Goal: Task Accomplishment & Management: Complete application form

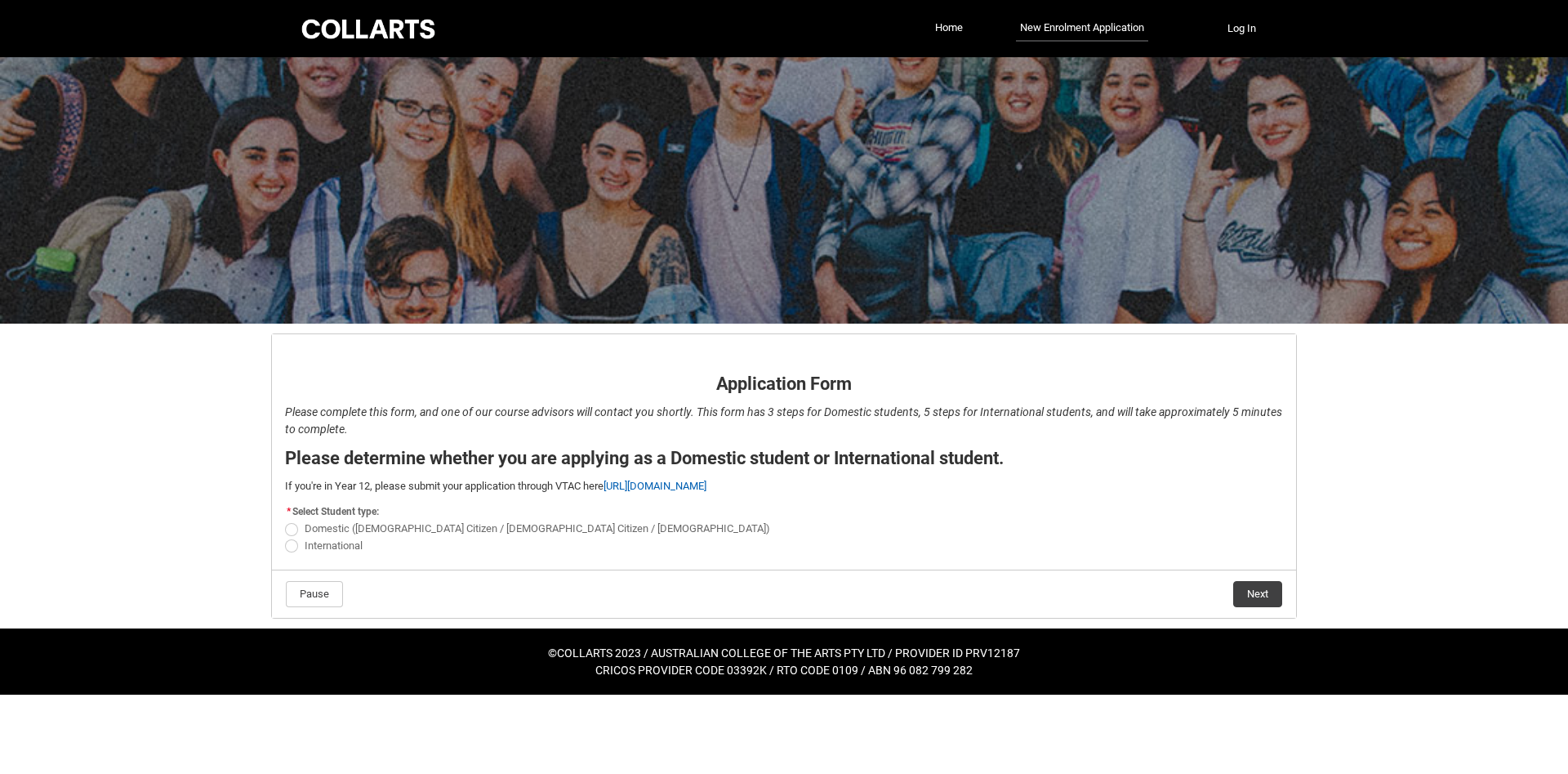
click at [290, 543] on span "REDU_Application_Form_for_Applicant flow" at bounding box center [291, 545] width 13 height 13
click at [285, 537] on input "International" at bounding box center [284, 536] width 1 height 1
radio input "true"
click at [1243, 614] on flowruntime-navigation-bar "Pause Next" at bounding box center [784, 593] width 1024 height 49
click at [1243, 604] on button "Next" at bounding box center [1257, 594] width 49 height 26
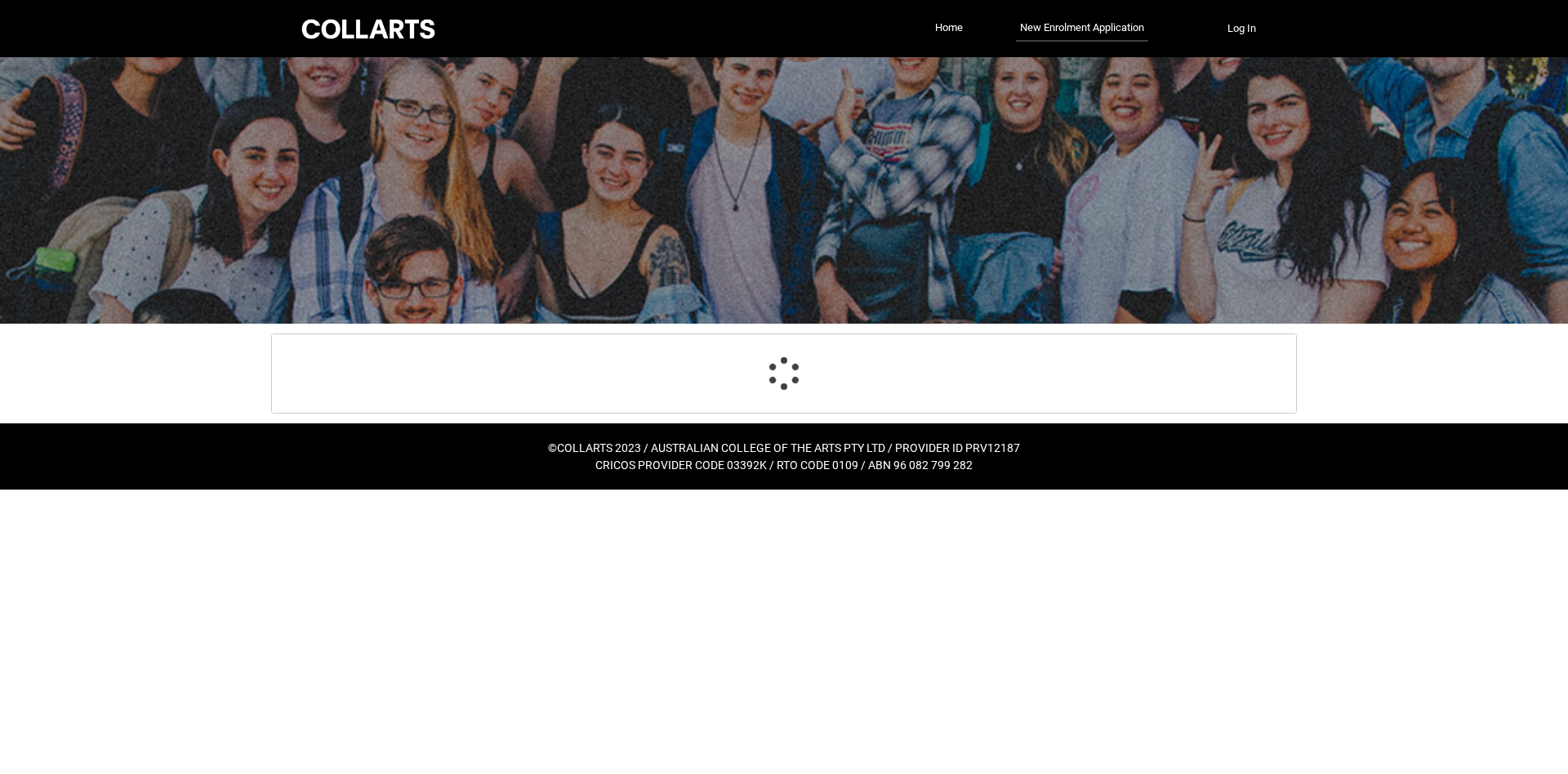
select select "choice_No"
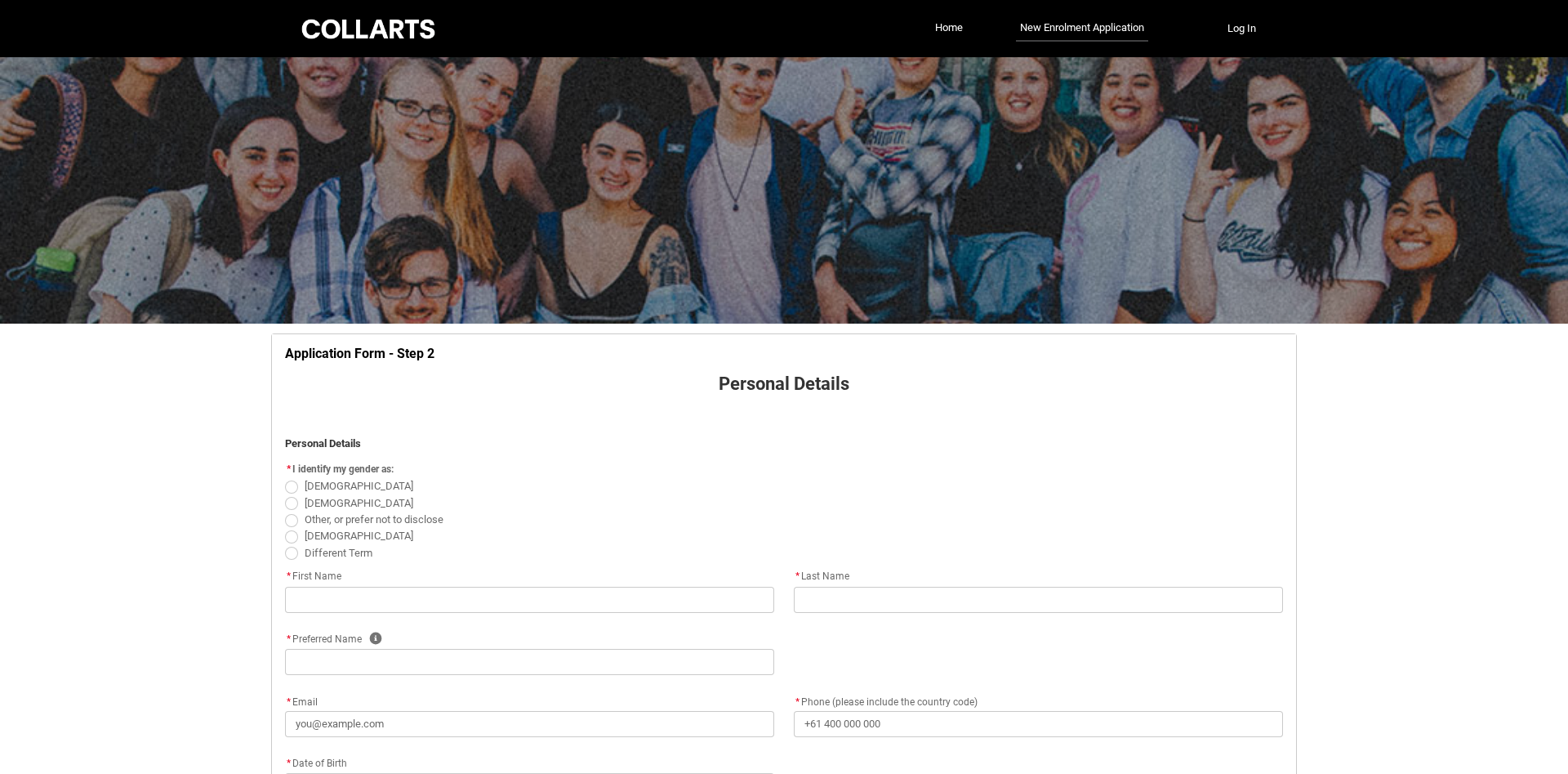
scroll to position [171, 0]
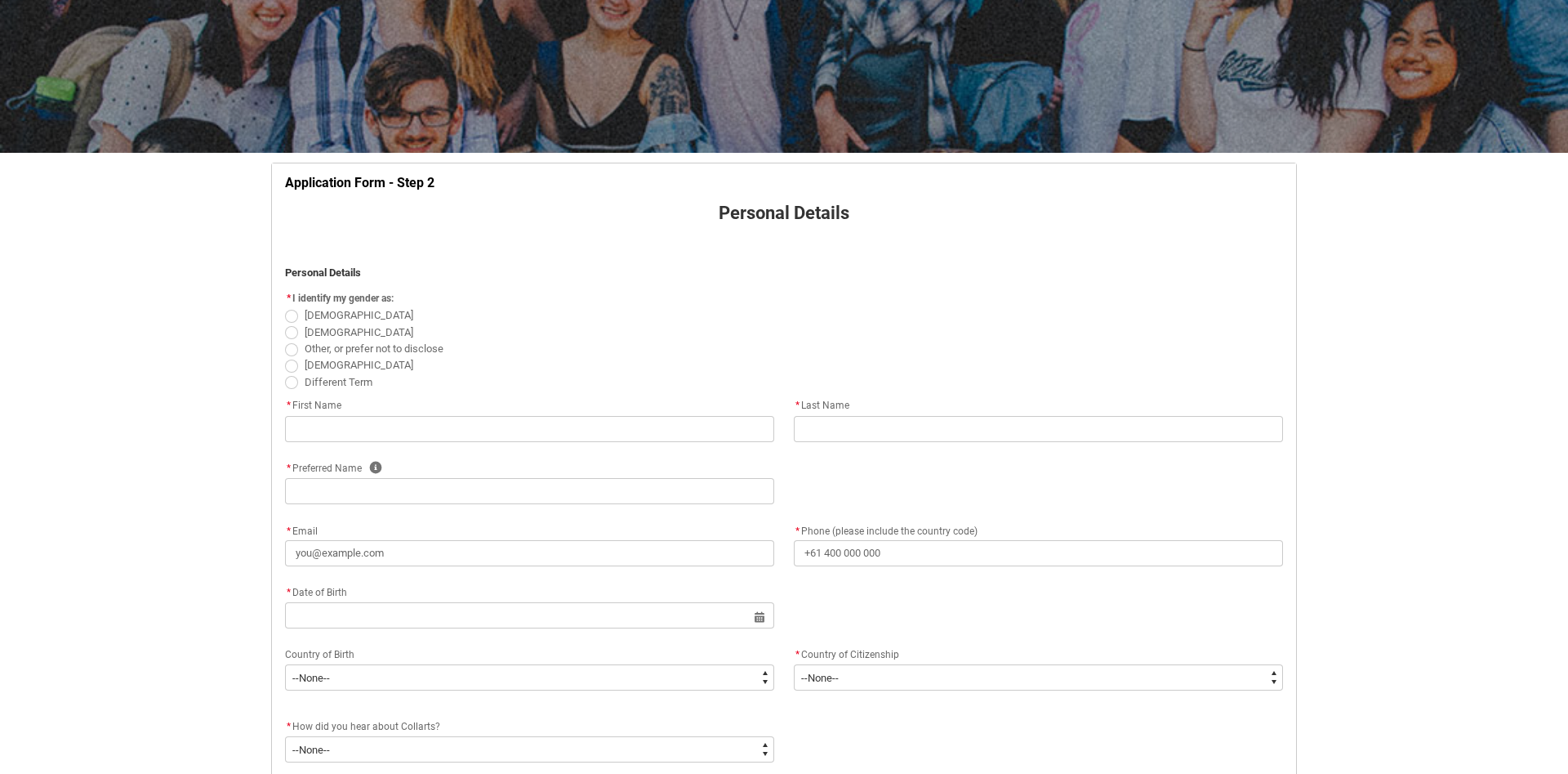
click at [293, 339] on span "REDU_Application_Form_for_Applicant flow" at bounding box center [291, 332] width 13 height 13
click at [285, 324] on input "[DEMOGRAPHIC_DATA]" at bounding box center [284, 323] width 1 height 1
radio input "true"
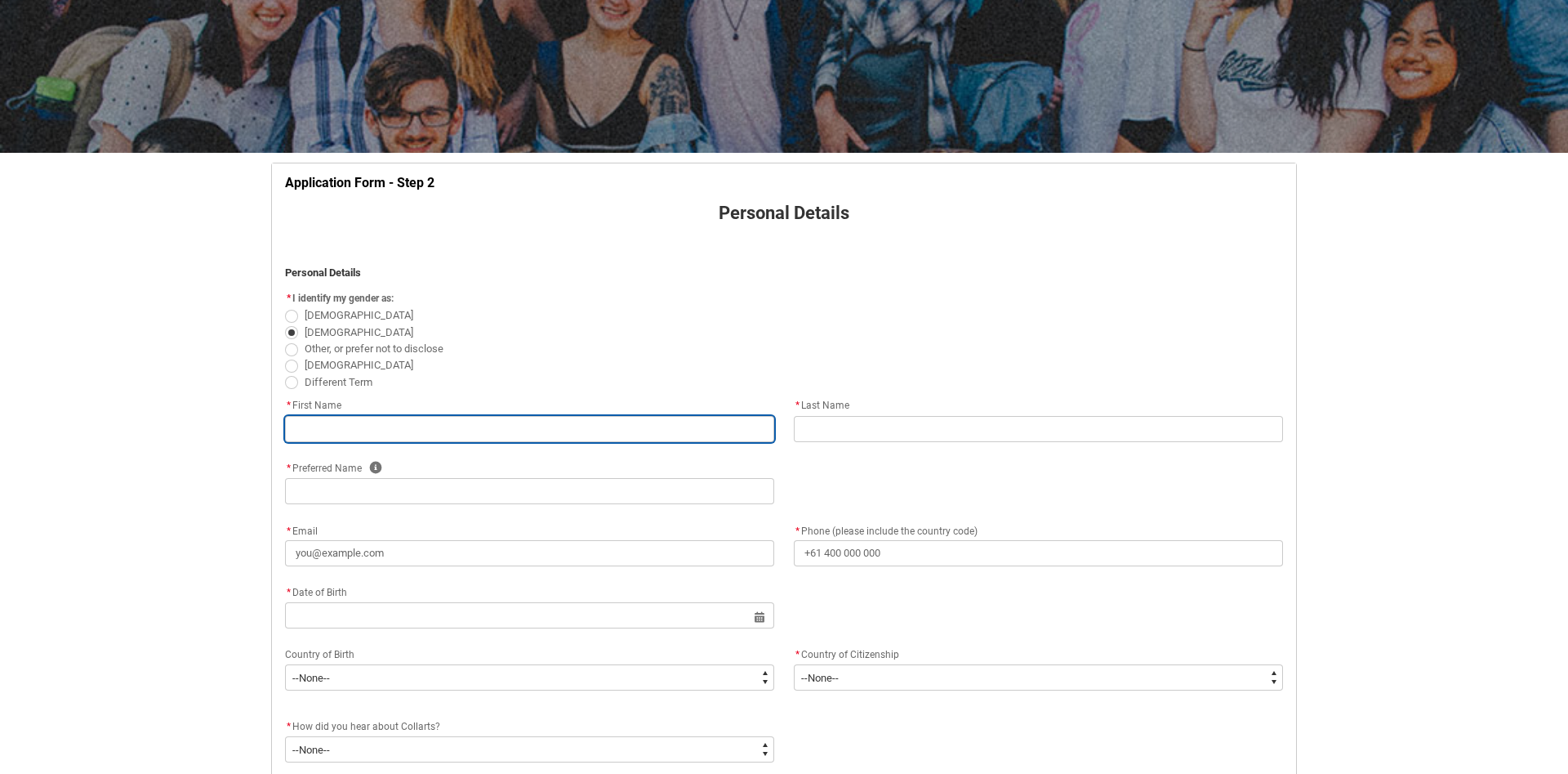
click at [338, 435] on input "REDU_Application_Form_for_Applicant flow" at bounding box center [529, 429] width 490 height 26
type lightning-primitive-input-simple "I"
type input "I"
type lightning-primitive-input-simple "Iy"
type input "Iy"
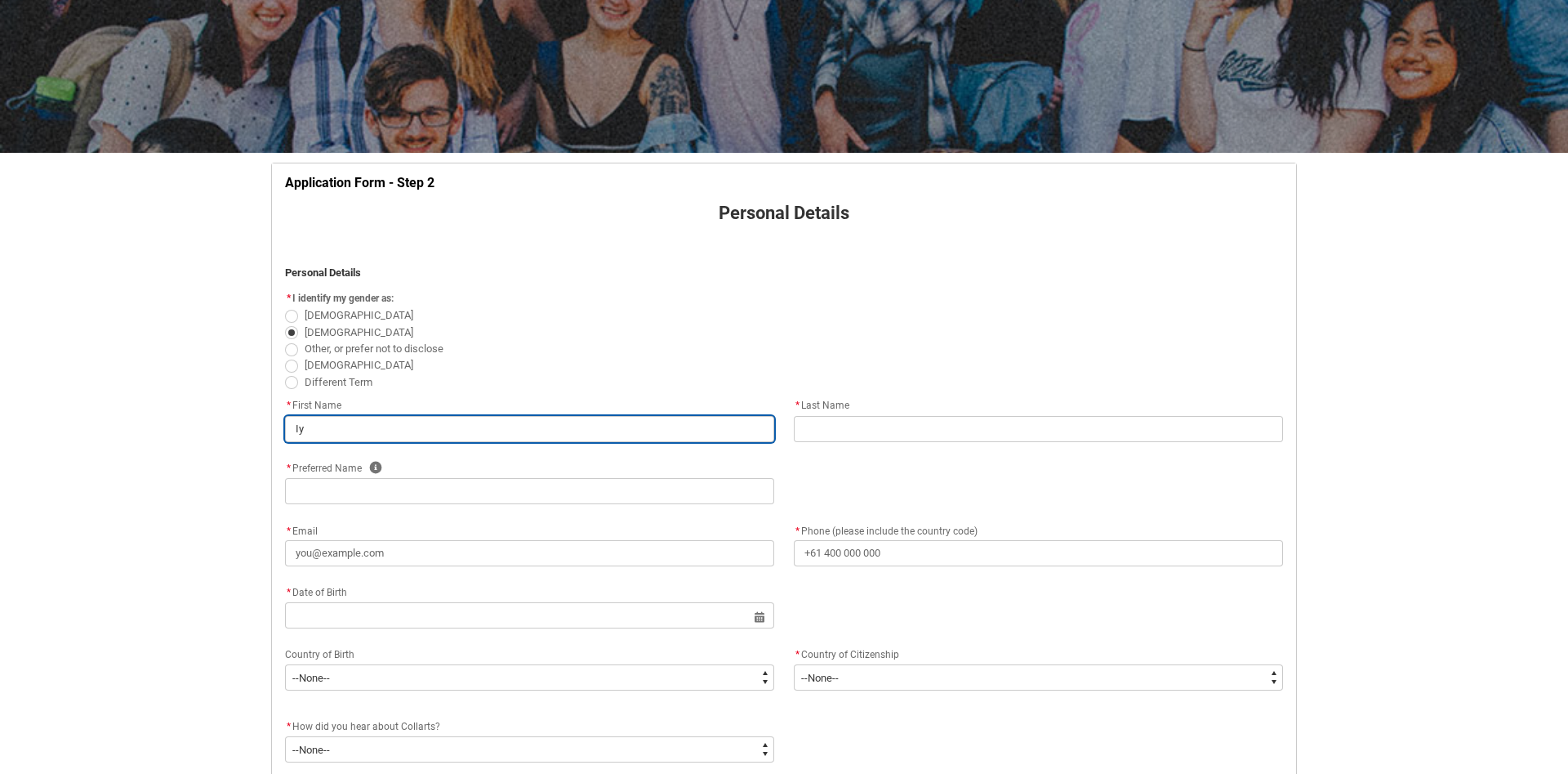
type lightning-primitive-input-simple "Iya"
type input "Iya"
type lightning-primitive-input-simple "Iyan"
type input "Iyan"
type lightning-primitive-input-simple "Iyanu"
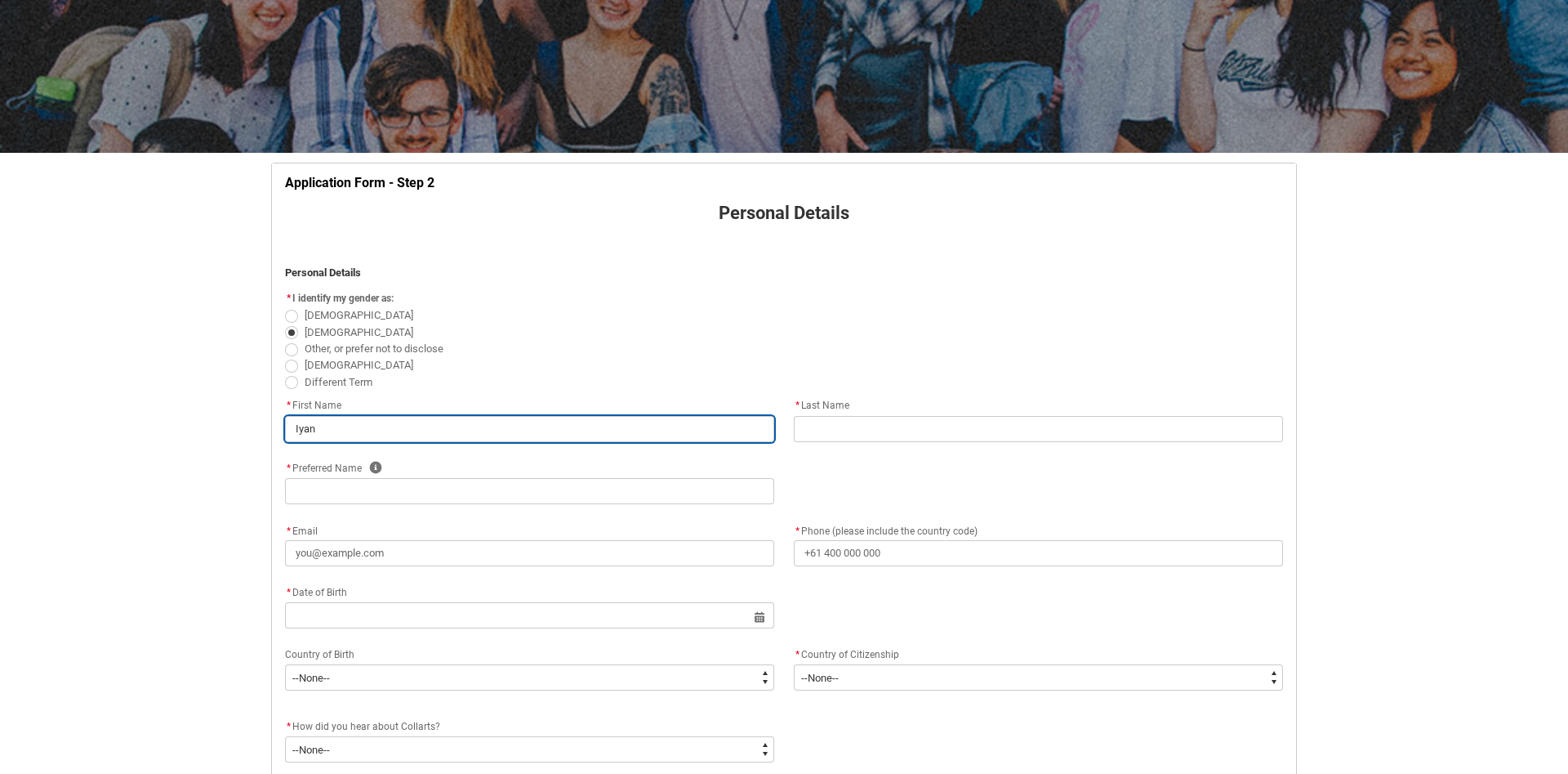
type input "Iyanu"
type lightning-primitive-input-simple "Iyanuo"
type input "Iyanuo"
type lightning-primitive-input-simple "Iyanuol"
type input "Iyanuol"
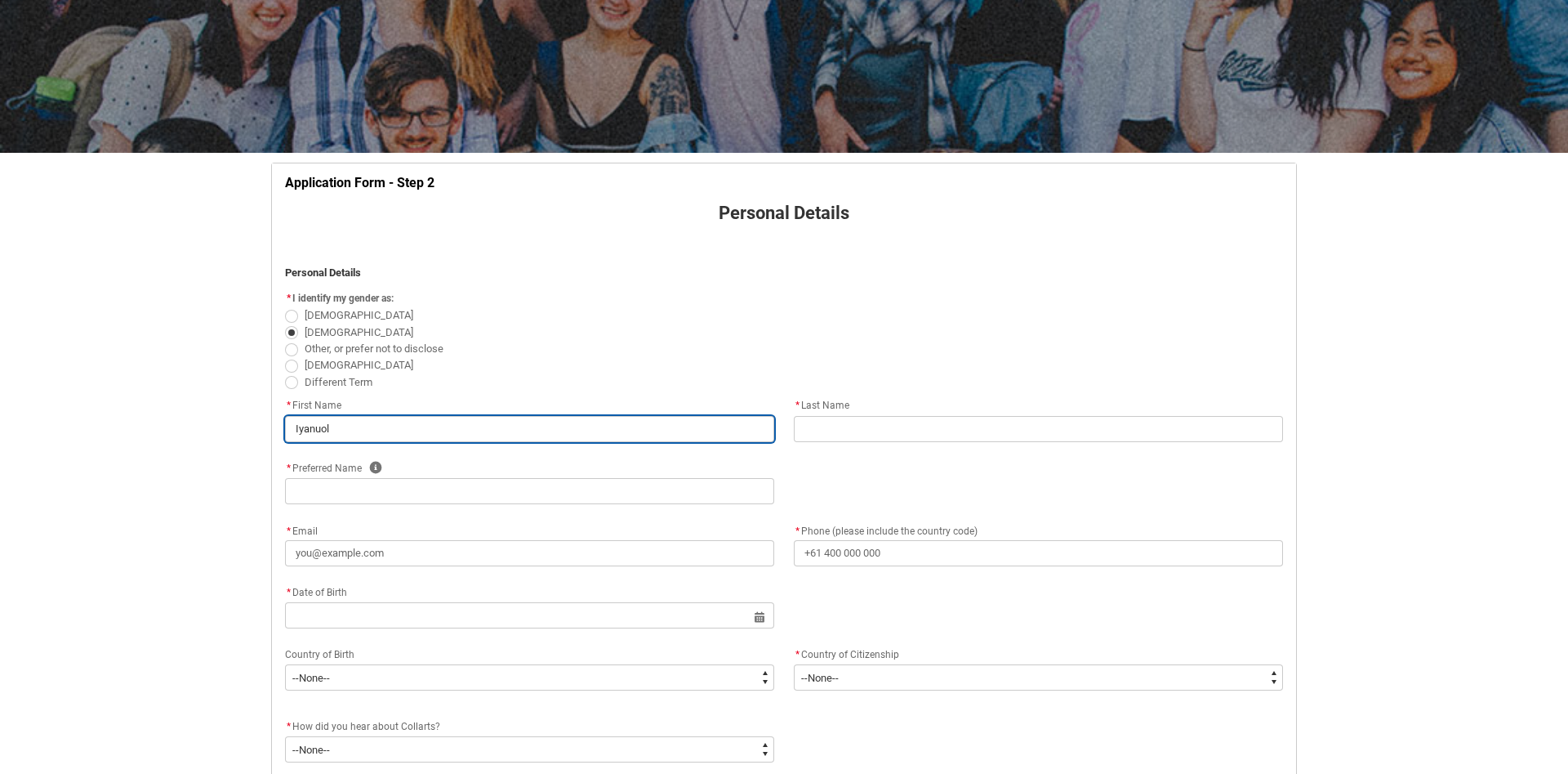
type lightning-primitive-input-simple "Iyanuolu"
type input "Iyanuolu"
type lightning-primitive-input-simple "Iyanuoluw"
type input "Iyanuoluw"
type lightning-primitive-input-simple "Iyanuoluwa"
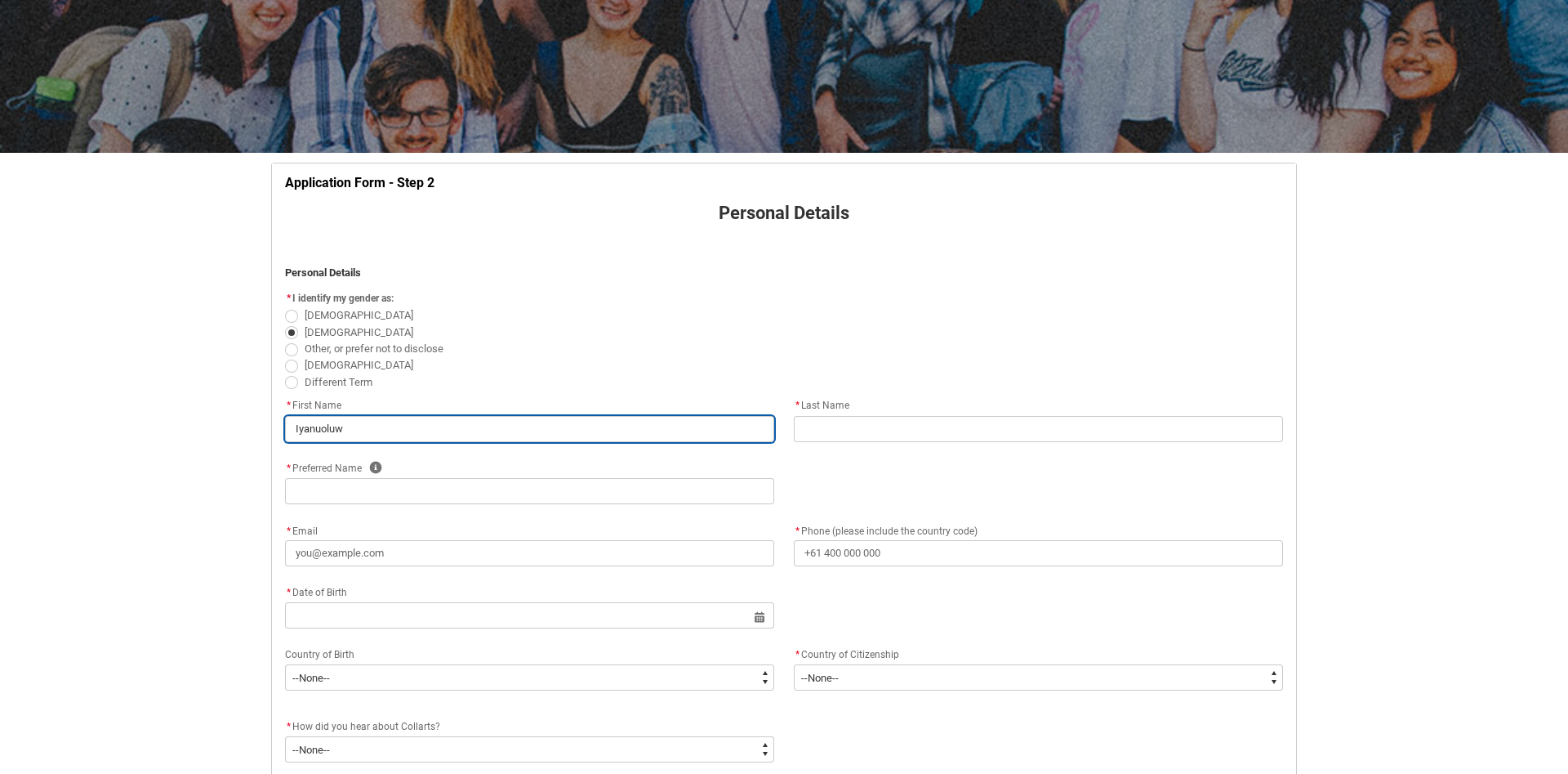
type input "Iyanuoluwa"
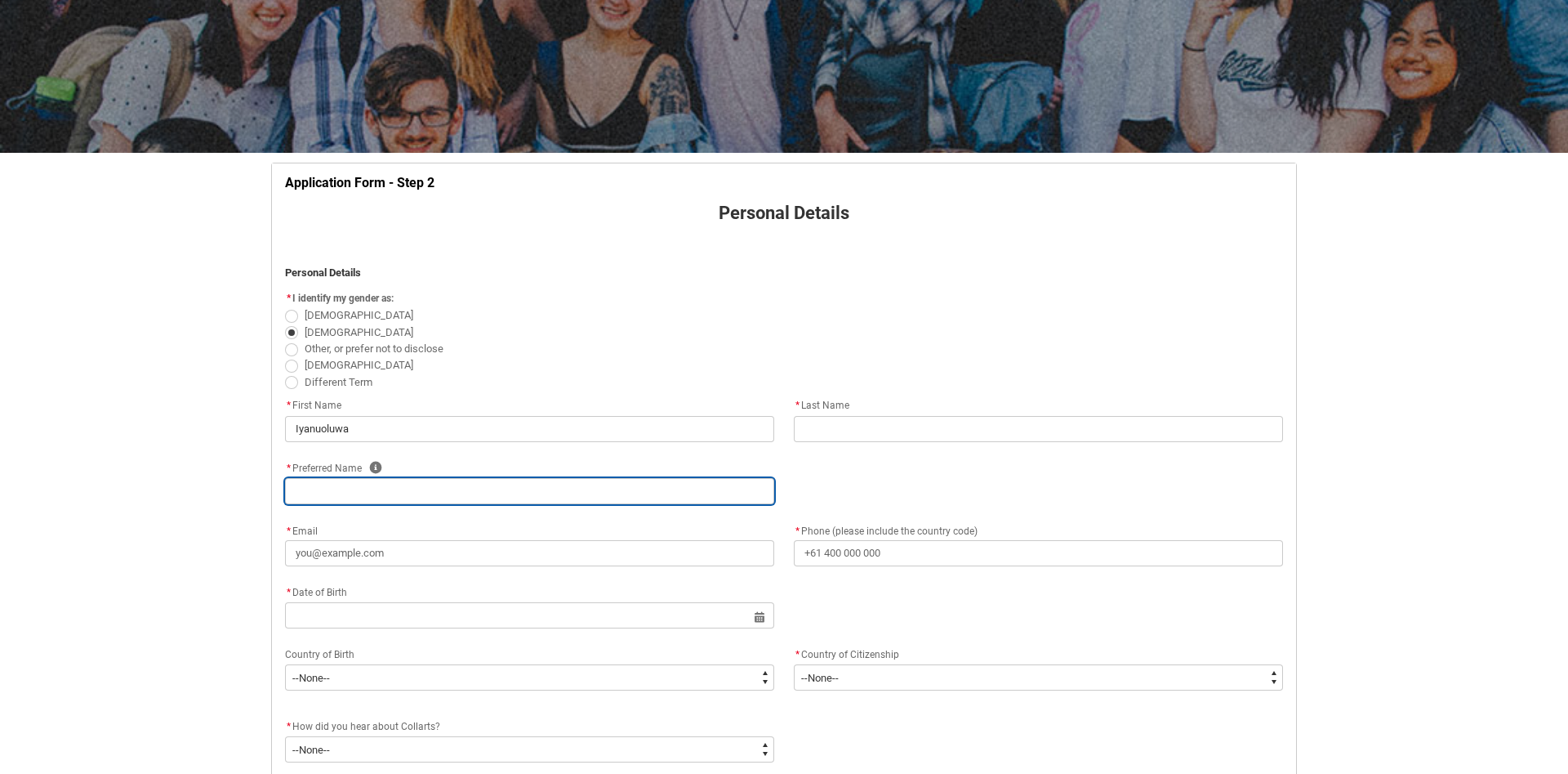
click at [381, 504] on input "REDU_Application_Form_for_Applicant flow" at bounding box center [529, 491] width 490 height 26
type lightning-primitive-input-simple "S"
type input "S"
type lightning-primitive-input-simple "Sa"
type input "Sa"
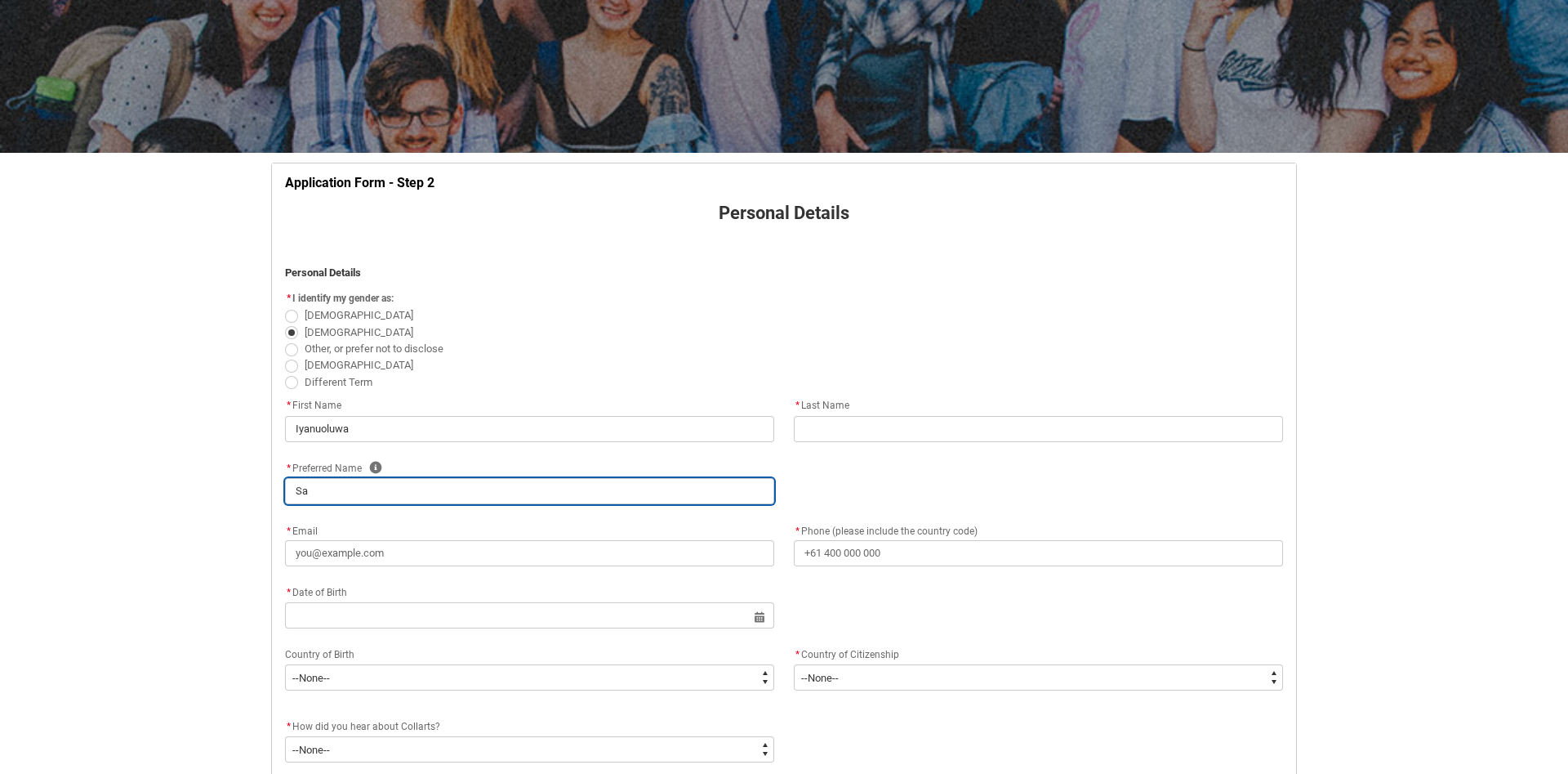
type lightning-primitive-input-simple "San"
type input "San"
type lightning-primitive-input-simple "[PERSON_NAME]"
type input "[PERSON_NAME]"
type lightning-primitive-input-simple "[DEMOGRAPHIC_DATA]"
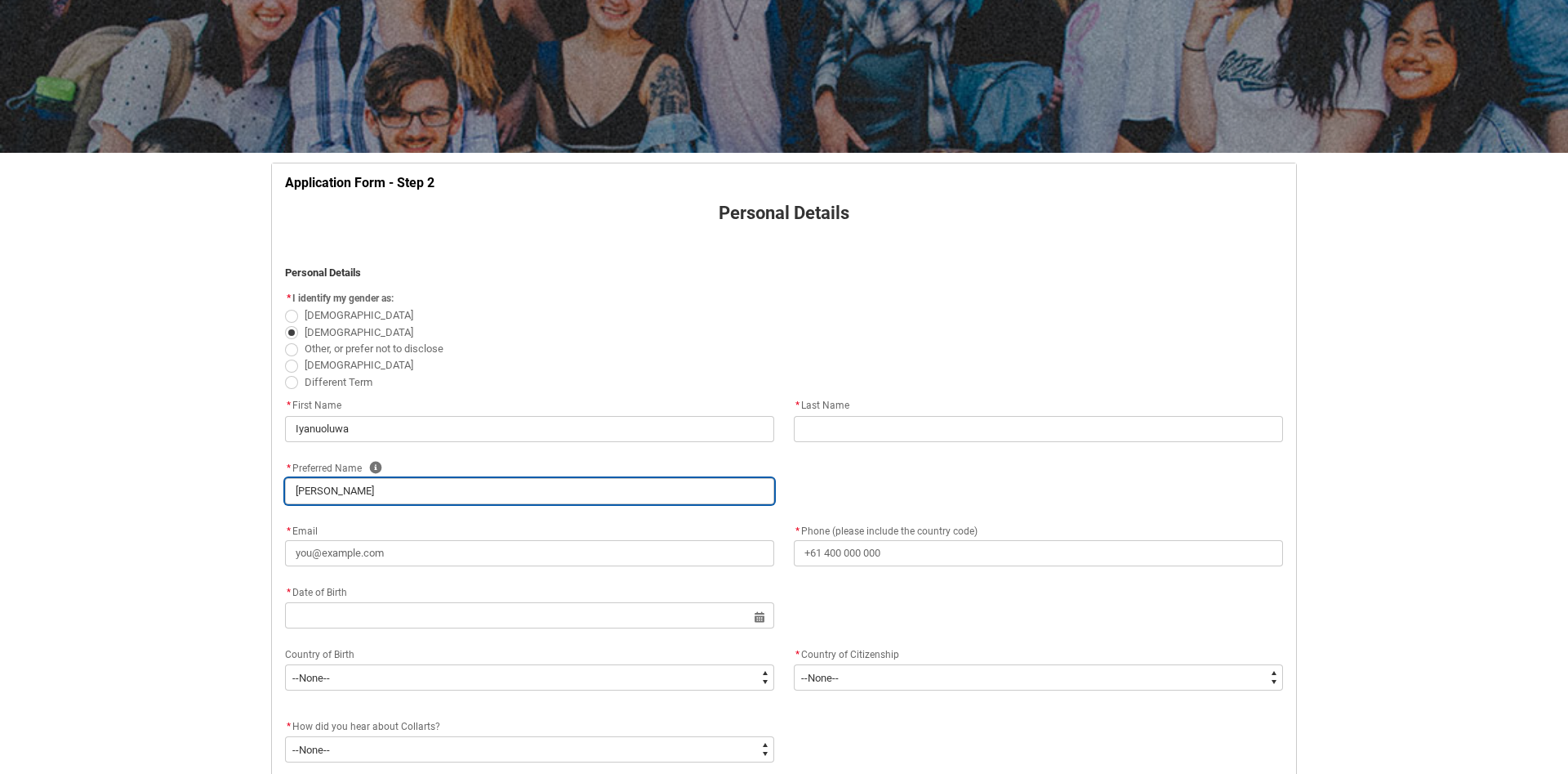
type input "[DEMOGRAPHIC_DATA]"
type lightning-primitive-input-simple "Sanuel"
type input "Sanuel"
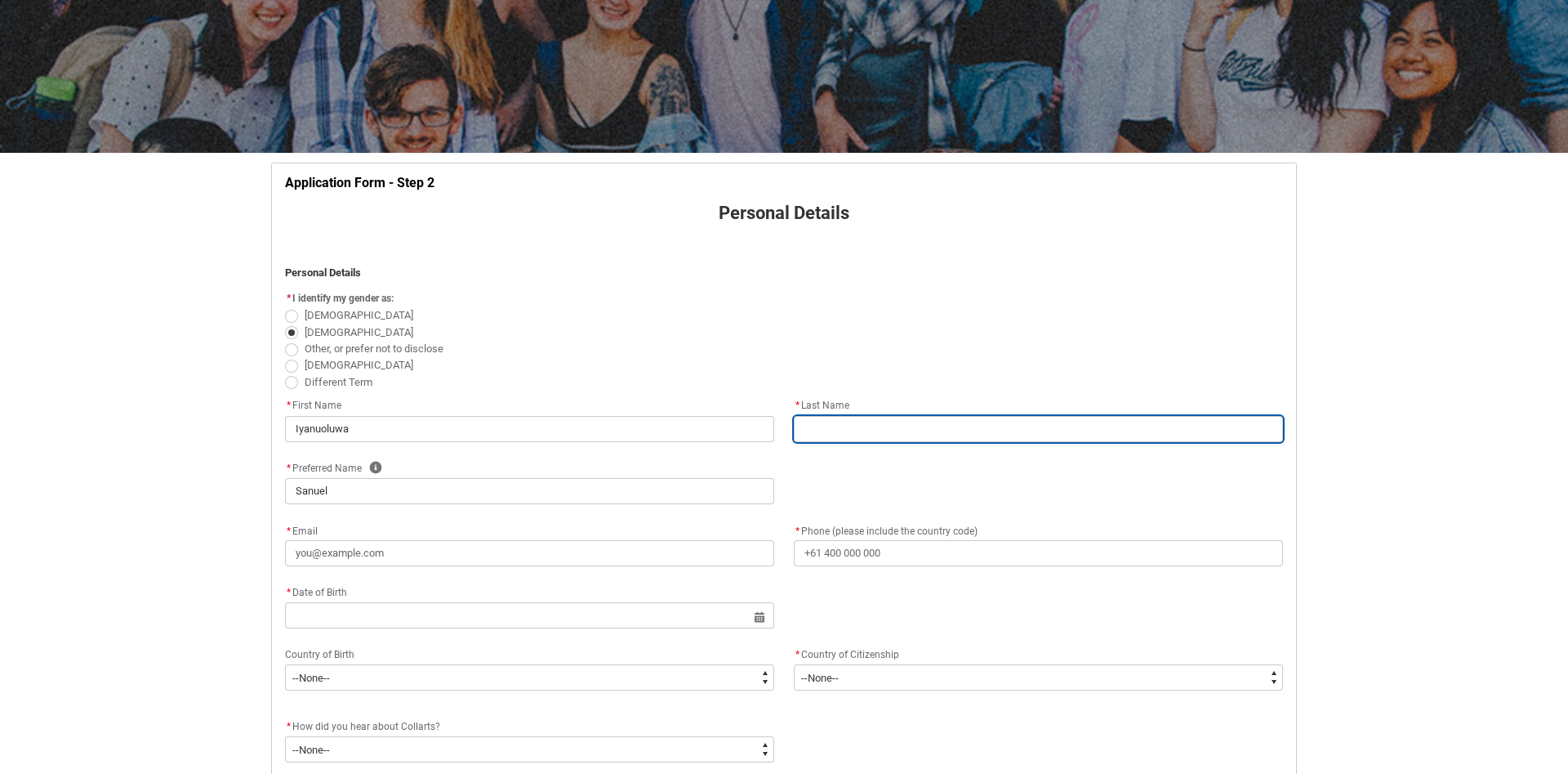
click at [824, 442] on input "REDU_Application_Form_for_Applicant flow" at bounding box center [1038, 429] width 490 height 26
type lightning-primitive-input-simple "B"
type input "B"
type lightning-primitive-input-simple "Ba"
type input "Ba"
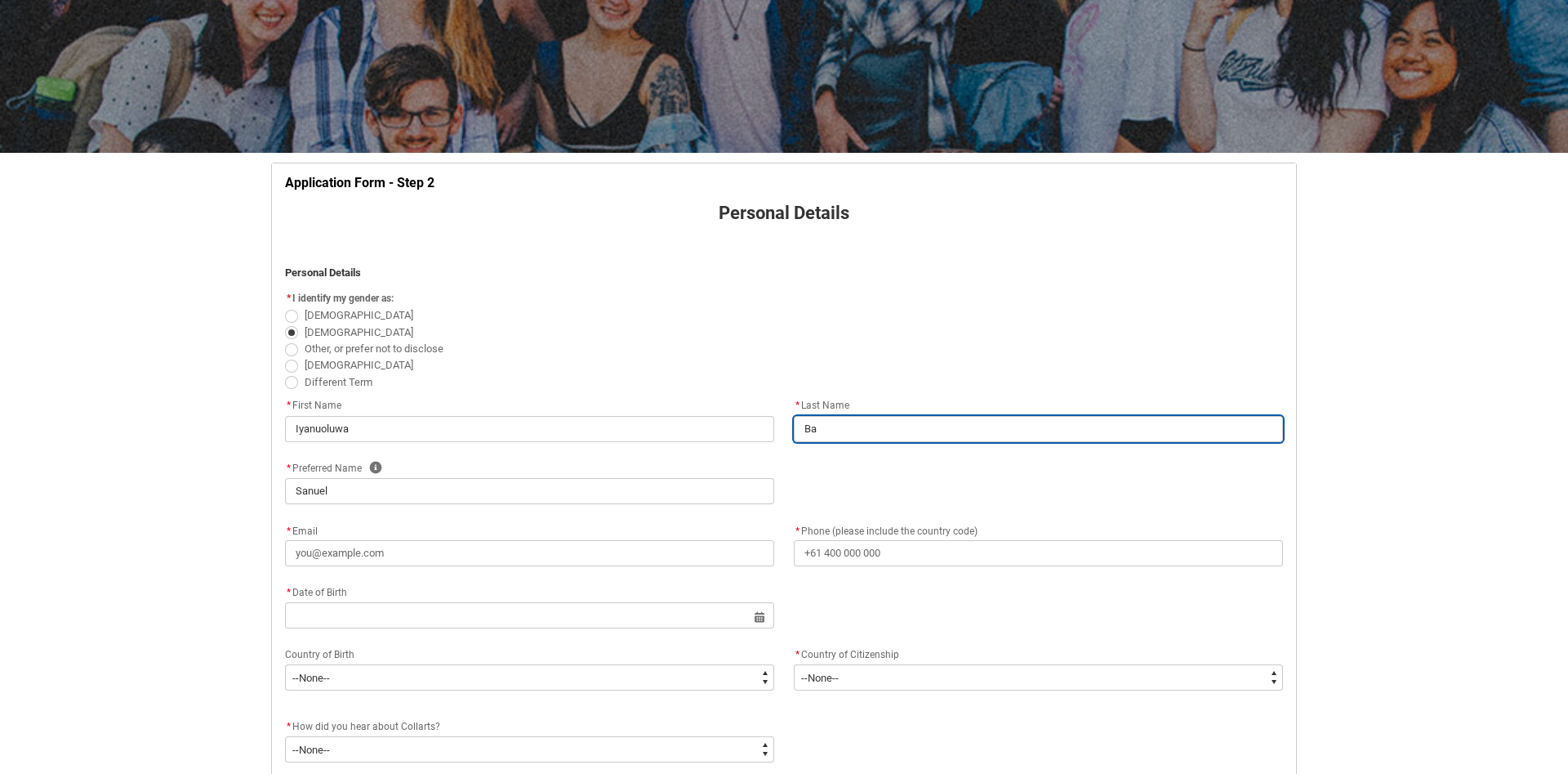
type lightning-primitive-input-simple "[MEDICAL_DATA]"
type input "[MEDICAL_DATA]"
type lightning-primitive-input-simple "Balo"
type input "Balo"
type lightning-primitive-input-simple "[PERSON_NAME]"
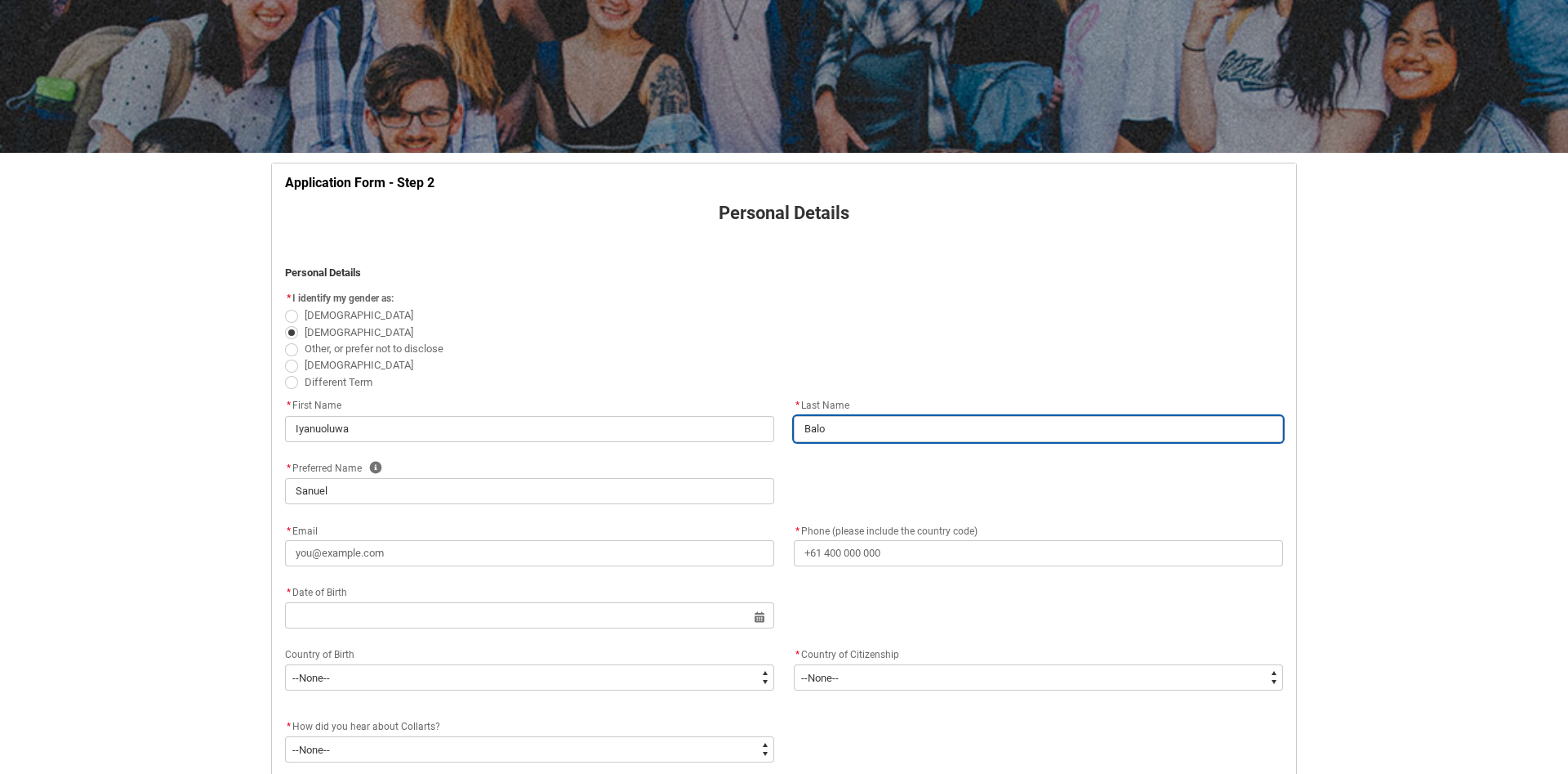
type input "[PERSON_NAME]"
type lightning-primitive-input-simple "Balogu"
type input "Balogu"
type lightning-primitive-input-simple "[PERSON_NAME]"
type input "[PERSON_NAME]"
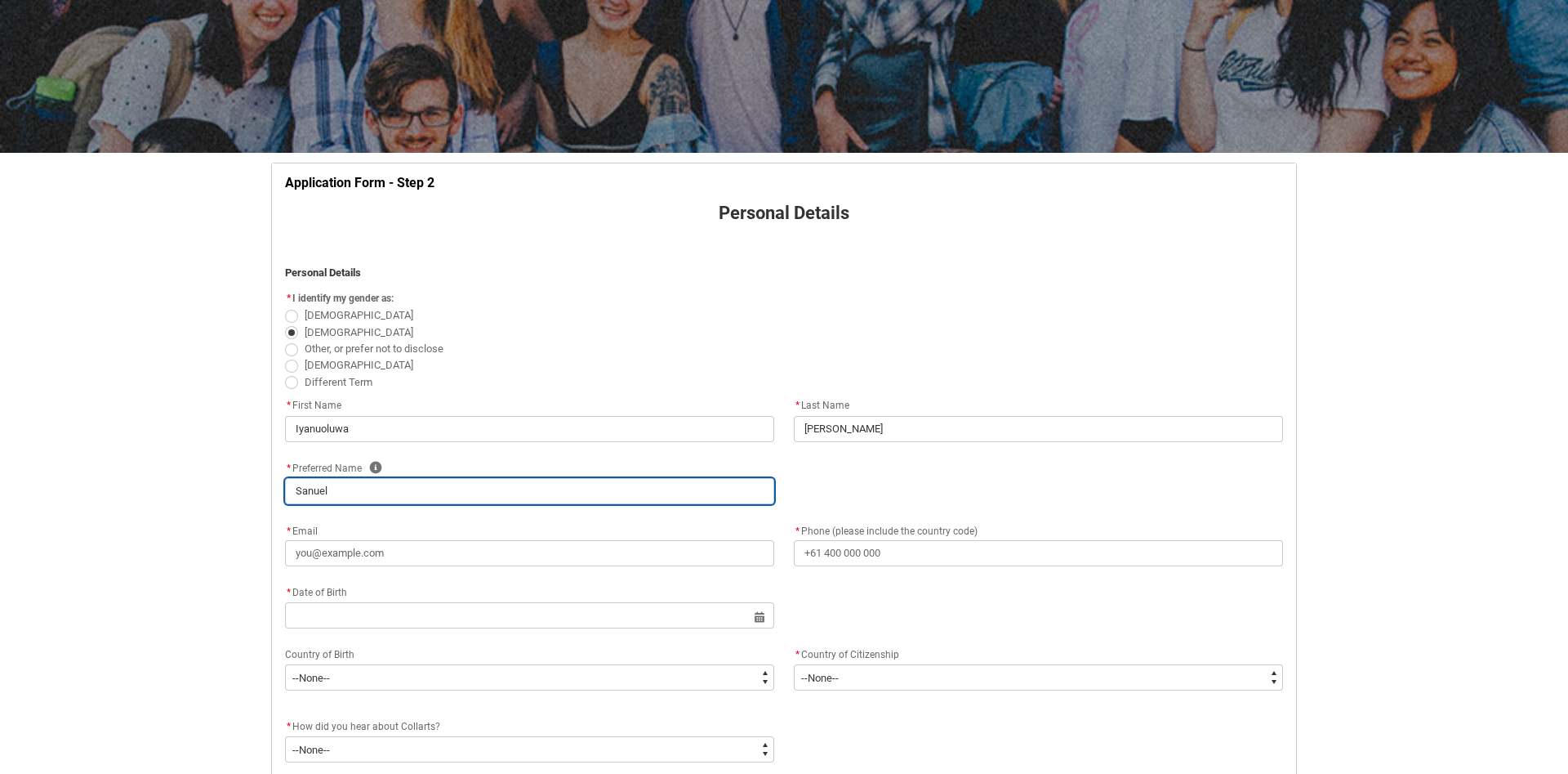
click at [315, 499] on input "Sanuel" at bounding box center [529, 491] width 490 height 26
type lightning-primitive-input-simple "Sauel"
type input "Sauel"
type lightning-primitive-input-simple "[PERSON_NAME]"
type input "[PERSON_NAME]"
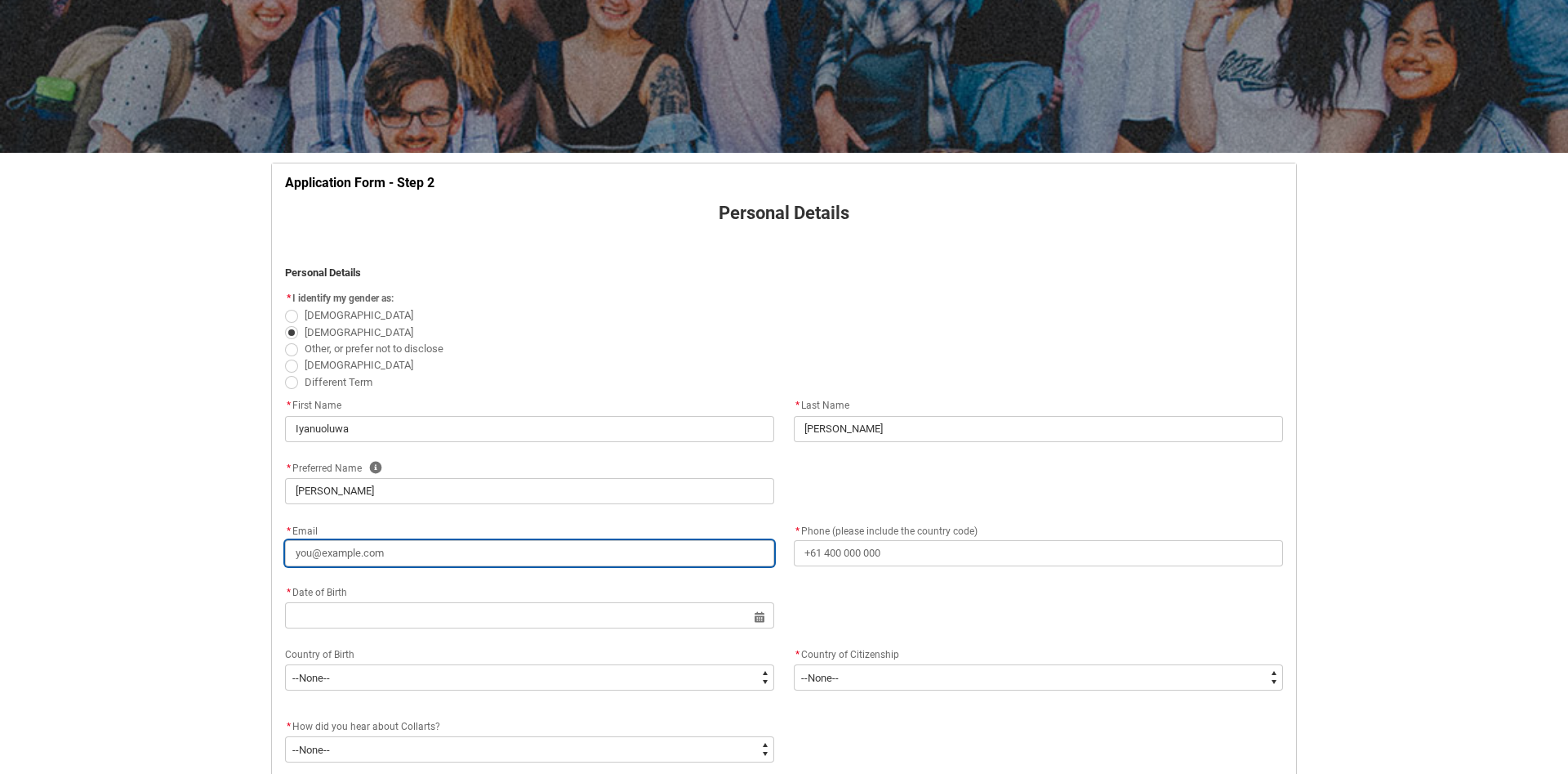
click at [369, 566] on input "* Email" at bounding box center [529, 552] width 490 height 26
type lightning-primitive-input-simple "b"
type input "b"
type lightning-primitive-input-simple "ba"
type input "ba"
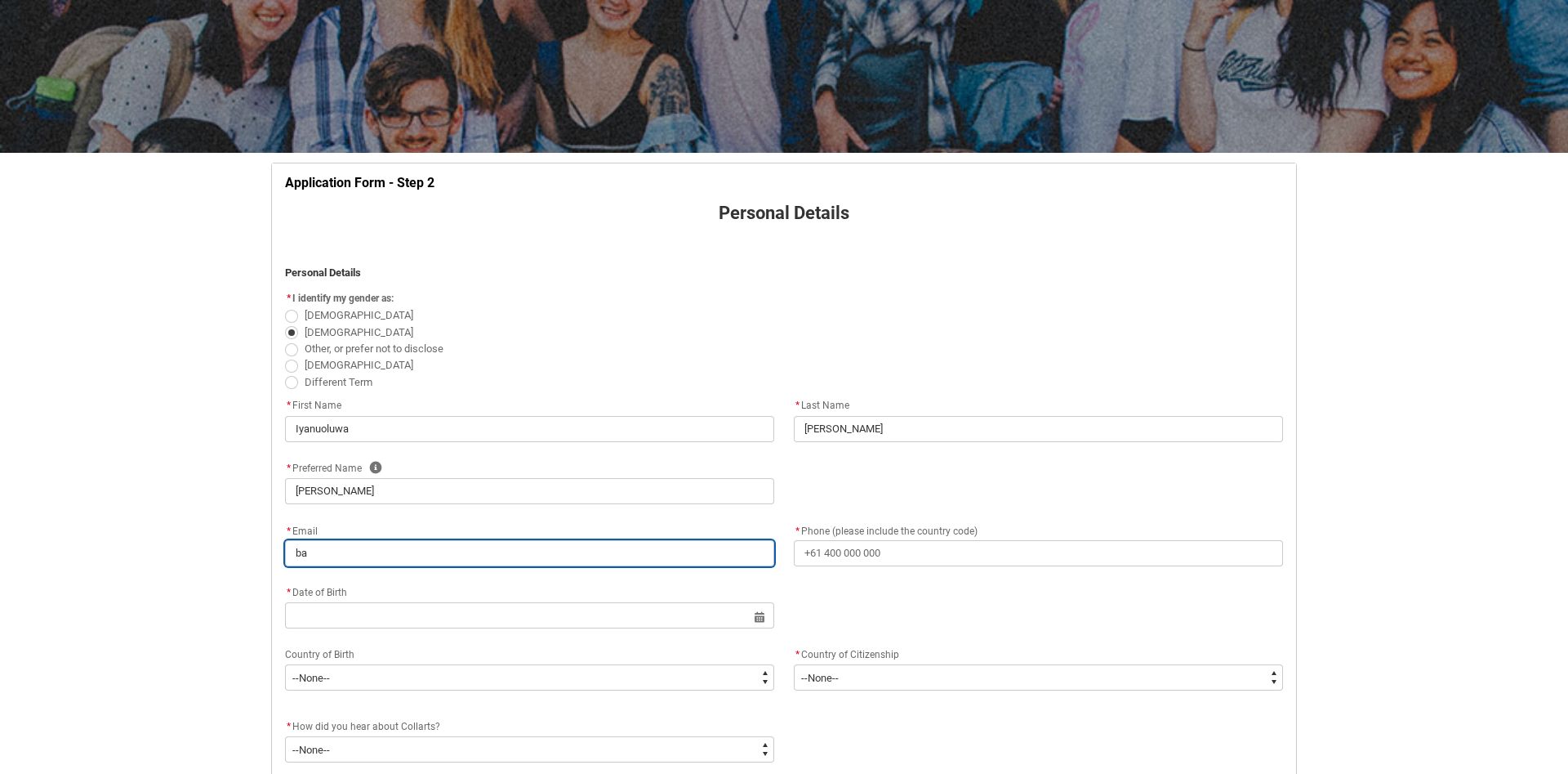
type lightning-primitive-input-simple "[MEDICAL_DATA]"
type input "[MEDICAL_DATA]"
type lightning-primitive-input-simple "balo"
type input "balo"
type lightning-primitive-input-simple "[PERSON_NAME]"
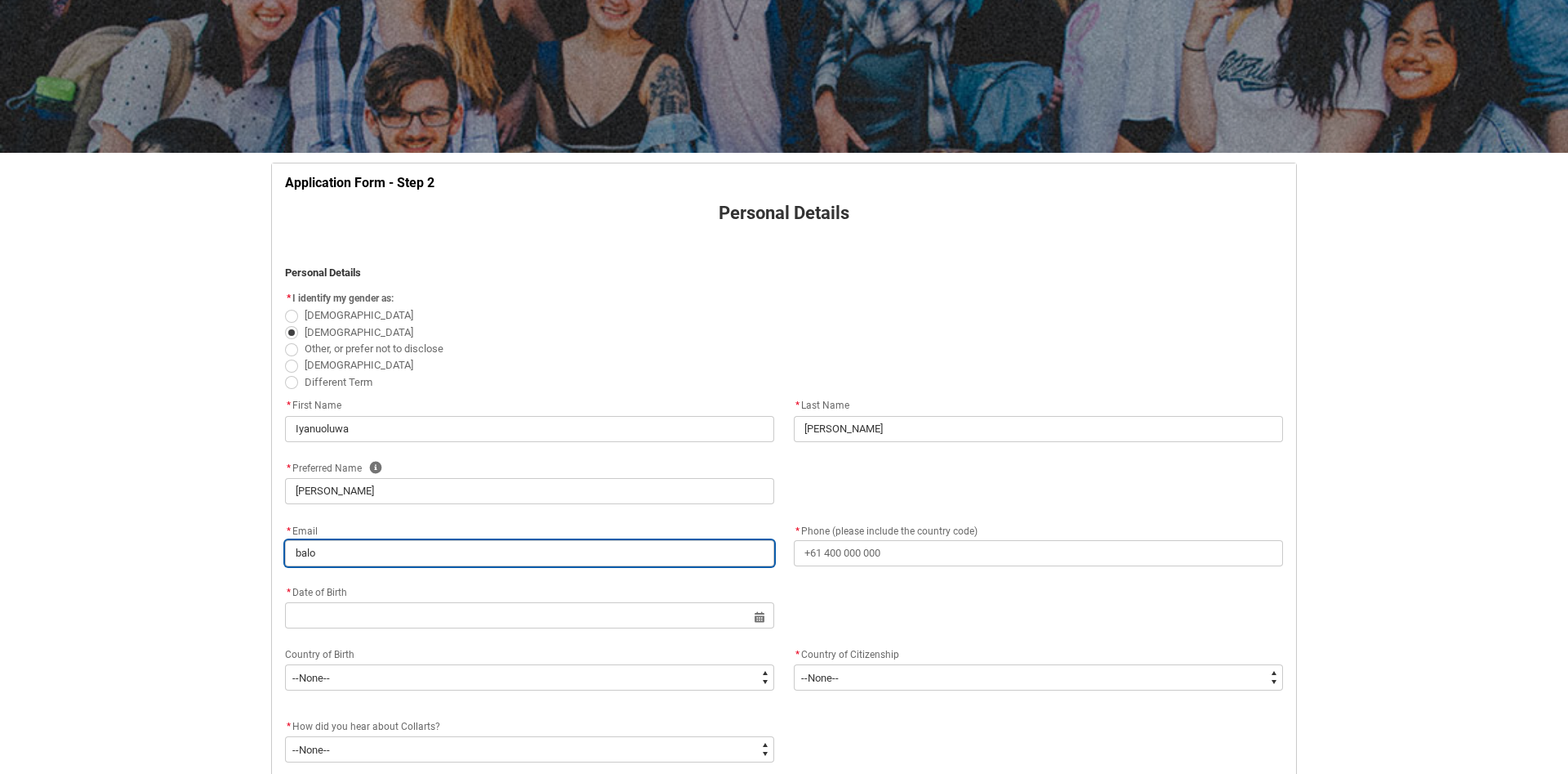
type input "[PERSON_NAME]"
type lightning-primitive-input-simple "balogu"
type input "balogu"
type lightning-primitive-input-simple "[PERSON_NAME]"
type input "[PERSON_NAME]"
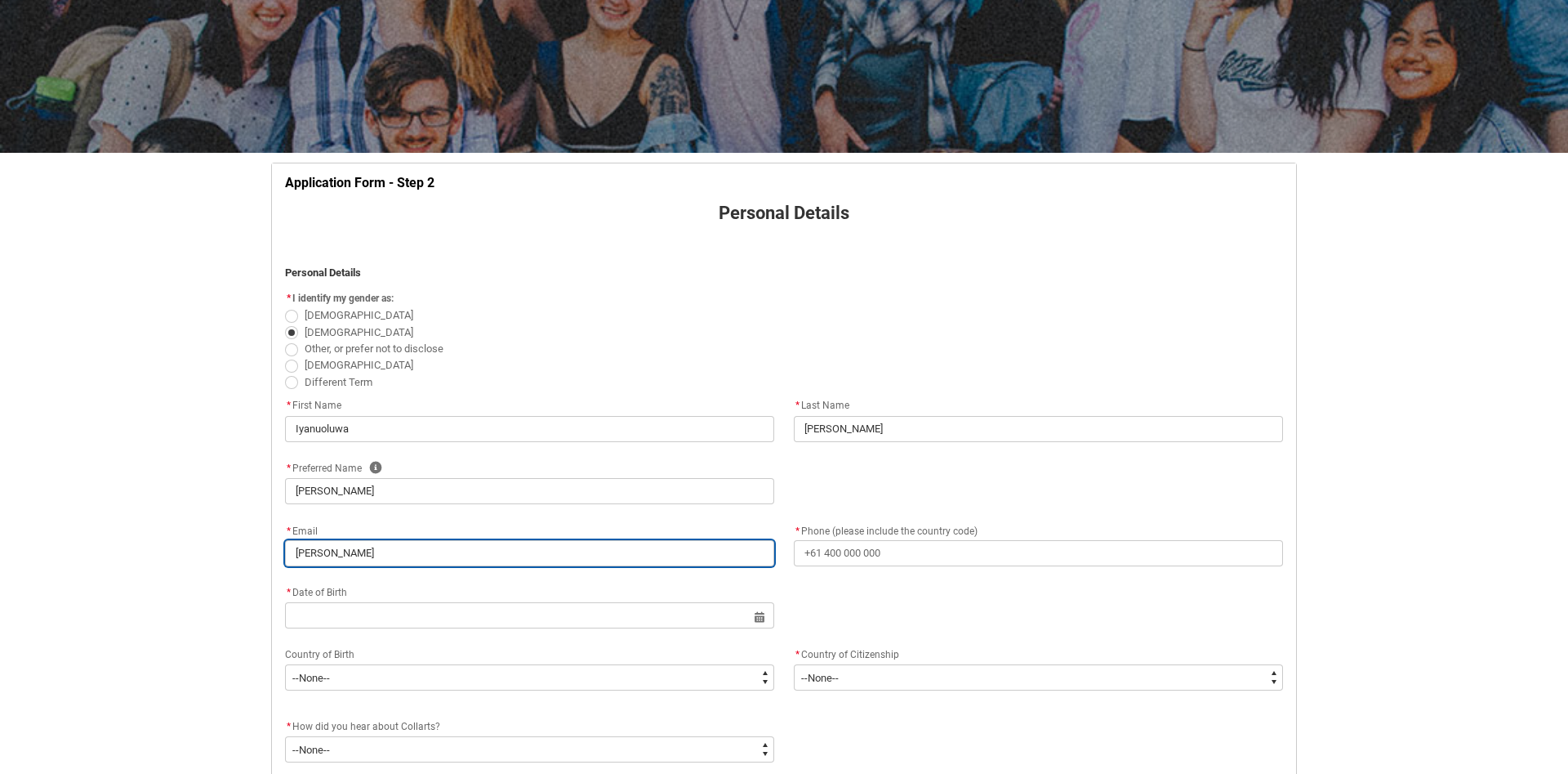
type lightning-primitive-input-simple "balogunm"
type input "balogunm"
type lightning-primitive-input-simple "balogunma"
type input "balogunma"
type lightning-primitive-input-simple "balogunmay"
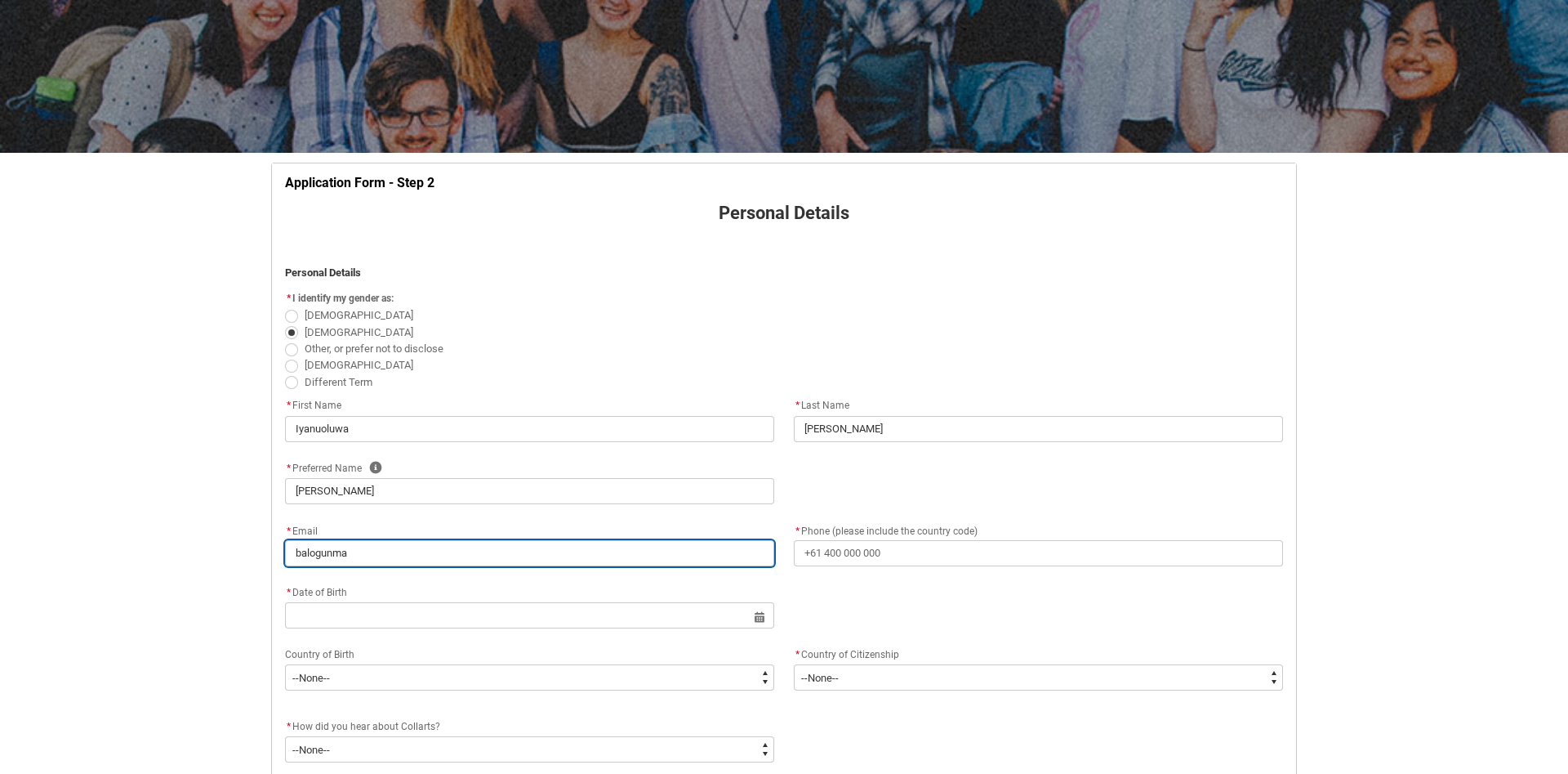
type input "balogunmay"
type lightning-primitive-input-simple "balogunmayo"
type input "balogunmayo"
type lightning-primitive-input-simple "balogunmayor"
type input "balogunmayor"
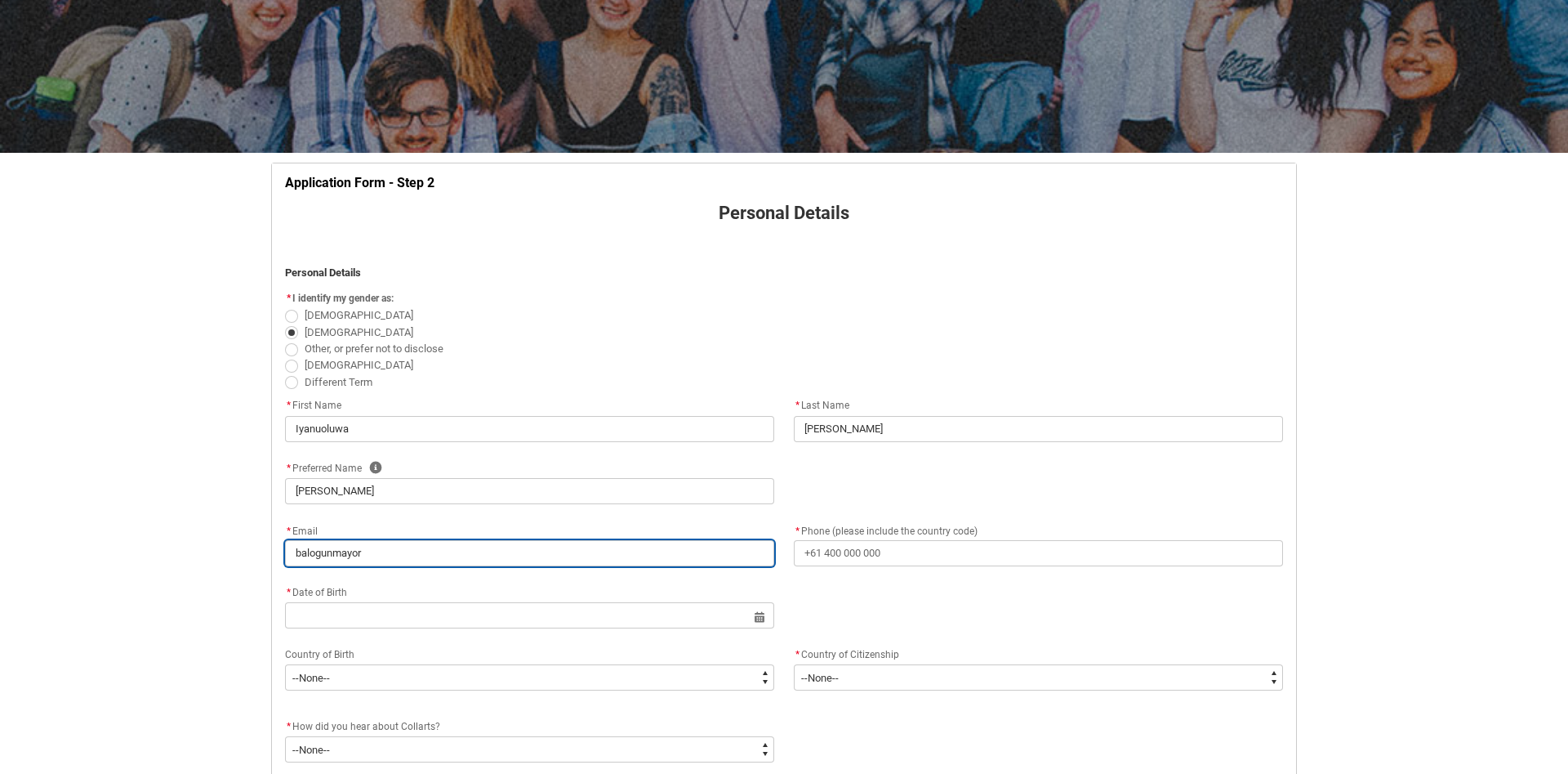
type lightning-primitive-input-simple "balogunmayork"
type input "balogunmayork"
type lightning-primitive-input-simple "balogunmayorku"
type input "balogunmayorku"
type lightning-primitive-input-simple "balogunmayorkun"
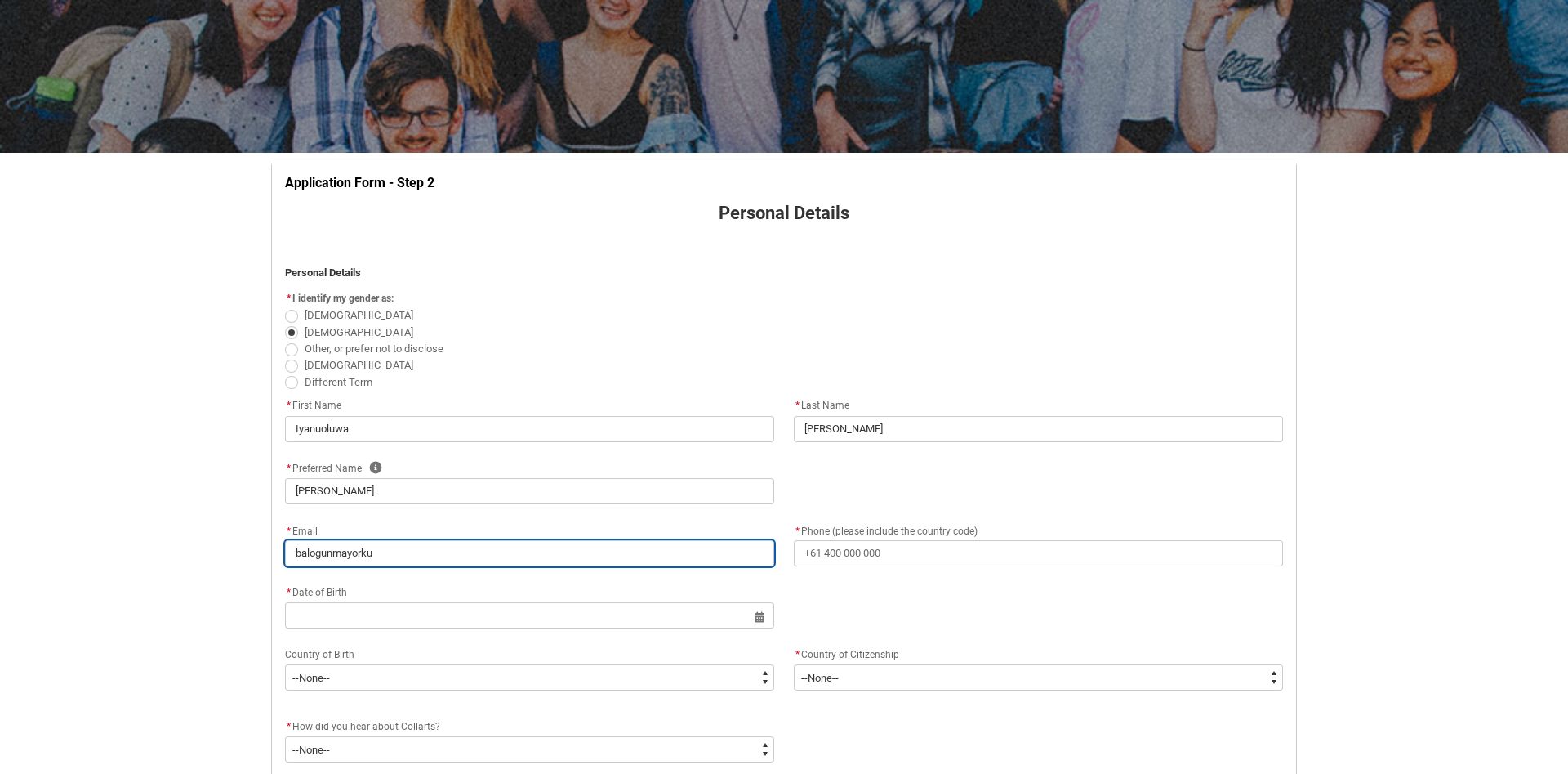
type input "balogunmayorkun"
type lightning-primitive-input-simple "balogunmayorkun1"
type input "balogunmayorkun1"
type lightning-primitive-input-simple "balogunmayorkun19"
type input "balogunmayorkun19"
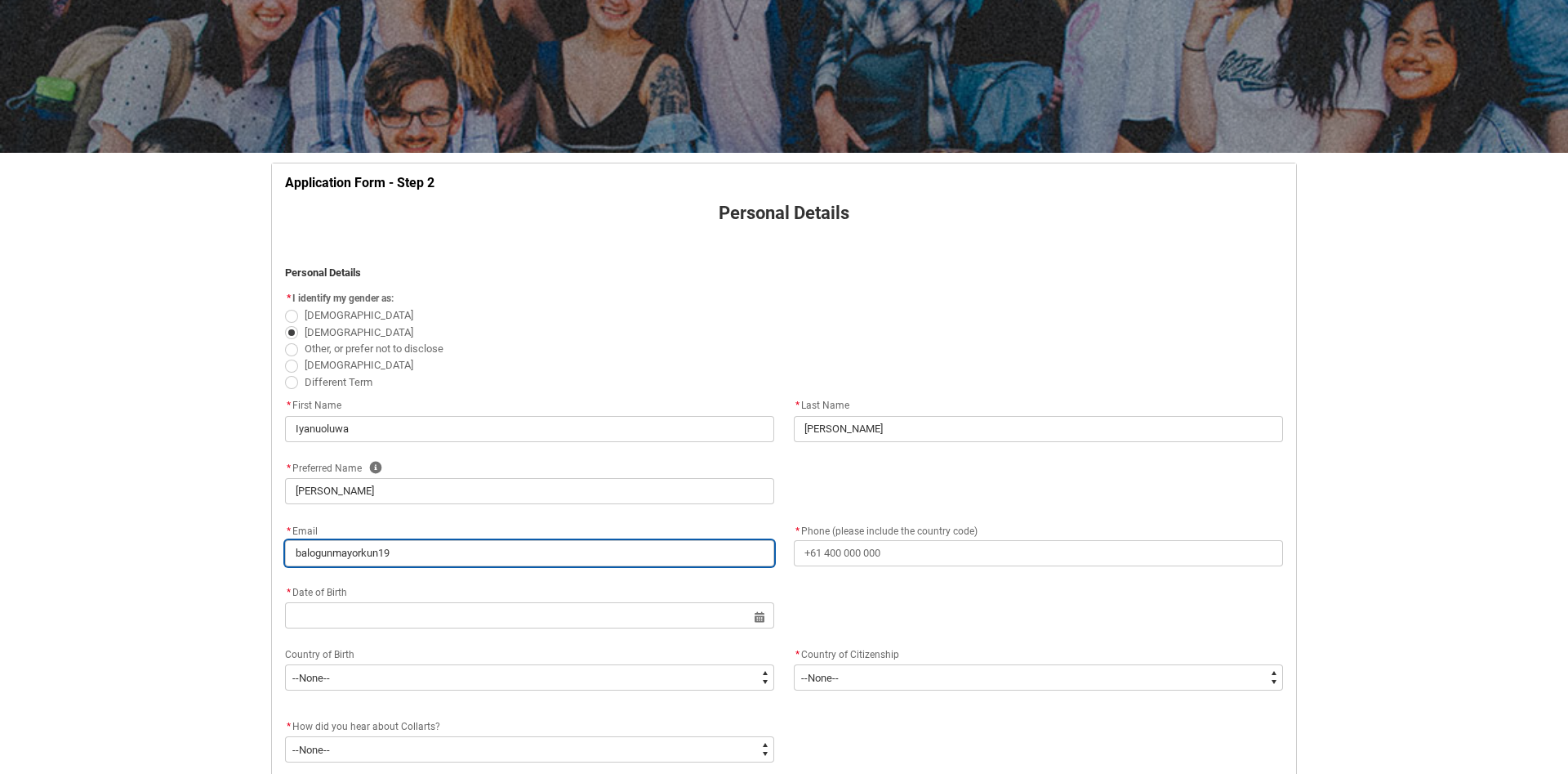
type lightning-primitive-input-simple "balogunmayorkun191"
type input "balogunmayorkun191"
type lightning-primitive-input-simple "balogunmayorkun191@"
type input "balogunmayorkun191@"
type lightning-primitive-input-simple "balogunmayorkun191@g"
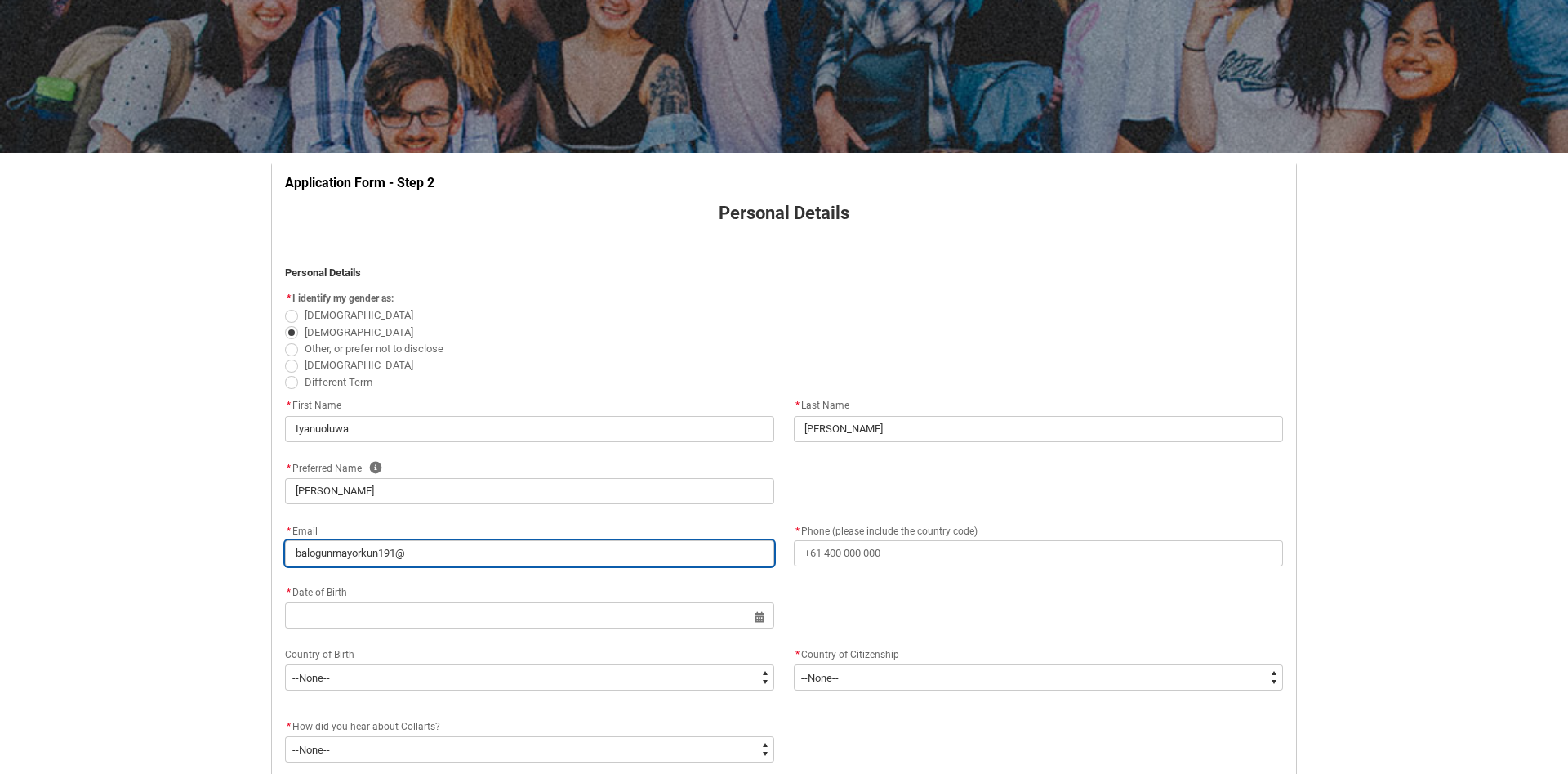
type input "balogunmayorkun191@g"
type lightning-primitive-input-simple "balogunmayorkun191@gm"
type input "balogunmayorkun191@gm"
type lightning-primitive-input-simple "balogunmayorkun191@gma"
type input "balogunmayorkun191@gma"
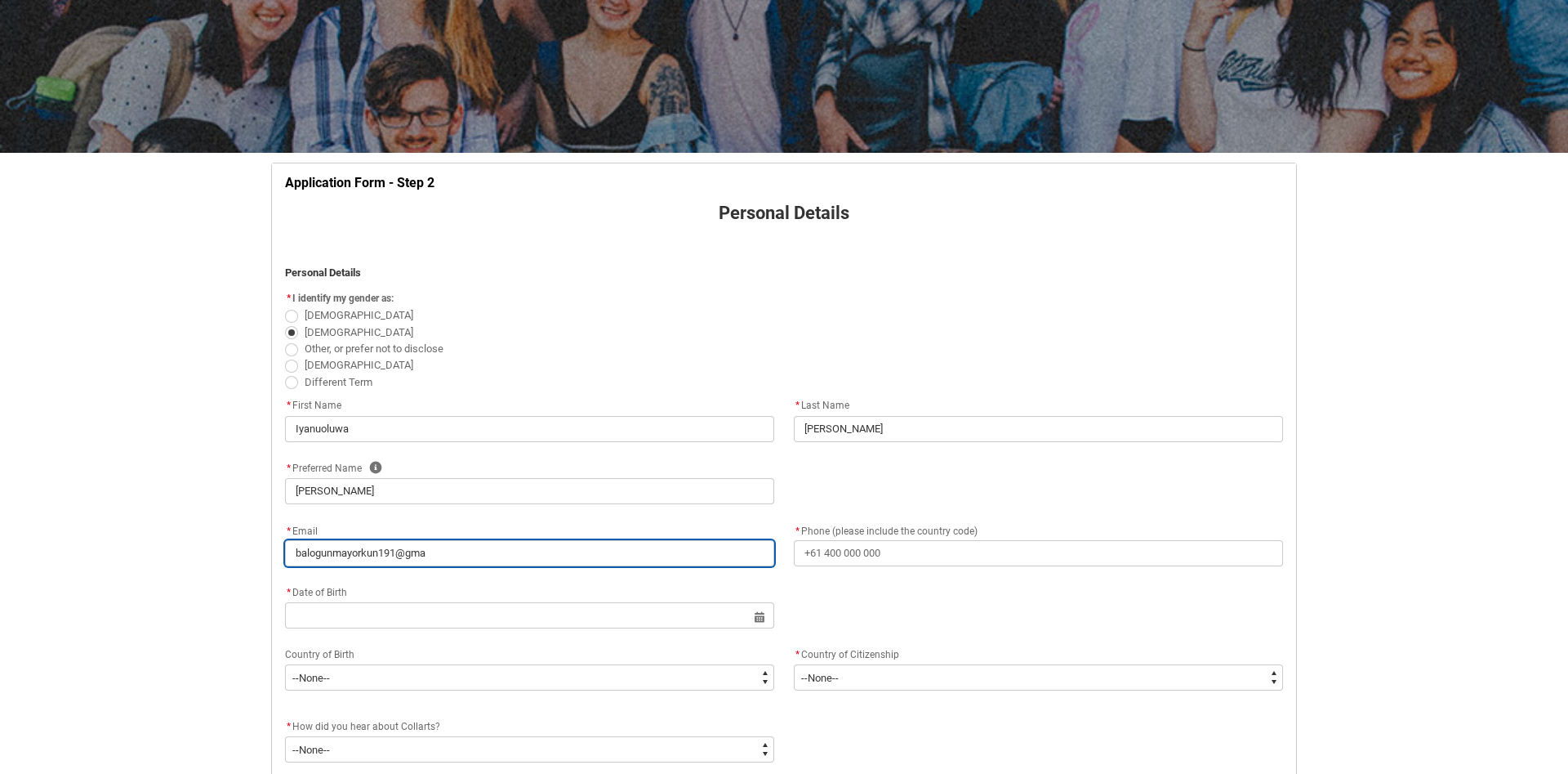
type lightning-primitive-input-simple "balogunmayorkun191@gmai"
type input "balogunmayorkun191@gmai"
type lightning-primitive-input-simple "[EMAIL_ADDRESS]"
type input "[EMAIL_ADDRESS]"
type lightning-primitive-input-simple "[EMAIL_ADDRESS]."
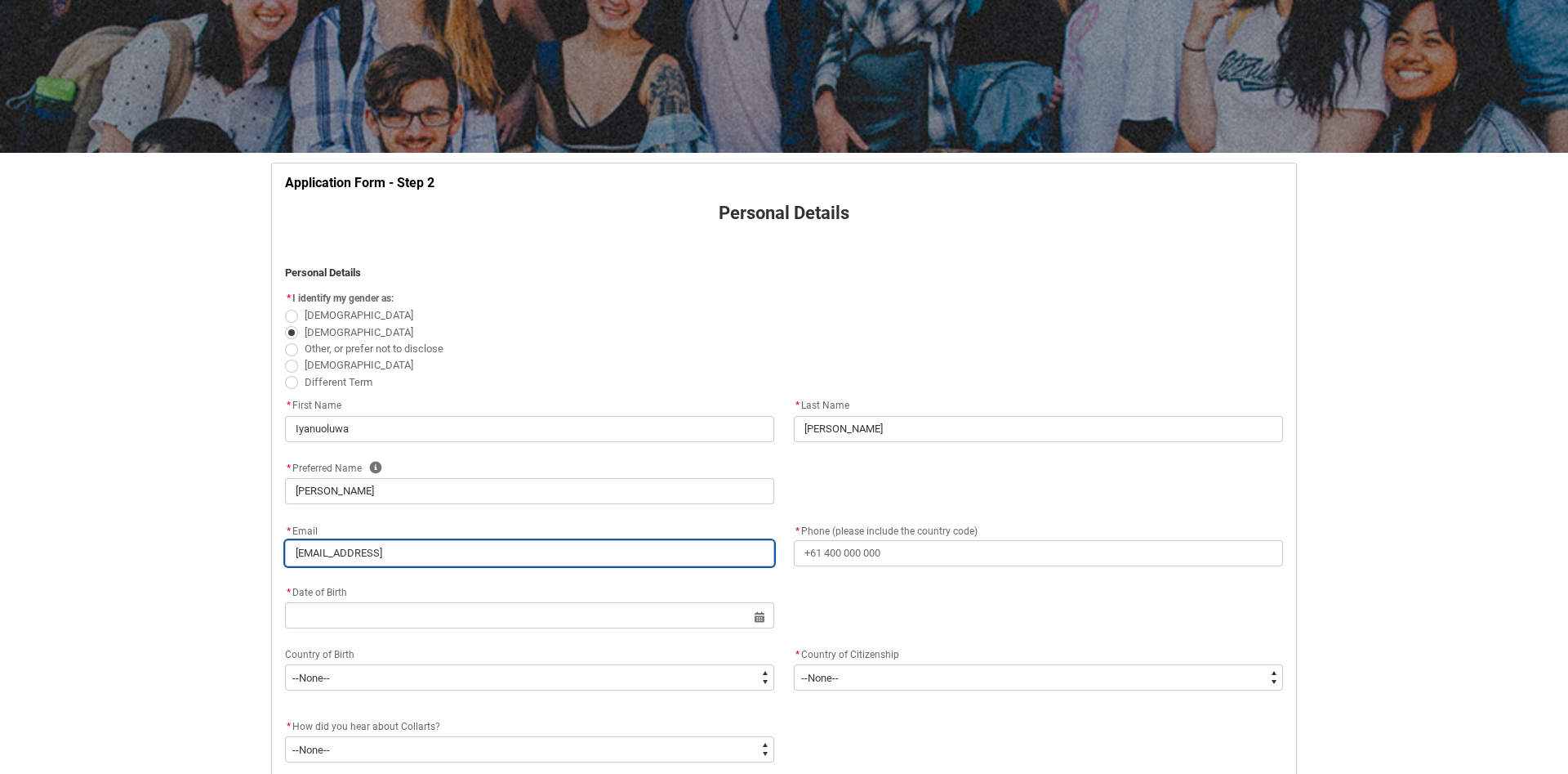
type input "[EMAIL_ADDRESS]."
type lightning-primitive-input-simple "balogunmayorkun191@gmail.c"
type input "balogunmayorkun191@gmail.c"
type lightning-primitive-input-simple "[EMAIL_ADDRESS][DOMAIN_NAME]"
type input "[EMAIL_ADDRESS][DOMAIN_NAME]"
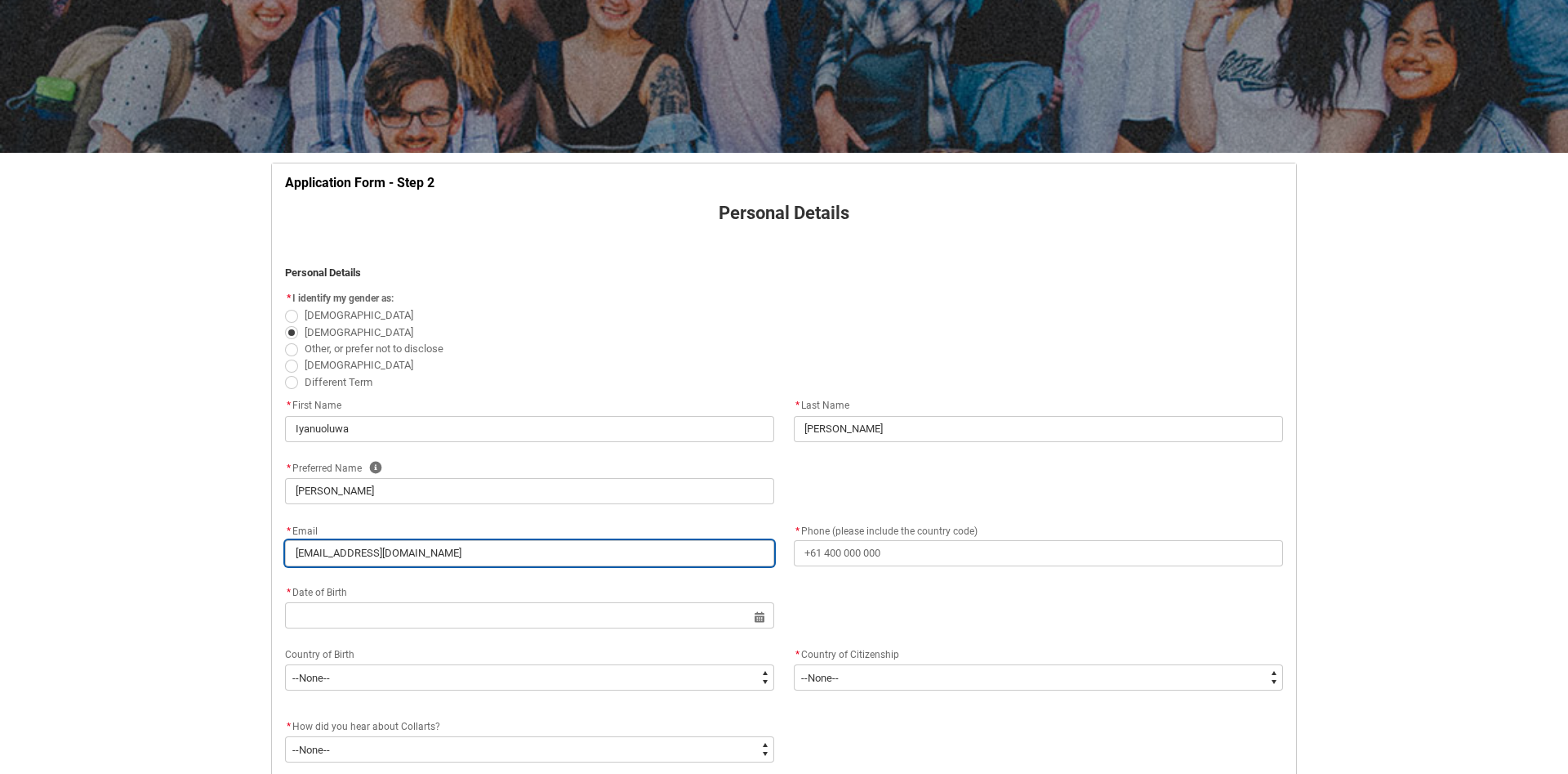
type lightning-primitive-input-simple "[EMAIL_ADDRESS][DOMAIN_NAME]"
type input "[EMAIL_ADDRESS][DOMAIN_NAME]"
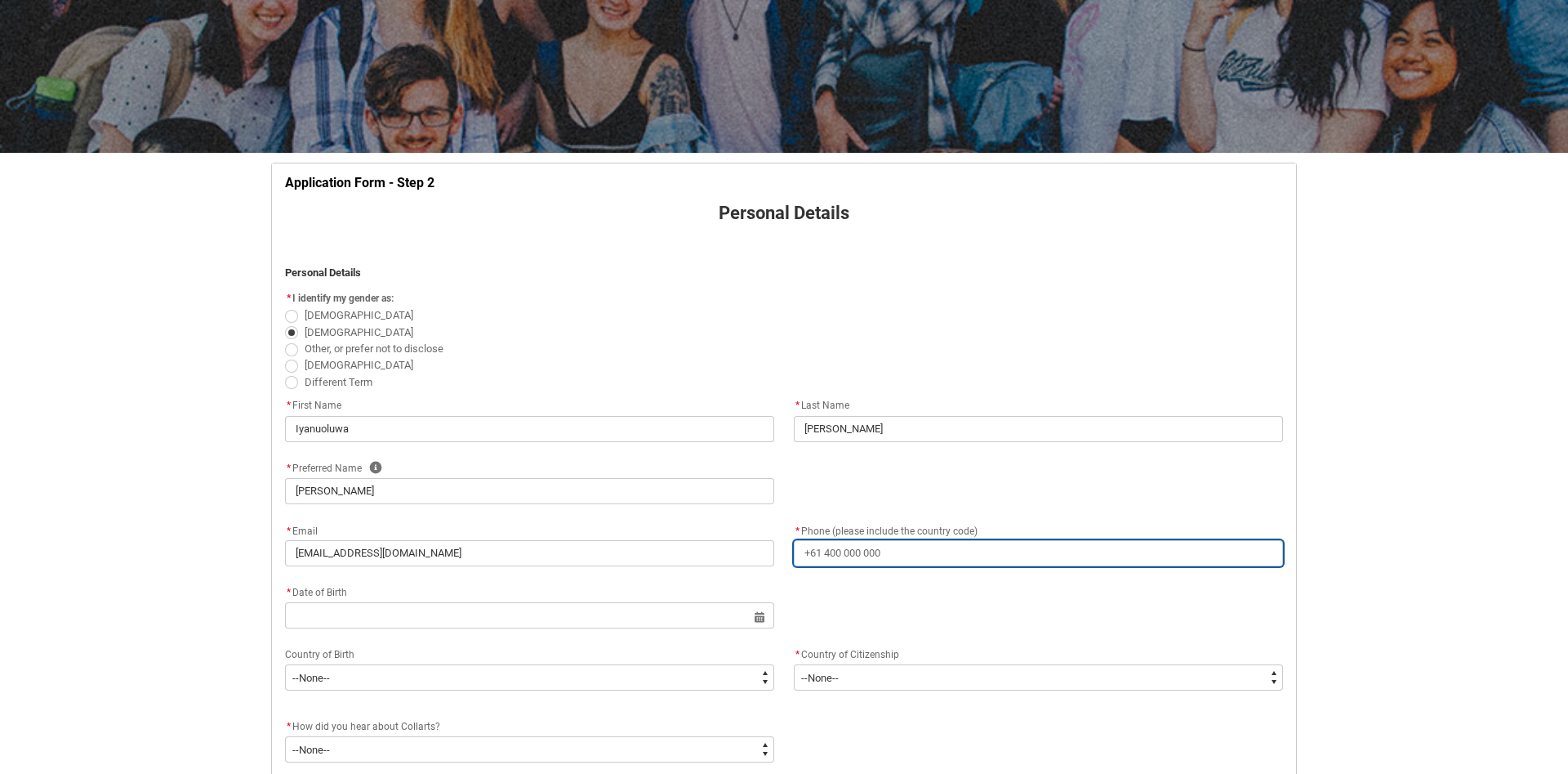
click at [838, 566] on input "* Phone (please include the country code)" at bounding box center [1038, 552] width 490 height 26
type lightning-primitive-input-simple "+"
type input "+"
type lightning-primitive-input-simple "+2"
type input "+2"
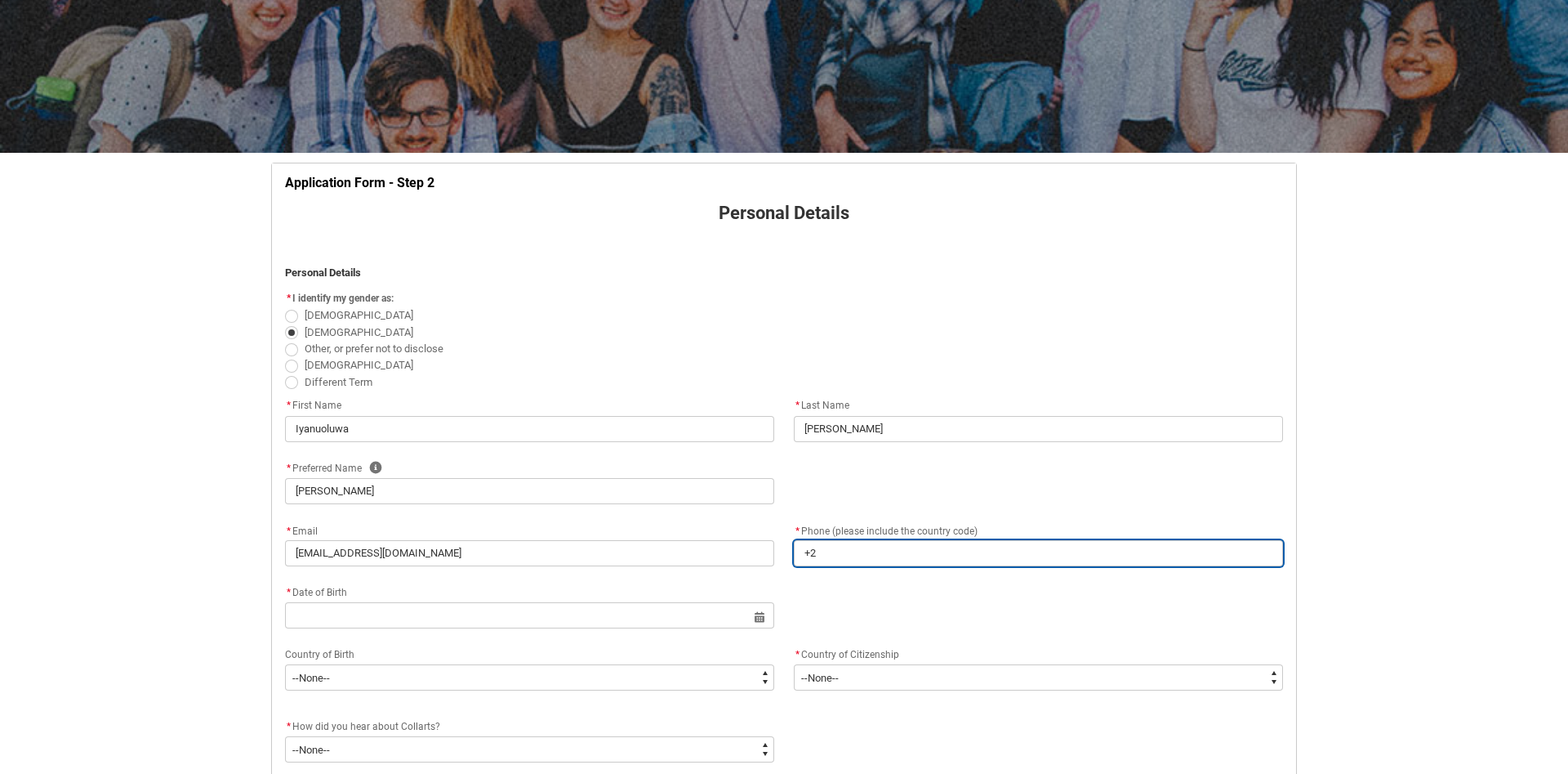
type lightning-primitive-input-simple "+23"
type input "+23"
type lightning-primitive-input-simple "+234"
type input "+234"
type lightning-primitive-input-simple "+234"
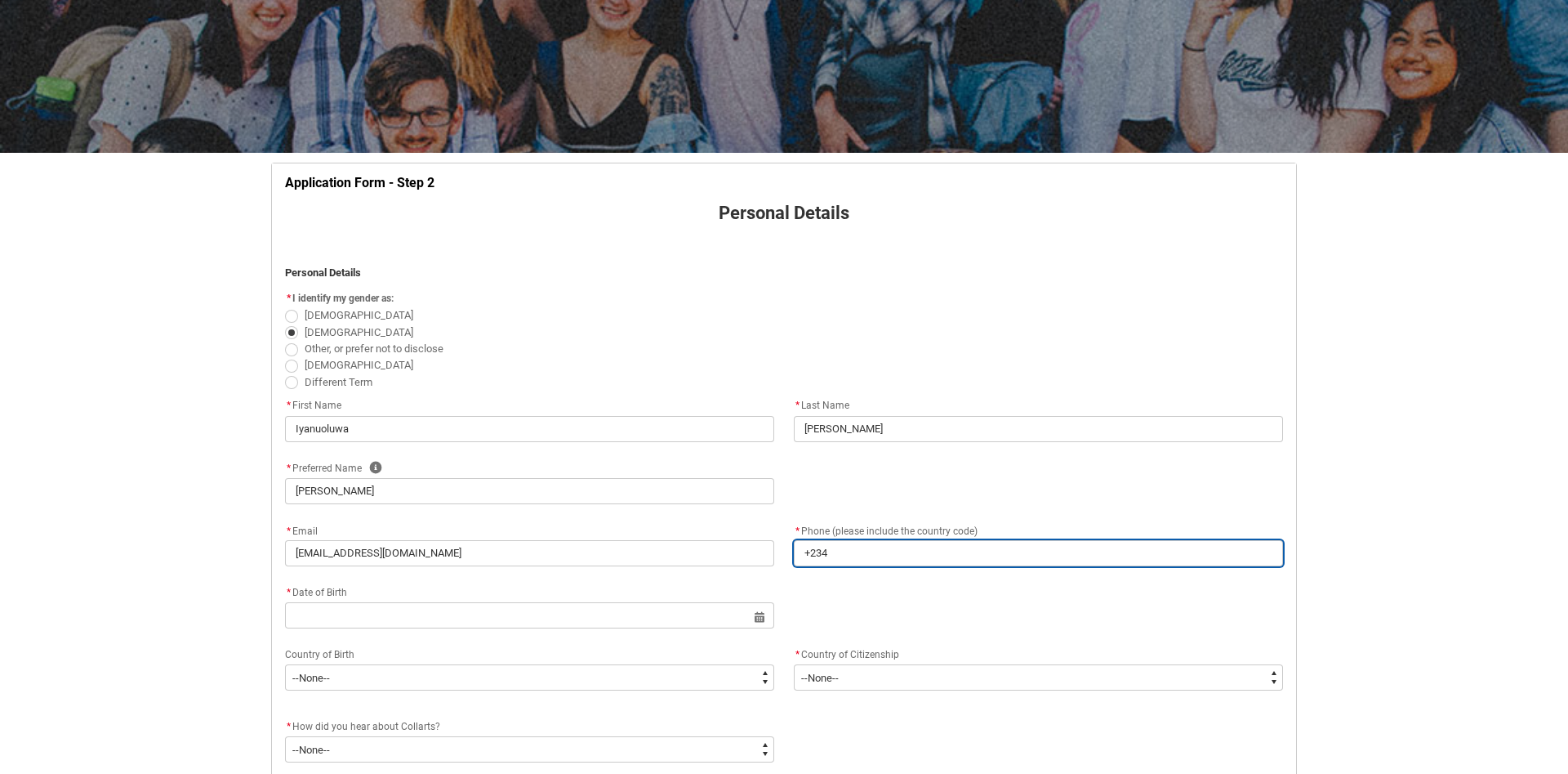
type input "+234"
type lightning-primitive-input-simple "+234 8"
type input "+234 8"
type lightning-primitive-input-simple "+234 80"
type input "+234 80"
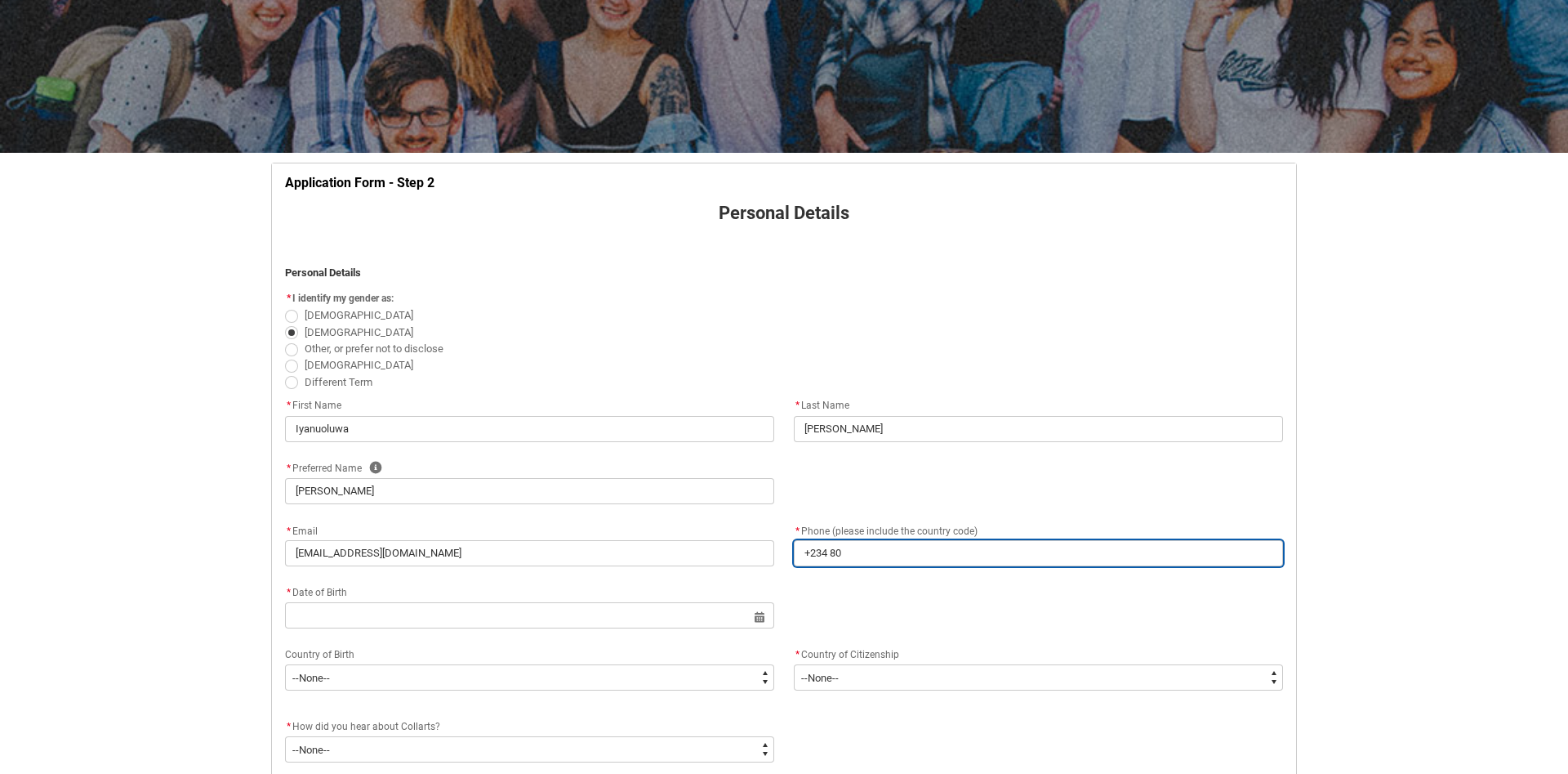
type lightning-primitive-input-simple "+234 802"
type input "+234 802"
type lightning-primitive-input-simple "[PHONE_NUMBER]"
type input "[PHONE_NUMBER]"
type lightning-primitive-input-simple "[PHONE_NUMBER]"
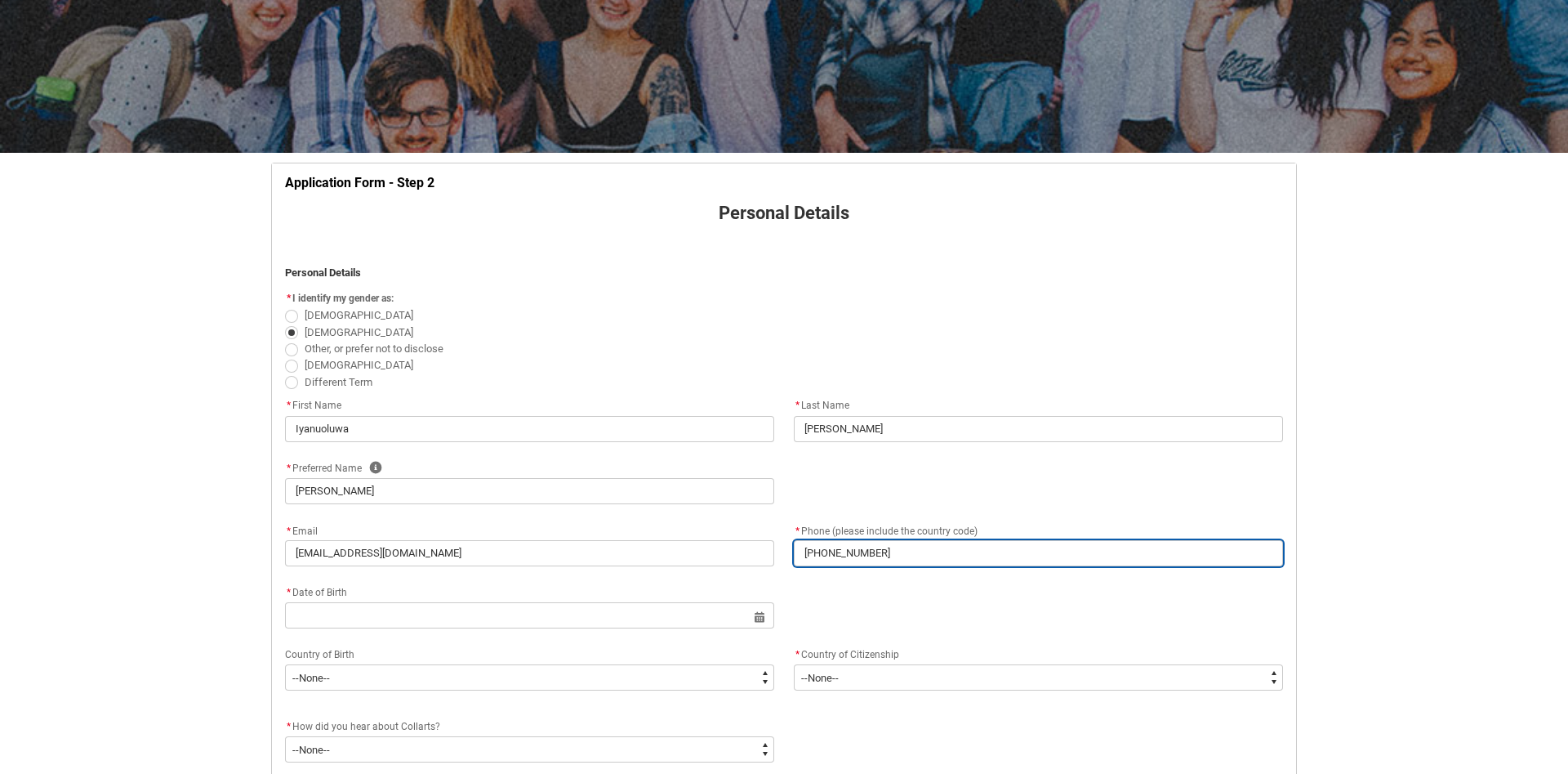
type input "[PHONE_NUMBER]"
type lightning-primitive-input-simple "[PHONE_NUMBER]"
type input "[PHONE_NUMBER]"
type lightning-primitive-input-simple "[PHONE_NUMBER]"
type input "[PHONE_NUMBER]"
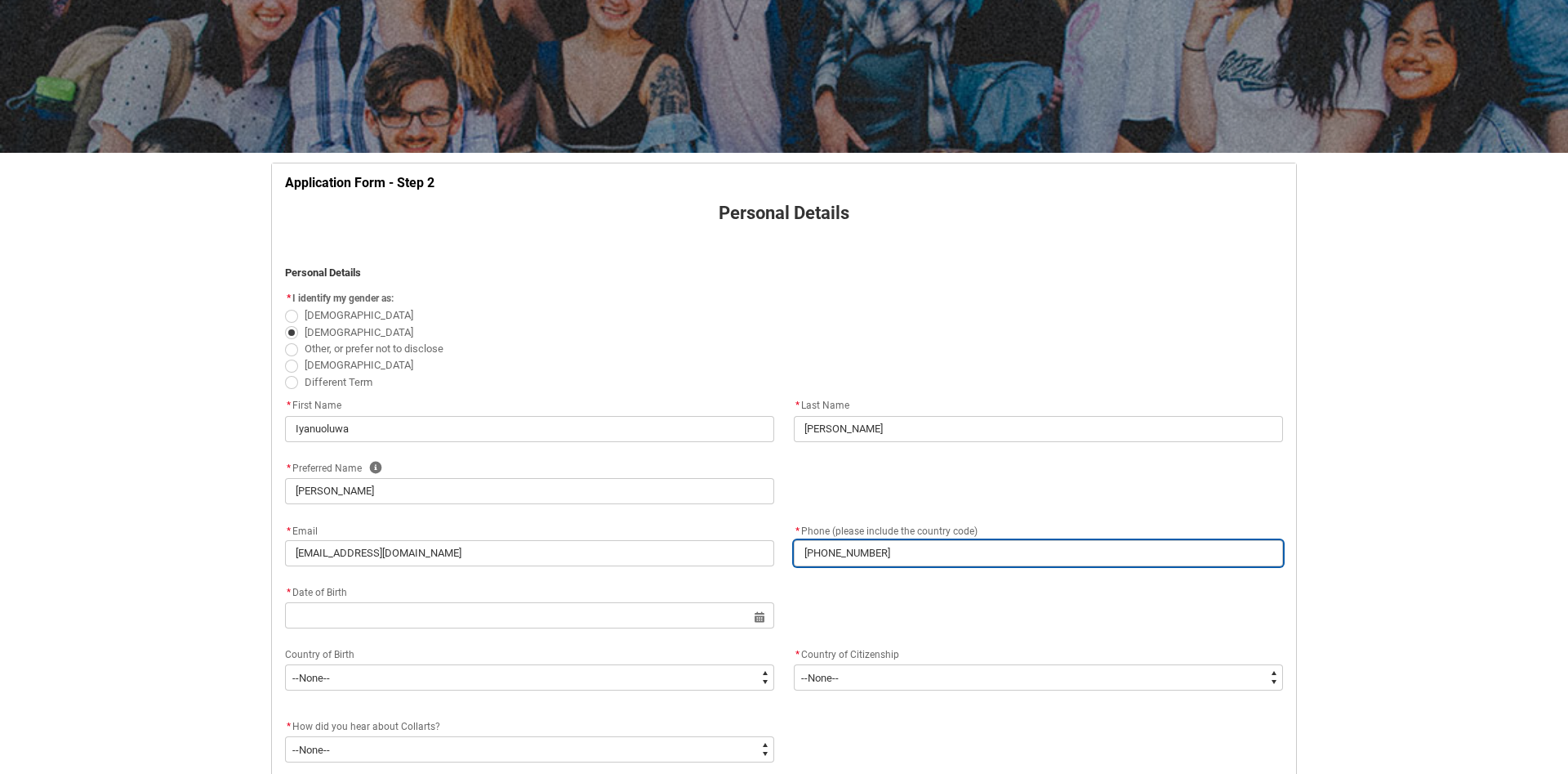
type lightning-primitive-input-simple "[PHONE_NUMBER]"
type input "[PHONE_NUMBER]"
type lightning-primitive-input-simple "[PHONE_NUMBER]"
type input "[PHONE_NUMBER]"
type lightning-primitive-input-simple "[PHONE_NUMBER]"
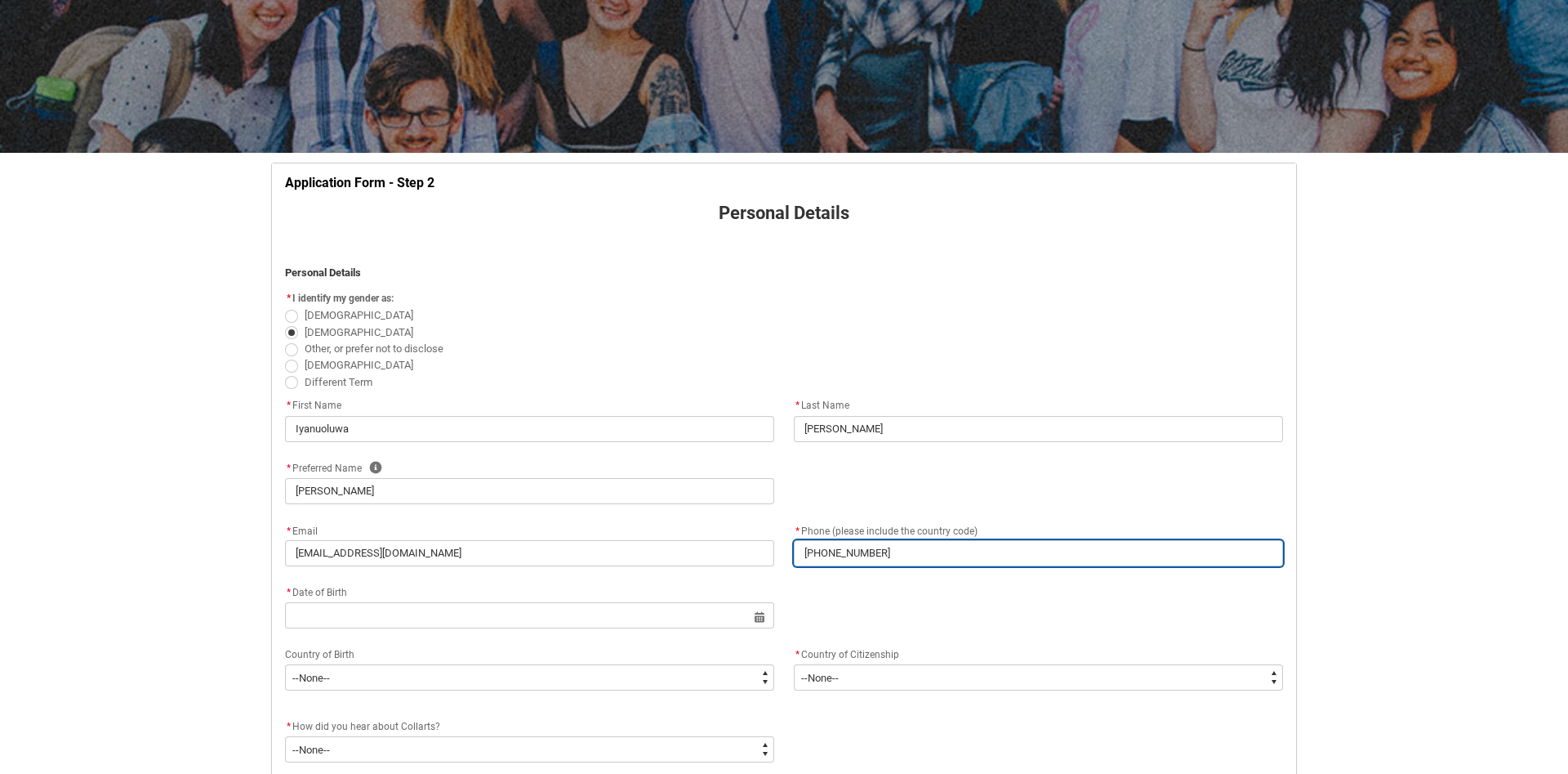
type input "[PHONE_NUMBER]"
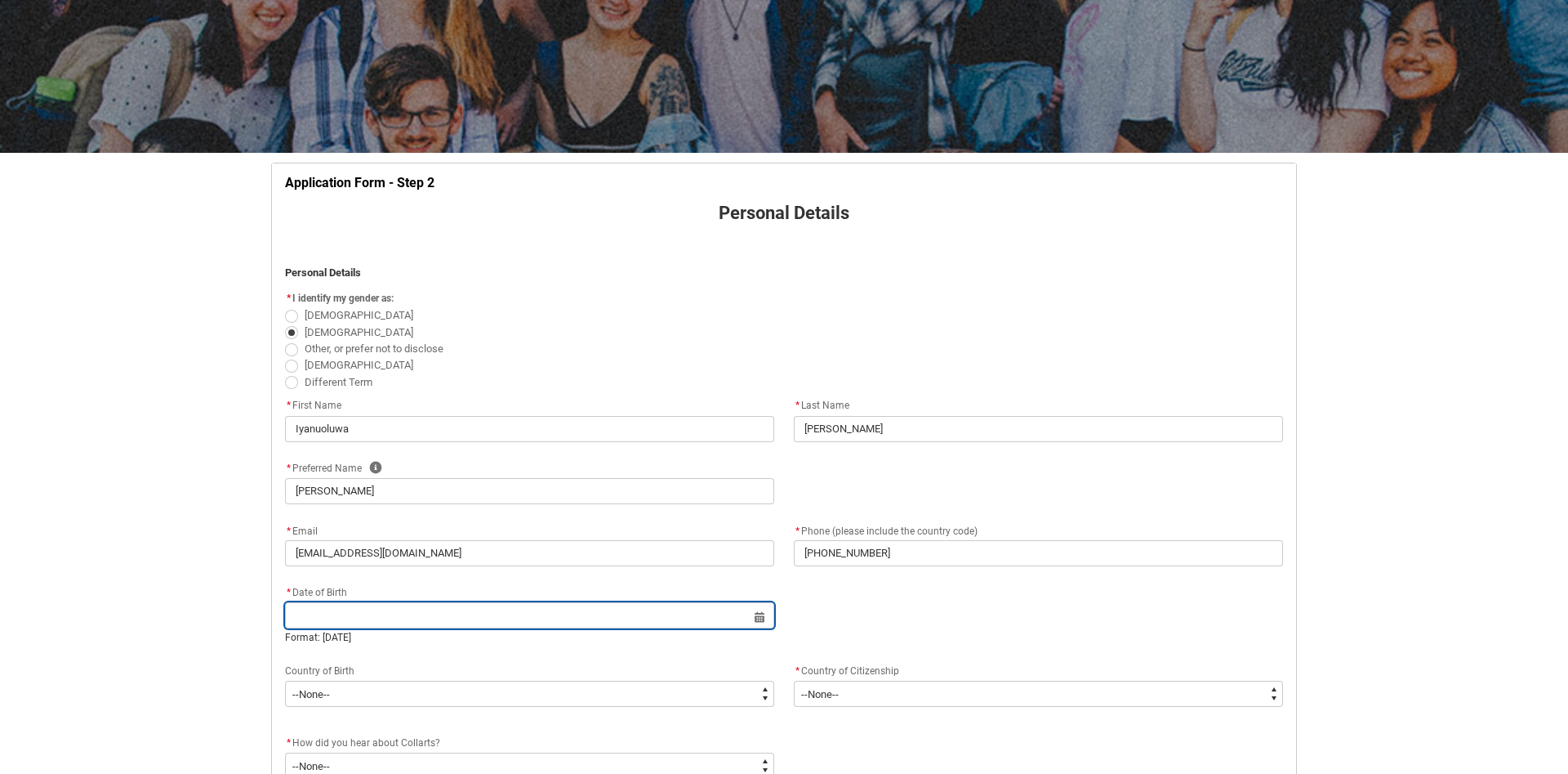
click at [648, 622] on input "REDU_Application_Form_for_Applicant flow" at bounding box center [529, 615] width 490 height 26
select select "2025"
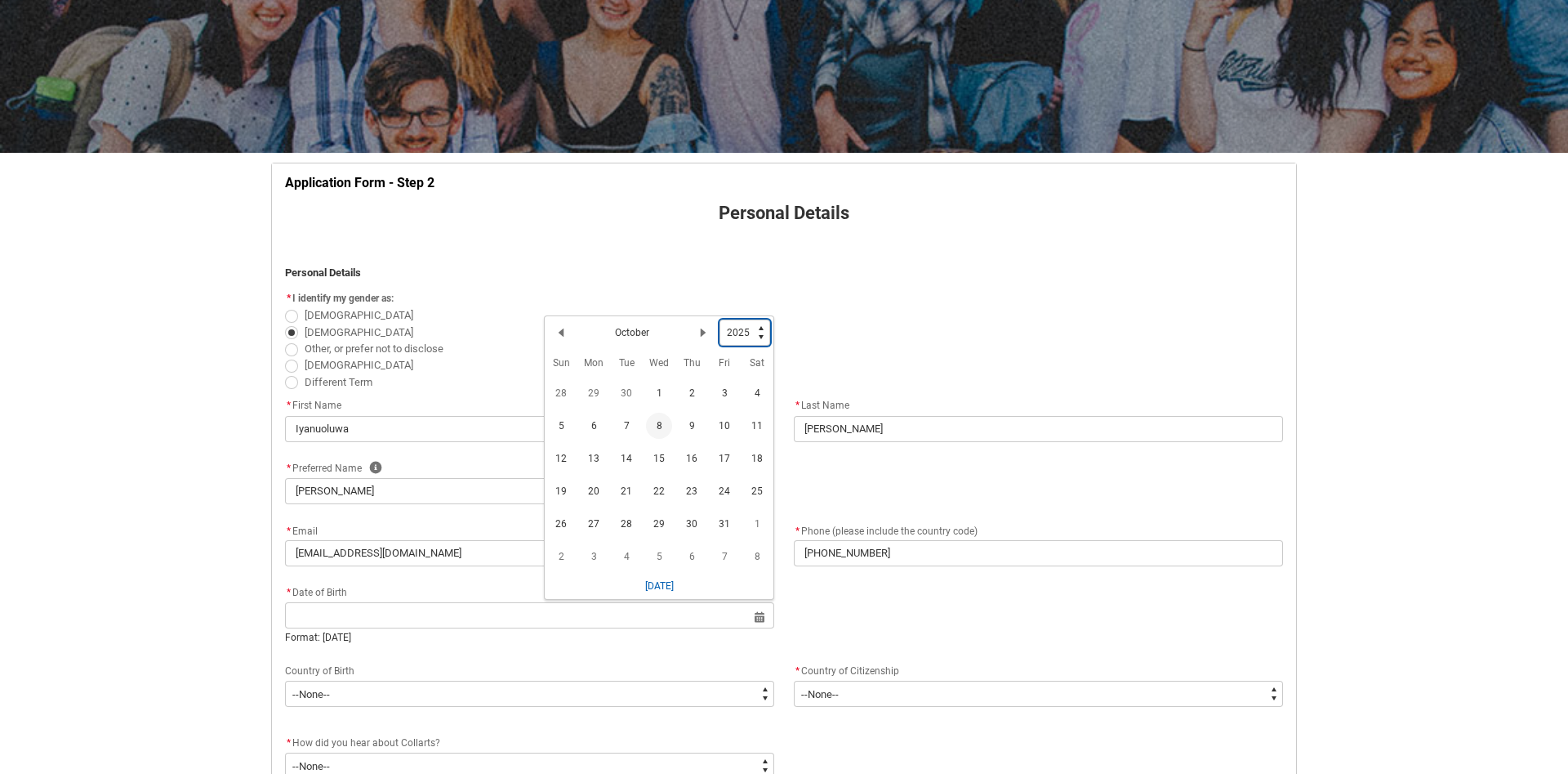
click at [719, 319] on select "1925 1926 1927 1928 1929 1930 1931 1932 1933 1934 1935 1936 1937 1938 1939 1940…" at bounding box center [744, 332] width 51 height 26
type lightning-select "2007"
click option "2007" at bounding box center [0, 0] width 0 height 0
click at [693, 349] on button "Next Month" at bounding box center [703, 336] width 26 height 26
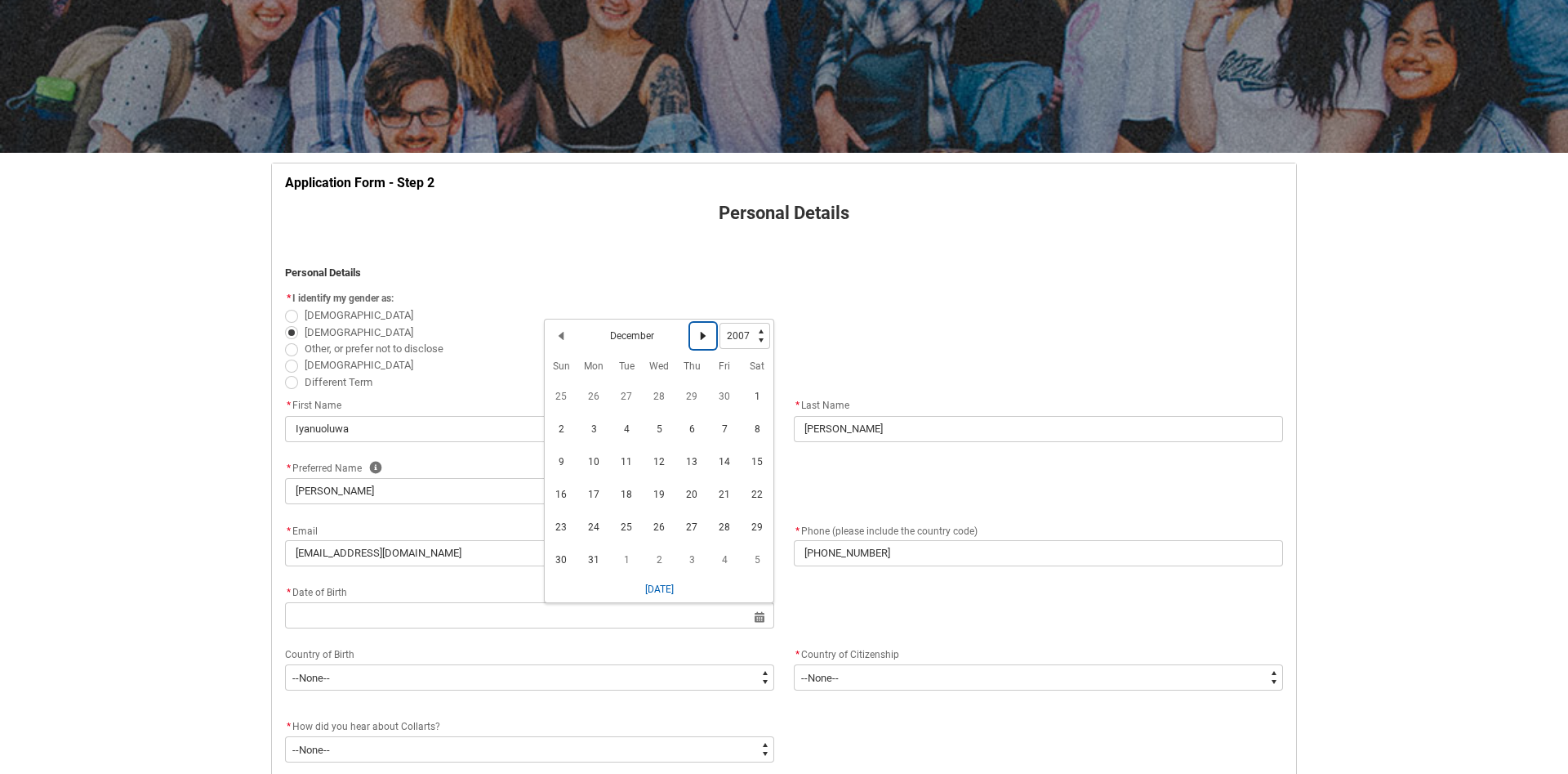
click at [693, 348] on button "Next Month" at bounding box center [703, 336] width 26 height 26
click at [719, 323] on select "1925 1926 1927 1928 1929 1930 1931 1932 1933 1934 1935 1936 1937 1938 1939 1940…" at bounding box center [744, 336] width 51 height 26
click option "2007" at bounding box center [0, 0] width 0 height 0
select select "2007"
click at [711, 473] on td "19" at bounding box center [724, 461] width 33 height 33
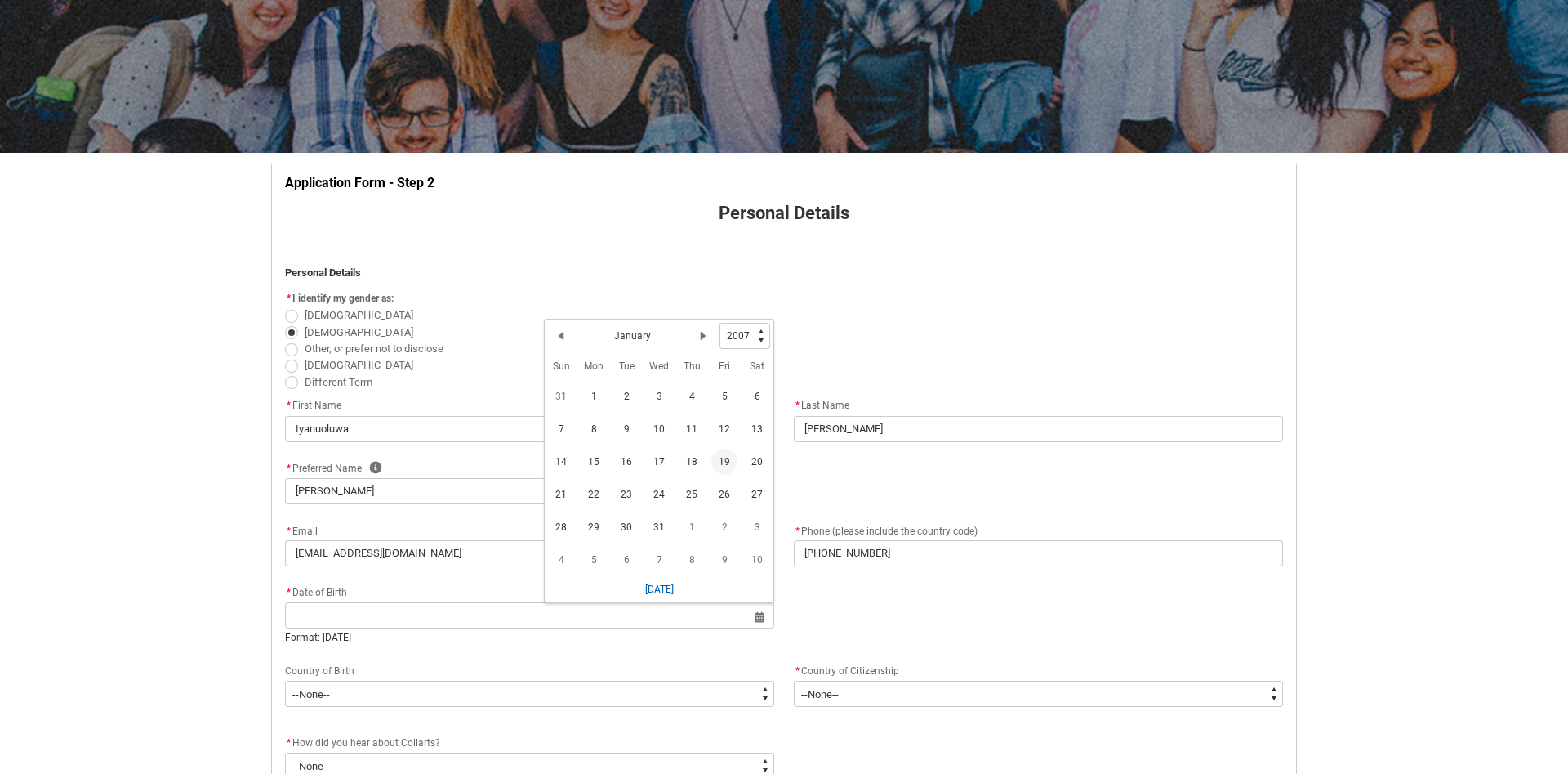
click at [733, 475] on span "19" at bounding box center [724, 461] width 26 height 26
type lightning-datepicker "[DATE]"
type lightning-input "[DATE]"
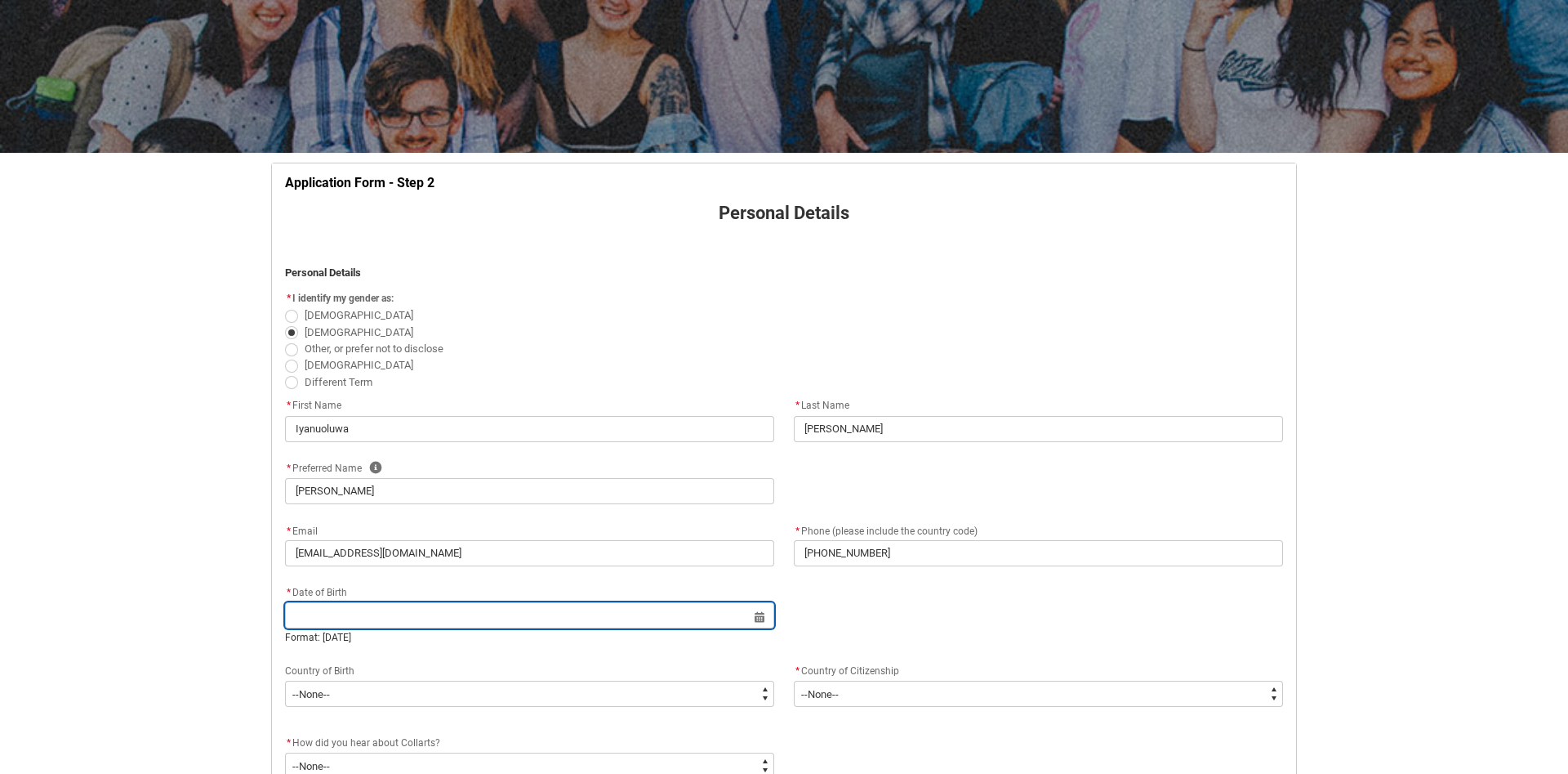
type input "[DATE]"
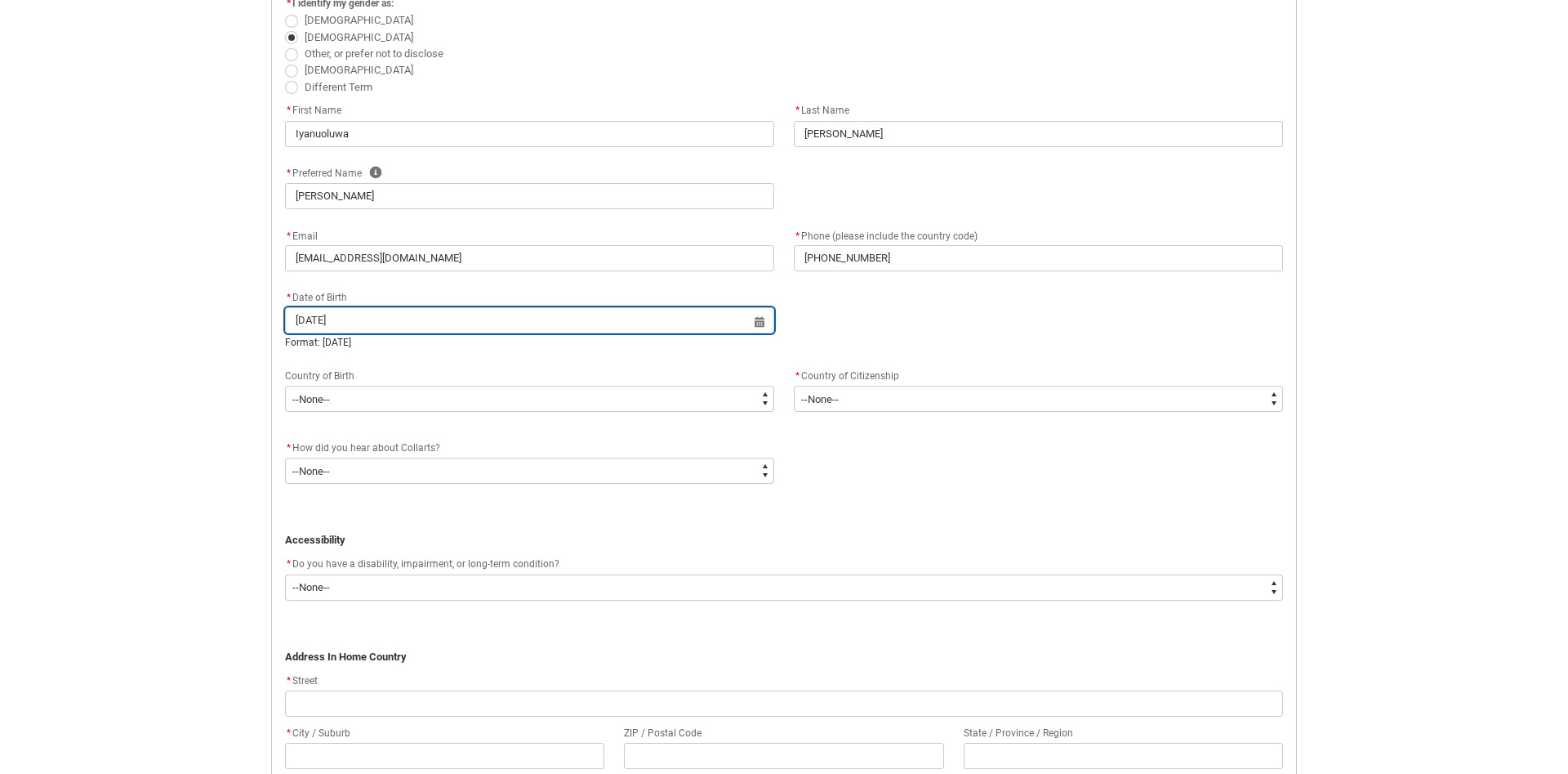
scroll to position [504, 0]
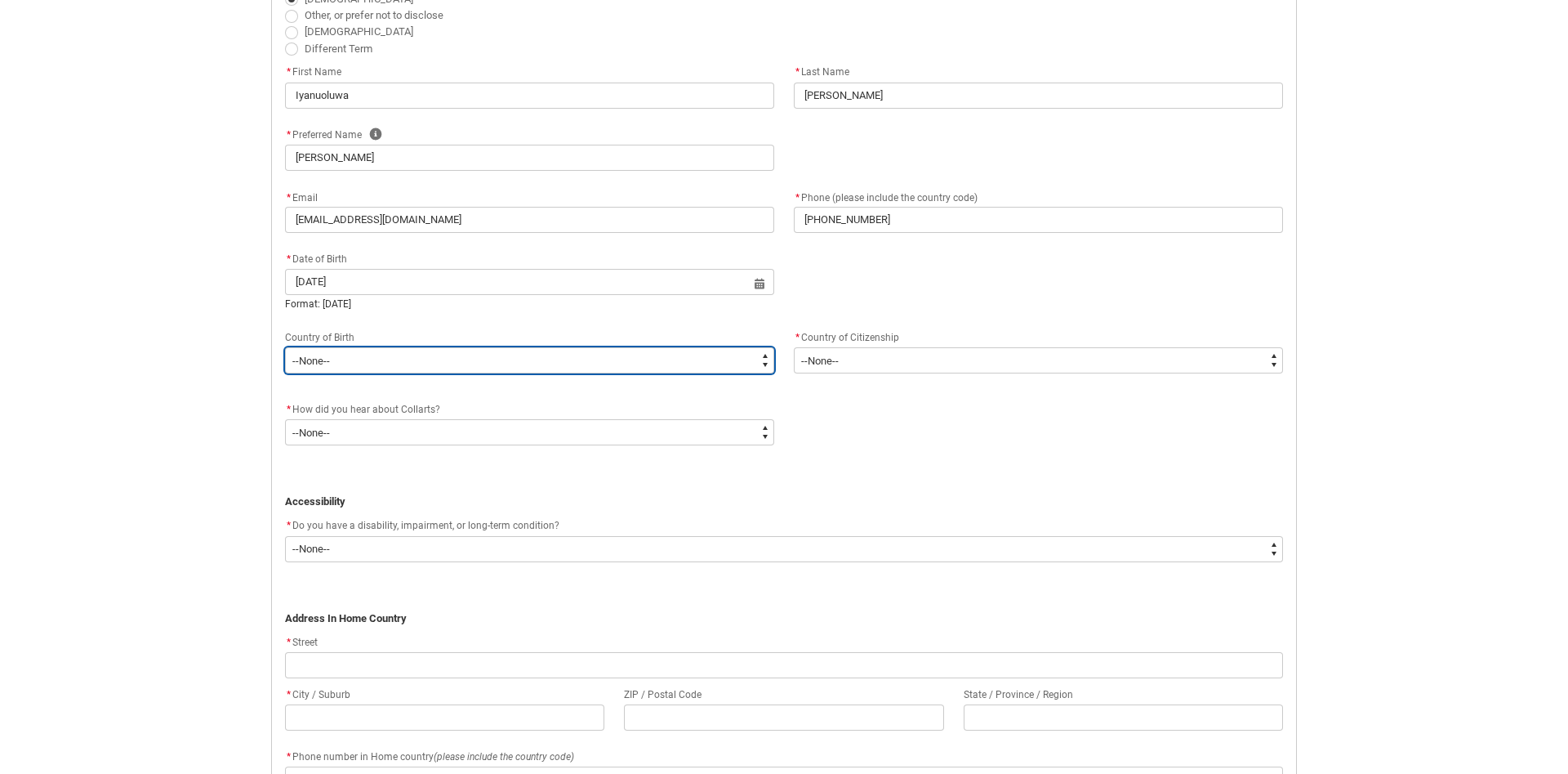
click at [285, 347] on select "--None-- [GEOGRAPHIC_DATA][PERSON_NAME] ([GEOGRAPHIC_DATA]) 7201 [GEOGRAPHIC_DA…" at bounding box center [529, 360] width 490 height 26
type lightning-select "Birth_Country.9124"
click option "9124 [GEOGRAPHIC_DATA]" at bounding box center [0, 0] width 0 height 0
select select "Birth_Country.9124"
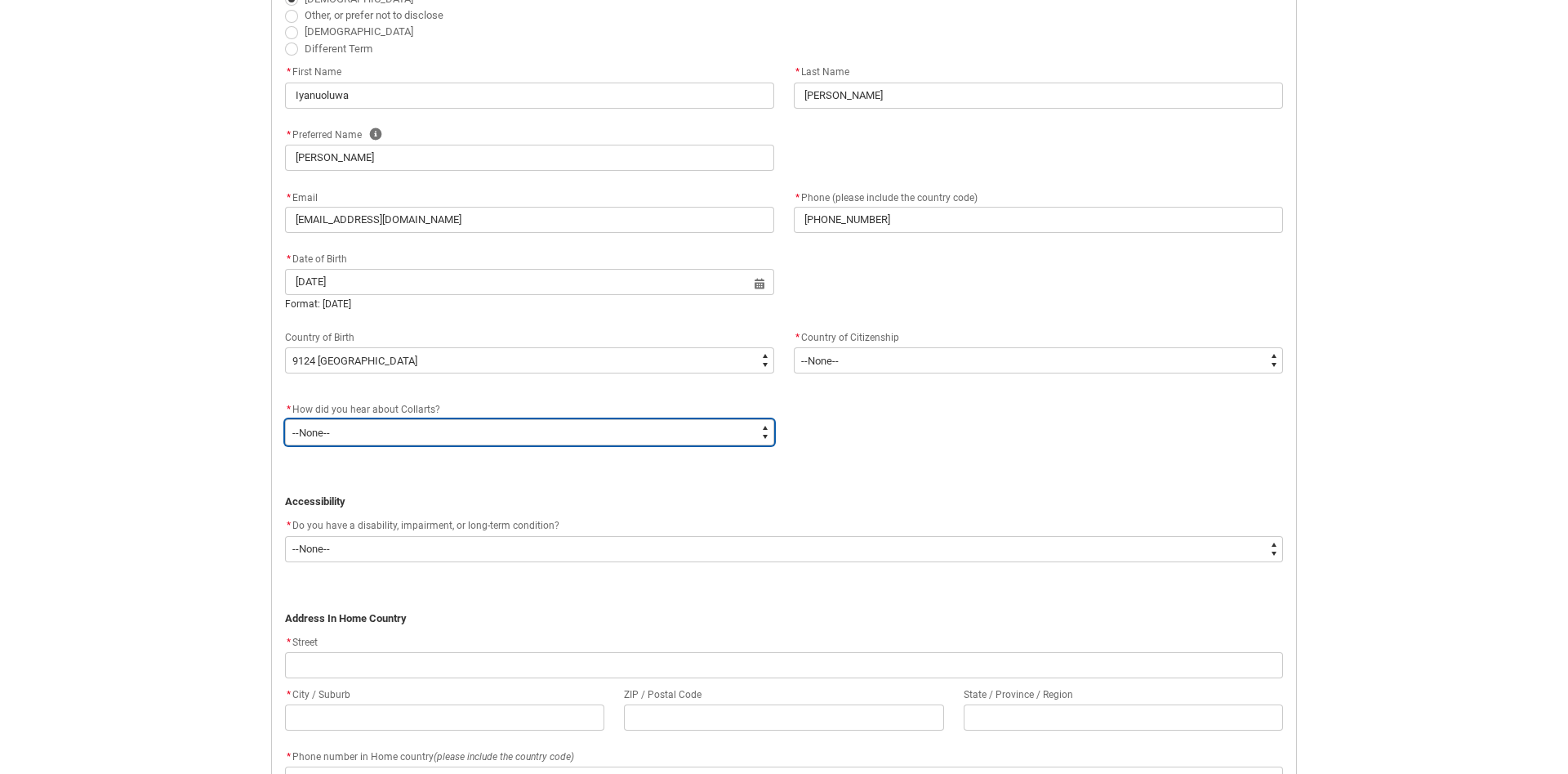
click at [285, 419] on select "--None-- Advertising - Facebook Advertising - Google Advertising - Instagram Ad…" at bounding box center [529, 432] width 490 height 26
click option "--None--" at bounding box center [0, 0] width 0 height 0
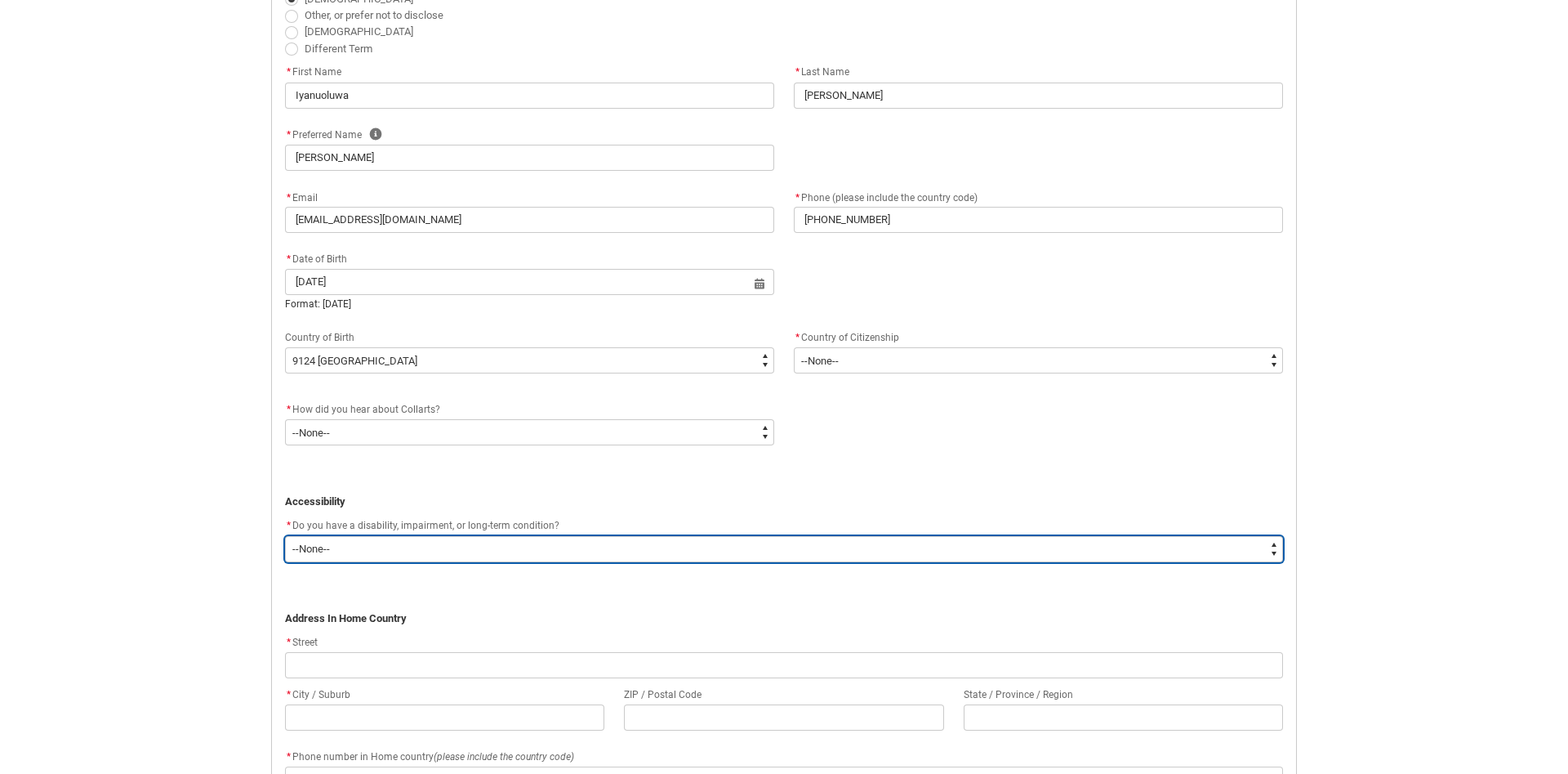
click at [285, 536] on select "--None-- Yes No" at bounding box center [784, 548] width 998 height 26
type lightning-select "No_TextChoice"
click option "No" at bounding box center [0, 0] width 0 height 0
select select "No_TextChoice"
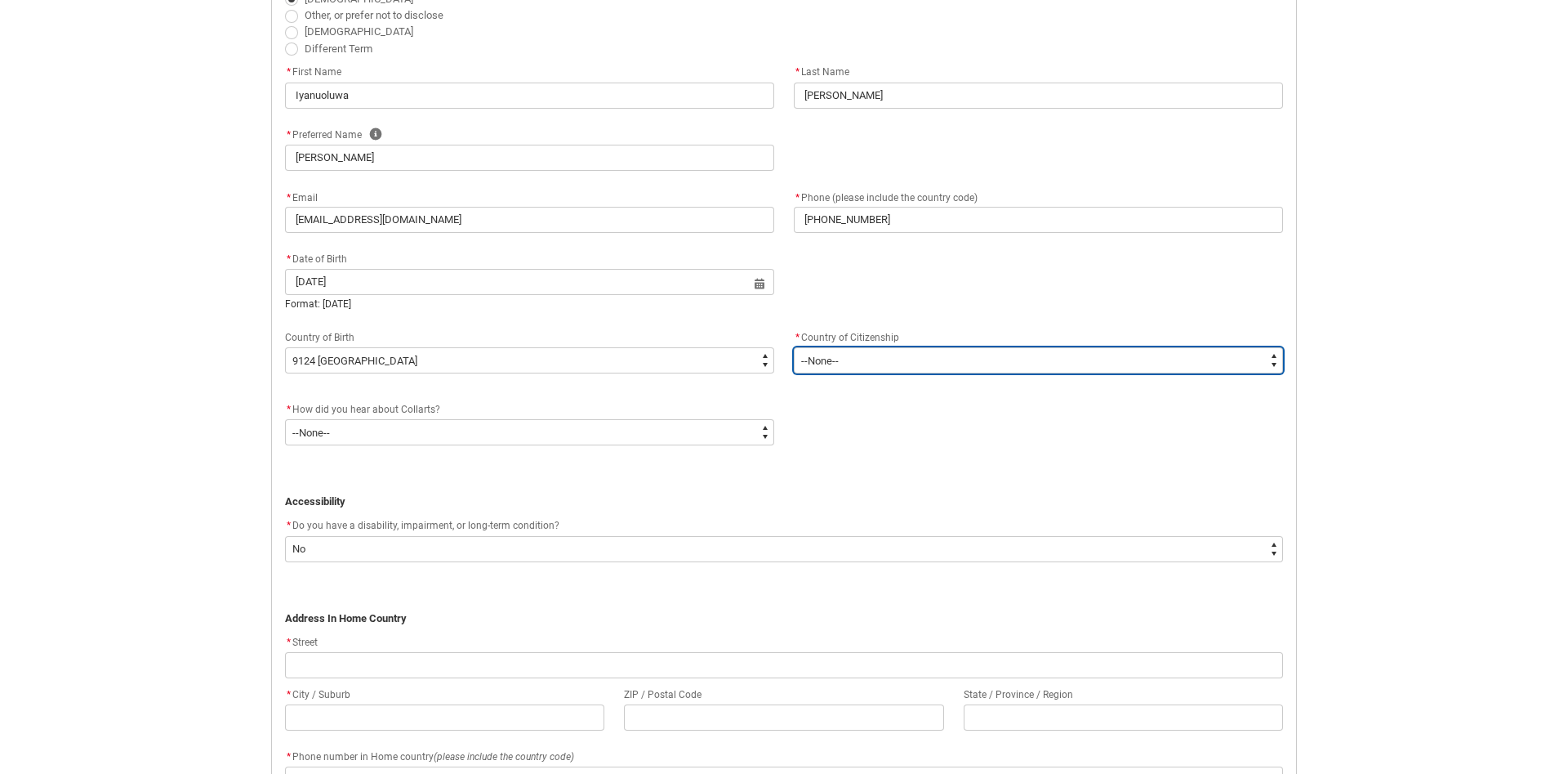
click at [793, 347] on select "--[GEOGRAPHIC_DATA]-- [GEOGRAPHIC_DATA] [GEOGRAPHIC_DATA] [GEOGRAPHIC_DATA] [GE…" at bounding box center [1038, 360] width 490 height 26
type lightning-select "Citizenship_Country.[DEMOGRAPHIC_DATA]"
click option "[GEOGRAPHIC_DATA]" at bounding box center [0, 0] width 0 height 0
select select "Citizenship_Country.[DEMOGRAPHIC_DATA]"
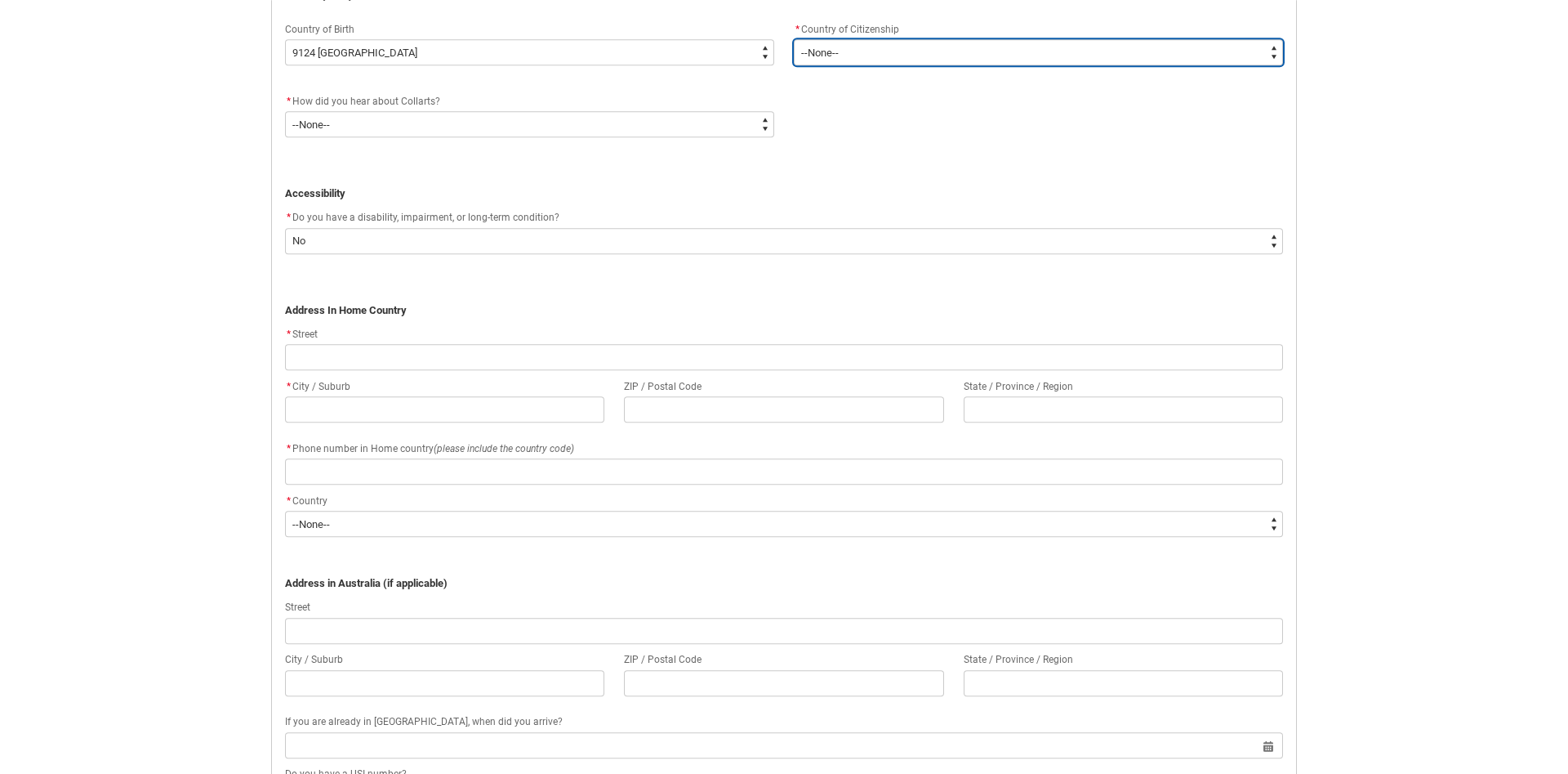
scroll to position [838, 0]
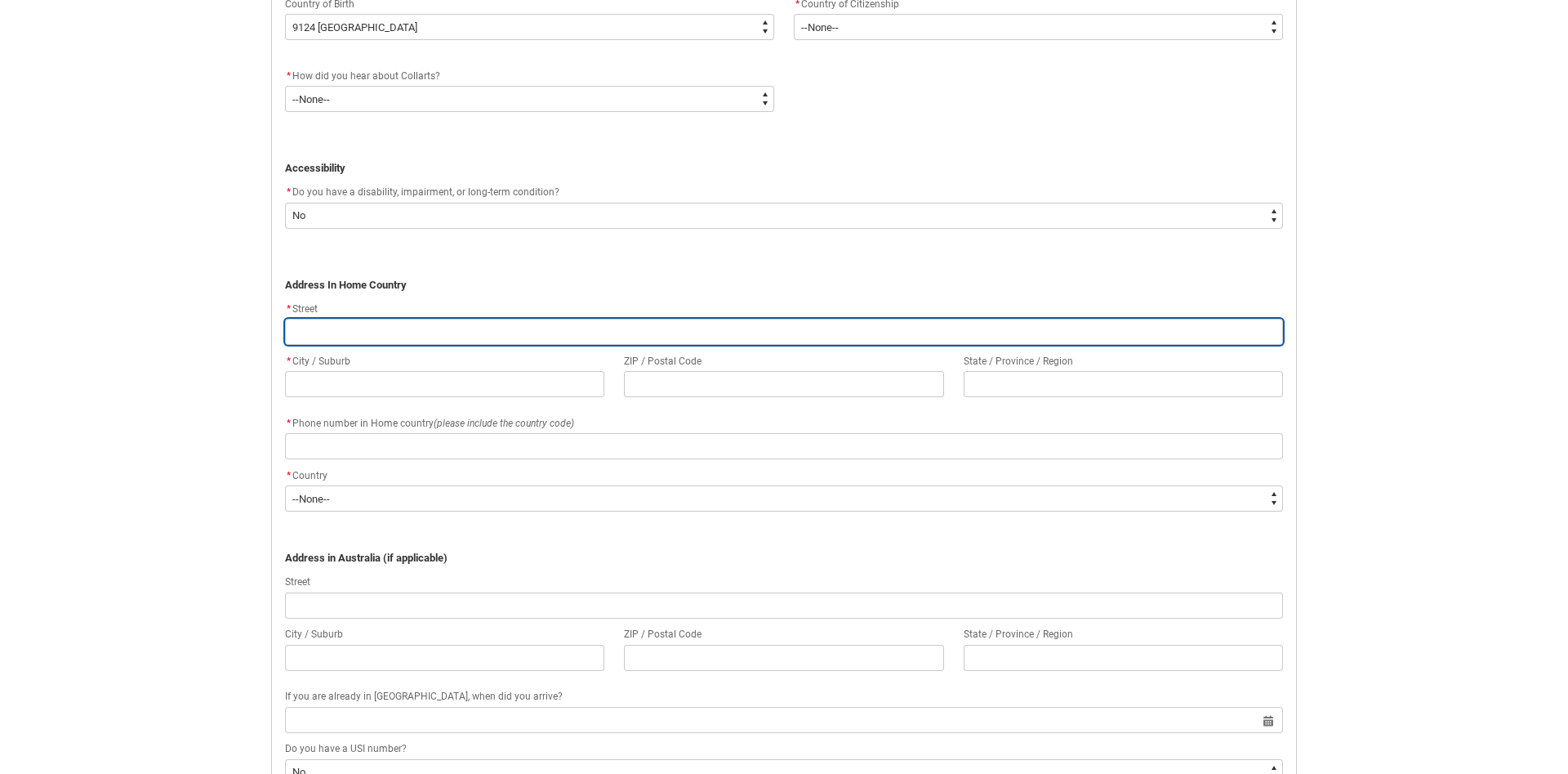
click at [369, 333] on input "REDU_Application_Form_for_Applicant flow" at bounding box center [784, 332] width 998 height 26
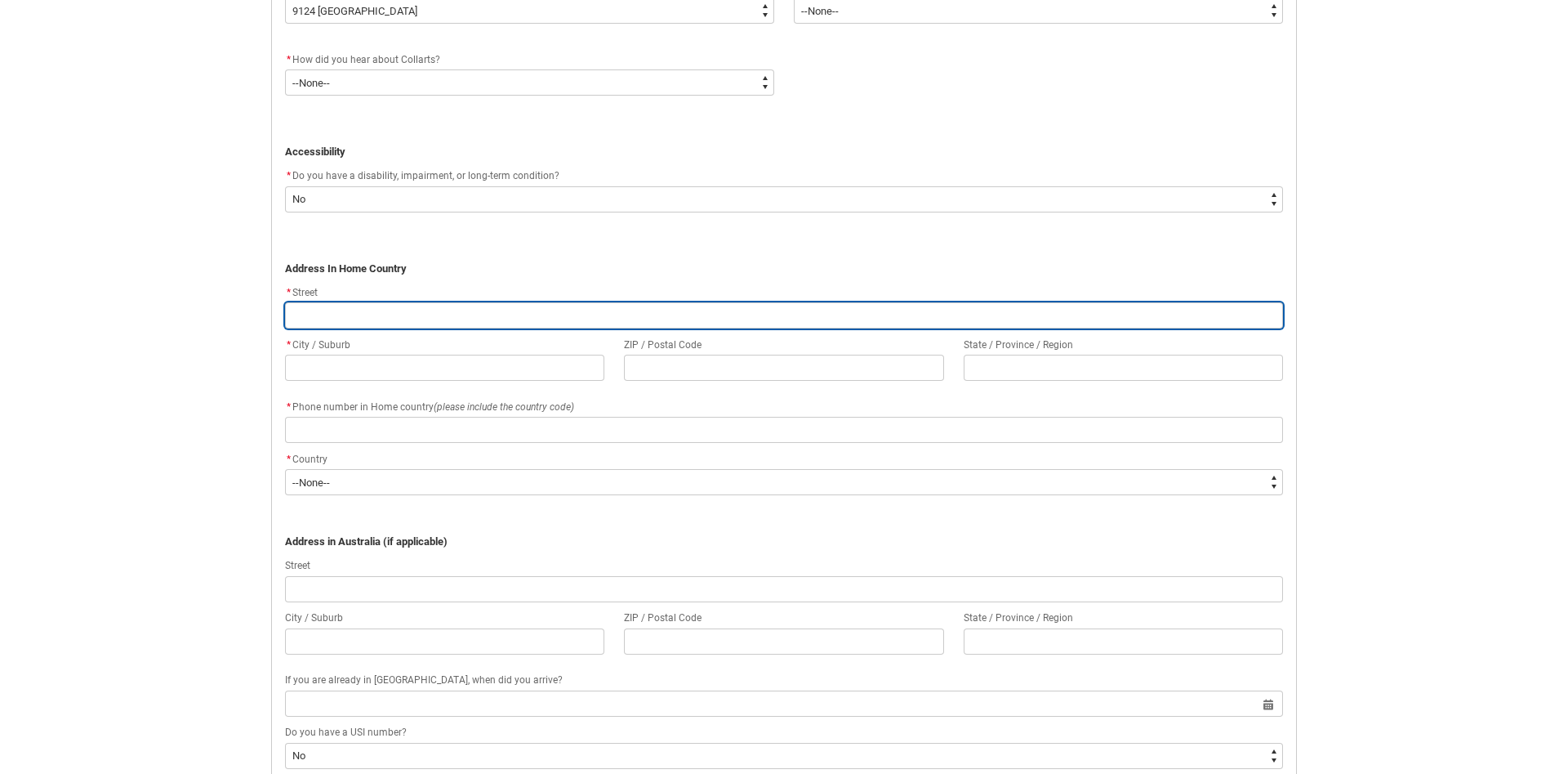
type lightning-primitive-input-simple "9"
type input "9"
type lightning-primitive-input-simple "9"
type input "9"
type lightning-primitive-input-simple "9 ["
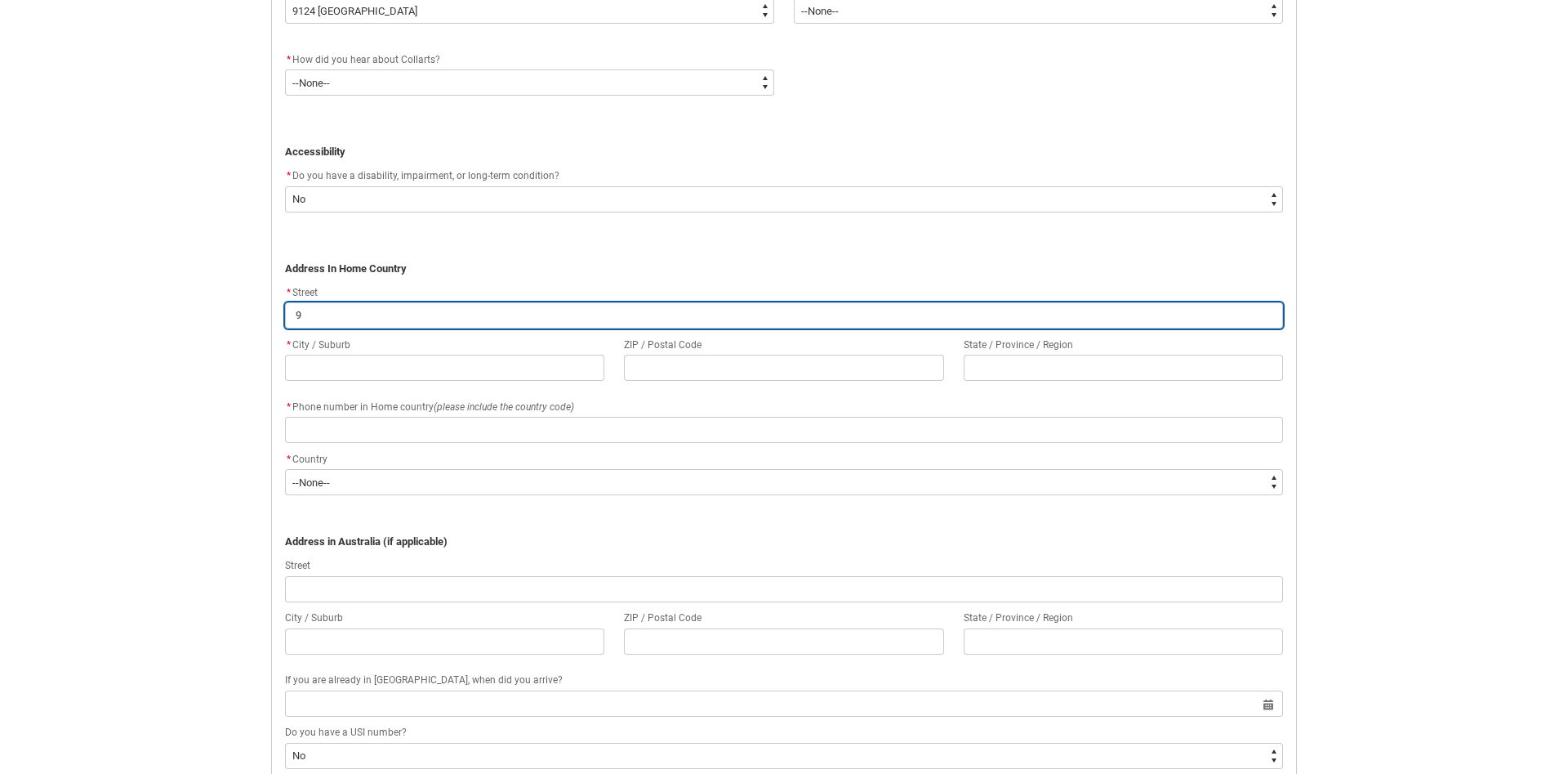
type input "9 ["
type lightning-primitive-input-simple "9"
type input "9"
type lightning-primitive-input-simple "9 p"
type input "9 p"
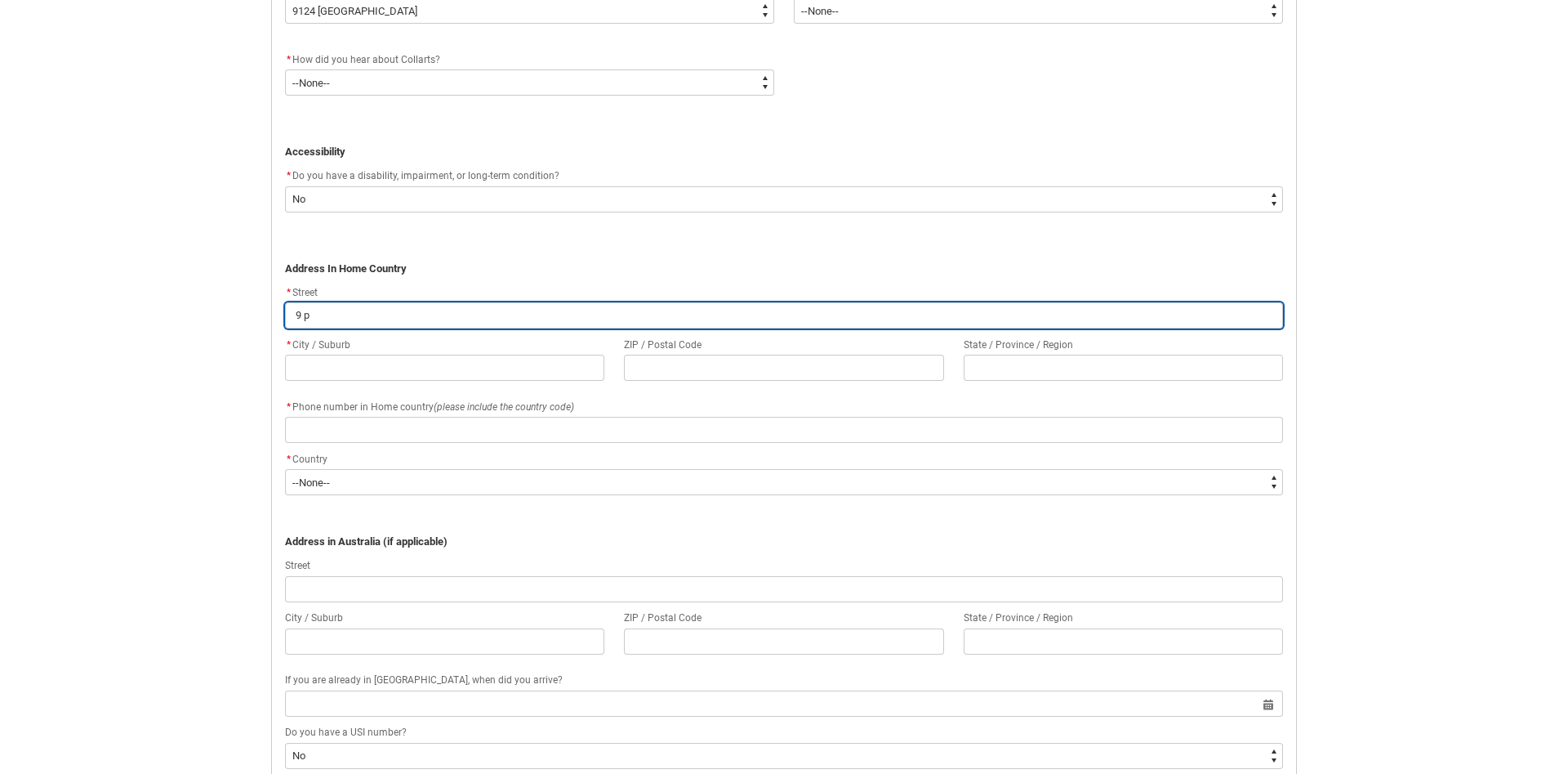
type lightning-primitive-input-simple "9 pi"
type input "9 pi"
type lightning-primitive-input-simple "9 pip"
type input "9 pip"
type lightning-primitive-input-simple "9 pipe"
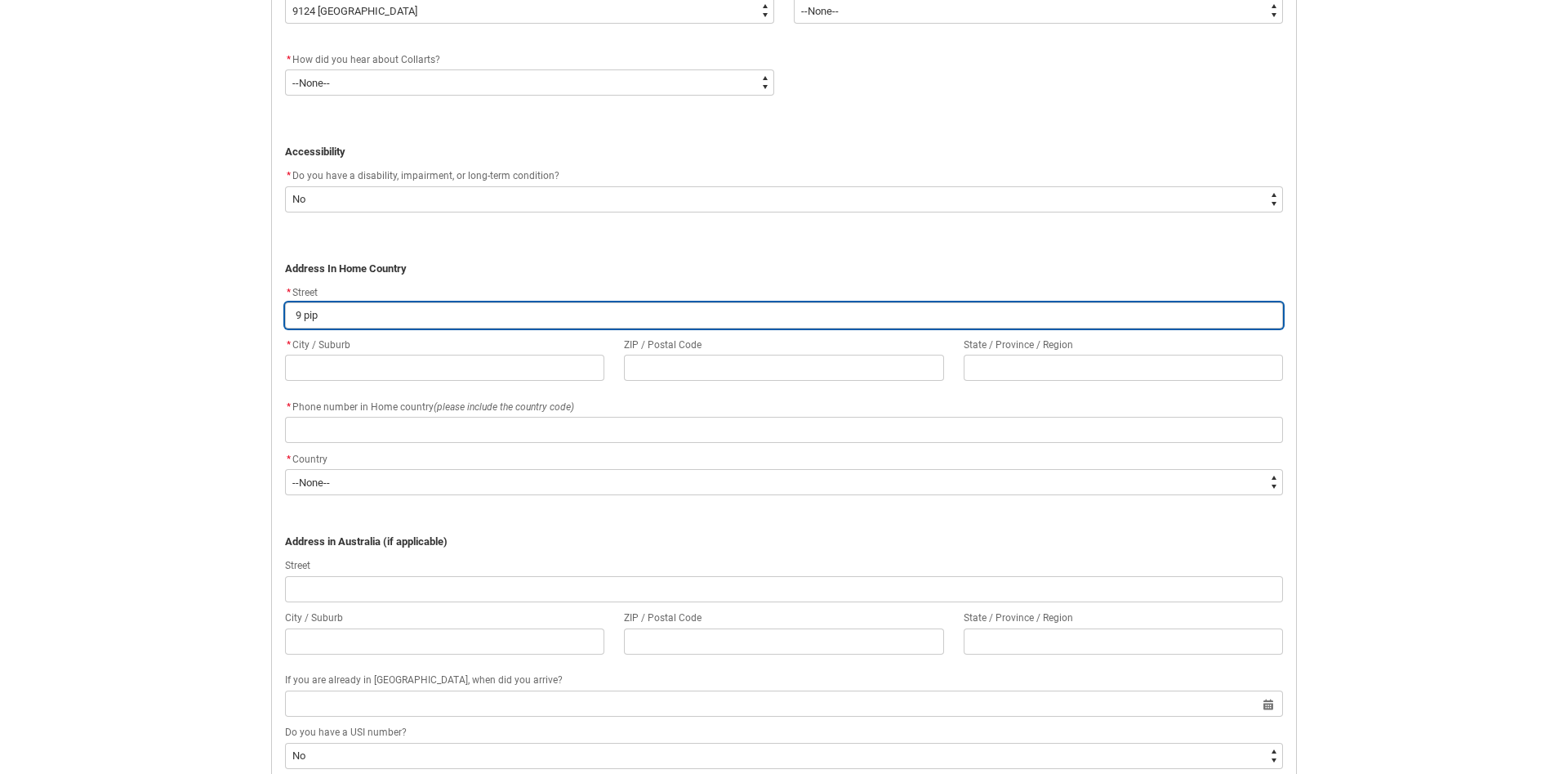
type input "9 pipe"
type lightning-primitive-input-simple "9 pipel"
type input "9 pipel"
type lightning-primitive-input-simple "9 pipeli"
type input "9 pipeli"
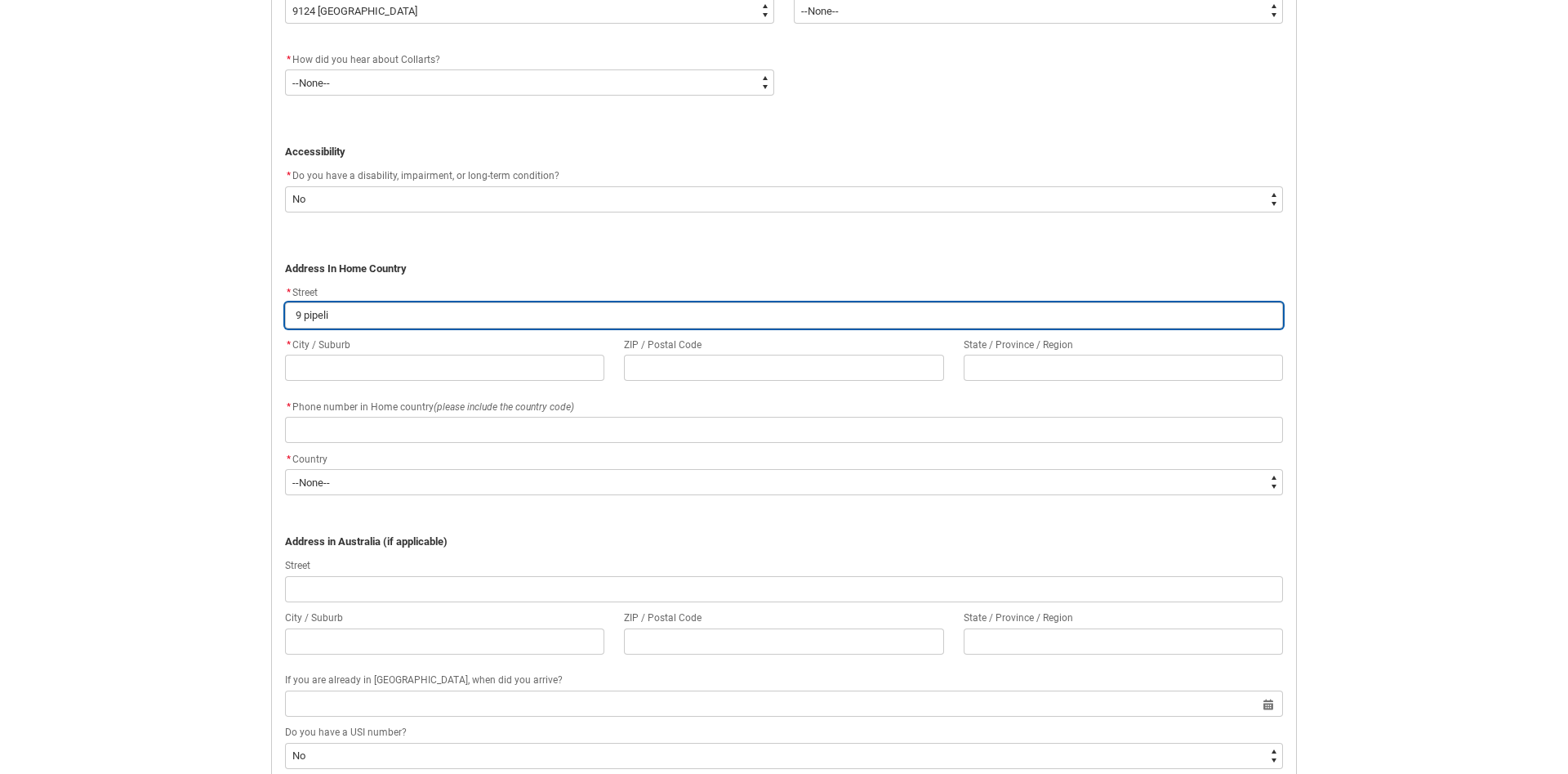
type lightning-primitive-input-simple "9 pipelin"
type input "9 pipelin"
type lightning-primitive-input-simple "9 pipeline"
type input "9 pipeline"
type lightning-primitive-input-simple "9 pipeline"
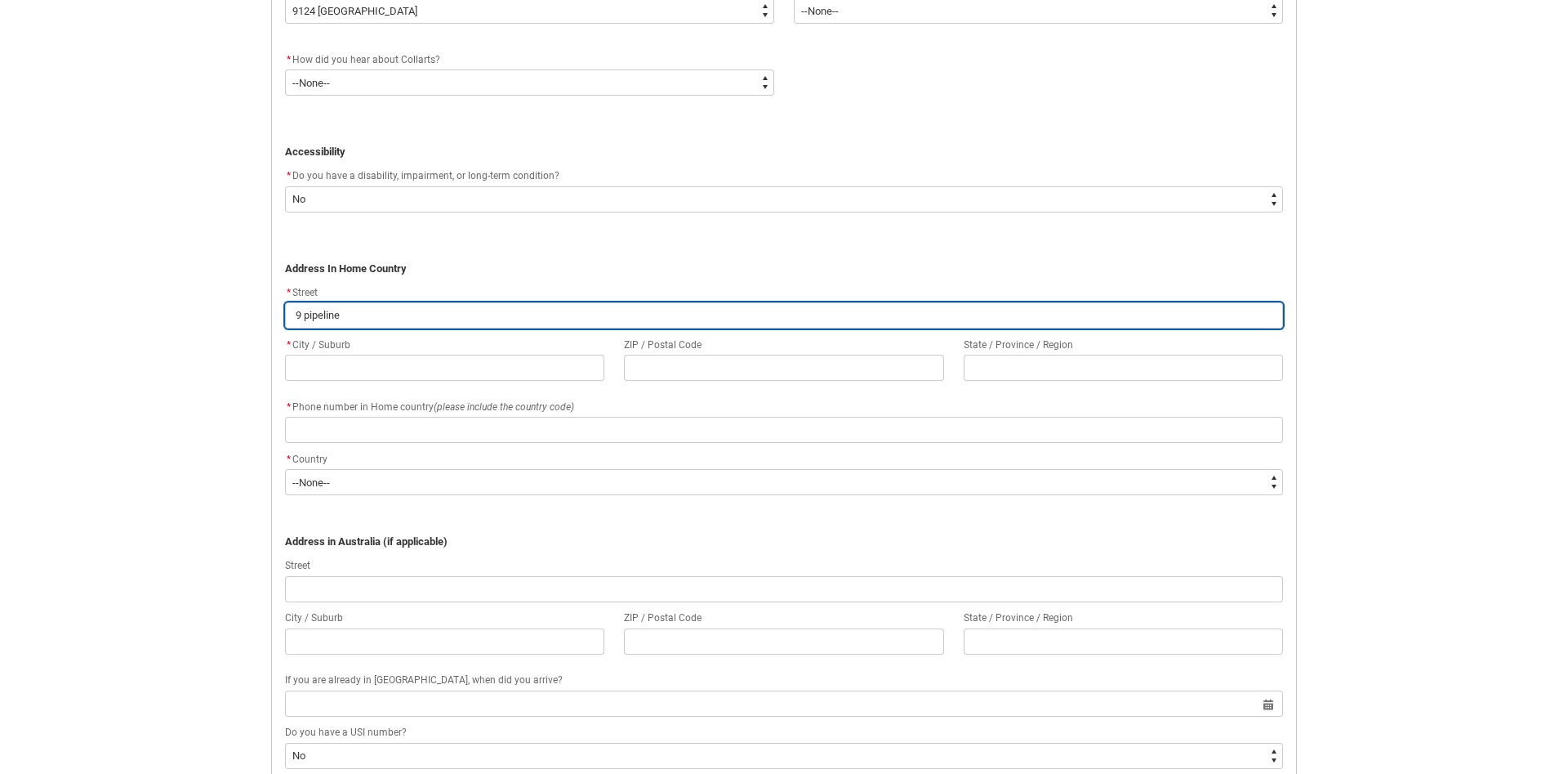
type input "9 pipeline"
type lightning-primitive-input-simple "9 pipeline r"
type input "9 pipeline r"
type lightning-primitive-input-simple "[STREET_ADDRESS]"
type input "[STREET_ADDRESS]"
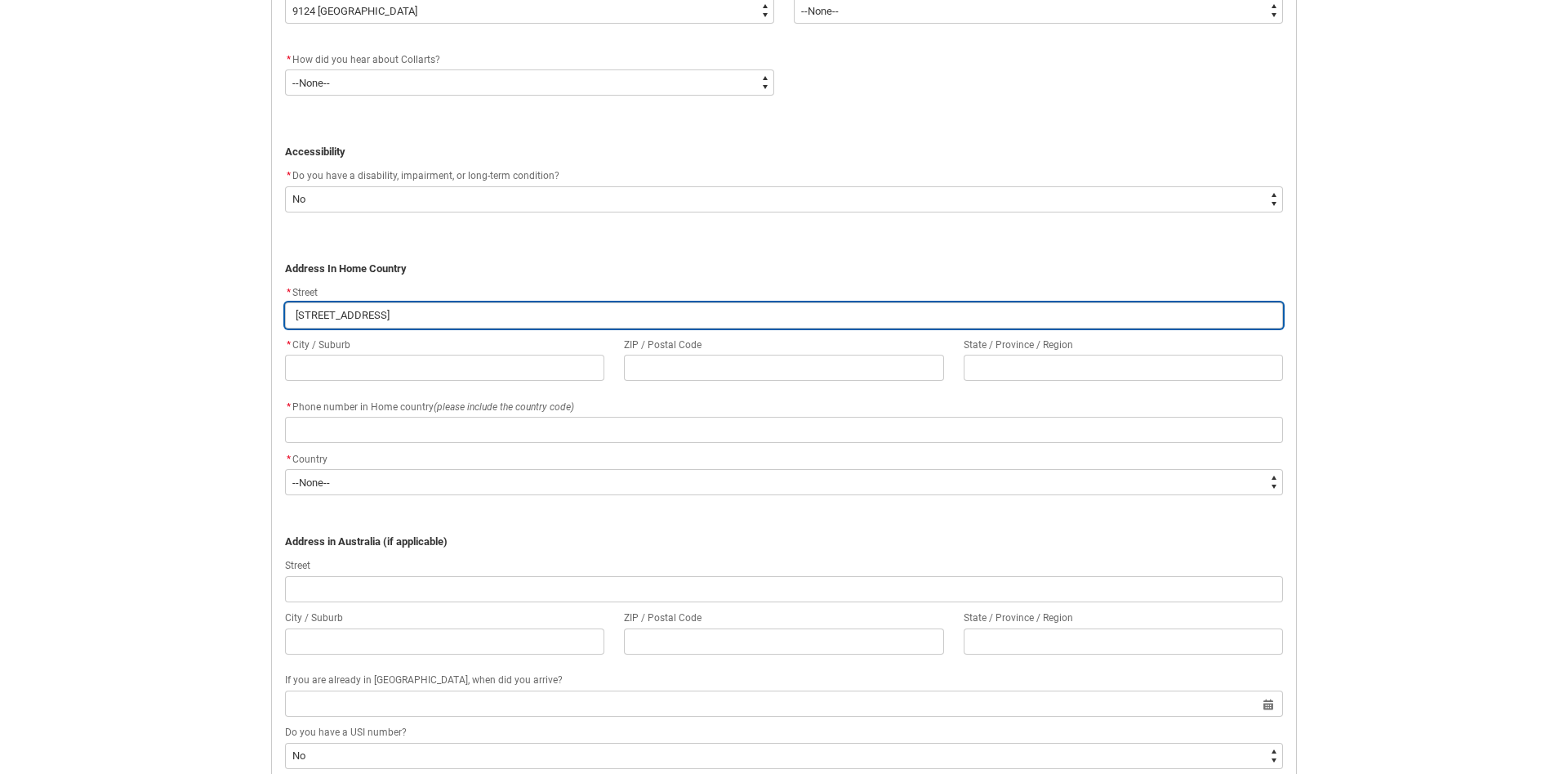
type lightning-primitive-input-simple "[STREET_ADDRESS]"
type input "[STREET_ADDRESS]"
type lightning-primitive-input-simple "9 pipeline rd g"
type input "9 pipeline rd g"
type lightning-primitive-input-simple "[STREET_ADDRESS]"
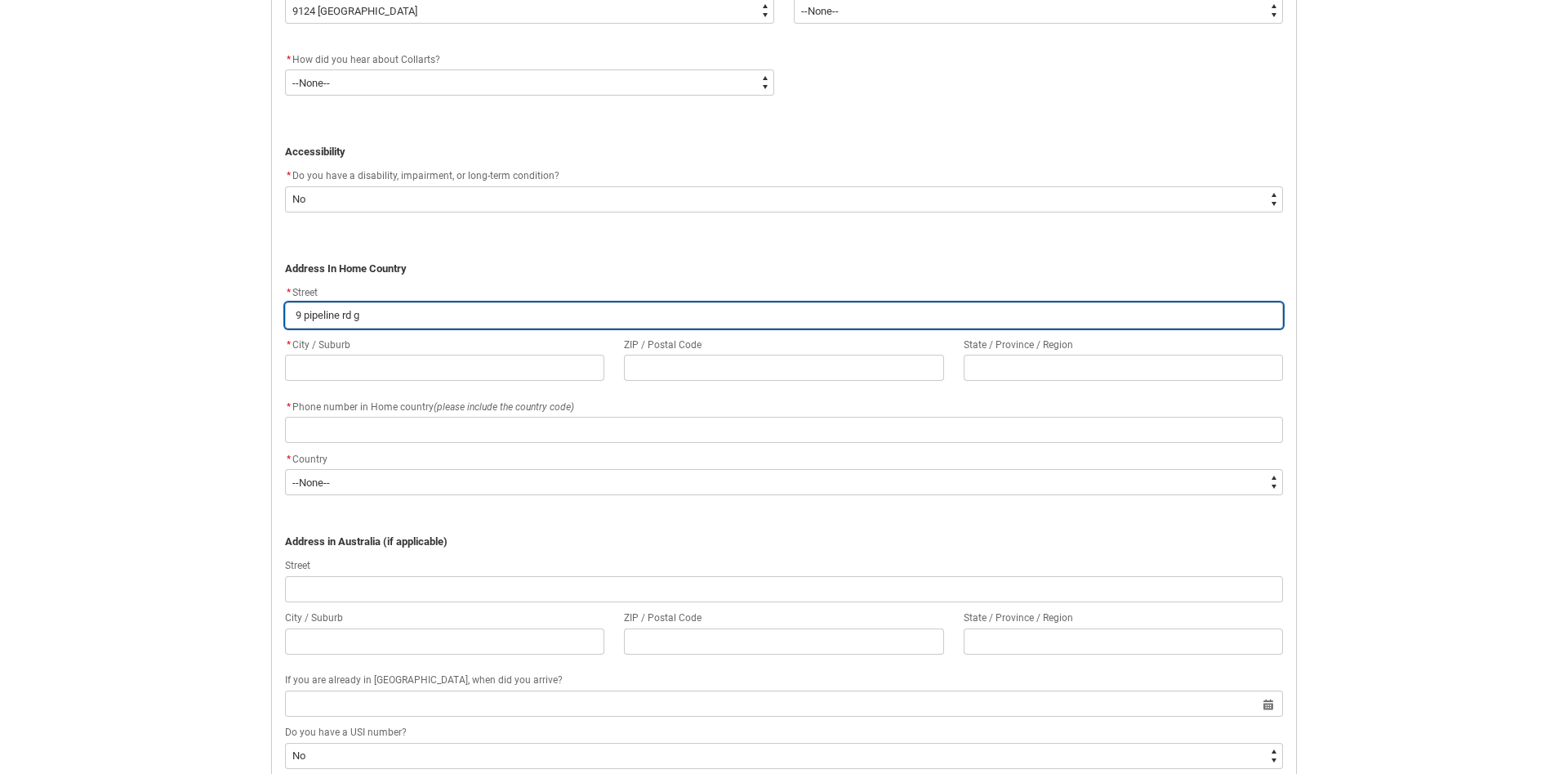
type input "[STREET_ADDRESS]"
type lightning-primitive-input-simple "[STREET_ADDRESS]"
type input "[STREET_ADDRESS]"
type lightning-primitive-input-simple "[STREET_ADDRESS]"
type input "[STREET_ADDRESS]"
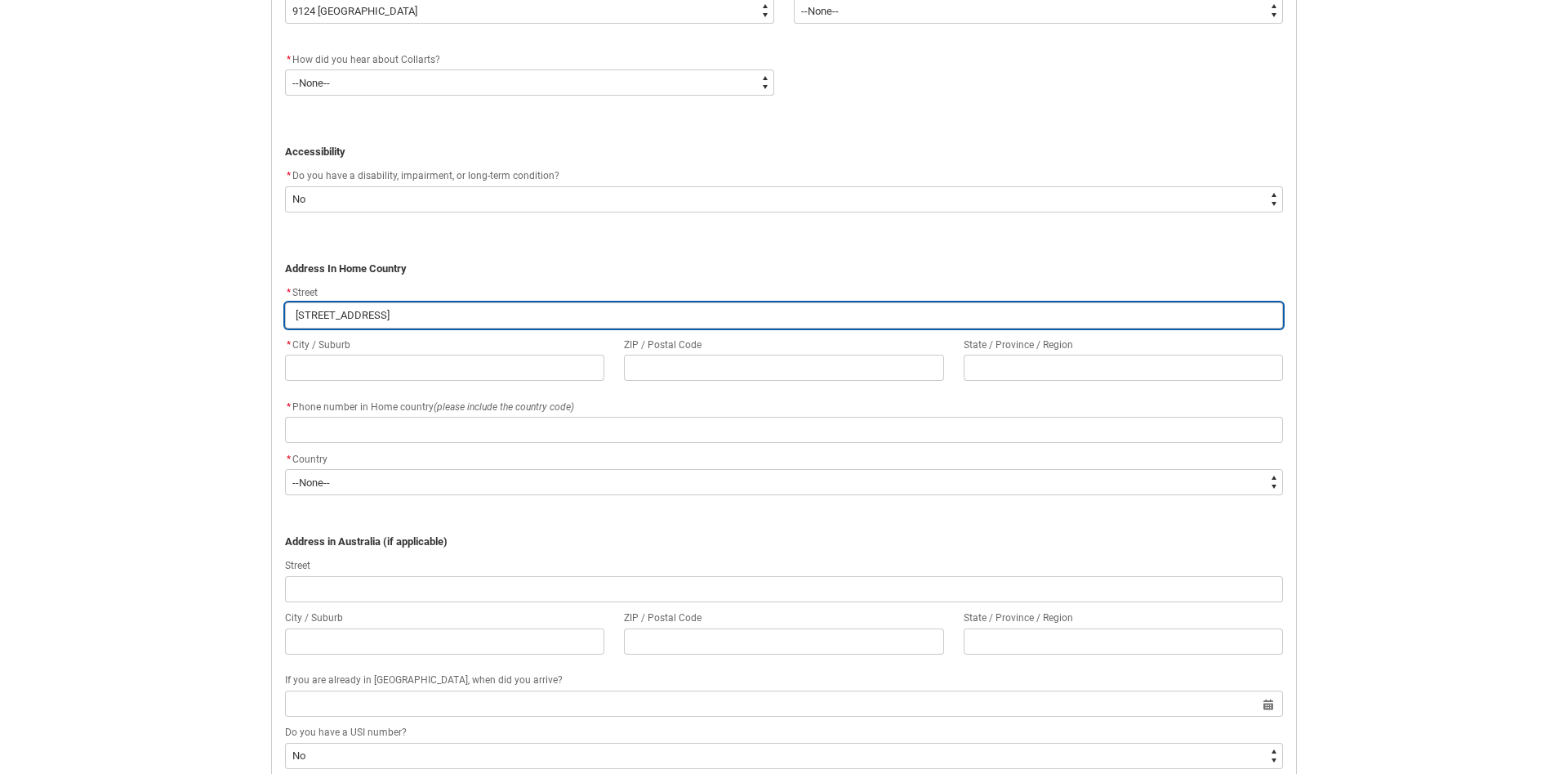
type lightning-primitive-input-simple "[STREET_ADDRESS]"
type input "[STREET_ADDRESS]"
type lightning-primitive-input-simple "[STREET_ADDRESS]"
type input "[STREET_ADDRESS]"
type lightning-primitive-input-simple "9 pipeline [GEOGRAPHIC_DATA] ba"
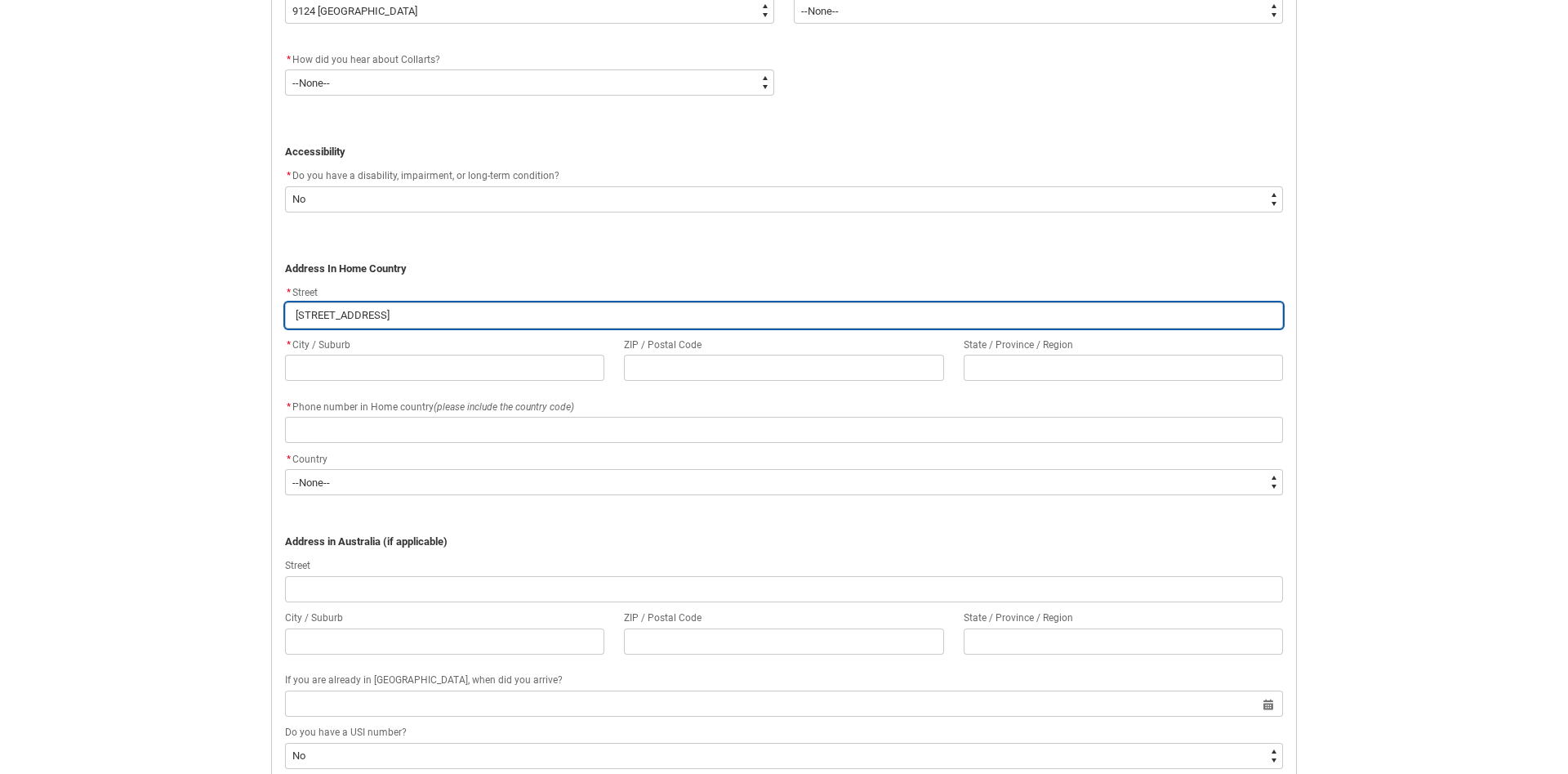
type input "9 pipeline [GEOGRAPHIC_DATA] ba"
type lightning-primitive-input-simple "9 pipeline [GEOGRAPHIC_DATA]"
type input "9 pipeline [GEOGRAPHIC_DATA]"
type lightning-primitive-input-simple "[STREET_ADDRESS]"
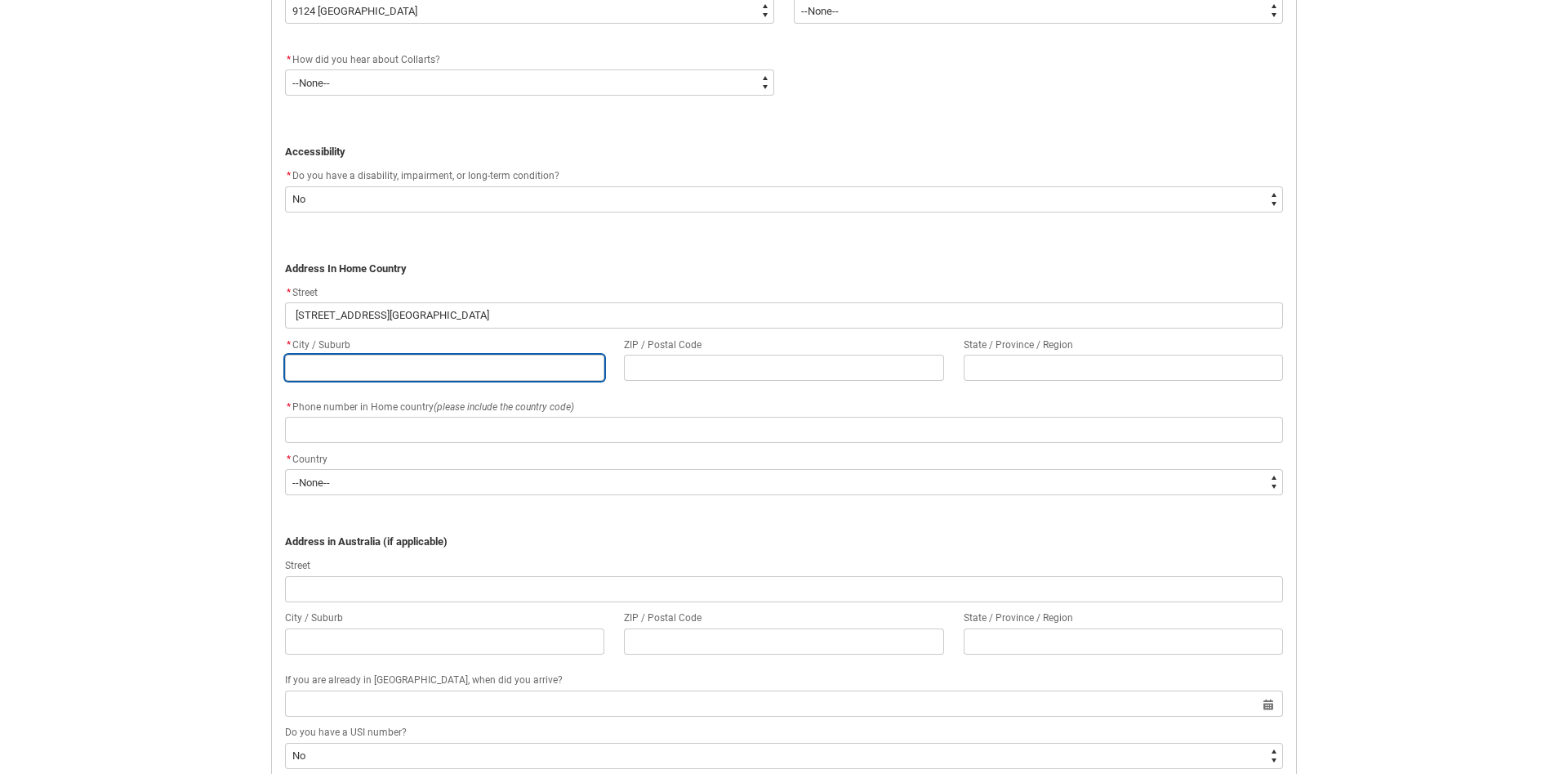
click at [382, 381] on input "REDU_Application_Form_for_Applicant flow" at bounding box center [444, 368] width 319 height 26
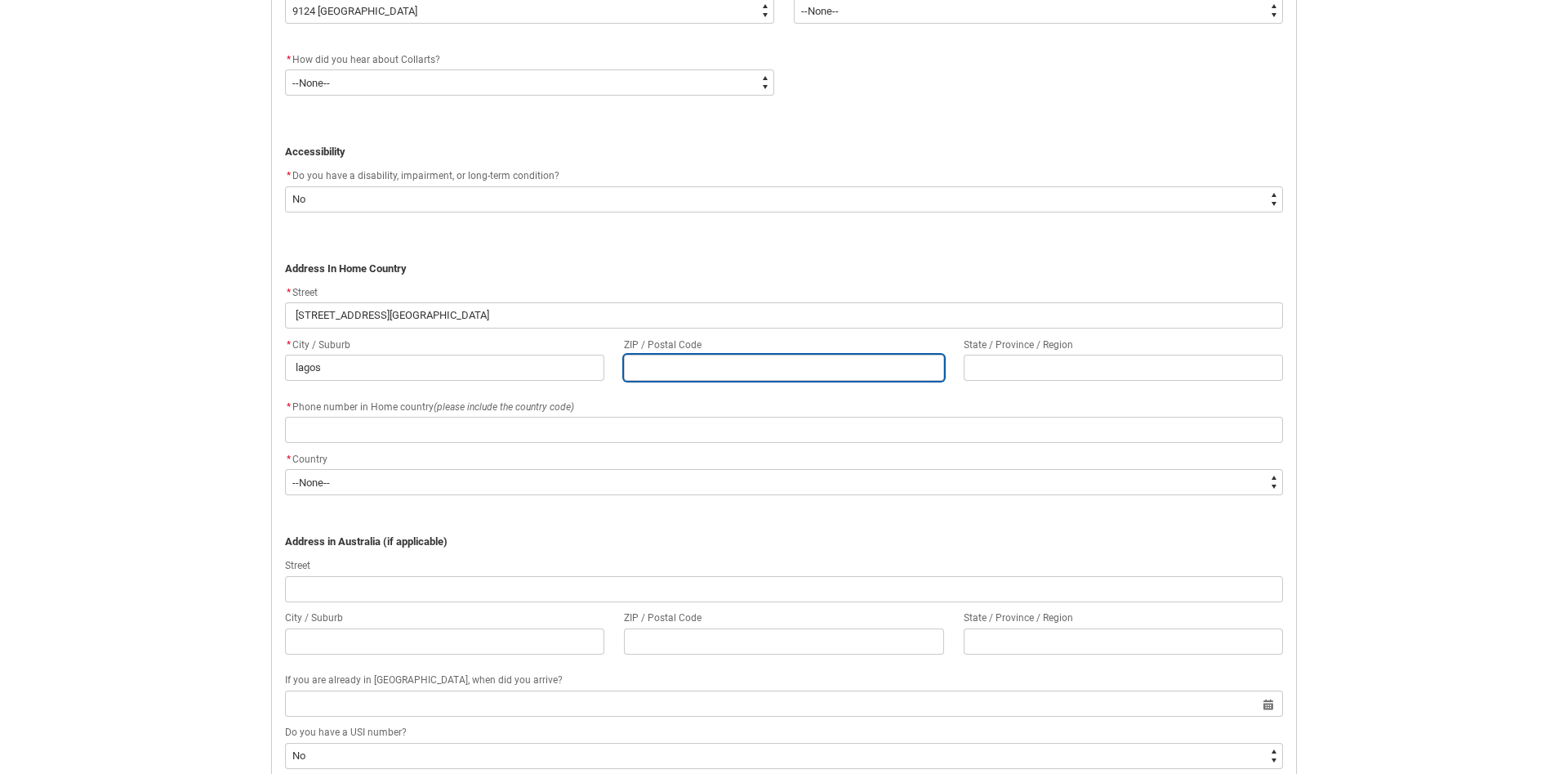
click at [734, 374] on input "REDU_Application_Form_for_Applicant flow" at bounding box center [783, 368] width 319 height 26
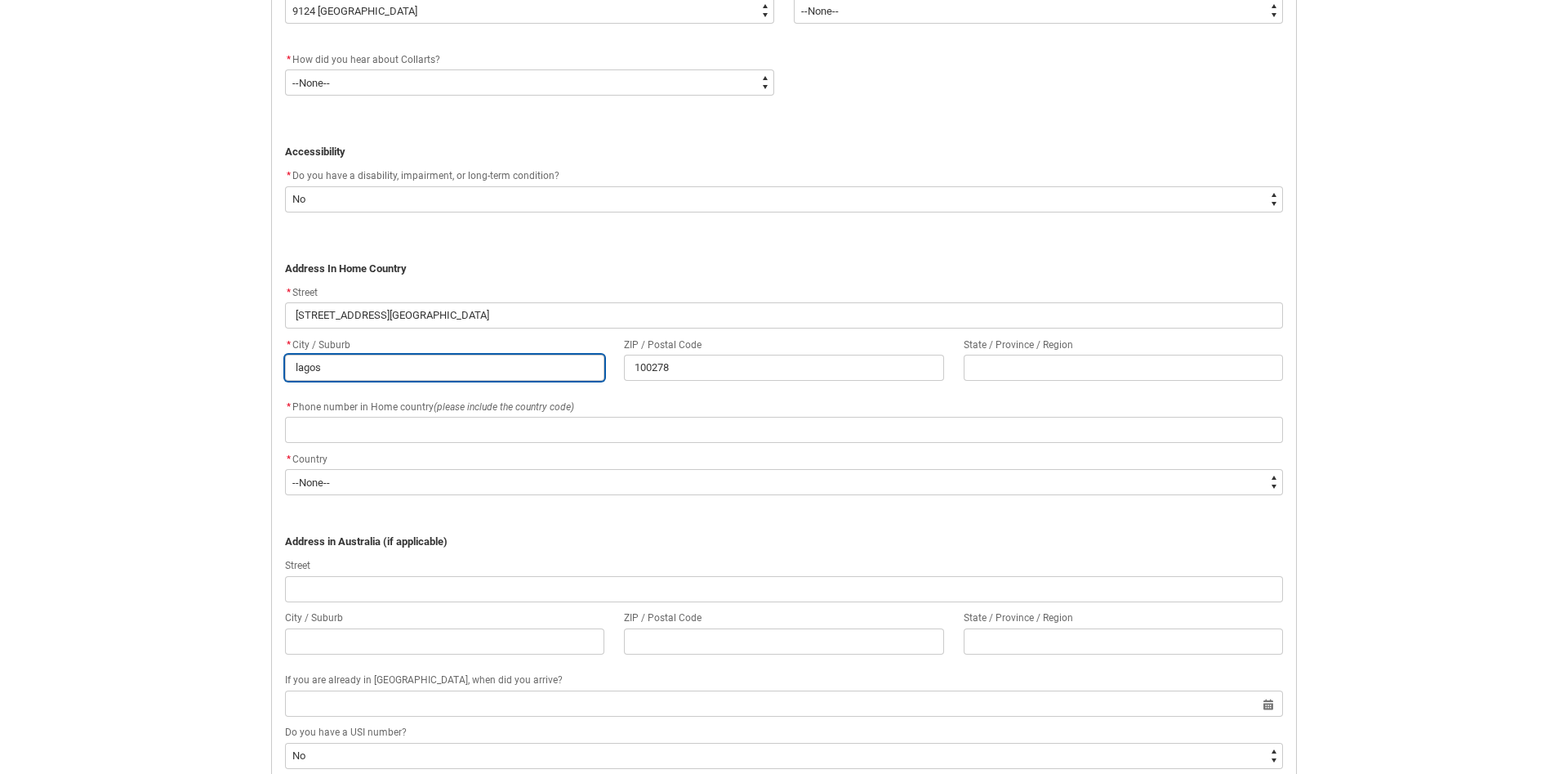
click at [480, 369] on input "lagos" at bounding box center [444, 368] width 319 height 26
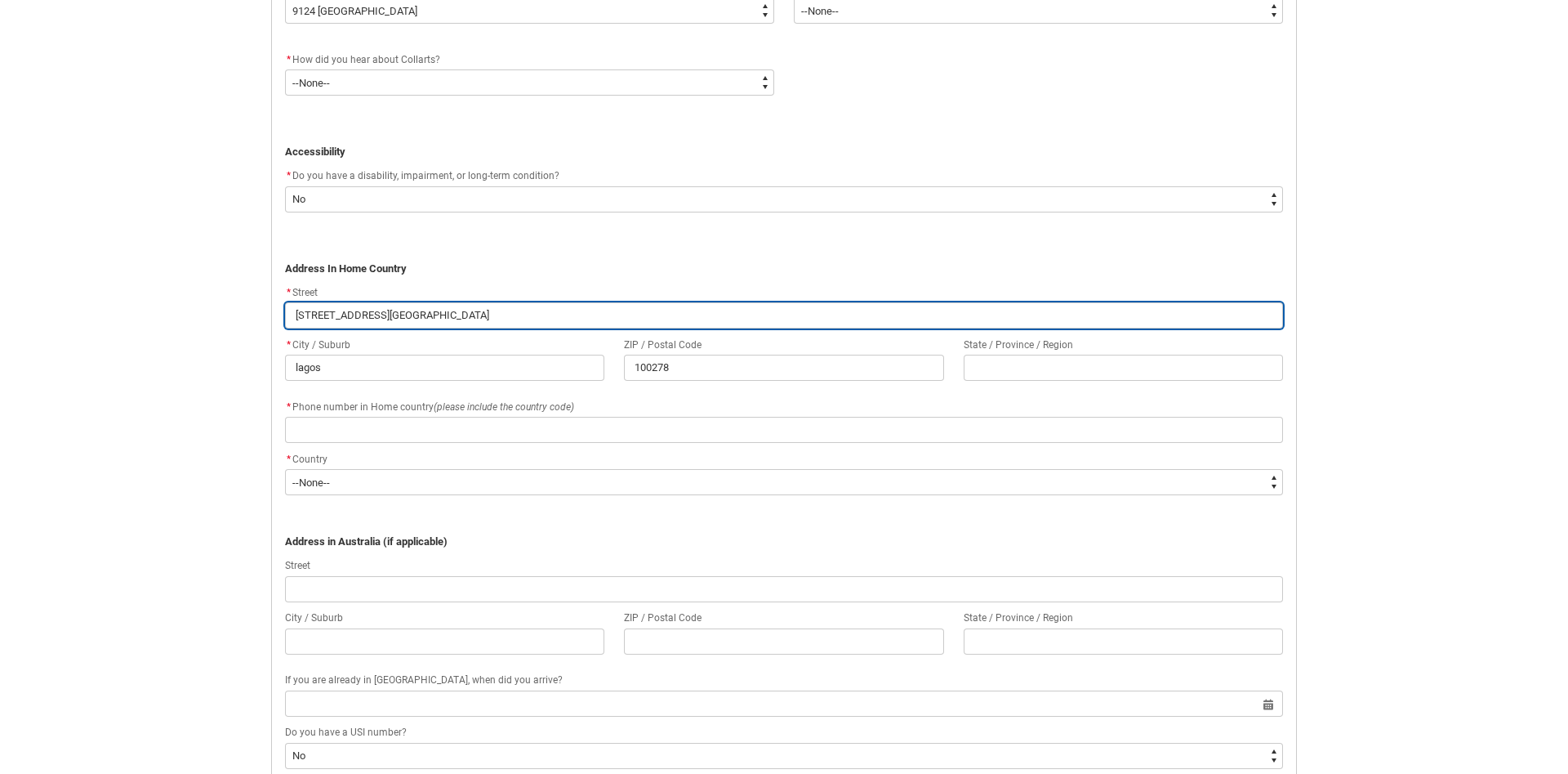
drag, startPoint x: 488, startPoint y: 319, endPoint x: 420, endPoint y: 320, distance: 68.0
click at [420, 320] on input "[STREET_ADDRESS][GEOGRAPHIC_DATA]" at bounding box center [784, 315] width 998 height 26
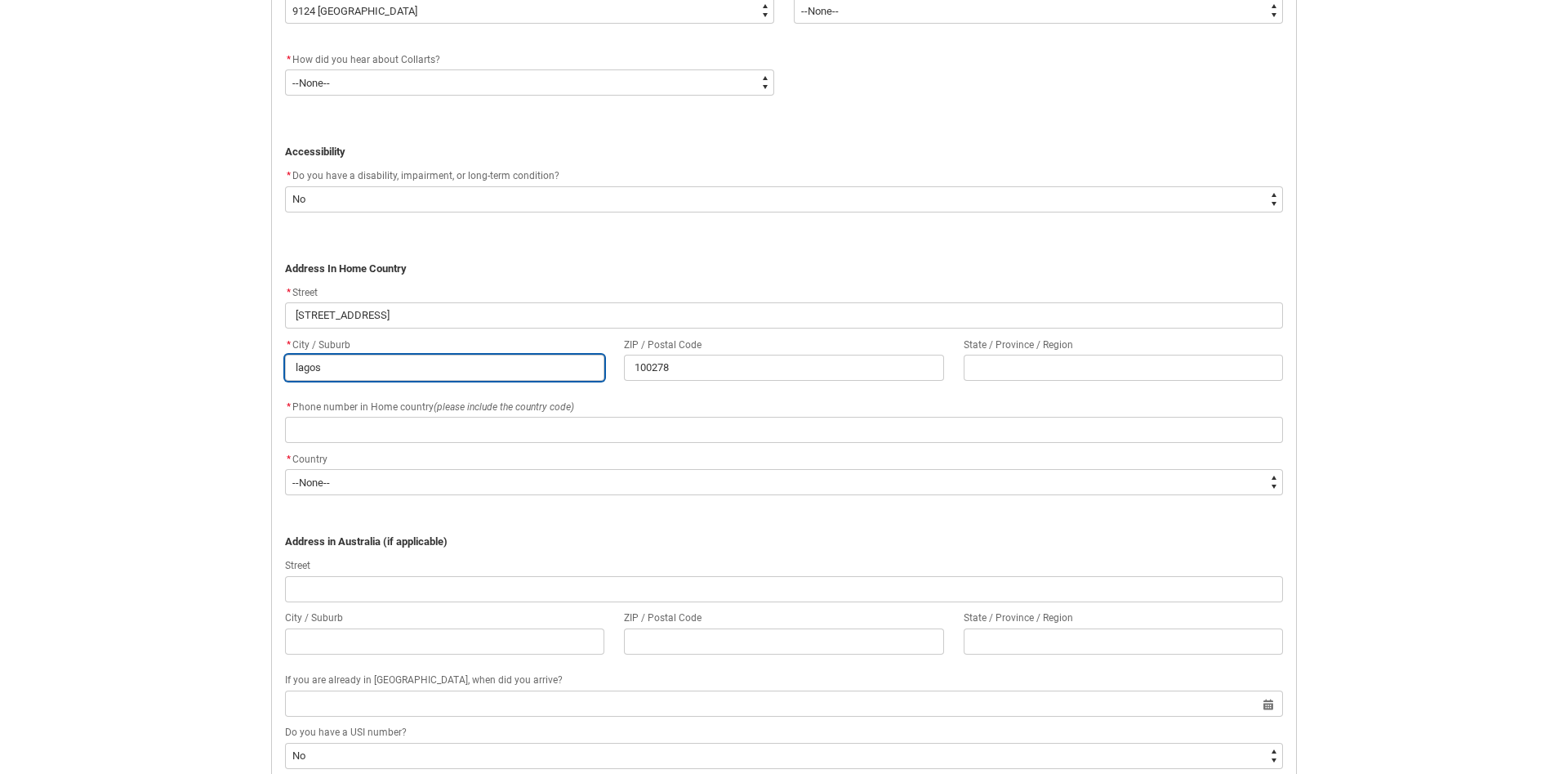
click at [411, 374] on input "lagos" at bounding box center [444, 368] width 319 height 26
click at [411, 375] on input "lagos" at bounding box center [444, 368] width 319 height 26
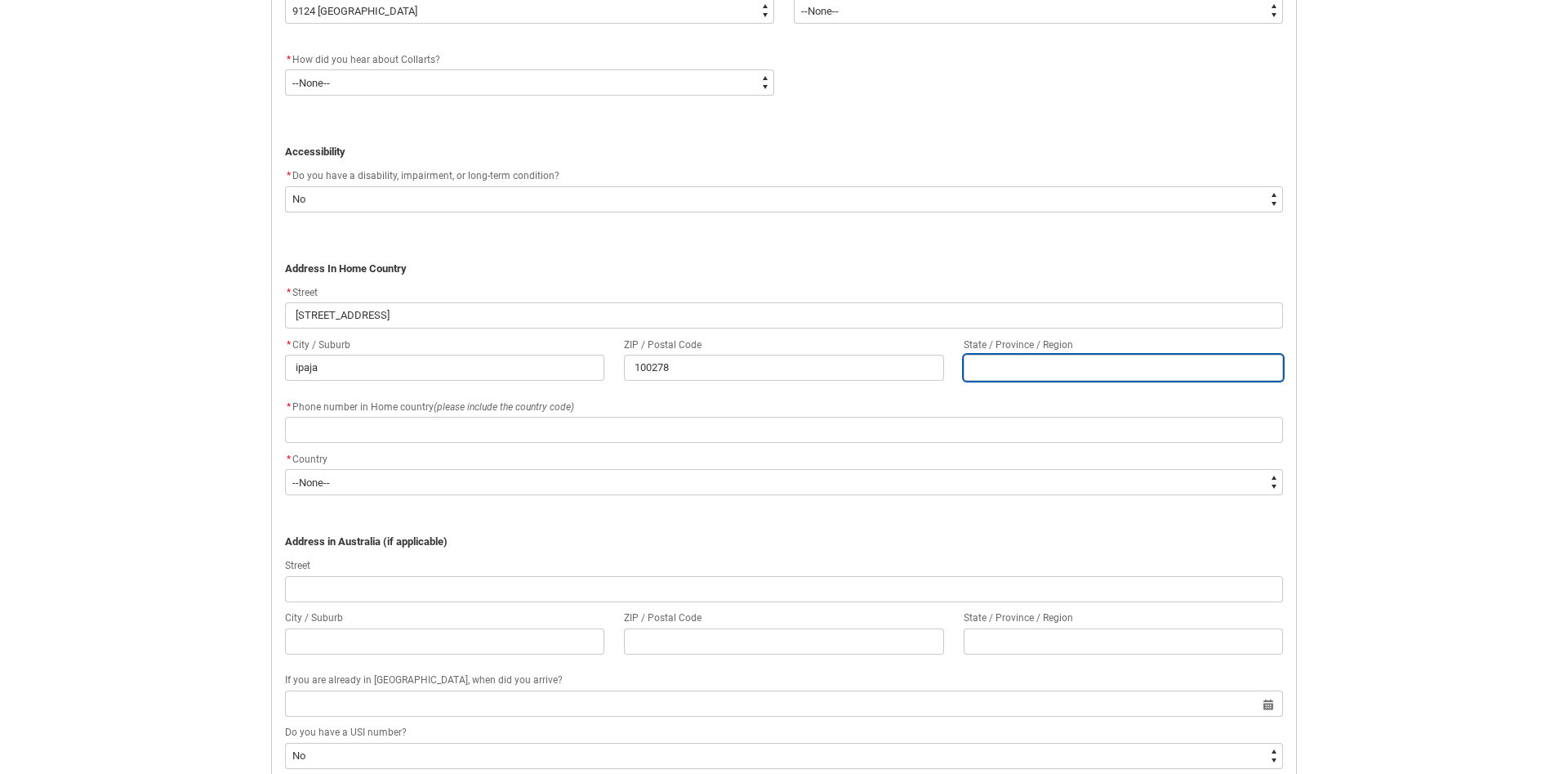
click at [980, 377] on input "REDU_Application_Form_for_Applicant flow" at bounding box center [1122, 368] width 319 height 26
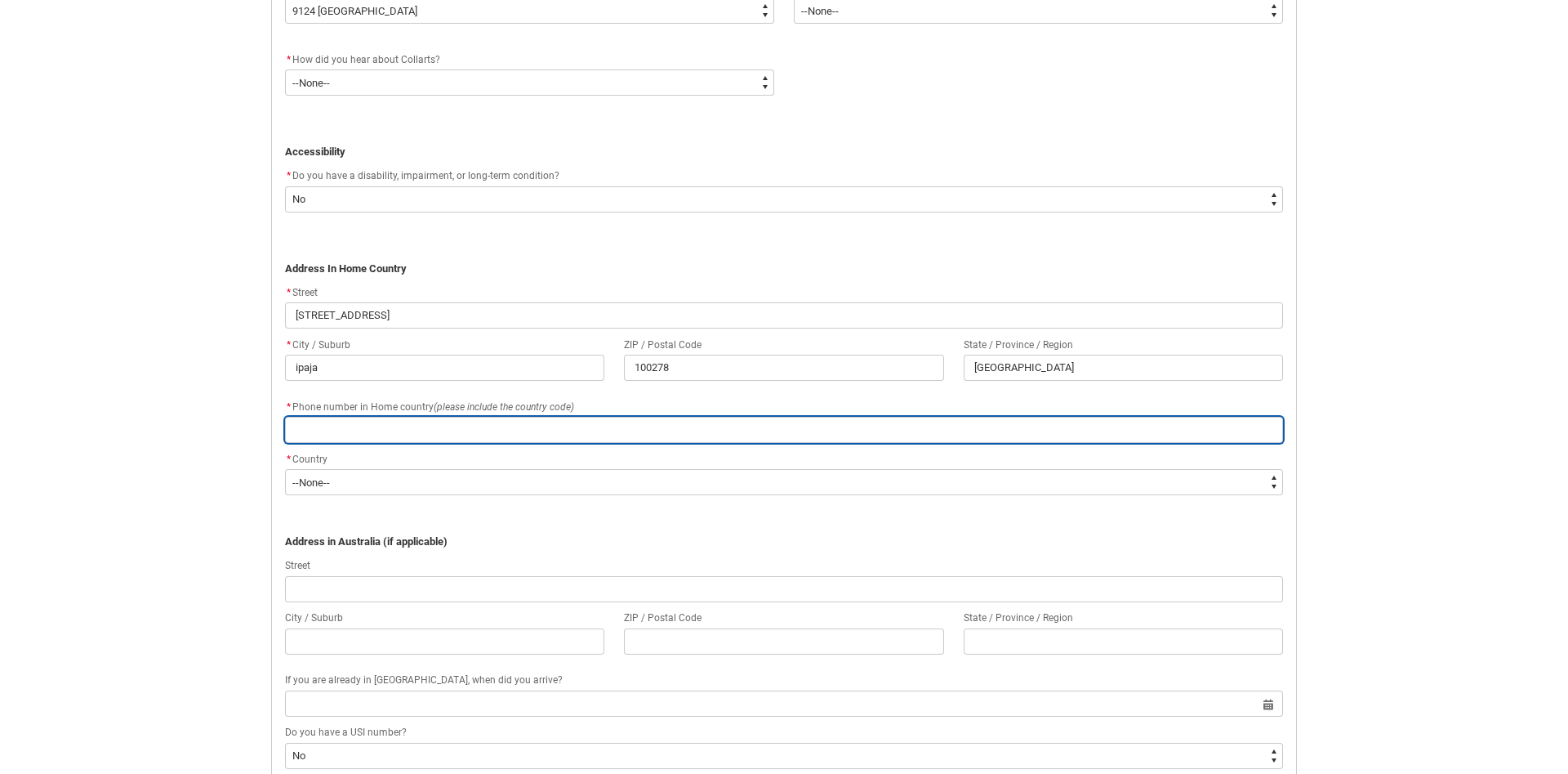
click at [803, 443] on input "REDU_Application_Form_for_Applicant flow" at bounding box center [784, 429] width 998 height 26
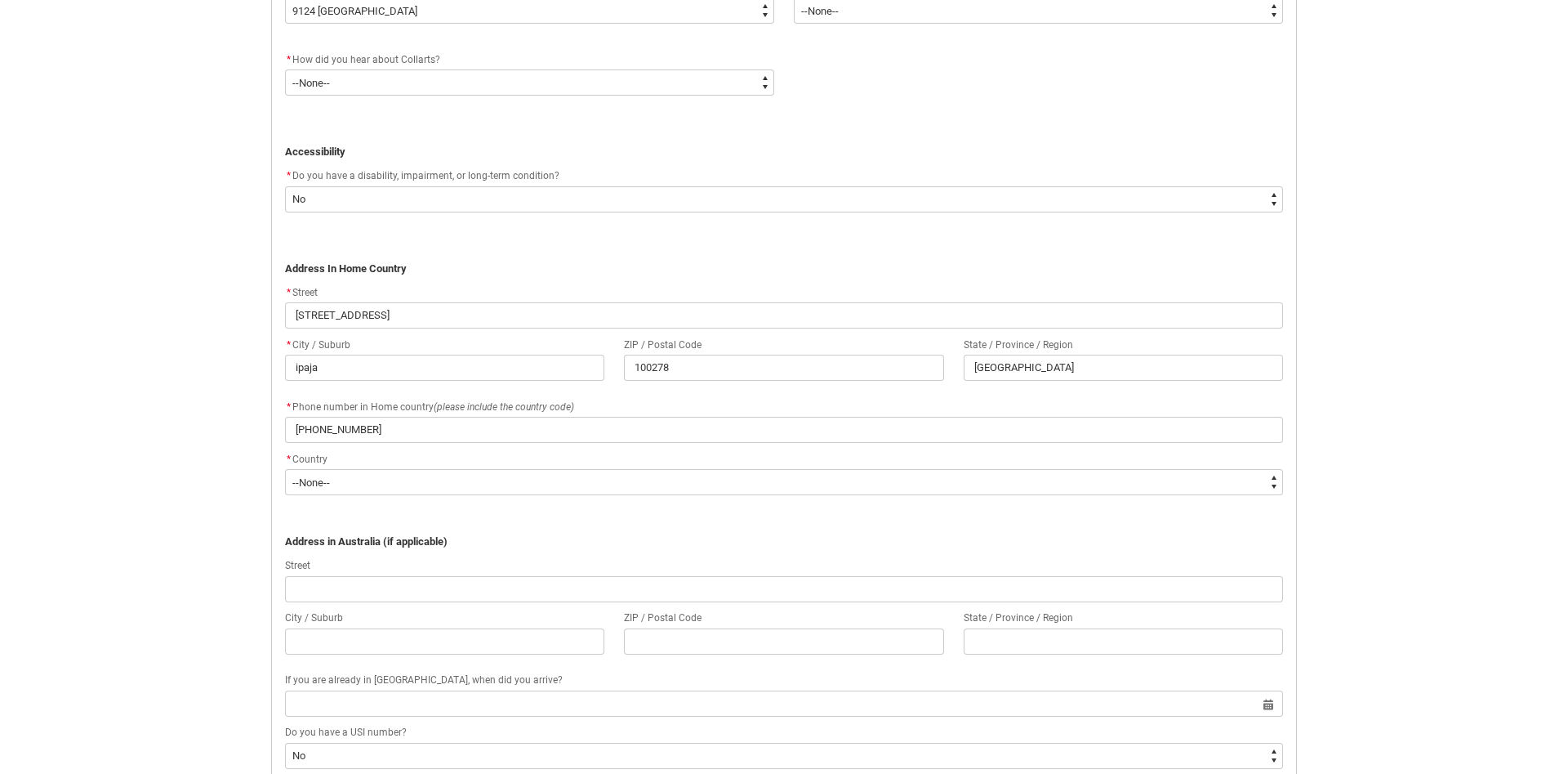
click at [857, 502] on flowruntime-screen-field "* Country * --None-- [GEOGRAPHIC_DATA] ([GEOGRAPHIC_DATA]) [GEOGRAPHIC_DATA] [G…" at bounding box center [784, 475] width 1017 height 53
click at [863, 502] on flowruntime-screen-field "* Country * --None-- [GEOGRAPHIC_DATA] ([GEOGRAPHIC_DATA]) [GEOGRAPHIC_DATA] [G…" at bounding box center [784, 475] width 1017 height 53
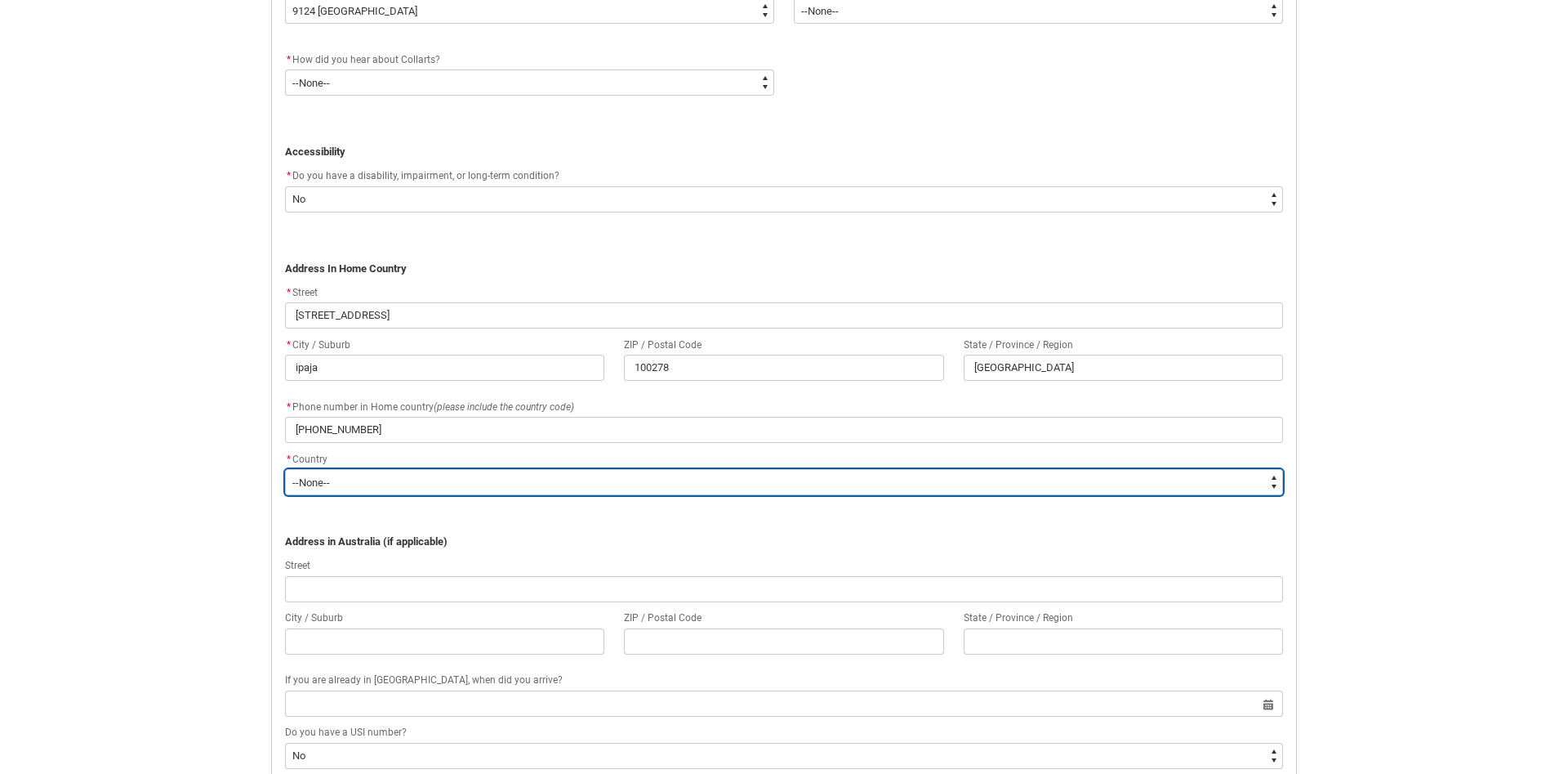
click at [285, 469] on select "--None-- [GEOGRAPHIC_DATA] ([GEOGRAPHIC_DATA]) [GEOGRAPHIC_DATA] [GEOGRAPHIC_DA…" at bounding box center [784, 482] width 998 height 26
click option "[GEOGRAPHIC_DATA]" at bounding box center [0, 0] width 0 height 0
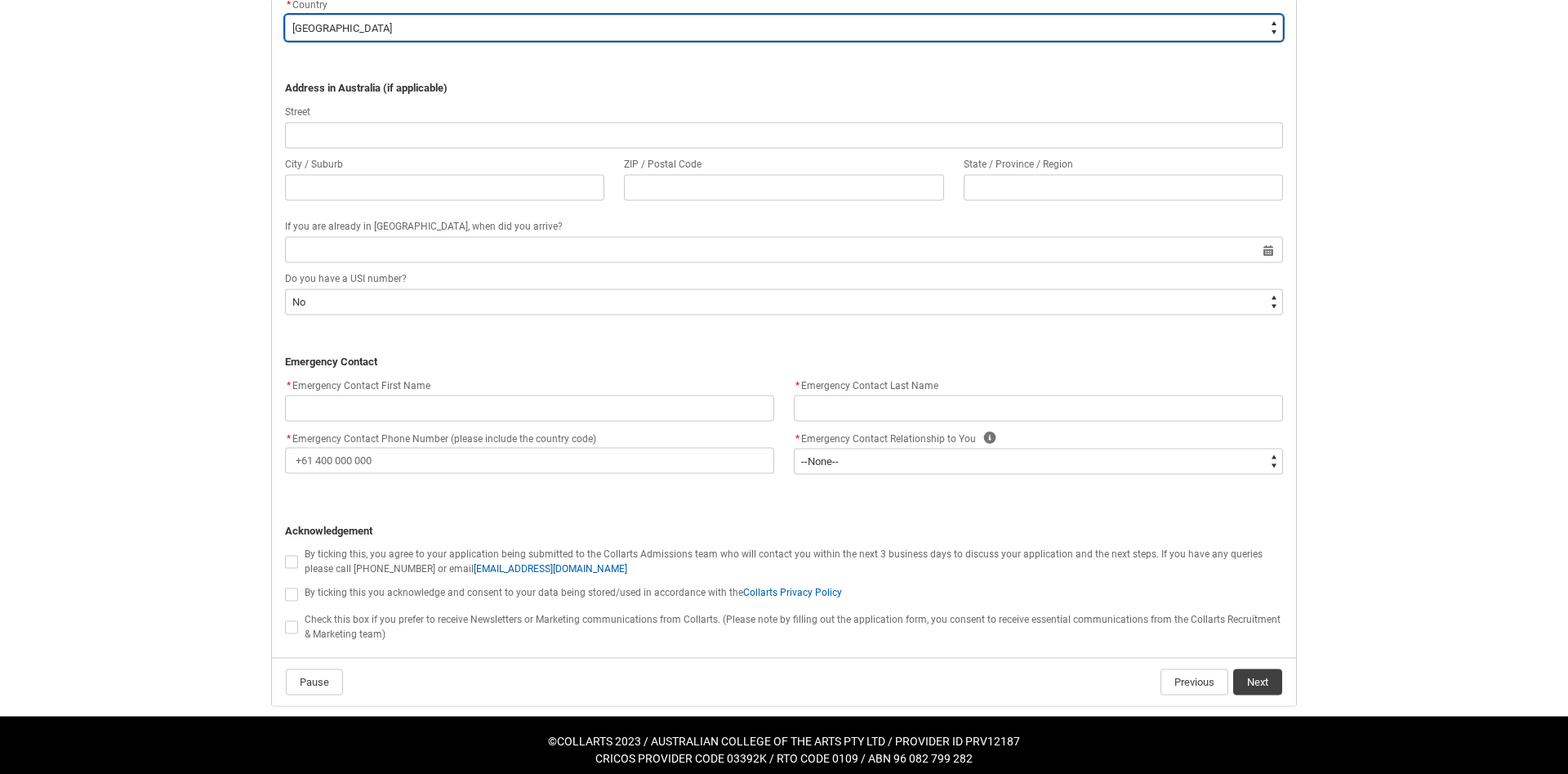
scroll to position [1309, 0]
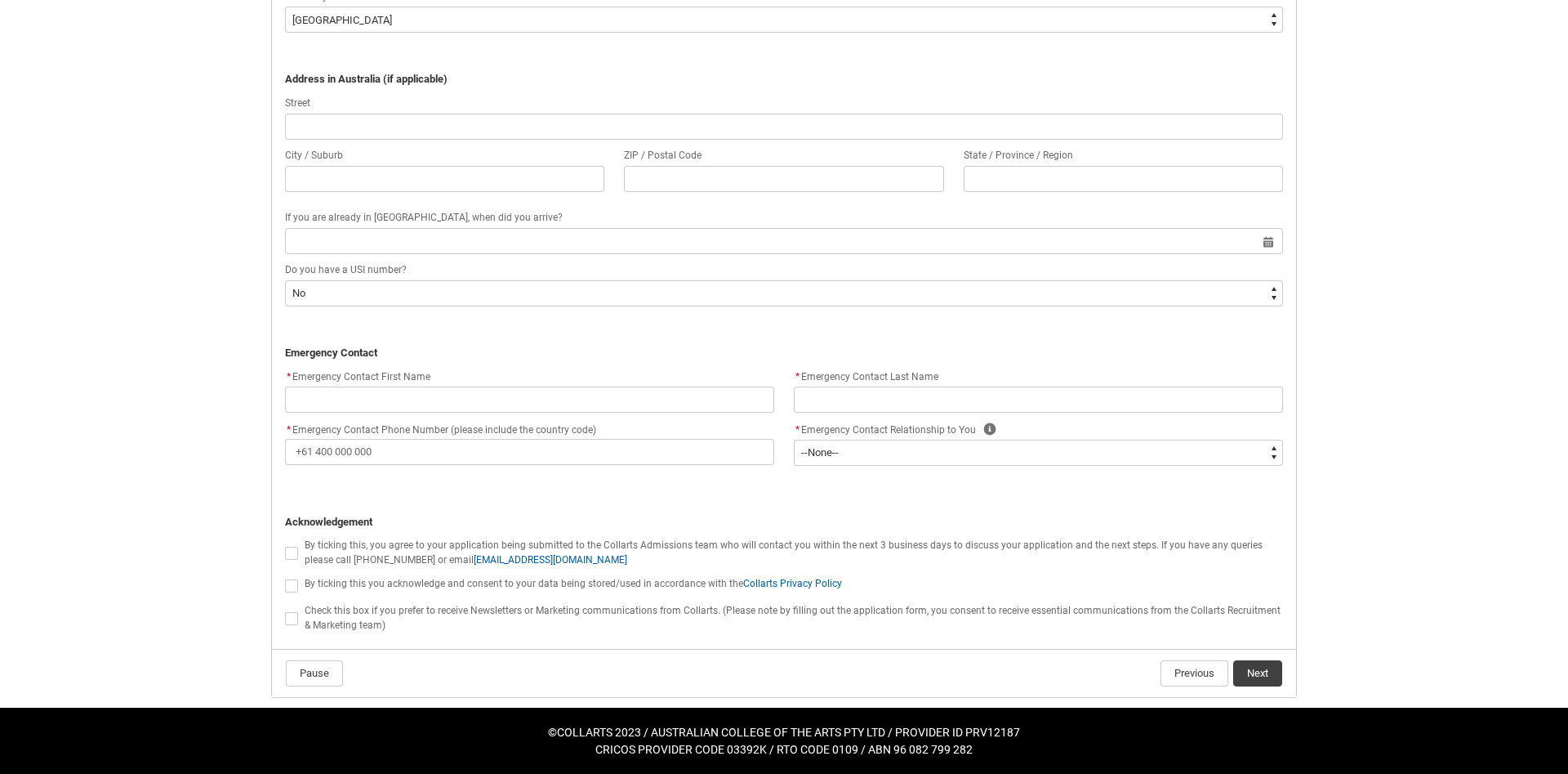
click at [287, 550] on span "REDU_Application_Form_for_Applicant flow" at bounding box center [291, 552] width 13 height 13
click at [285, 544] on input "REDU_Application_Form_for_Applicant flow" at bounding box center [284, 543] width 1 height 1
click at [292, 583] on span "REDU_Application_Form_for_Applicant flow" at bounding box center [291, 585] width 13 height 13
click at [285, 576] on input "REDU_Application_Form_for_Applicant flow" at bounding box center [284, 576] width 1 height 1
click at [290, 627] on div "Check this box if you prefer to receive Newsletters or Marketing communications…" at bounding box center [784, 616] width 998 height 31
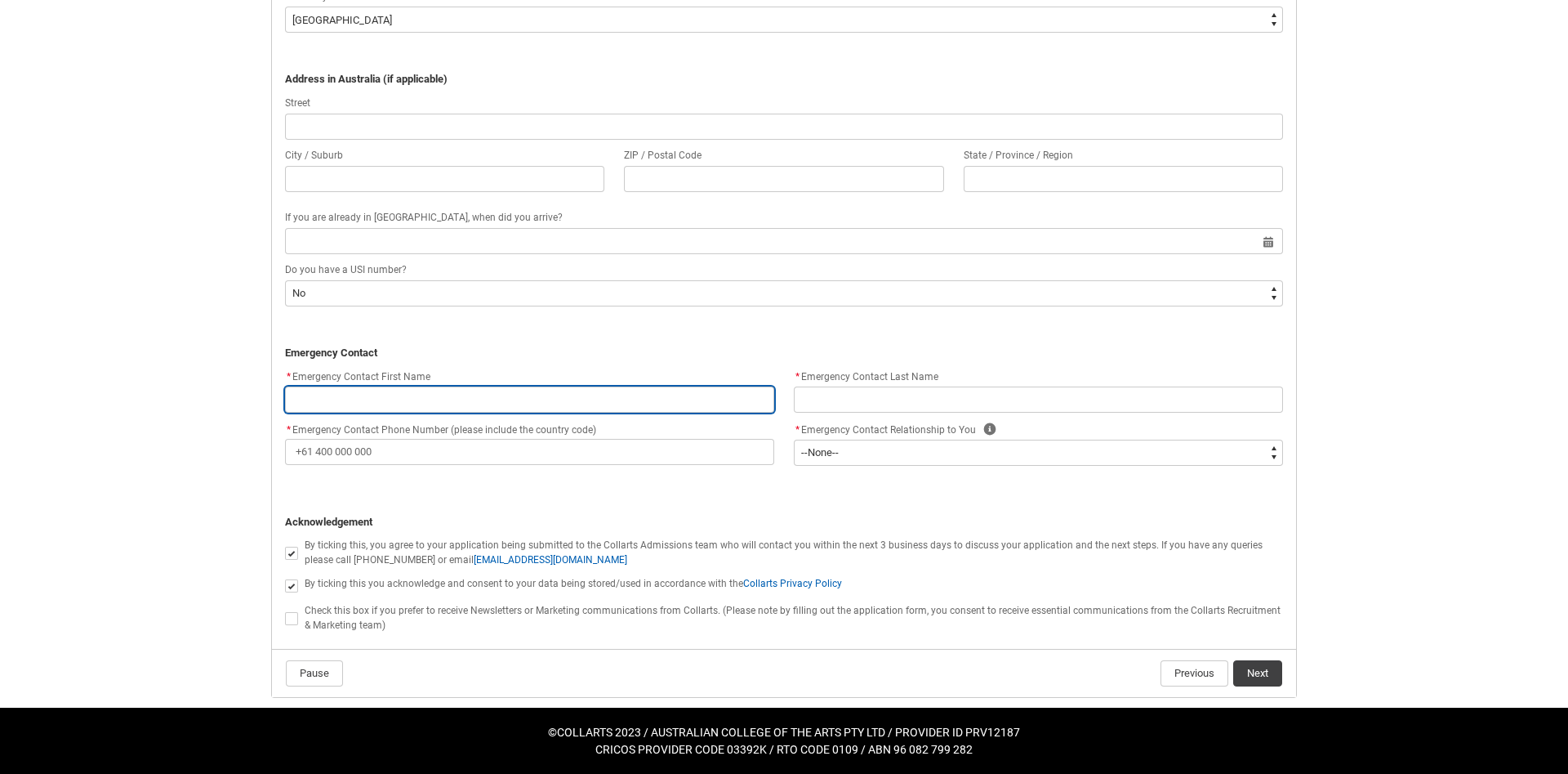
click at [433, 399] on input "REDU_Application_Form_for_Applicant flow" at bounding box center [529, 399] width 490 height 26
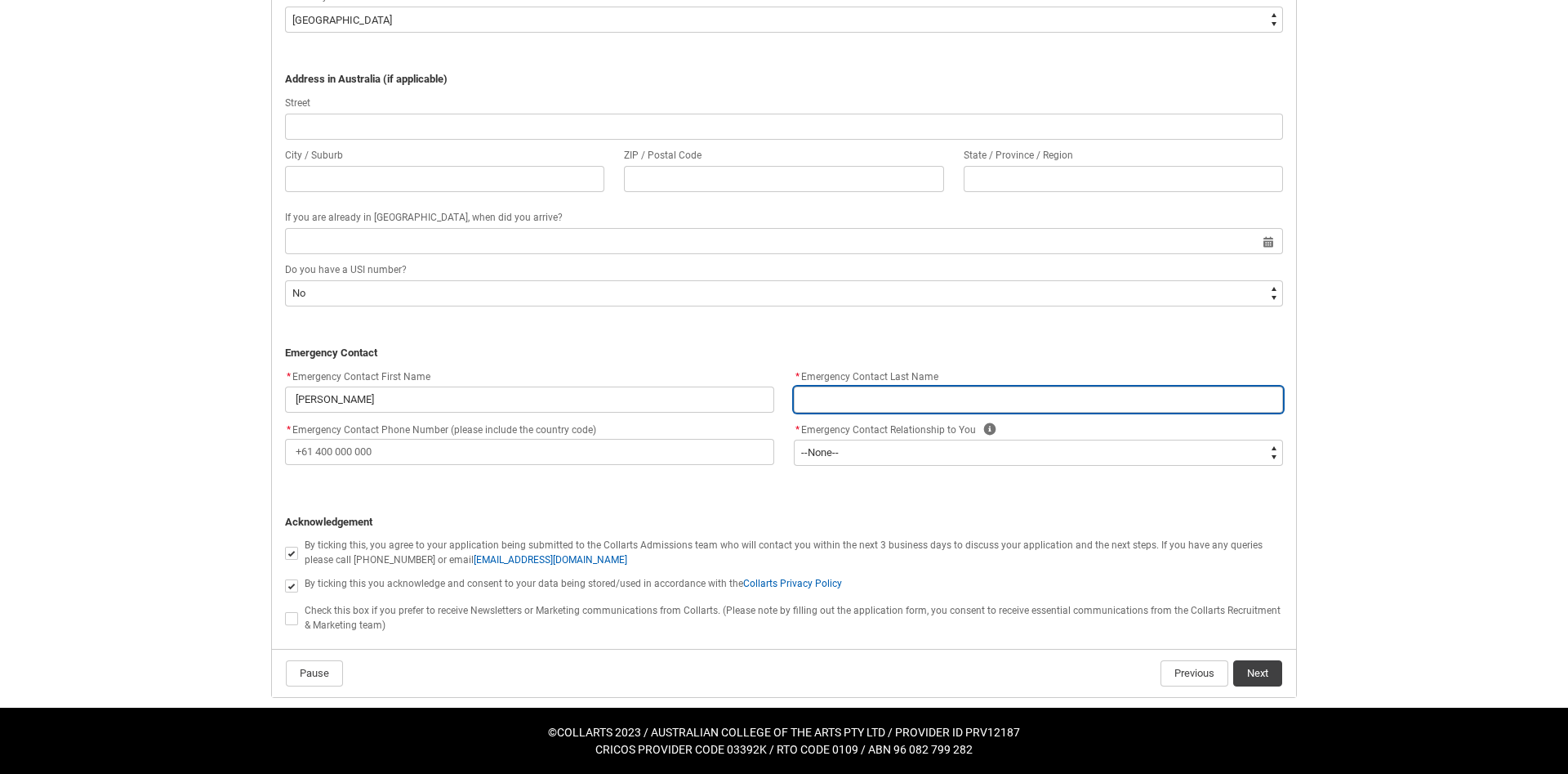
click at [816, 409] on input "REDU_Application_Form_for_Applicant flow" at bounding box center [1038, 399] width 490 height 26
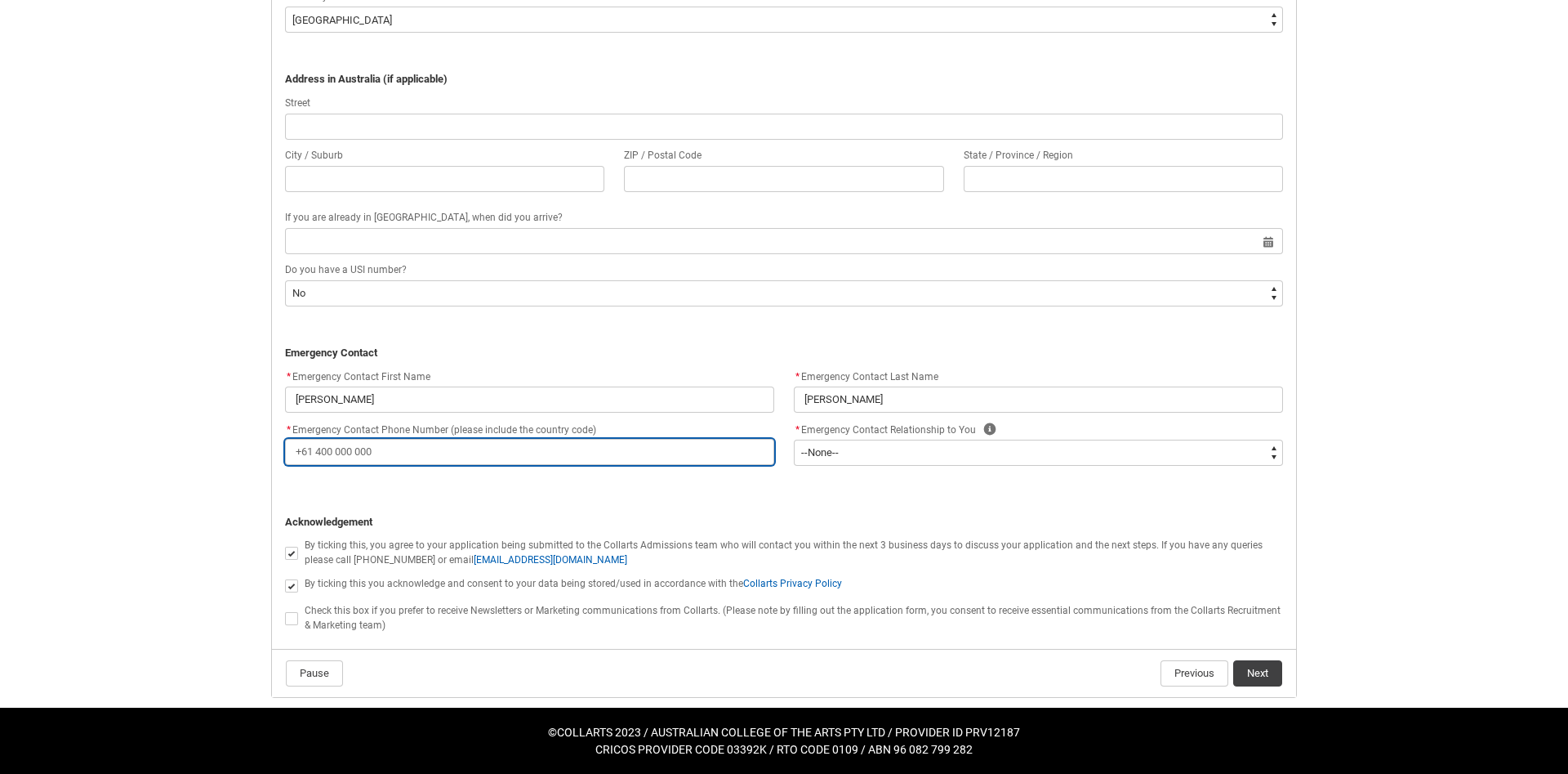
click at [607, 446] on input "* Emergency Contact Phone Number (please include the country code)" at bounding box center [529, 452] width 490 height 26
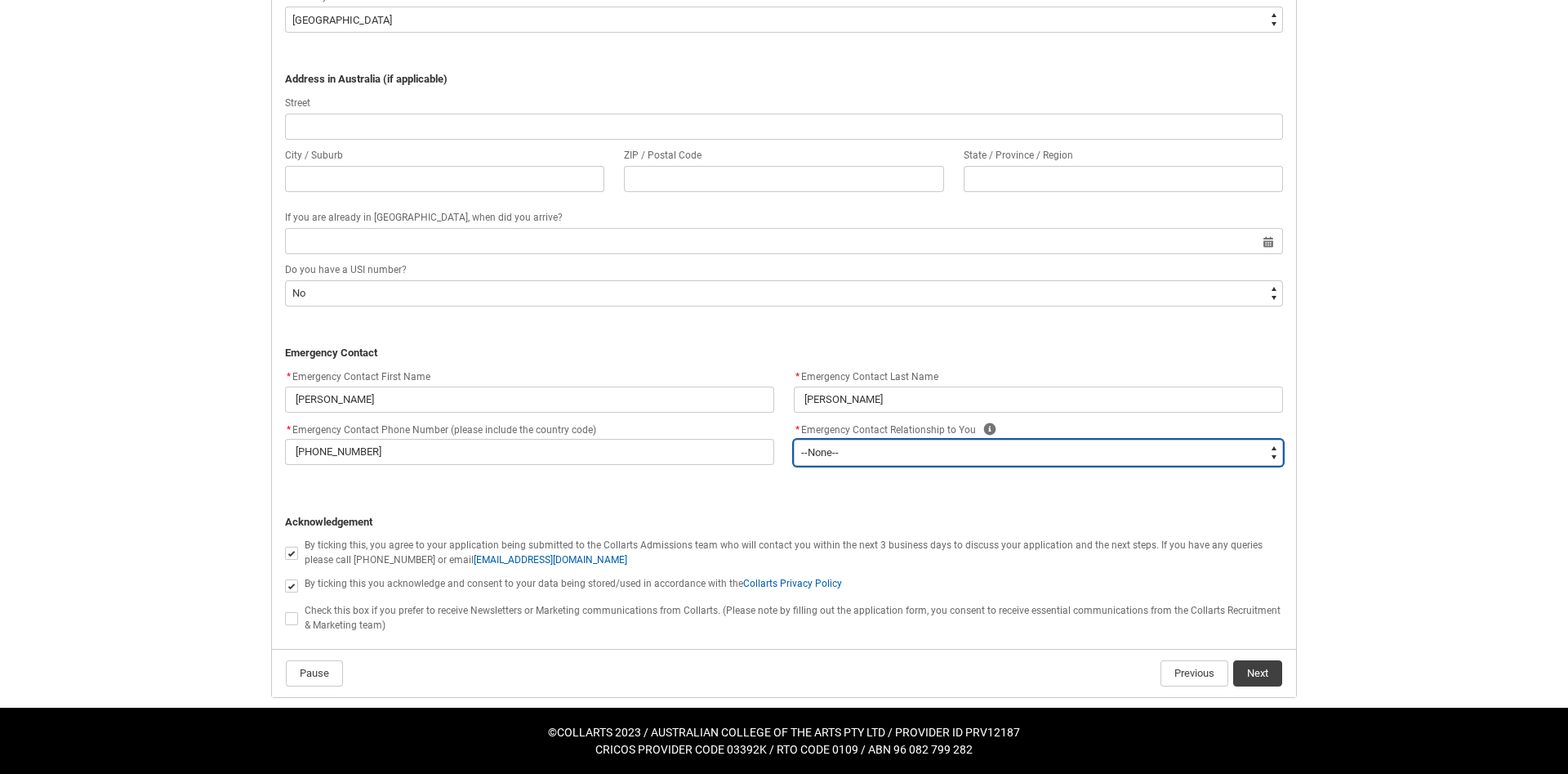
click at [793, 439] on select "--None-- Mother Father Sibling Child Partner Relation Friend" at bounding box center [1038, 452] width 490 height 26
click option "Father" at bounding box center [0, 0] width 0 height 0
click at [296, 612] on label "REDU_Application_Form_for_Applicant flow" at bounding box center [295, 617] width 20 height 12
click at [285, 609] on input "REDU_Application_Form_for_Applicant flow" at bounding box center [284, 609] width 1 height 1
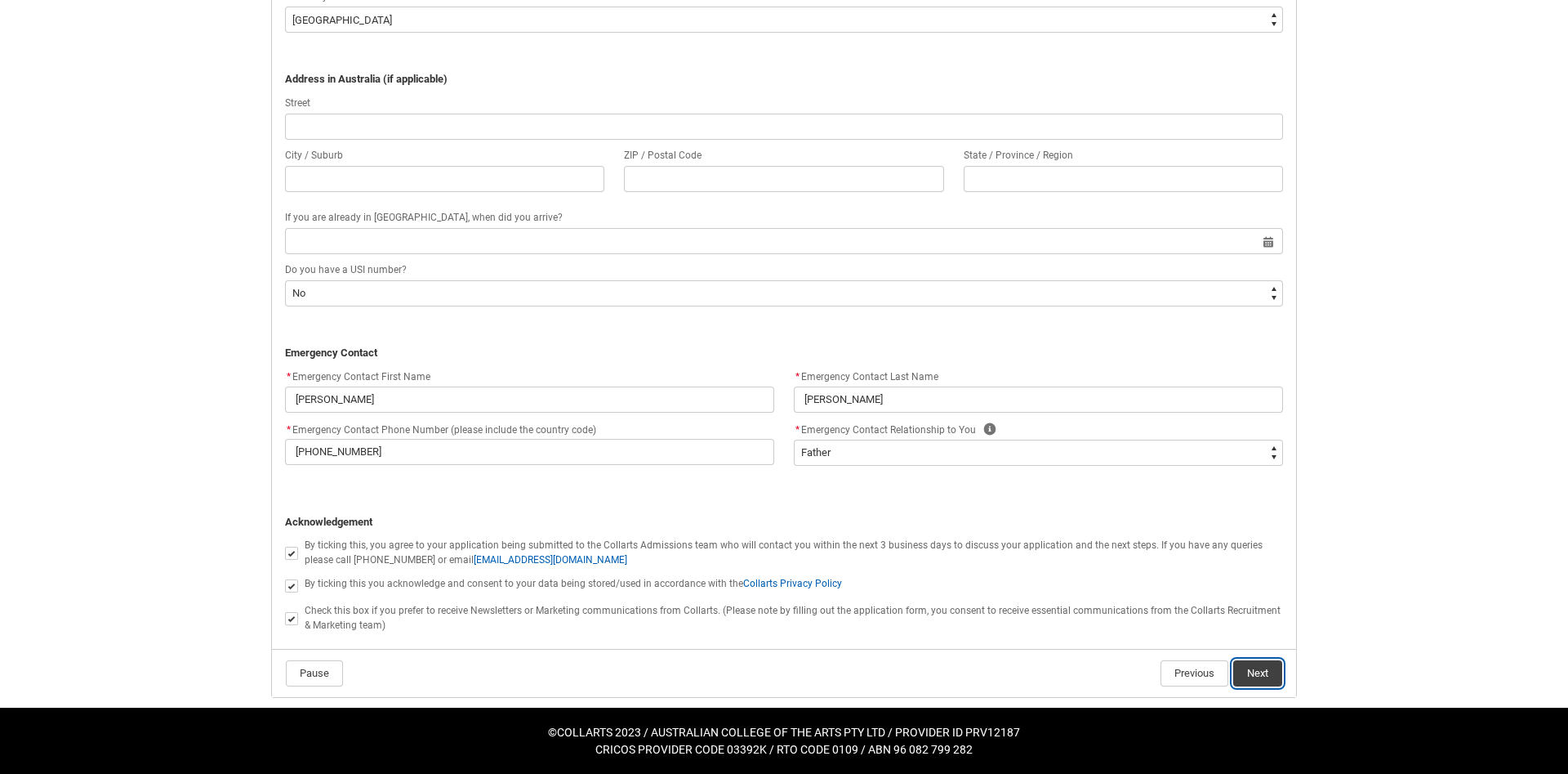
click at [1267, 680] on button "Next" at bounding box center [1257, 673] width 49 height 26
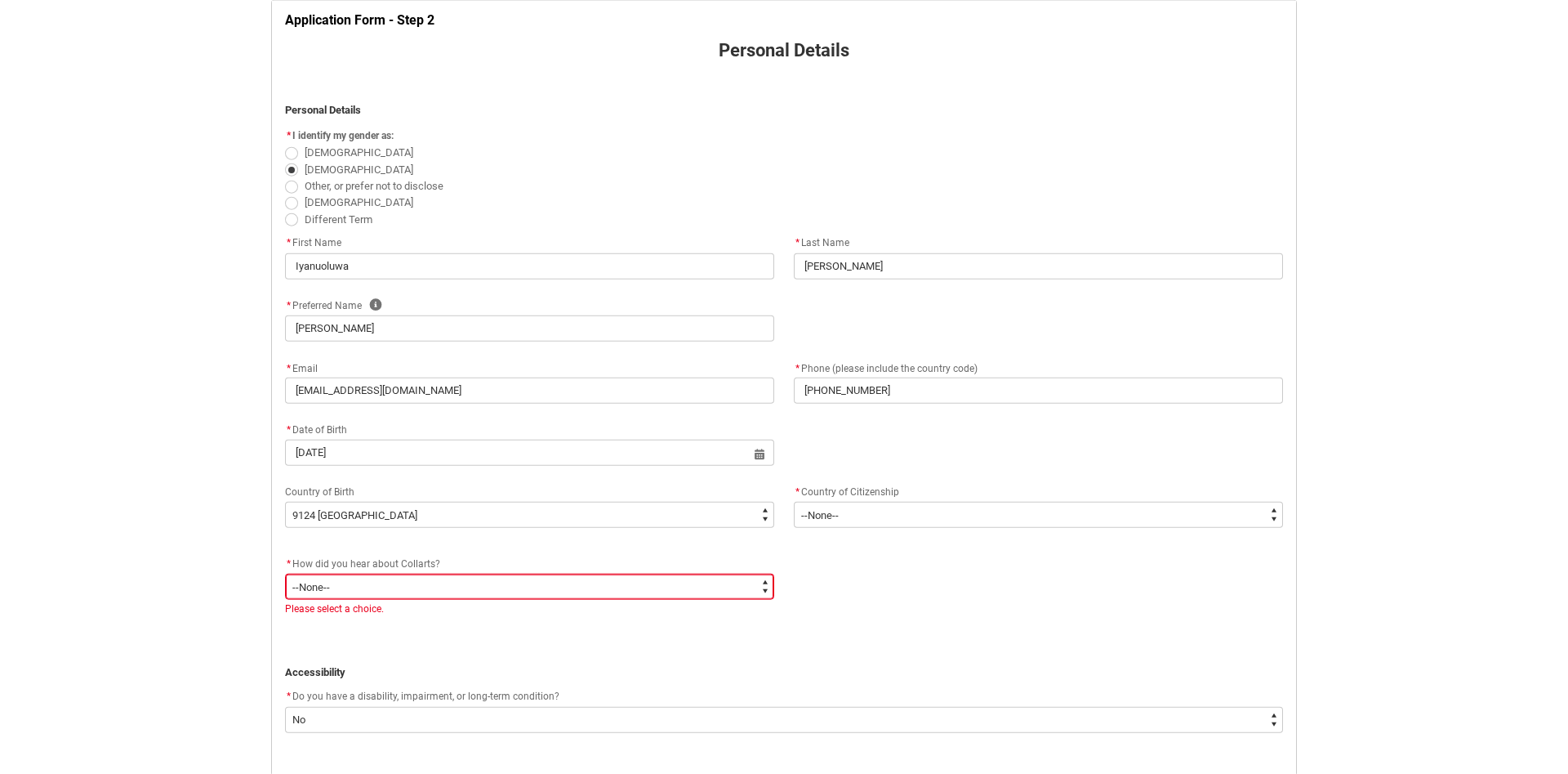
scroll to position [338, 0]
click at [285, 569] on select "--None-- Advertising - Facebook Advertising - Google Advertising - Instagram Ad…" at bounding box center [529, 582] width 490 height 26
click option "Other" at bounding box center [0, 0] width 0 height 0
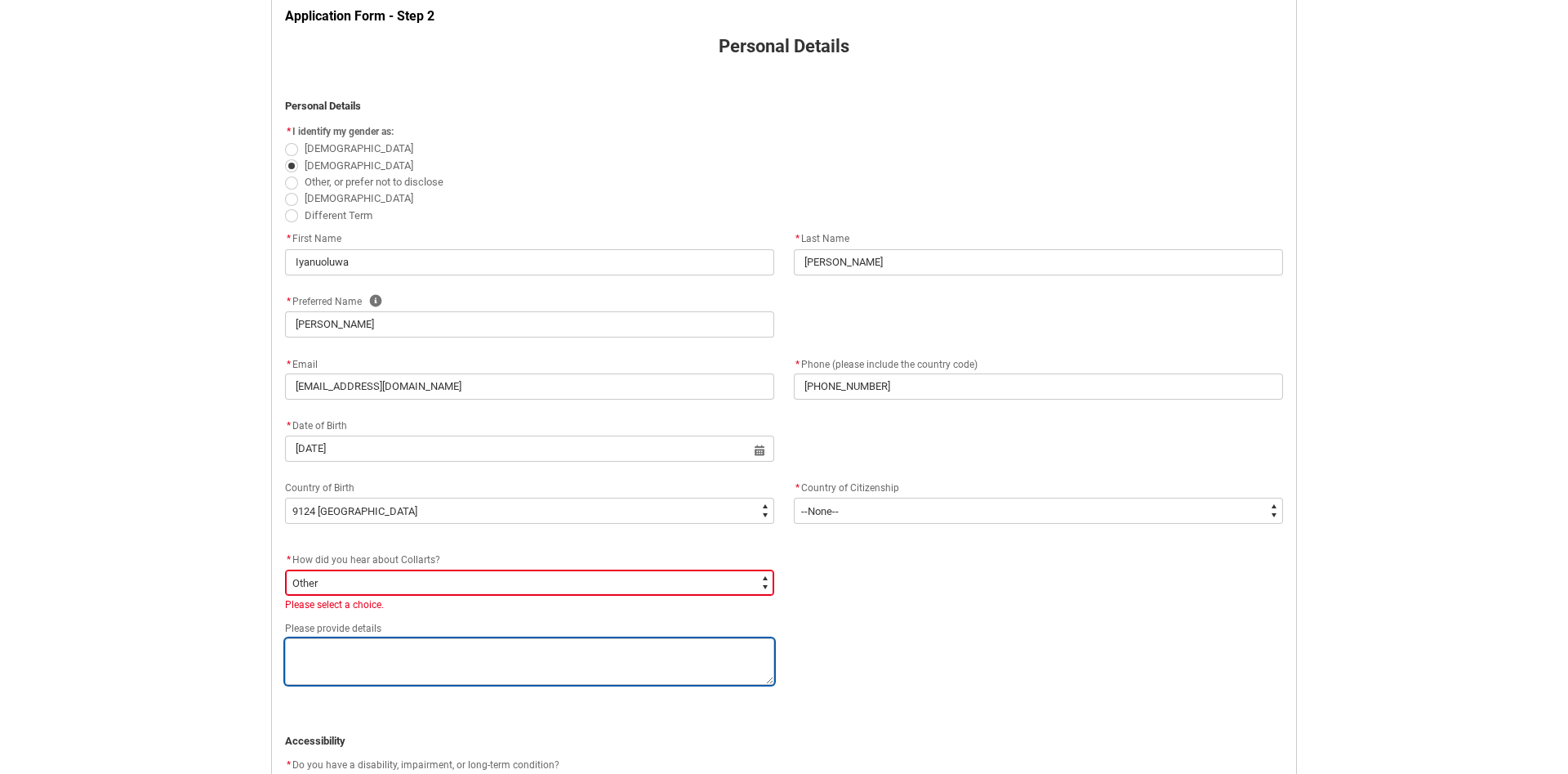
click at [467, 666] on textarea "REDU_Application_Form_for_Applicant flow" at bounding box center [529, 661] width 490 height 47
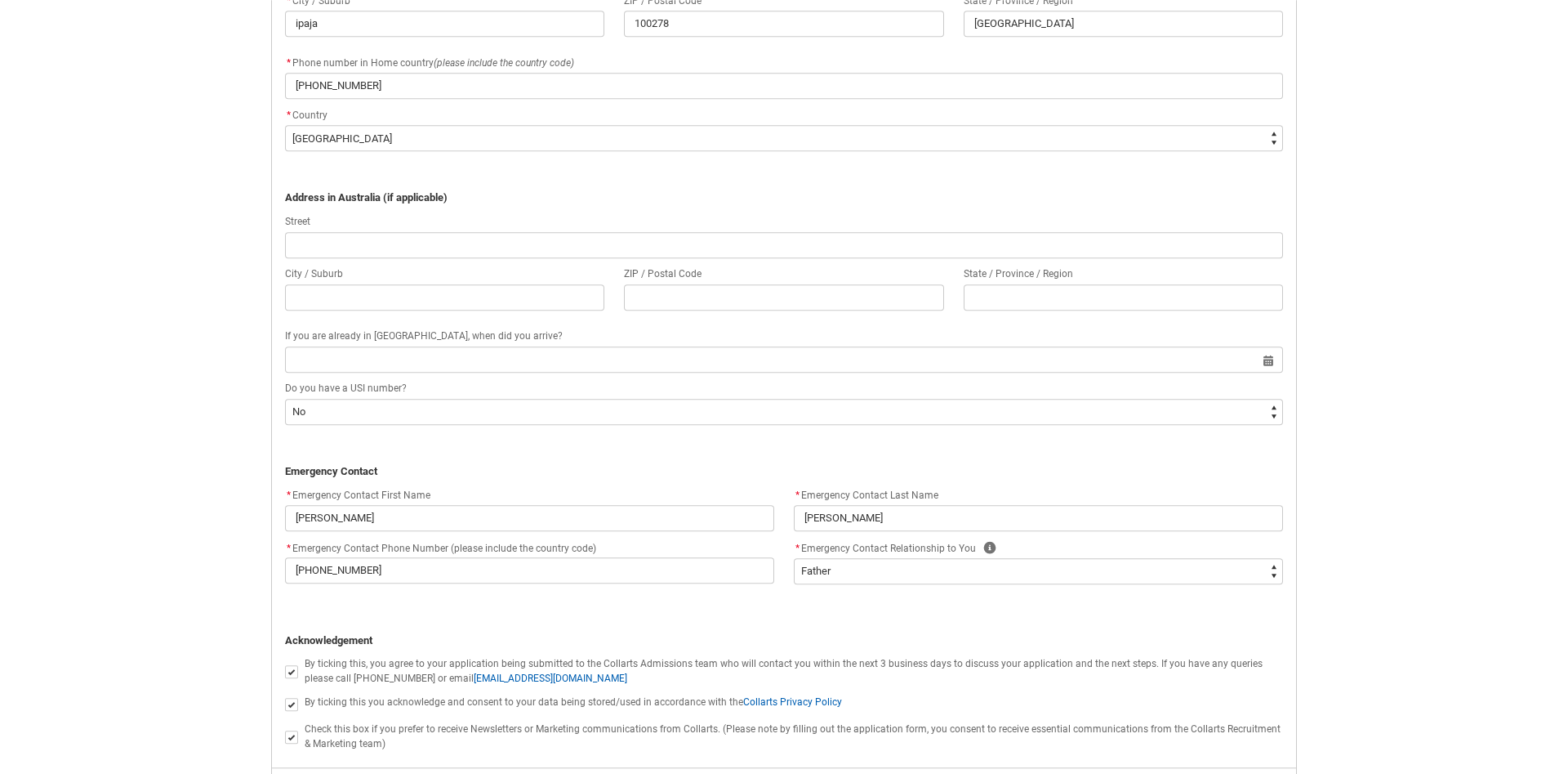
scroll to position [1398, 0]
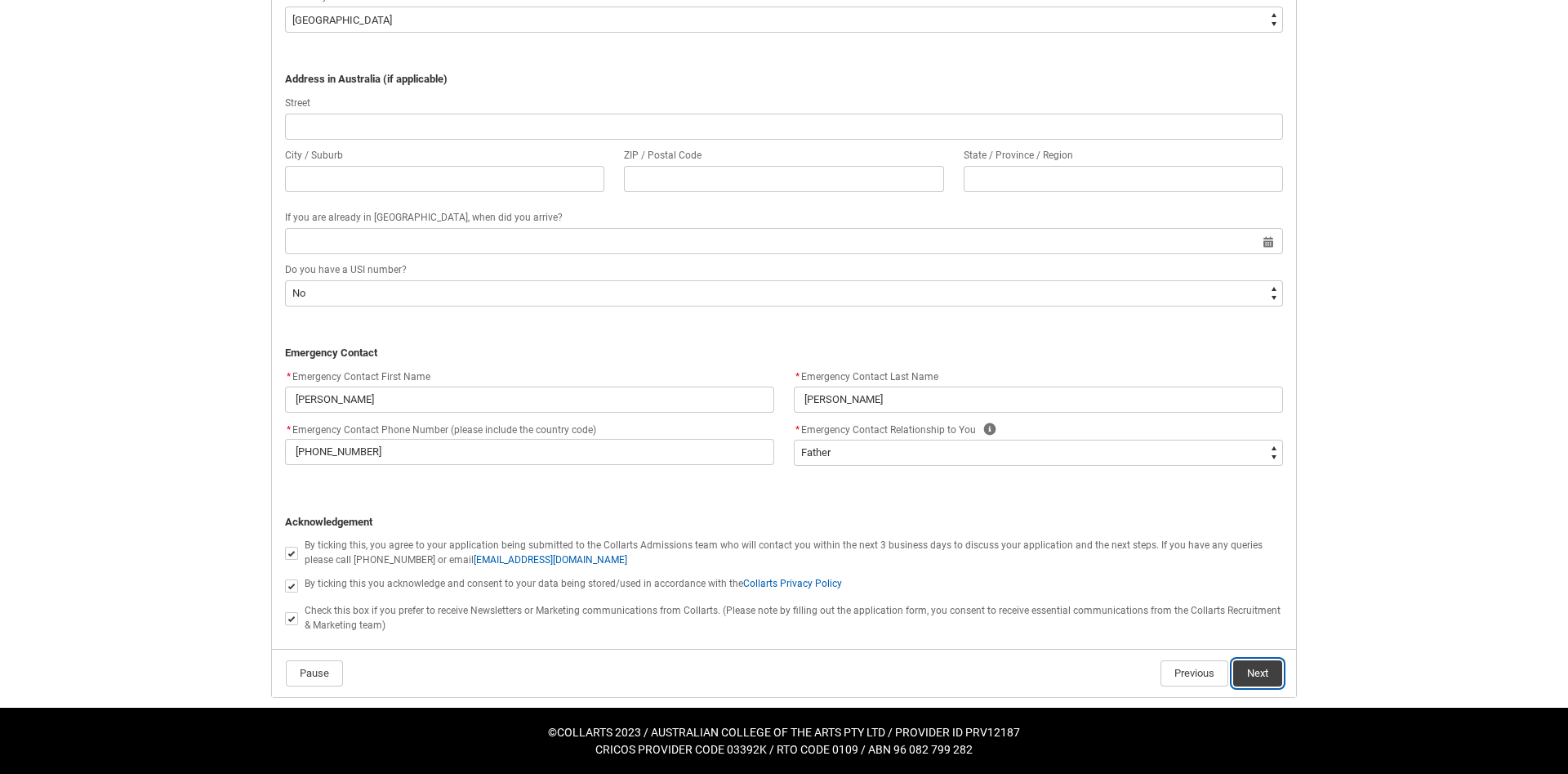
click at [1258, 673] on button "Next" at bounding box center [1257, 673] width 49 height 26
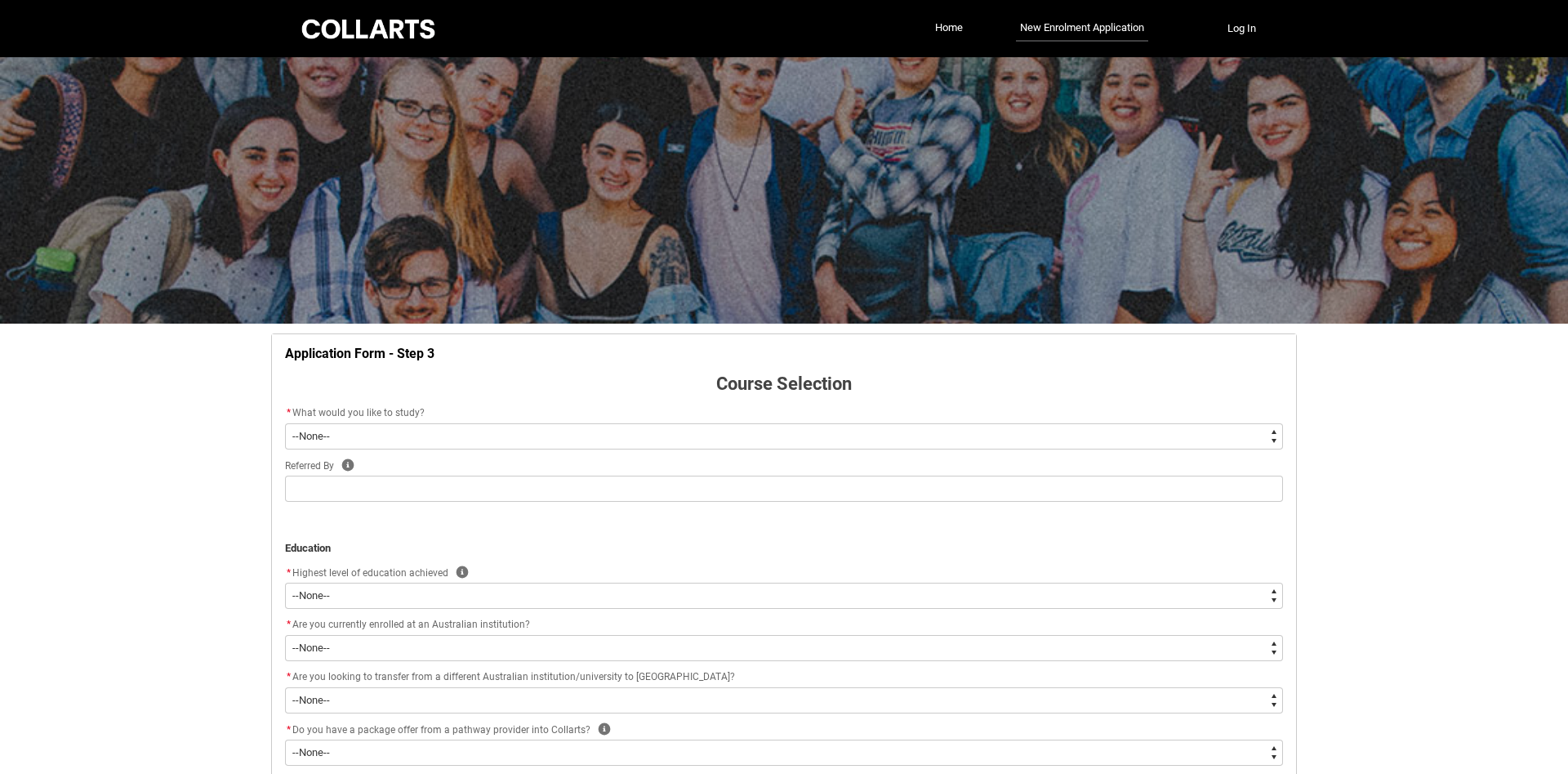
scroll to position [171, 0]
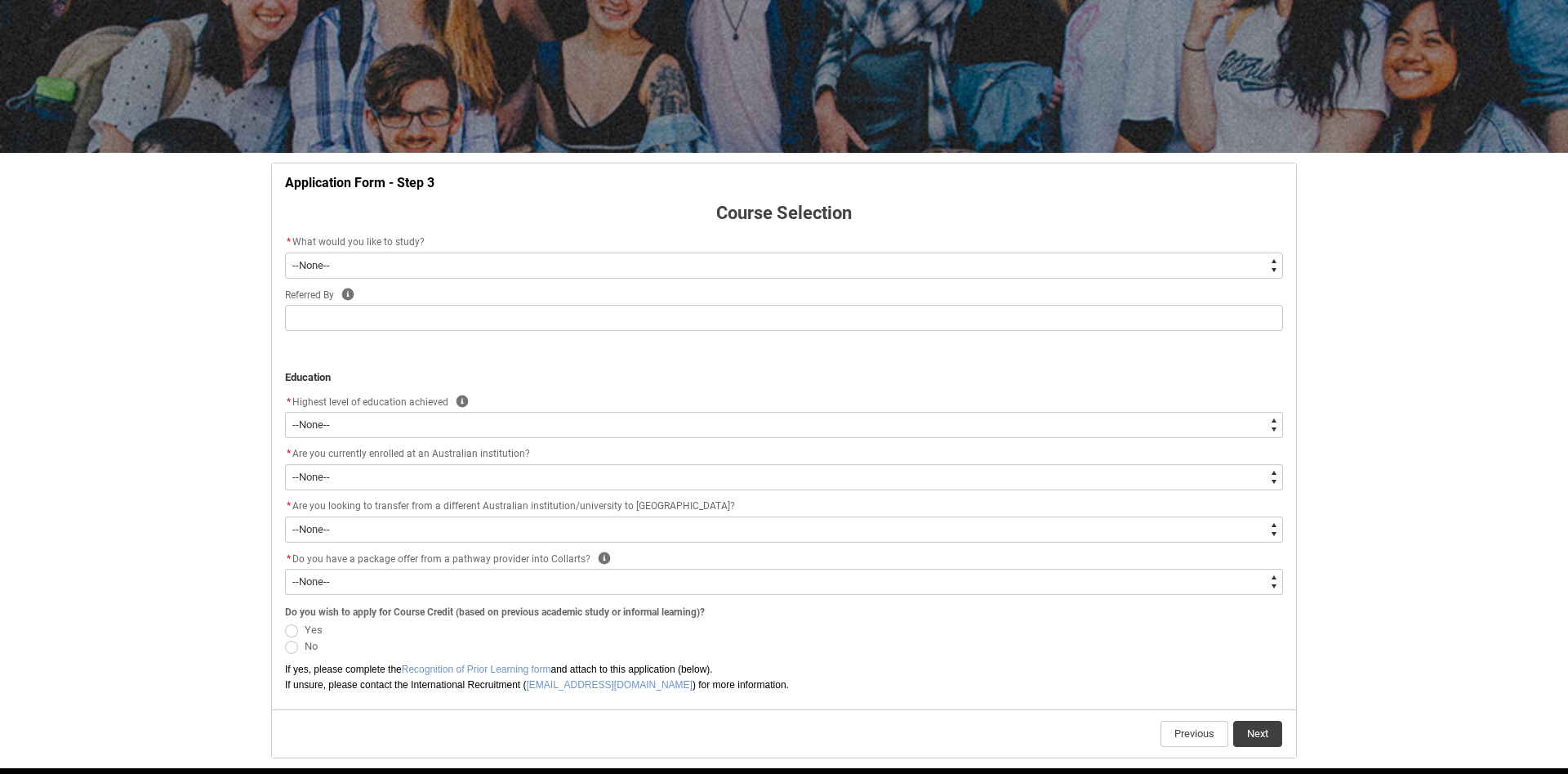
click at [285, 252] on select "--None-- Diploma Bachelor Post Graduate" at bounding box center [784, 265] width 998 height 26
click option "Bachelor" at bounding box center [0, 0] width 0 height 0
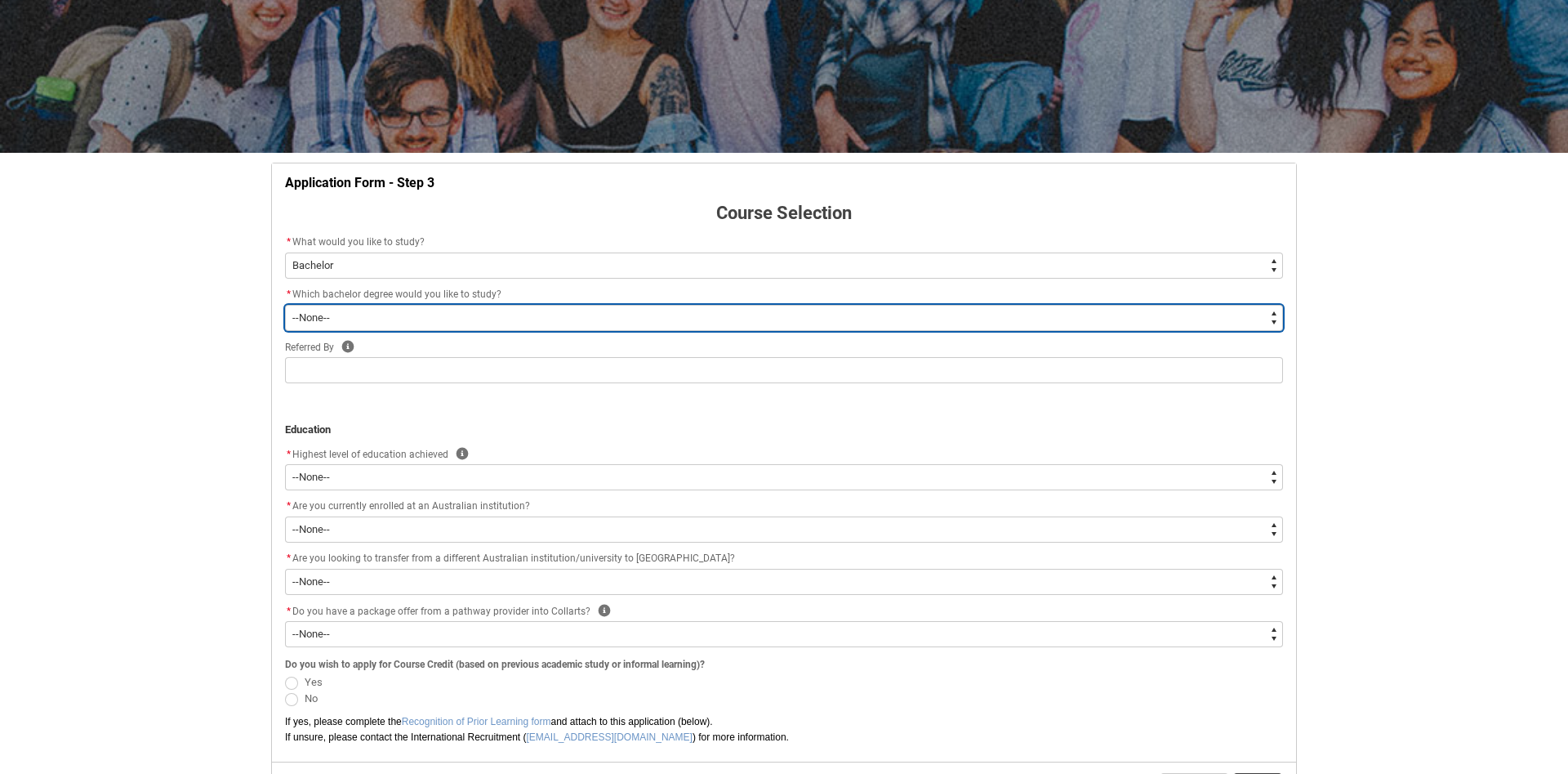
click at [285, 305] on select "--None-- Bachelor of 2D Animation Bachelor of Applied Business (Entertainment M…" at bounding box center [784, 318] width 998 height 26
click option "Bachelor of Screen & Media" at bounding box center [0, 0] width 0 height 0
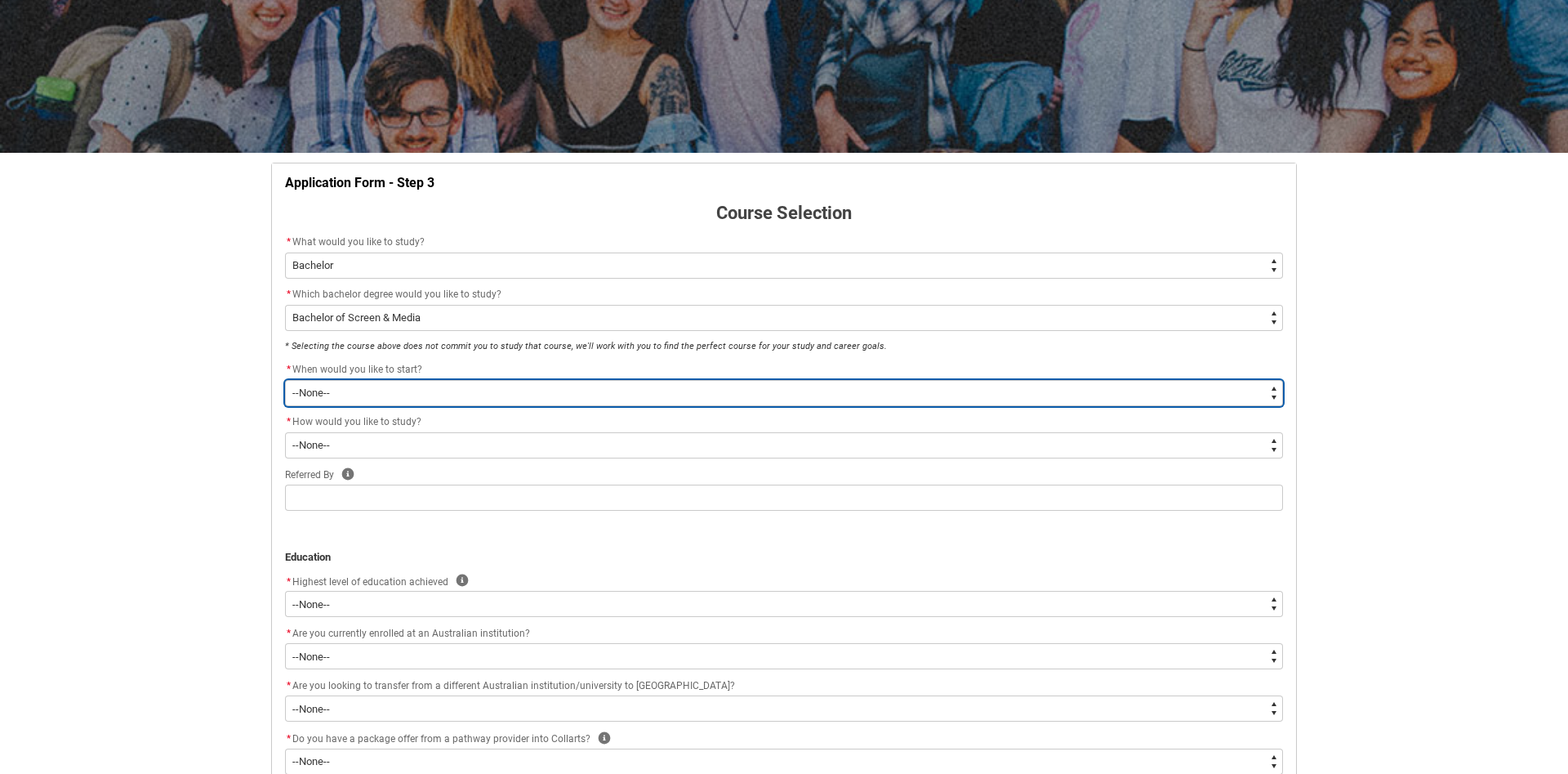
click at [285, 380] on select "--None-- Trimester 1 2026, starting [DATE]" at bounding box center [784, 392] width 998 height 26
click option "Trimester 1 2026, starting [DATE]" at bounding box center [0, 0] width 0 height 0
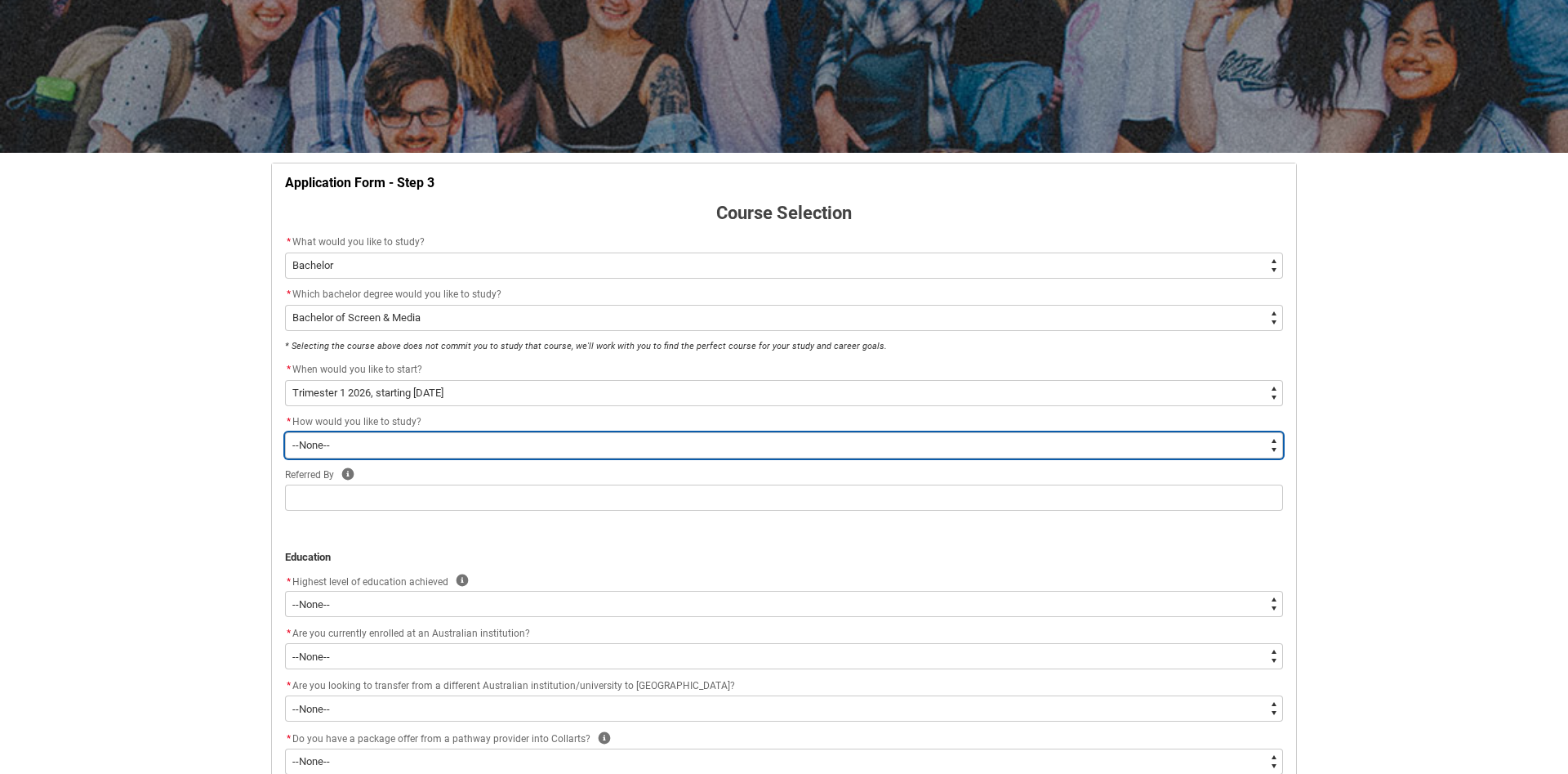
click at [285, 432] on select "--None-- On-campus" at bounding box center [784, 445] width 998 height 26
click option "On-campus" at bounding box center [0, 0] width 0 height 0
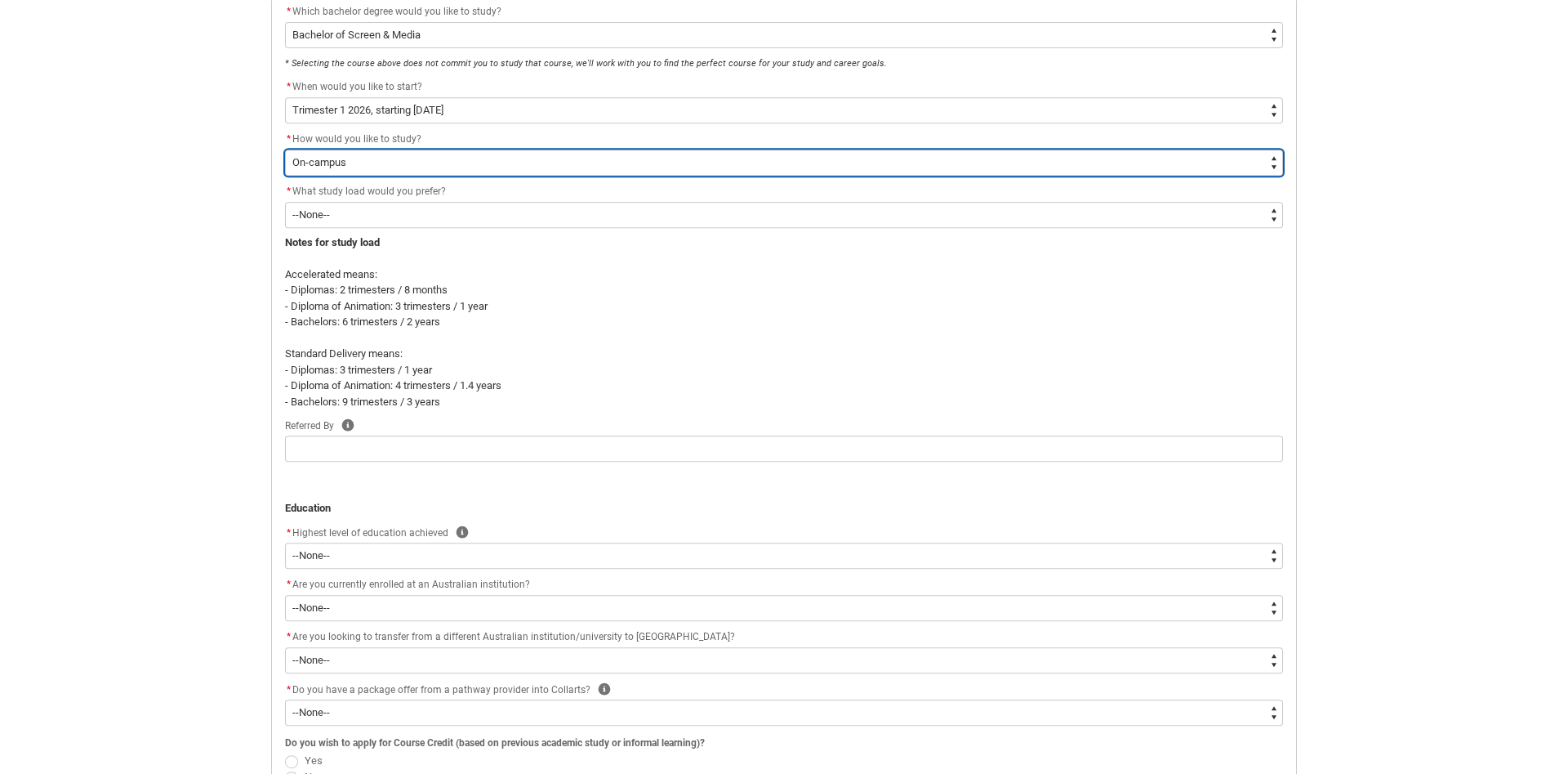
scroll to position [420, 0]
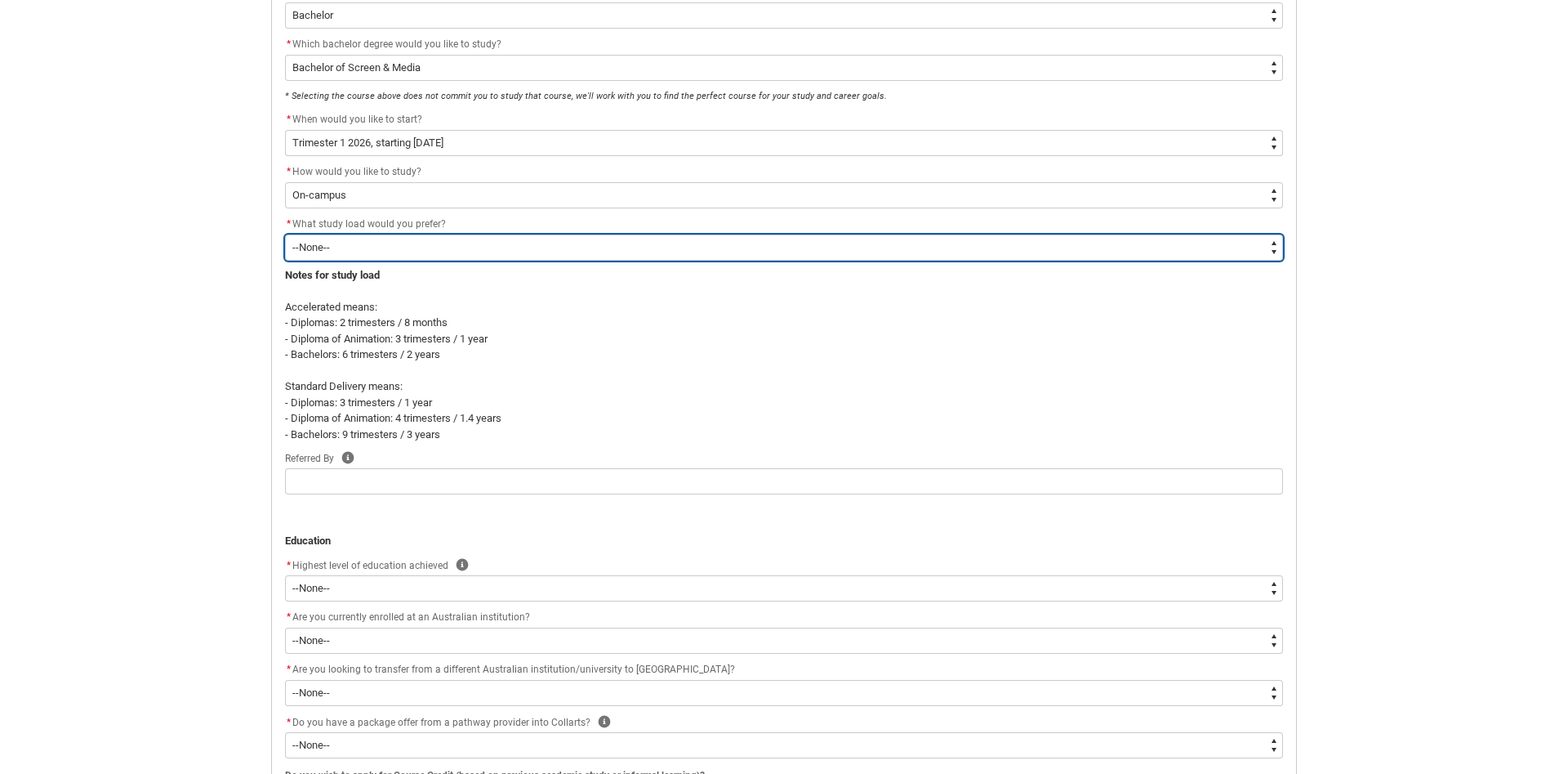
click at [285, 234] on select "--None-- Accelerated Learning Standard Delivery" at bounding box center [784, 247] width 998 height 26
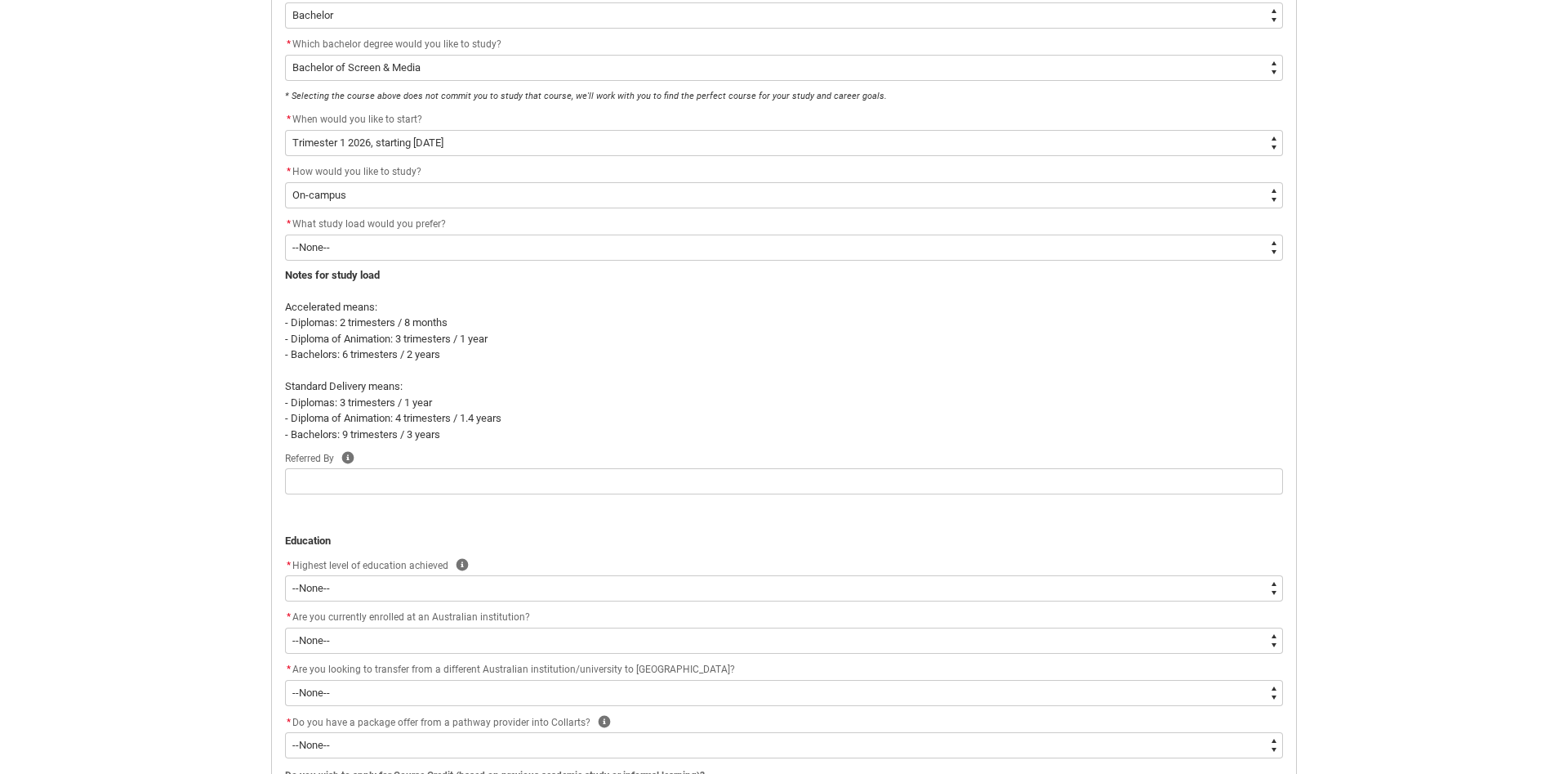
click at [682, 369] on p "REDU_Application_Form_for_Applicant flow" at bounding box center [784, 371] width 998 height 16
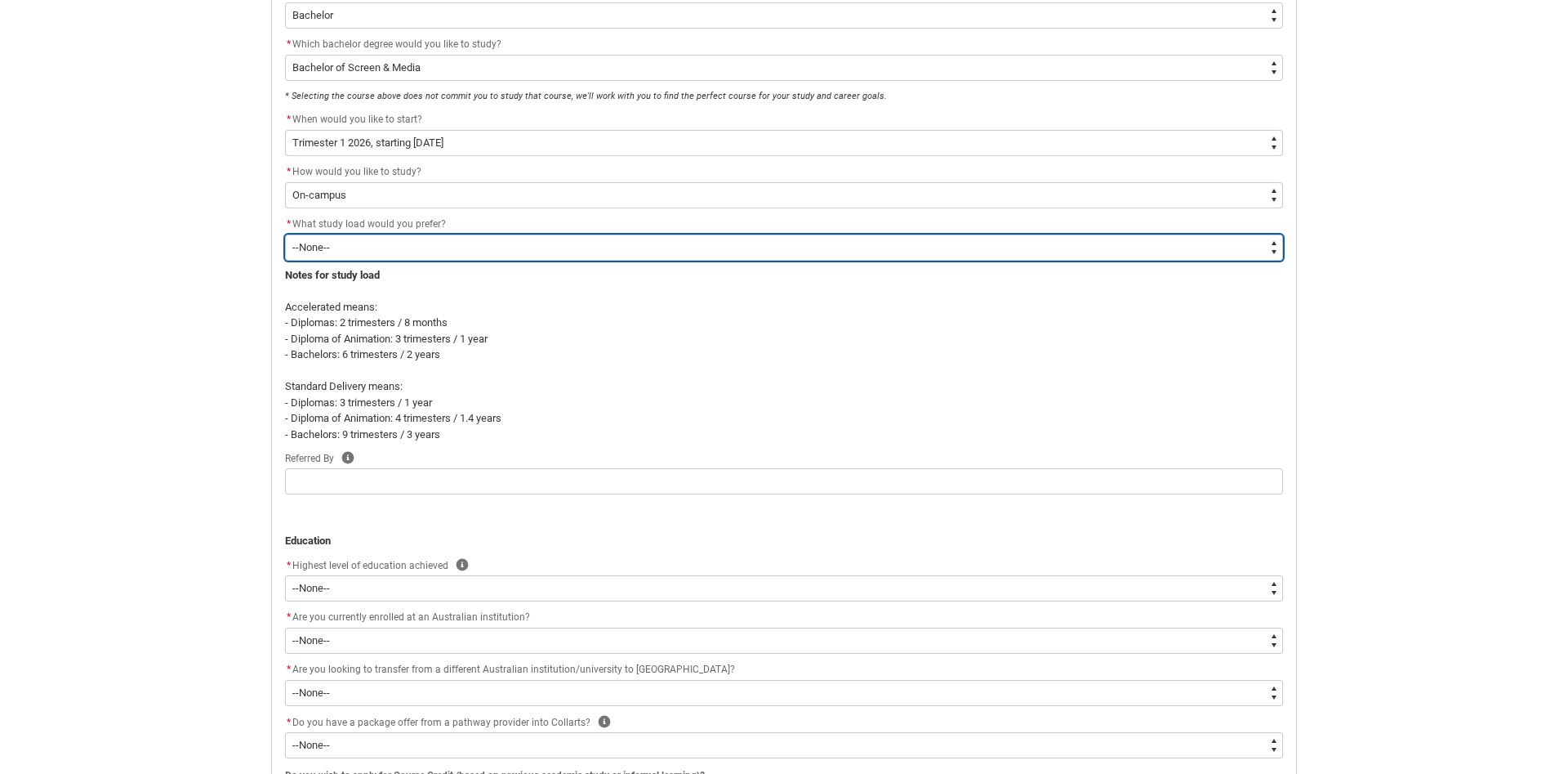
click at [285, 234] on select "--None-- Accelerated Learning Standard Delivery" at bounding box center [784, 247] width 998 height 26
click option "Standard Delivery" at bounding box center [0, 0] width 0 height 0
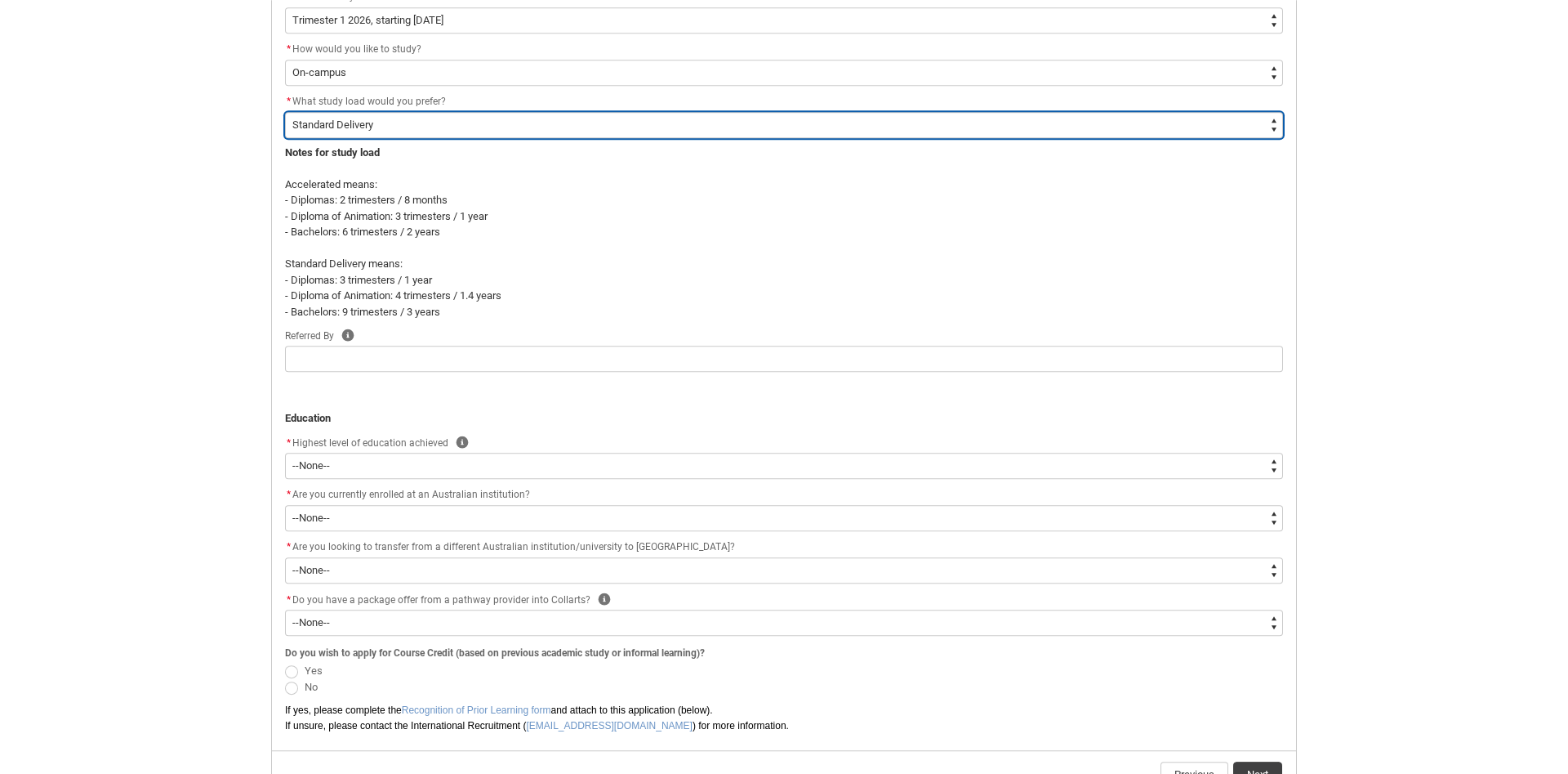
scroll to position [587, 0]
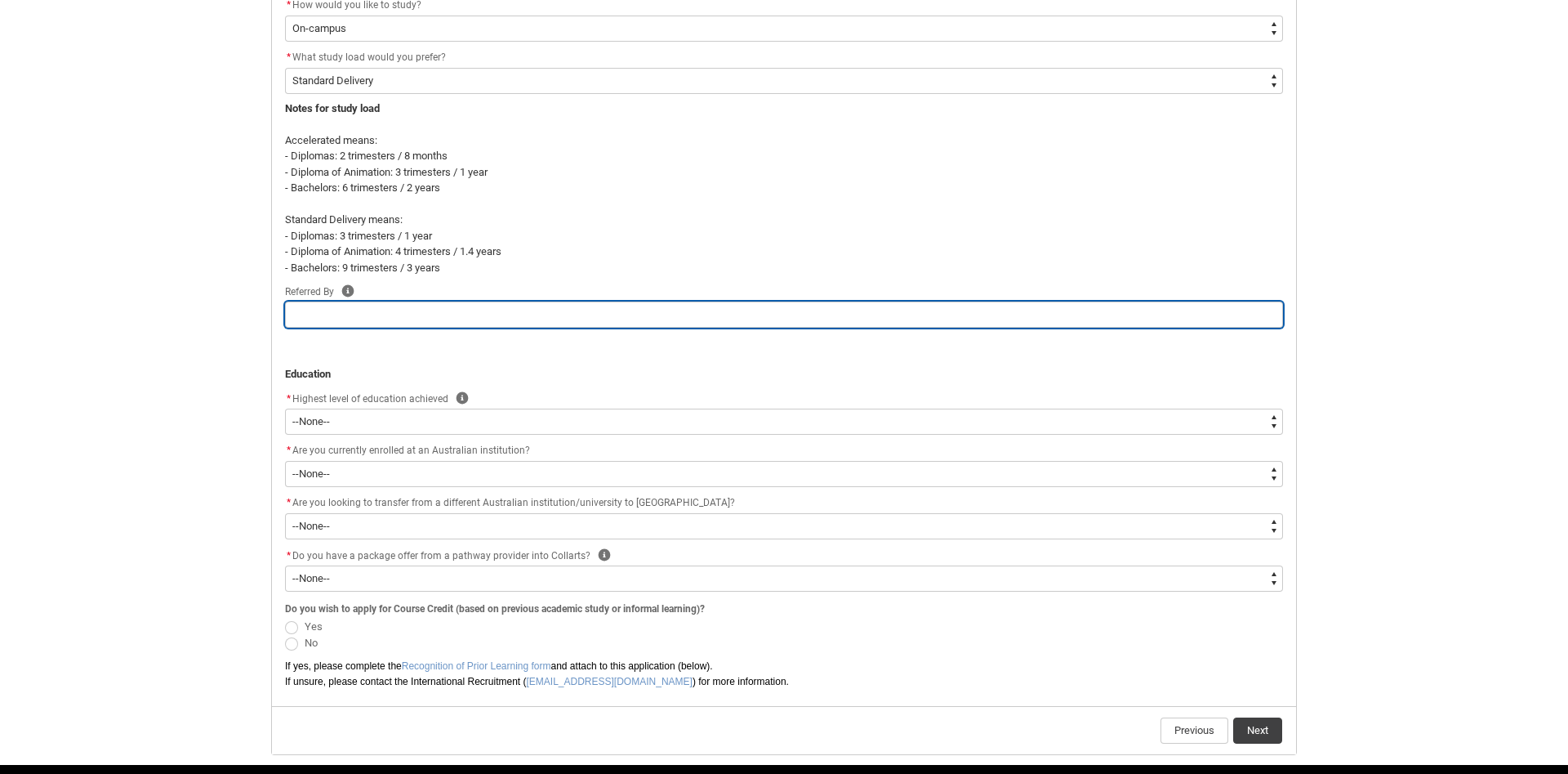
click at [360, 312] on input "REDU_Application_Form_for_Applicant flow" at bounding box center [784, 314] width 998 height 26
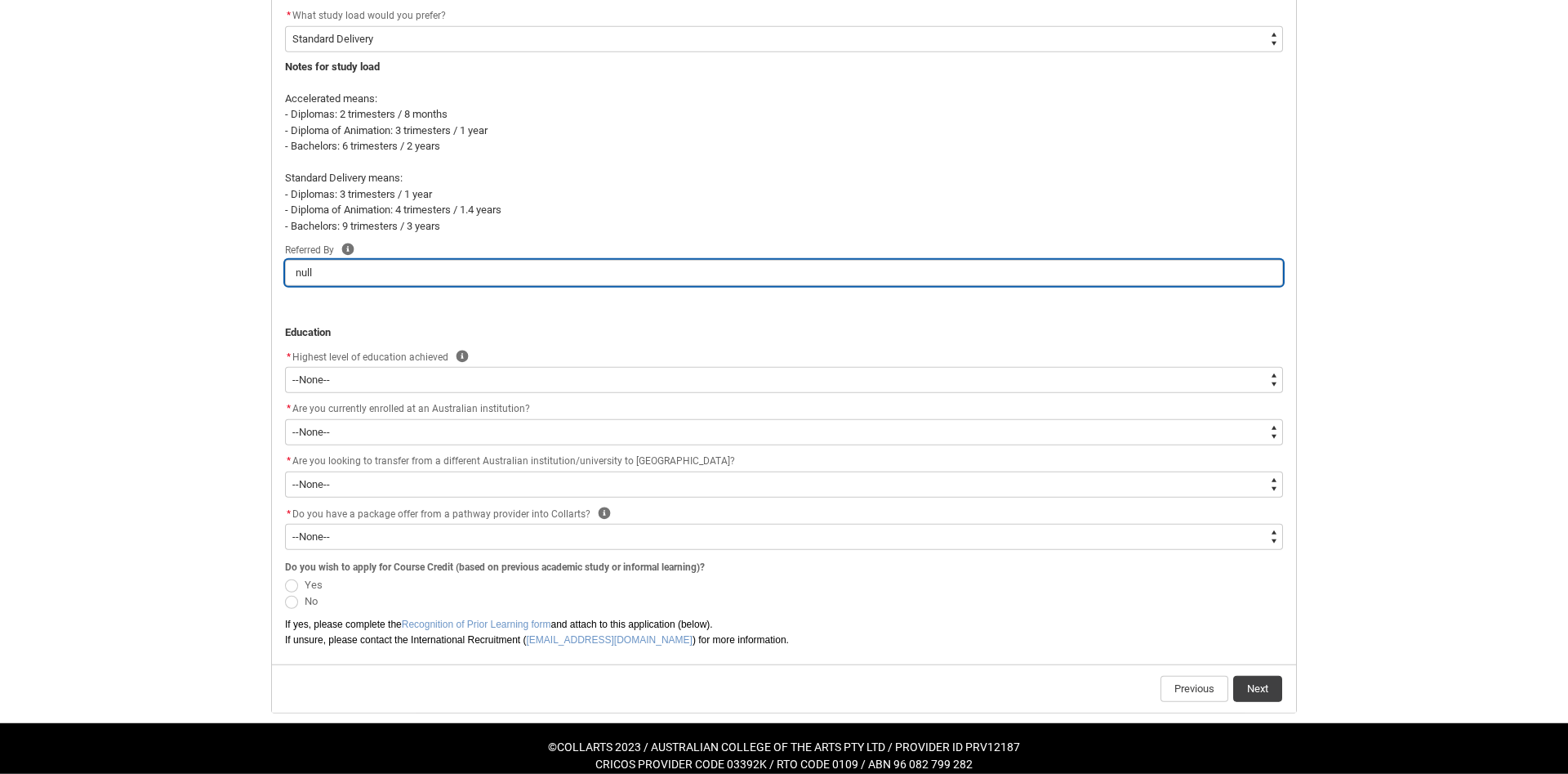
scroll to position [648, 0]
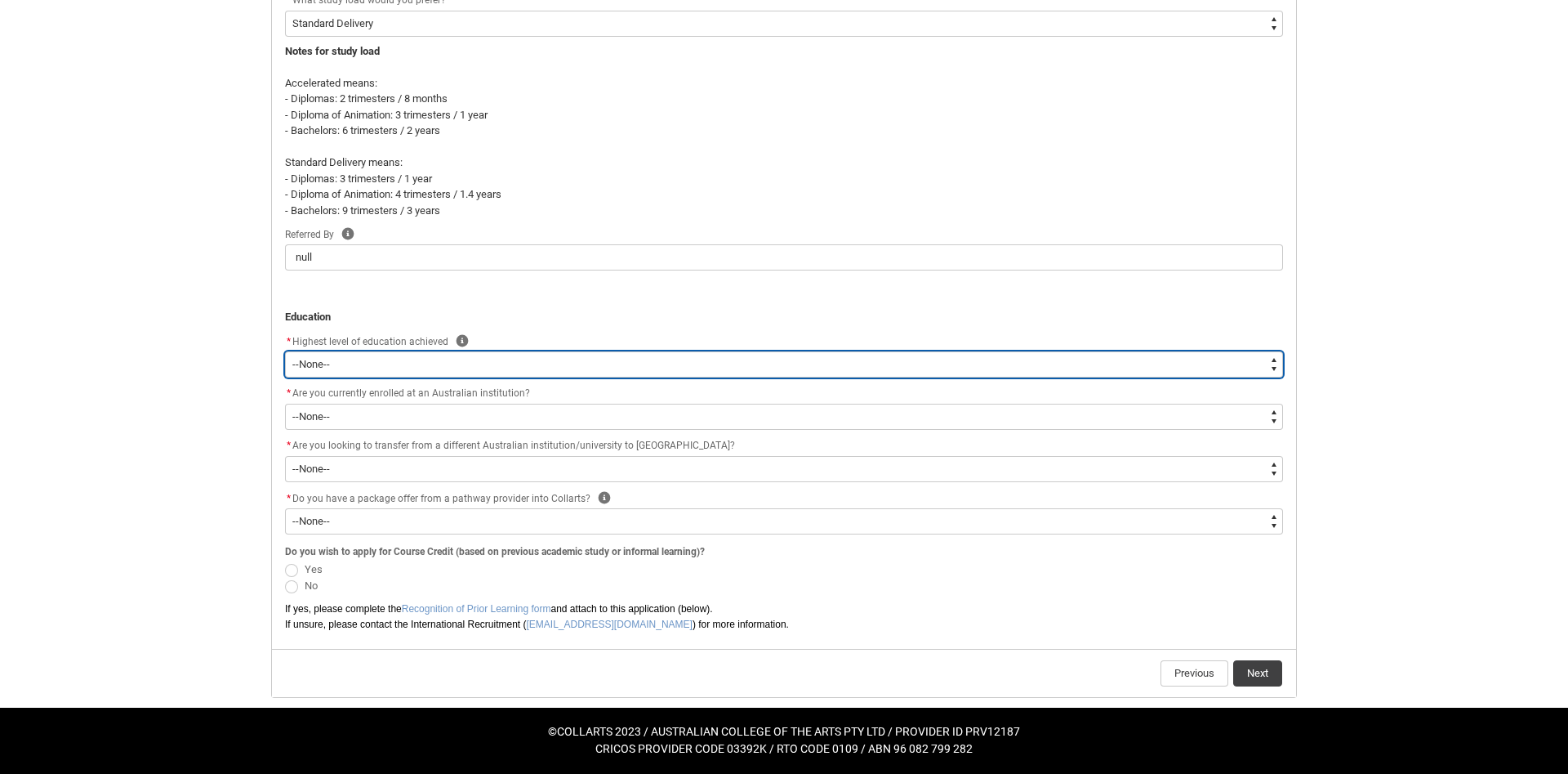
click at [285, 352] on select "--None-- Completed High School Completed a VET Course Completed Foundation Stud…" at bounding box center [784, 365] width 998 height 26
click option "Completed High School" at bounding box center [0, 0] width 0 height 0
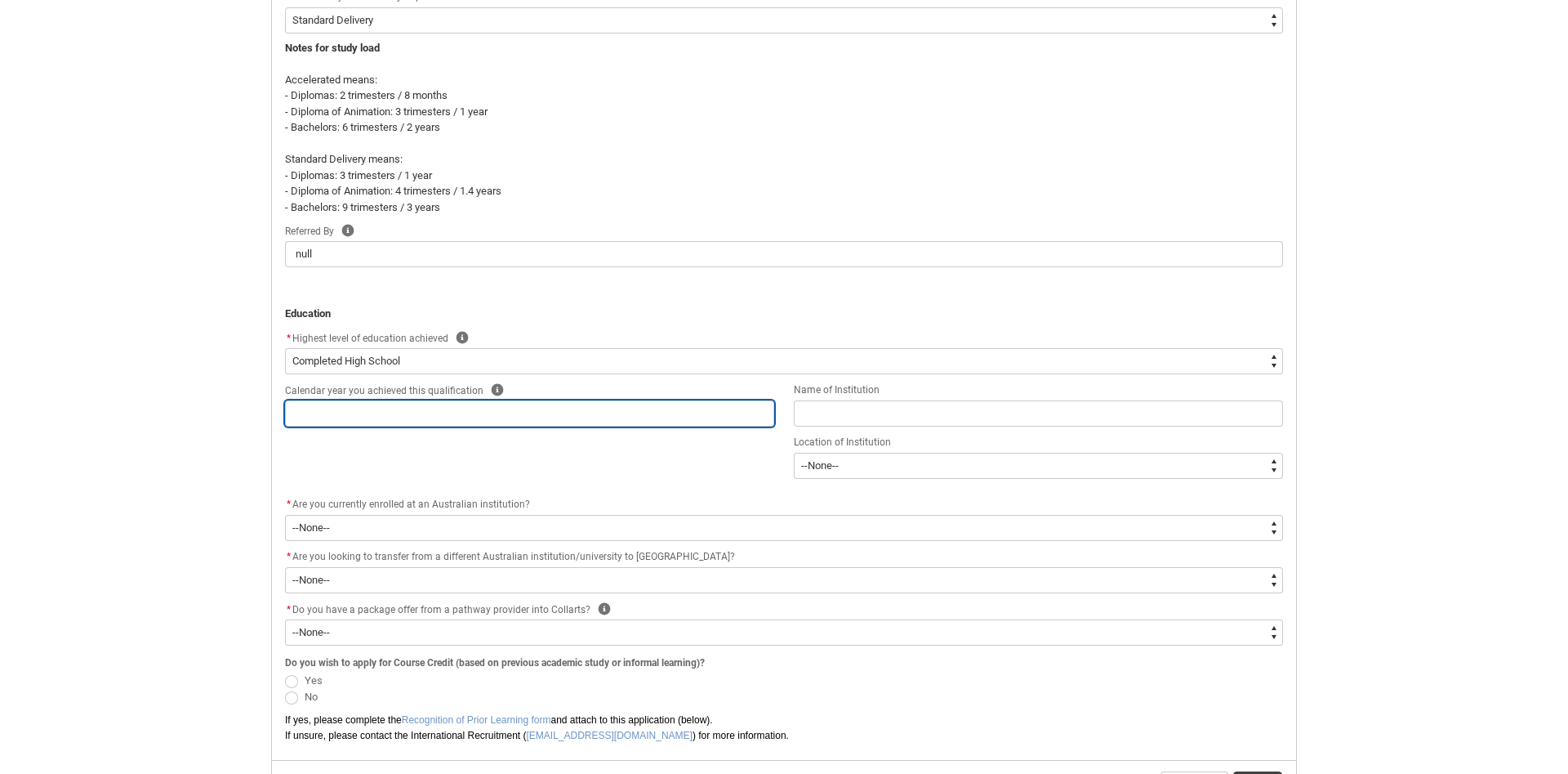
click at [540, 416] on input "REDU_Application_Form_for_Applicant flow" at bounding box center [529, 413] width 490 height 26
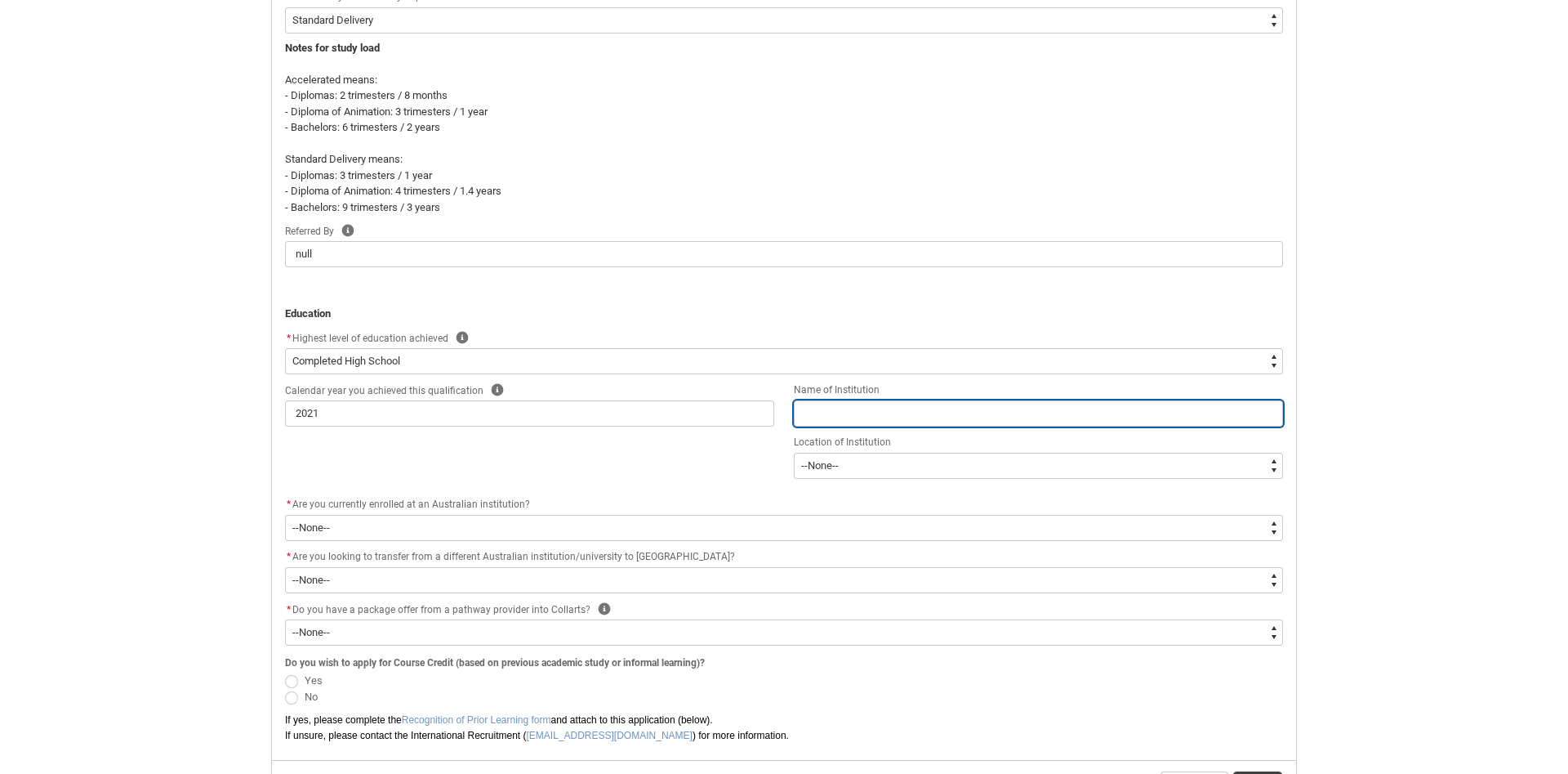
click at [888, 417] on input "REDU_Application_Form_for_Applicant flow" at bounding box center [1038, 413] width 490 height 26
click at [877, 404] on input "REDU_Application_Form_for_Applicant flow" at bounding box center [1038, 413] width 490 height 26
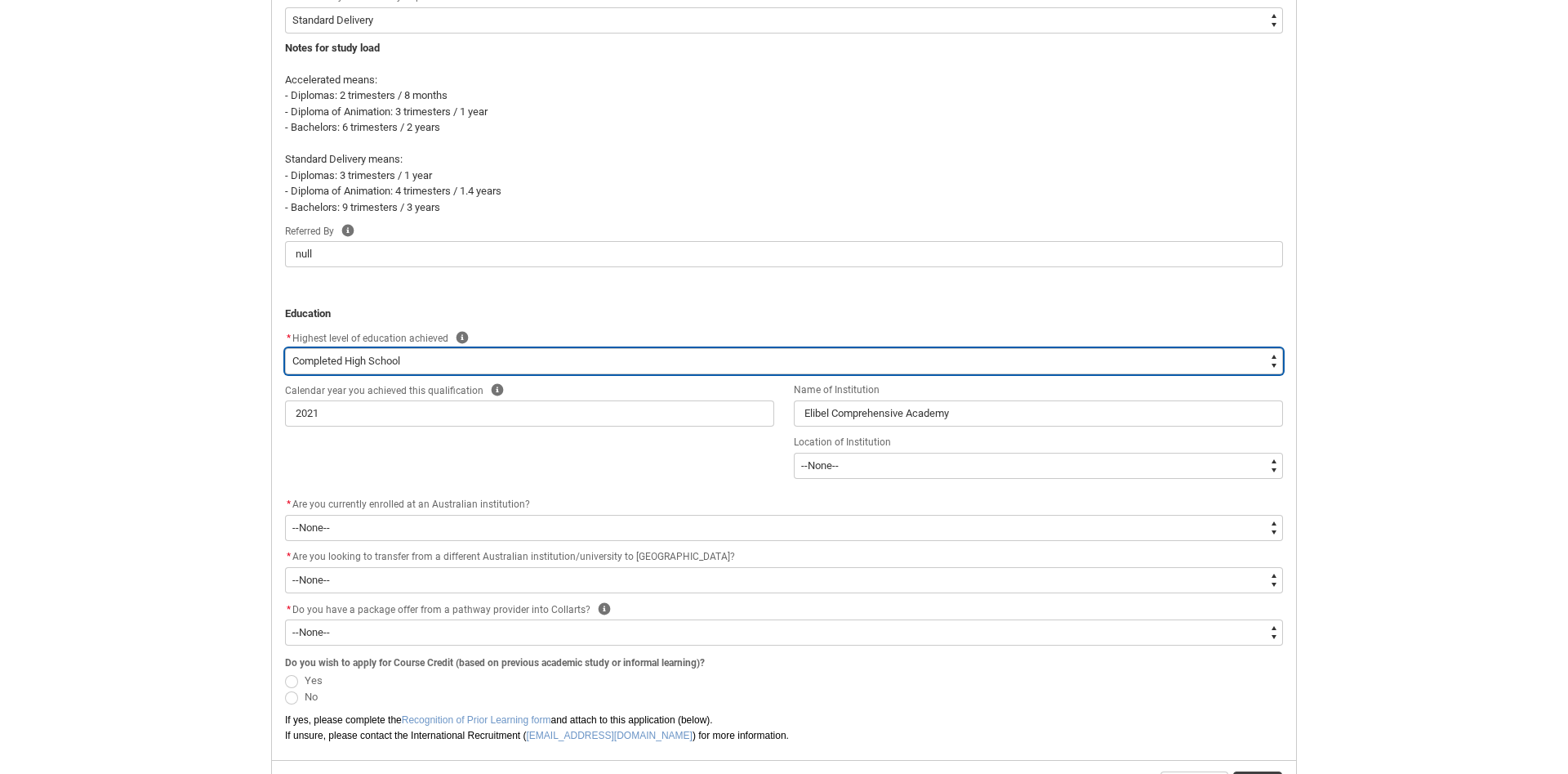
click at [285, 348] on select "--None-- Completed High School Completed a VET Course Completed Foundation Stud…" at bounding box center [784, 361] width 998 height 26
click option "Completed a VET Course" at bounding box center [0, 0] width 0 height 0
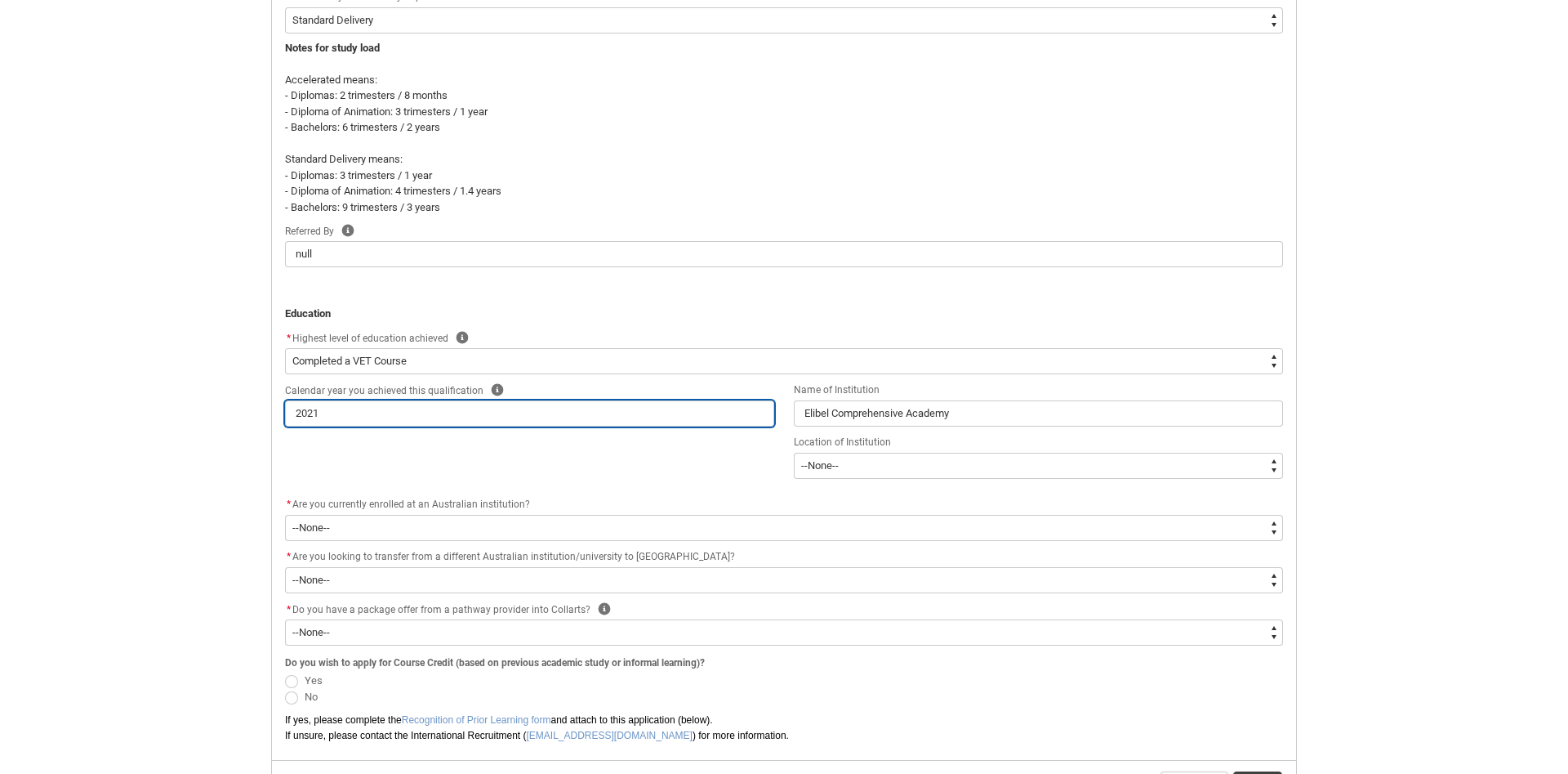
click at [682, 416] on input "2021" at bounding box center [529, 413] width 490 height 26
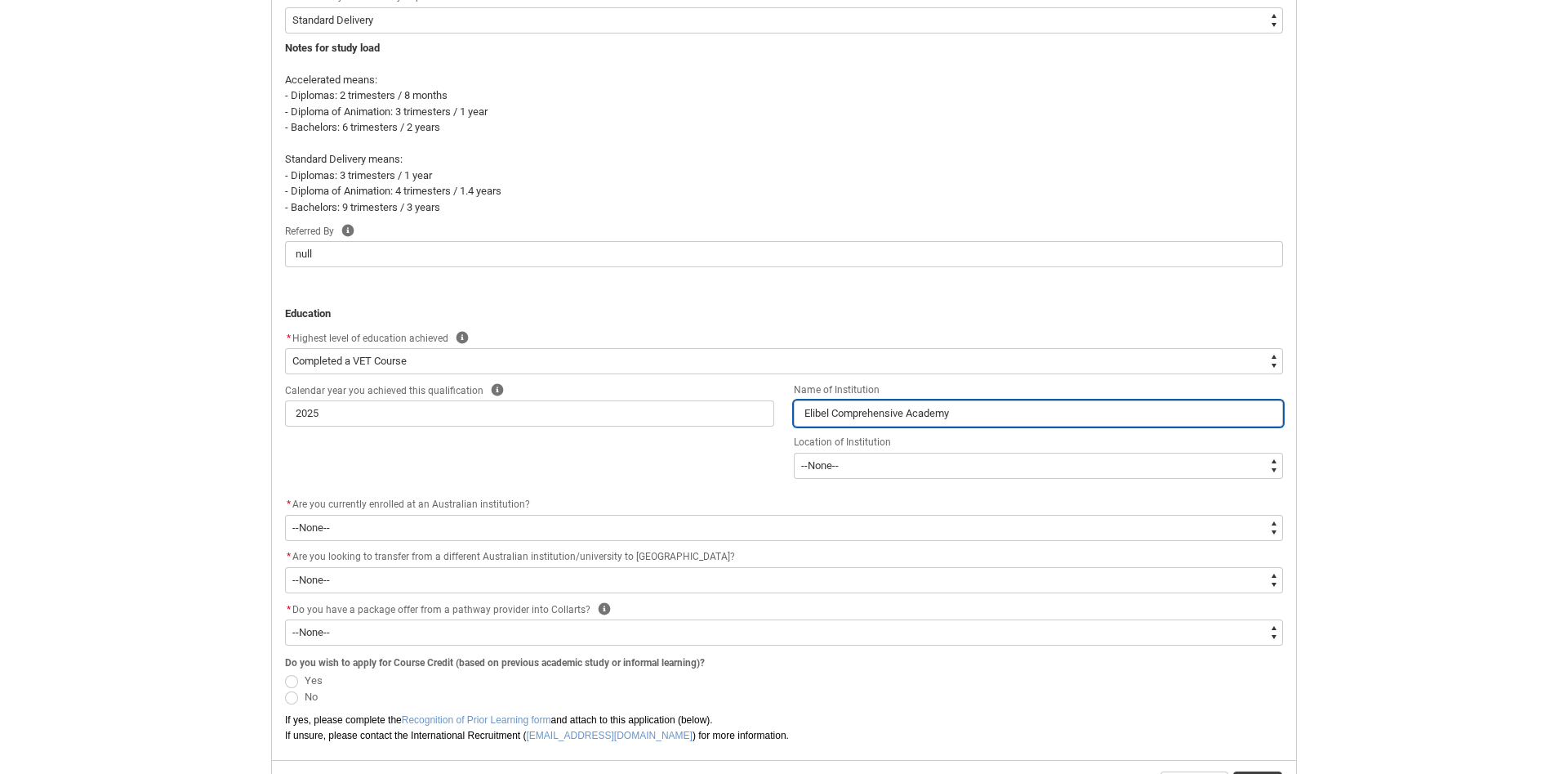
click at [945, 425] on input "Elibel Comprehensive Academy" at bounding box center [1038, 413] width 490 height 26
drag, startPoint x: 1026, startPoint y: 415, endPoint x: 739, endPoint y: 429, distance: 287.3
click at [793, 426] on input "Elibel Comprehensive Academy" at bounding box center [1038, 413] width 490 height 26
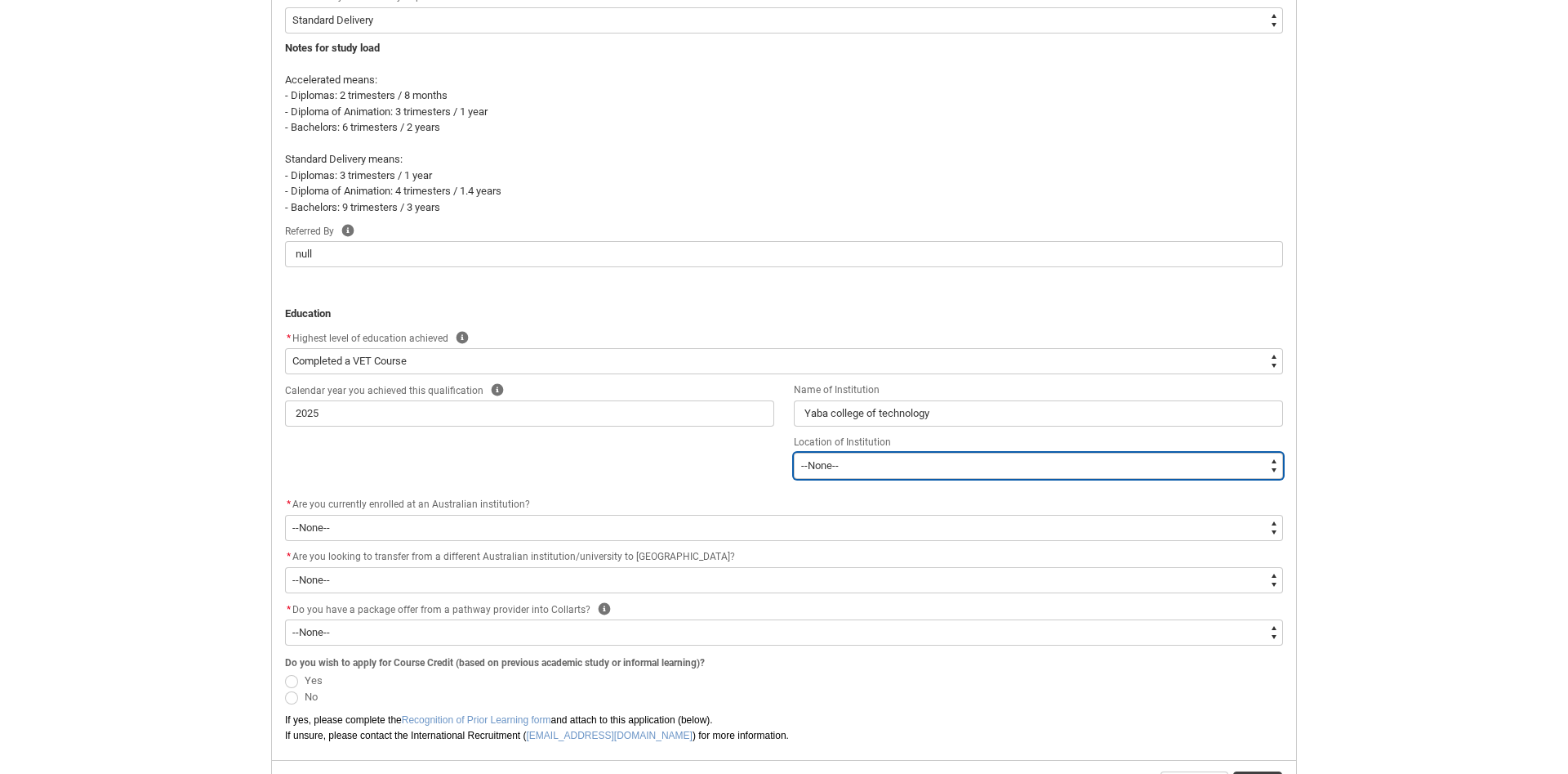
click at [793, 453] on select "--[GEOGRAPHIC_DATA]-- [GEOGRAPHIC_DATA] [GEOGRAPHIC_DATA] [GEOGRAPHIC_DATA] [GE…" at bounding box center [1038, 466] width 490 height 26
click option "[GEOGRAPHIC_DATA]" at bounding box center [0, 0] width 0 height 0
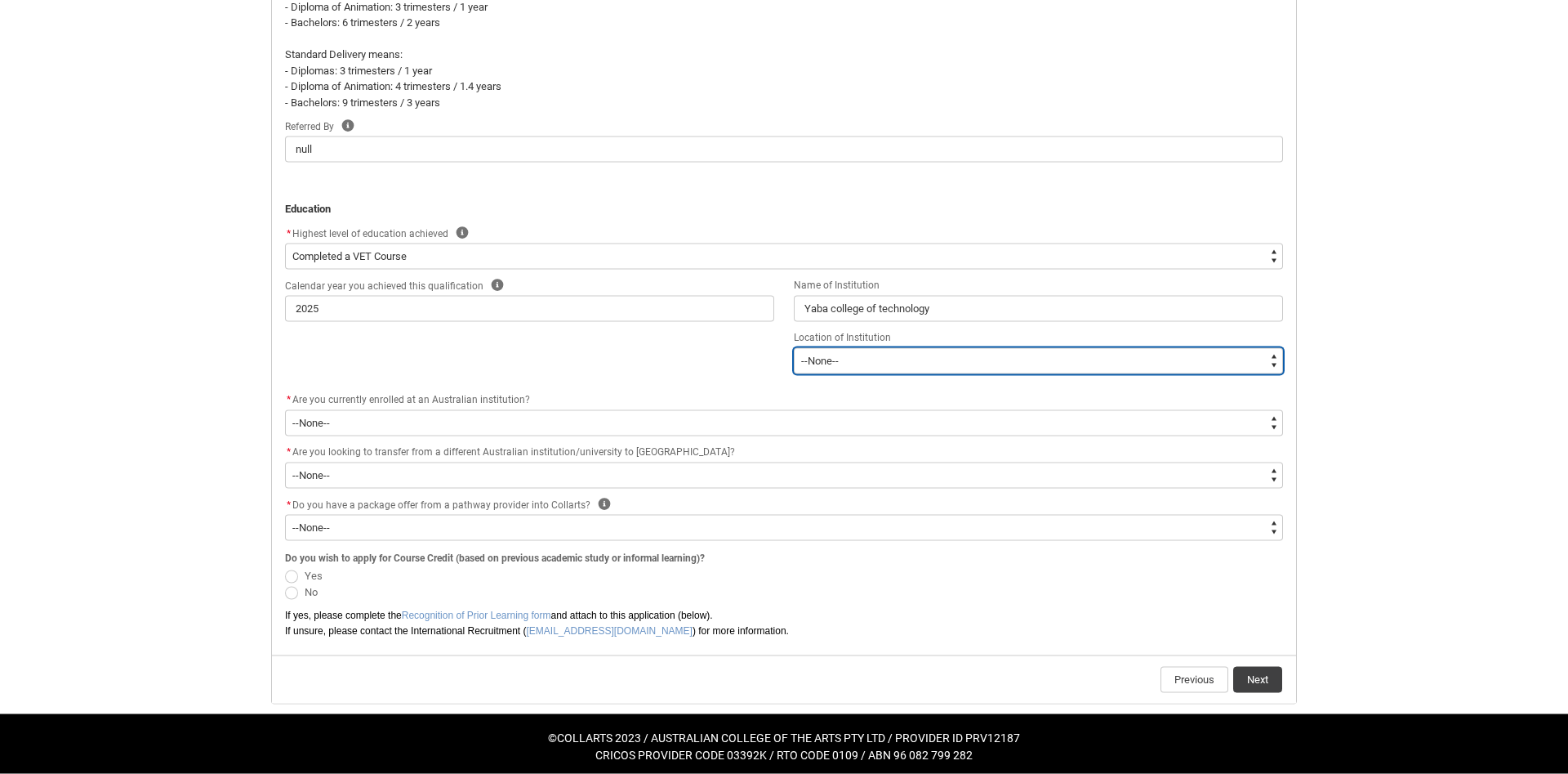
scroll to position [762, 0]
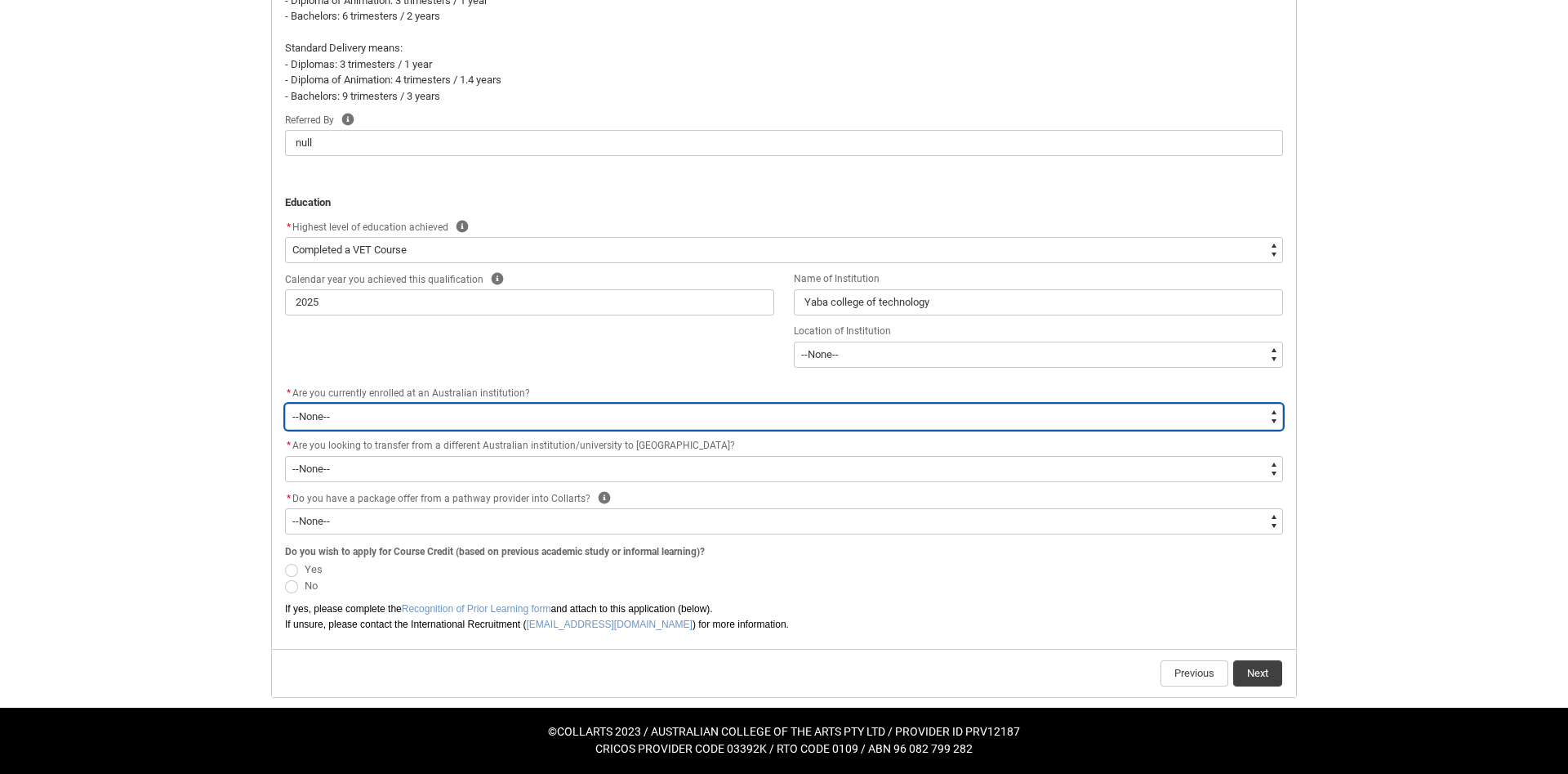
click at [285, 403] on select "--None-- Yes No" at bounding box center [784, 416] width 998 height 26
click option "No" at bounding box center [0, 0] width 0 height 0
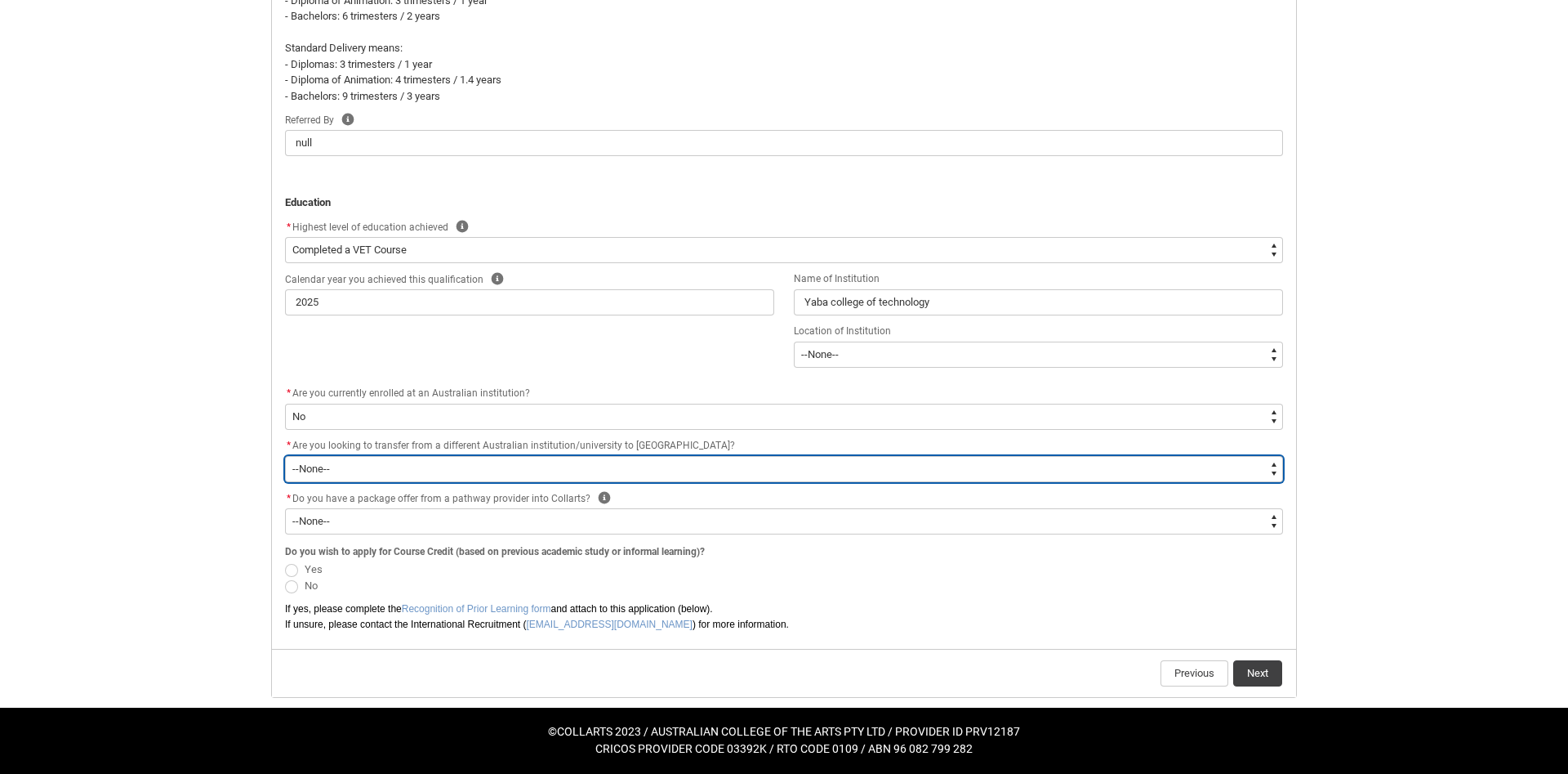
click at [285, 456] on select "--None-- Yes No" at bounding box center [784, 469] width 998 height 26
click option "No" at bounding box center [0, 0] width 0 height 0
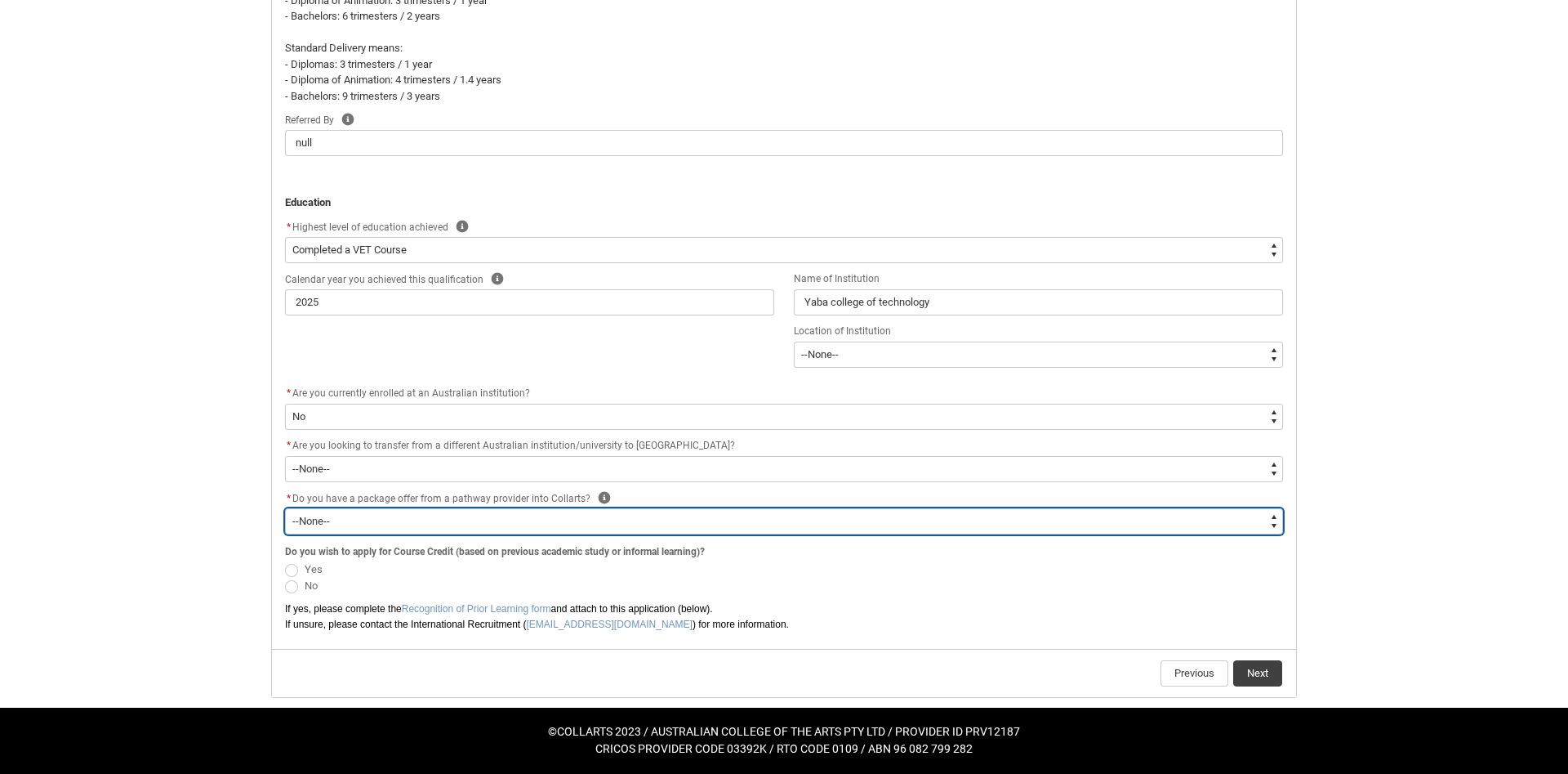
click at [285, 508] on select "--None-- Yes No" at bounding box center [784, 521] width 998 height 26
click option "No" at bounding box center [0, 0] width 0 height 0
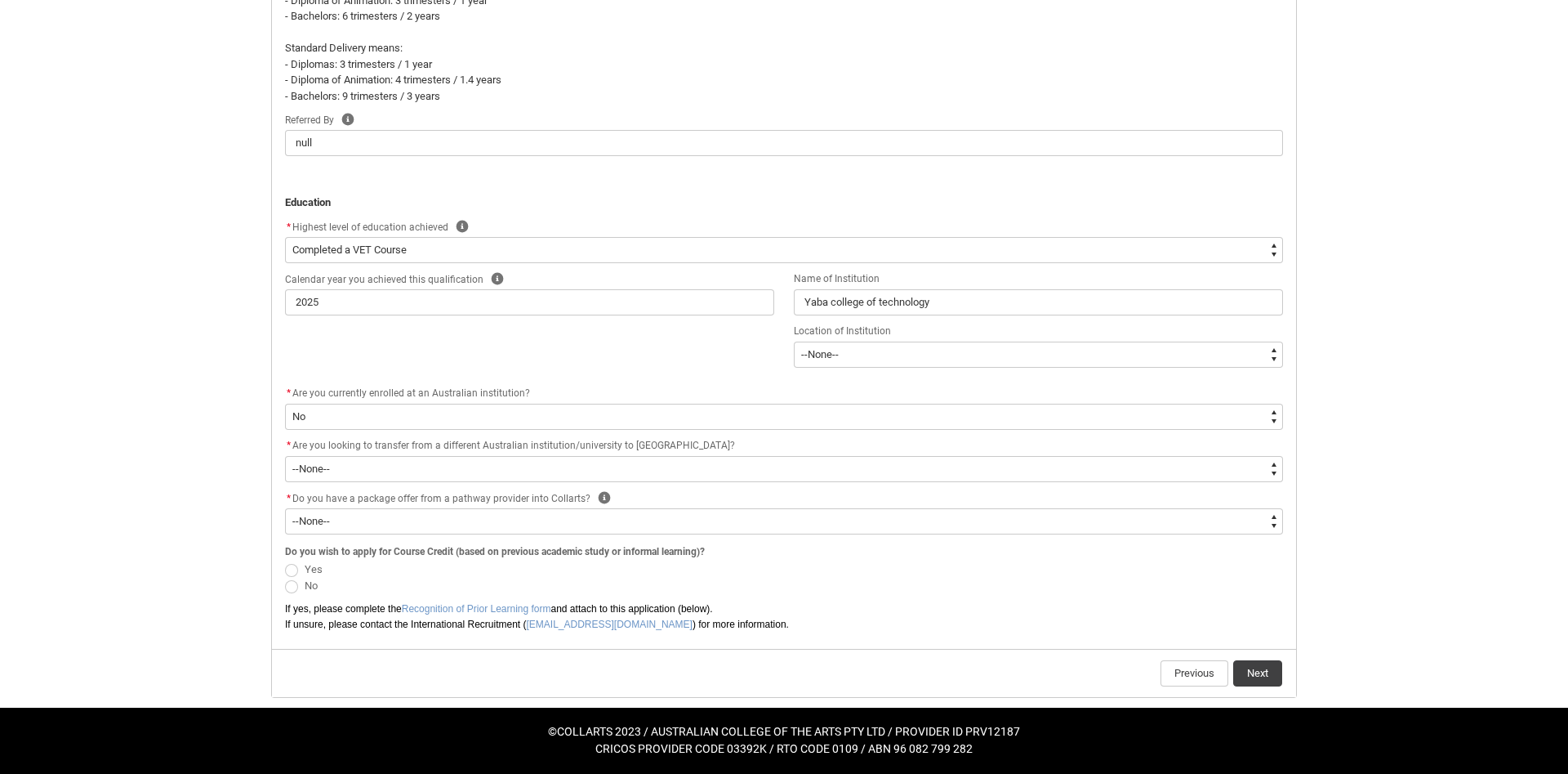
click at [283, 585] on flowruntime-screen-field "Do you wish to apply for Course Credit (based on previous academic study or inf…" at bounding box center [784, 570] width 1017 height 60
click at [289, 586] on span "REDU_Application_Form_for_Applicant flow" at bounding box center [291, 586] width 13 height 13
click at [285, 577] on input "No" at bounding box center [284, 576] width 1 height 1
click at [1262, 673] on button "Next" at bounding box center [1257, 673] width 49 height 26
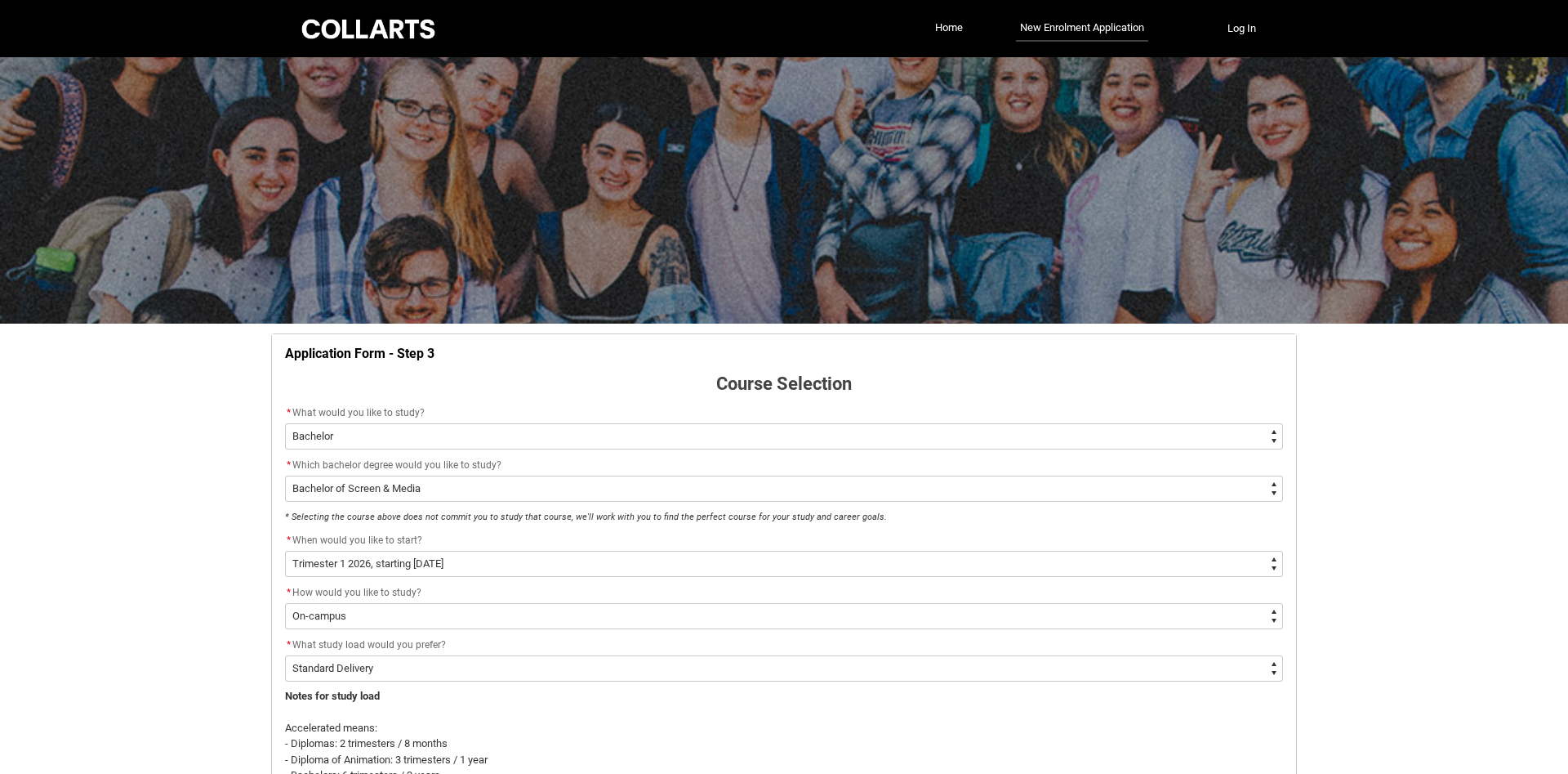
scroll to position [675, 0]
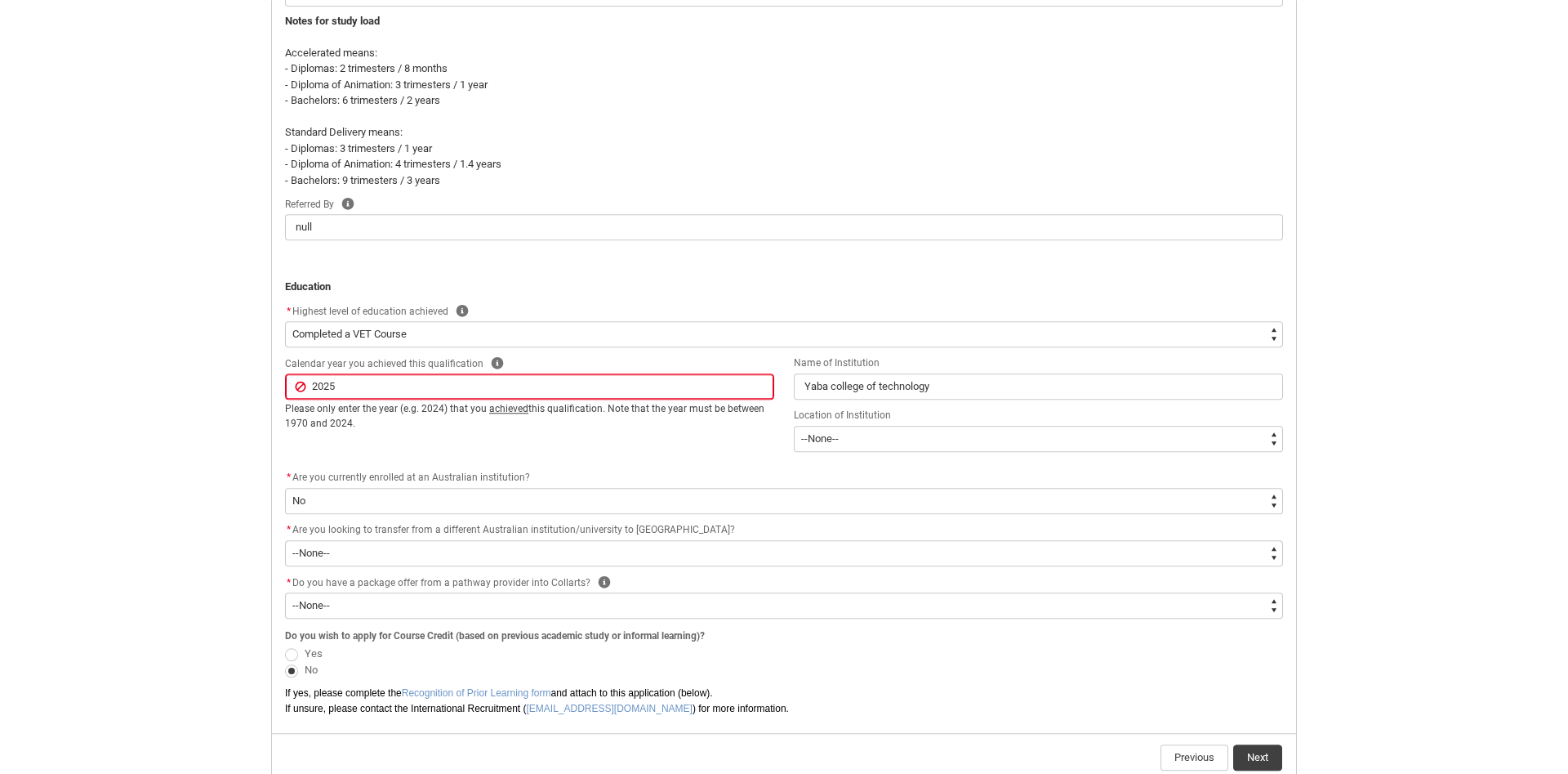
drag, startPoint x: 411, startPoint y: 379, endPoint x: 331, endPoint y: 380, distance: 80.0
click at [331, 380] on input "2025" at bounding box center [529, 387] width 490 height 26
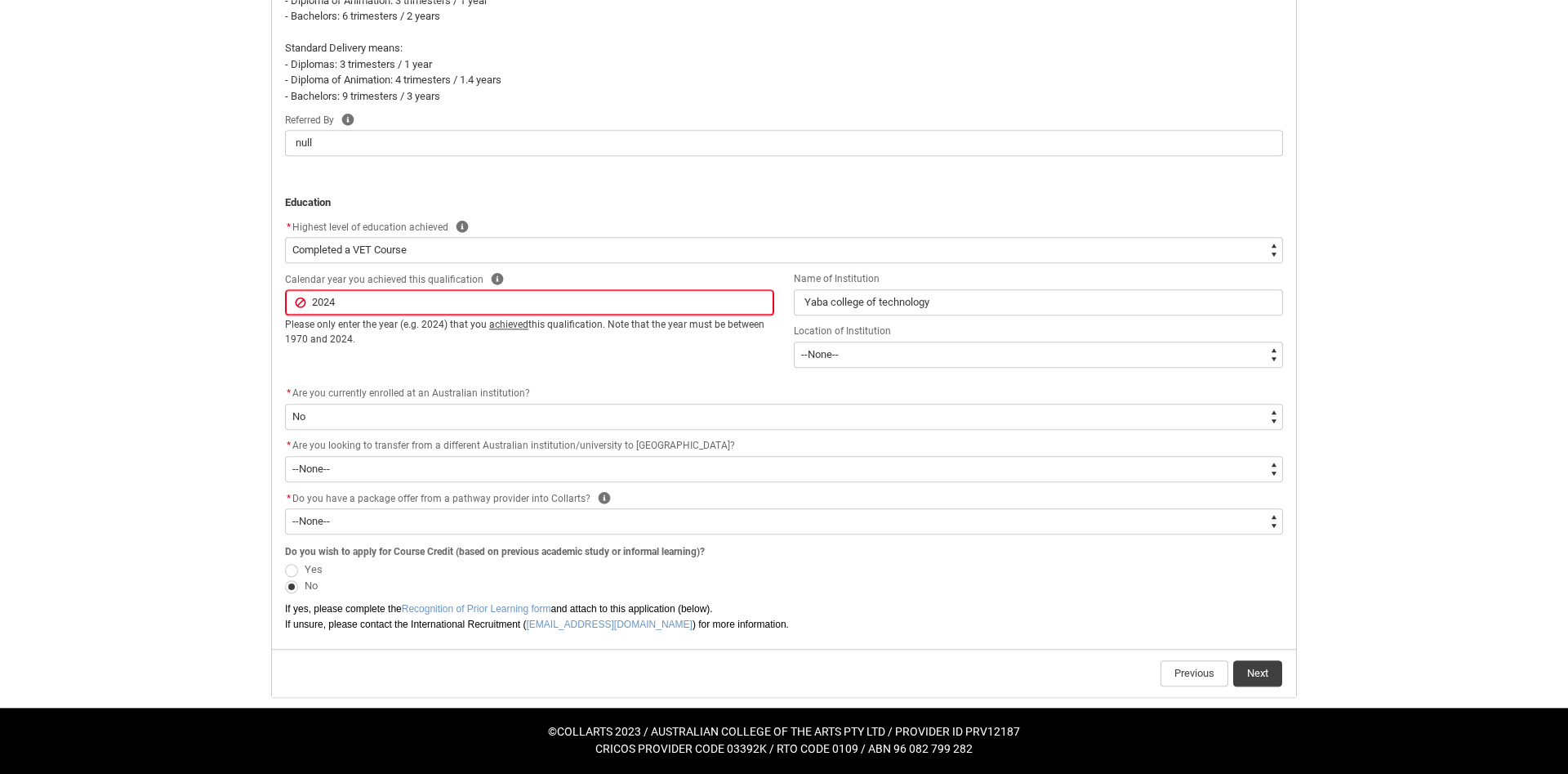
scroll to position [762, 0]
click at [1260, 671] on button "Next" at bounding box center [1257, 673] width 49 height 26
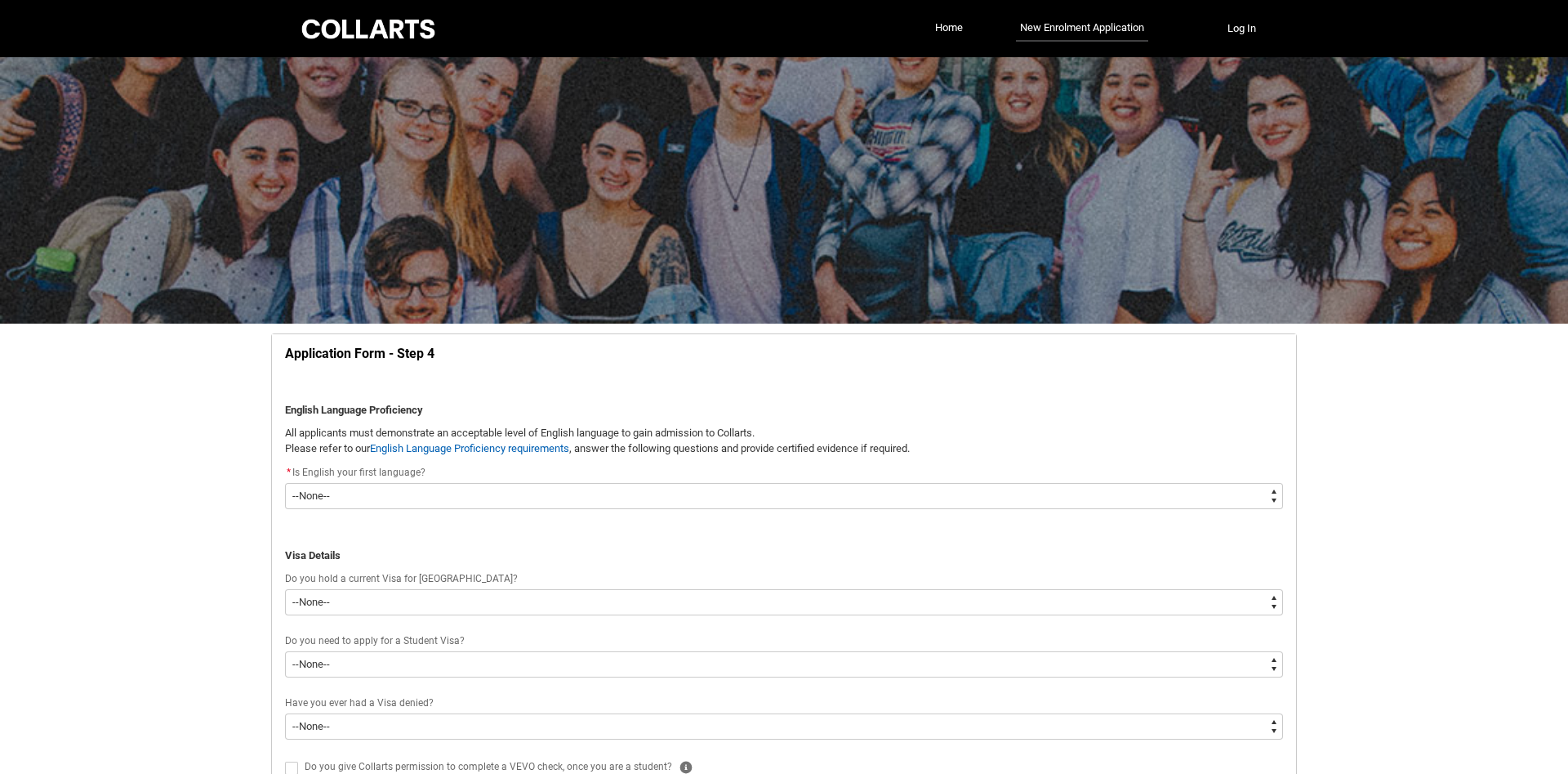
scroll to position [171, 0]
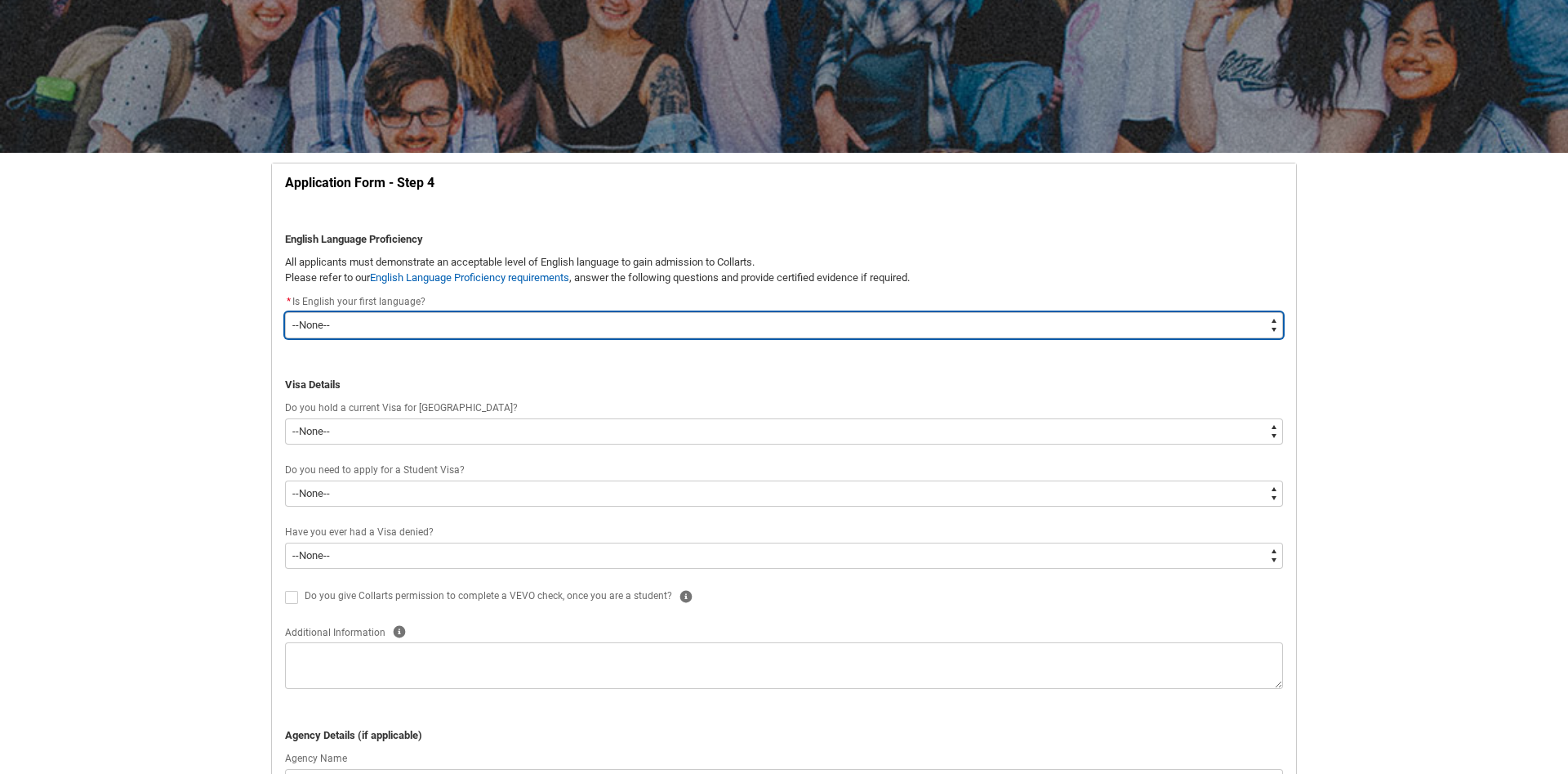
click at [285, 312] on select "--None-- Yes No" at bounding box center [784, 325] width 998 height 26
click option "Yes" at bounding box center [0, 0] width 0 height 0
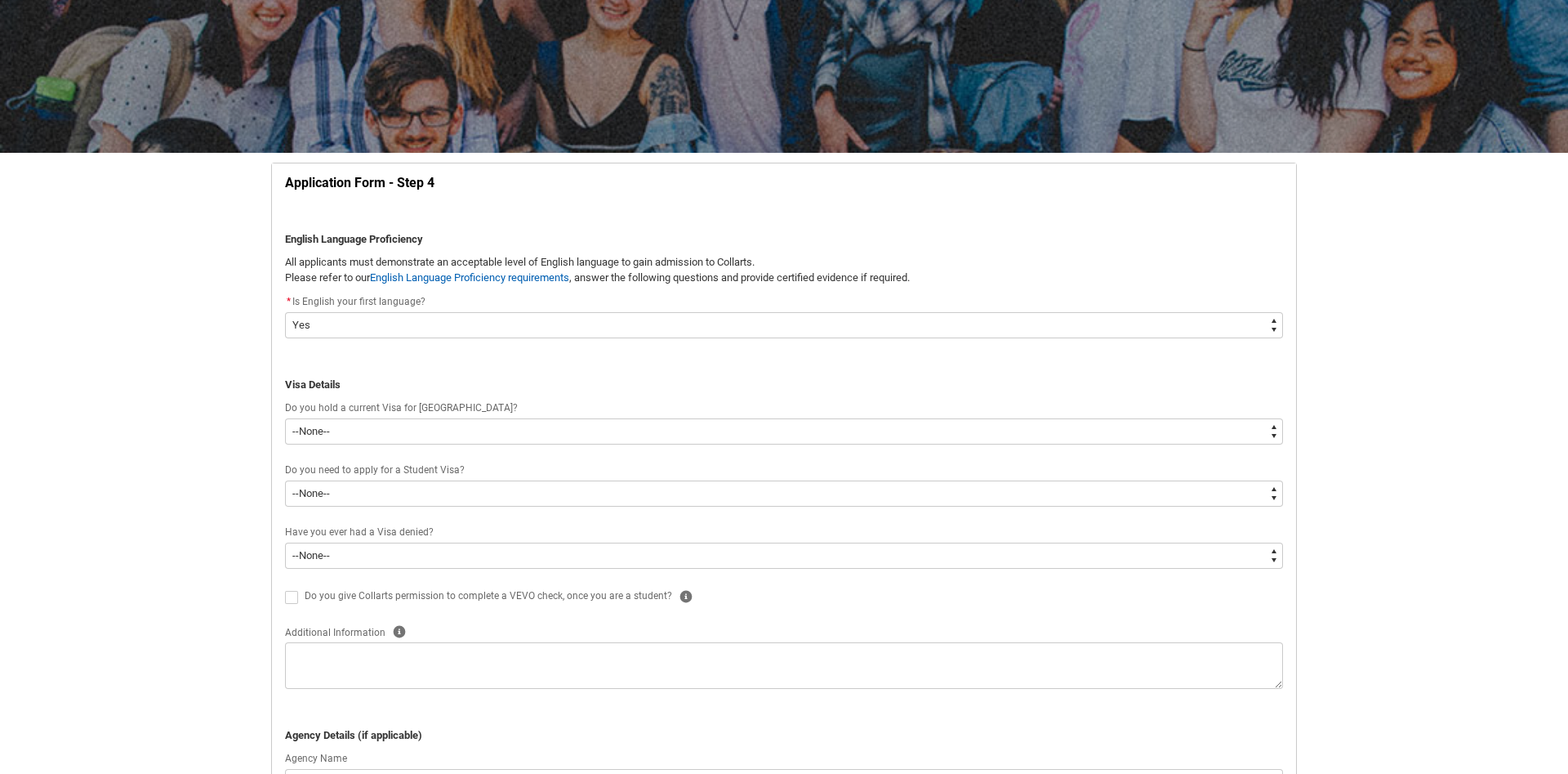
click at [367, 417] on div "Do you hold a current Visa for [GEOGRAPHIC_DATA]?" at bounding box center [784, 408] width 998 height 20
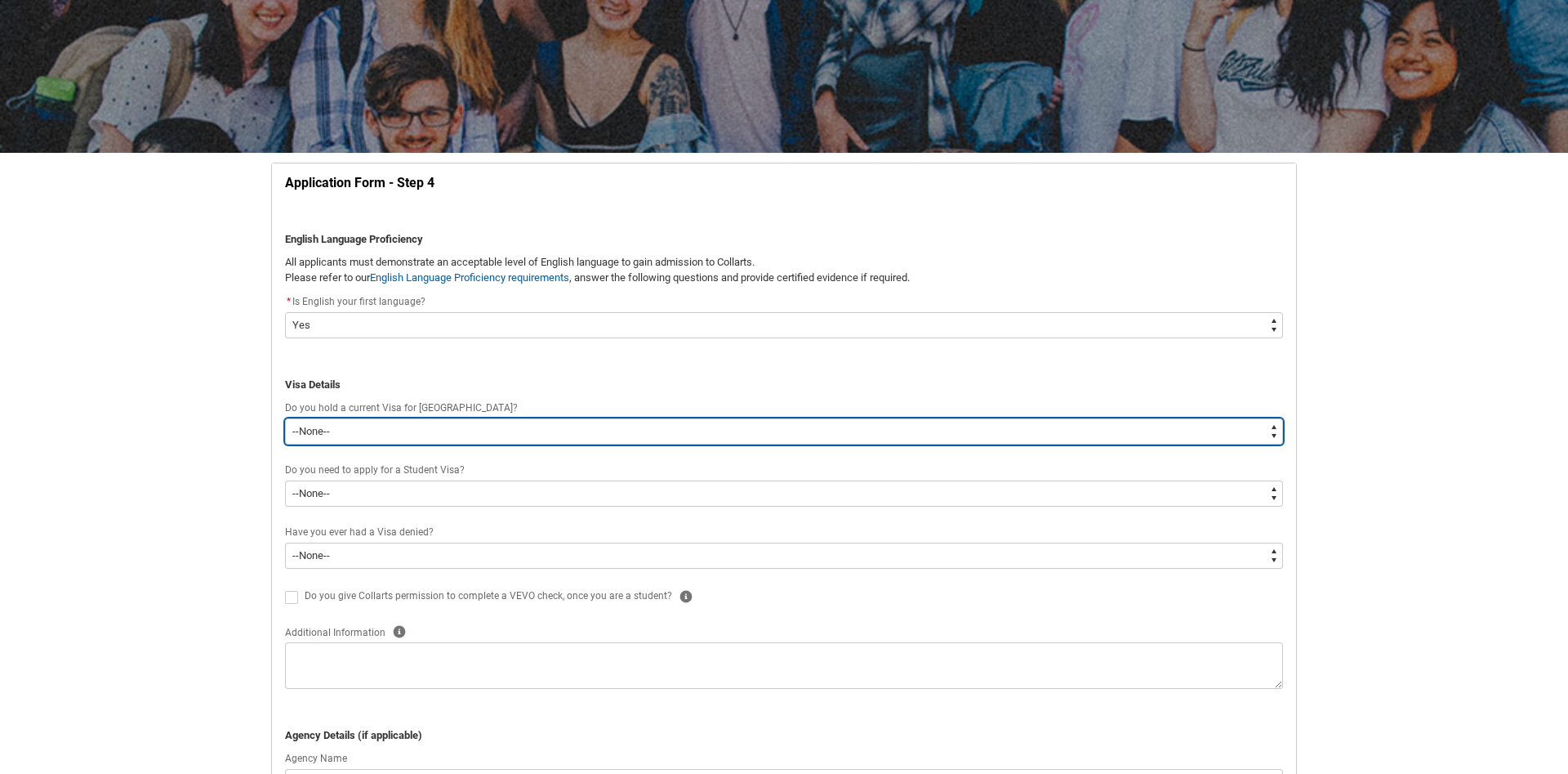
click at [285, 418] on select "--None-- Yes No" at bounding box center [784, 431] width 998 height 26
click option "No" at bounding box center [0, 0] width 0 height 0
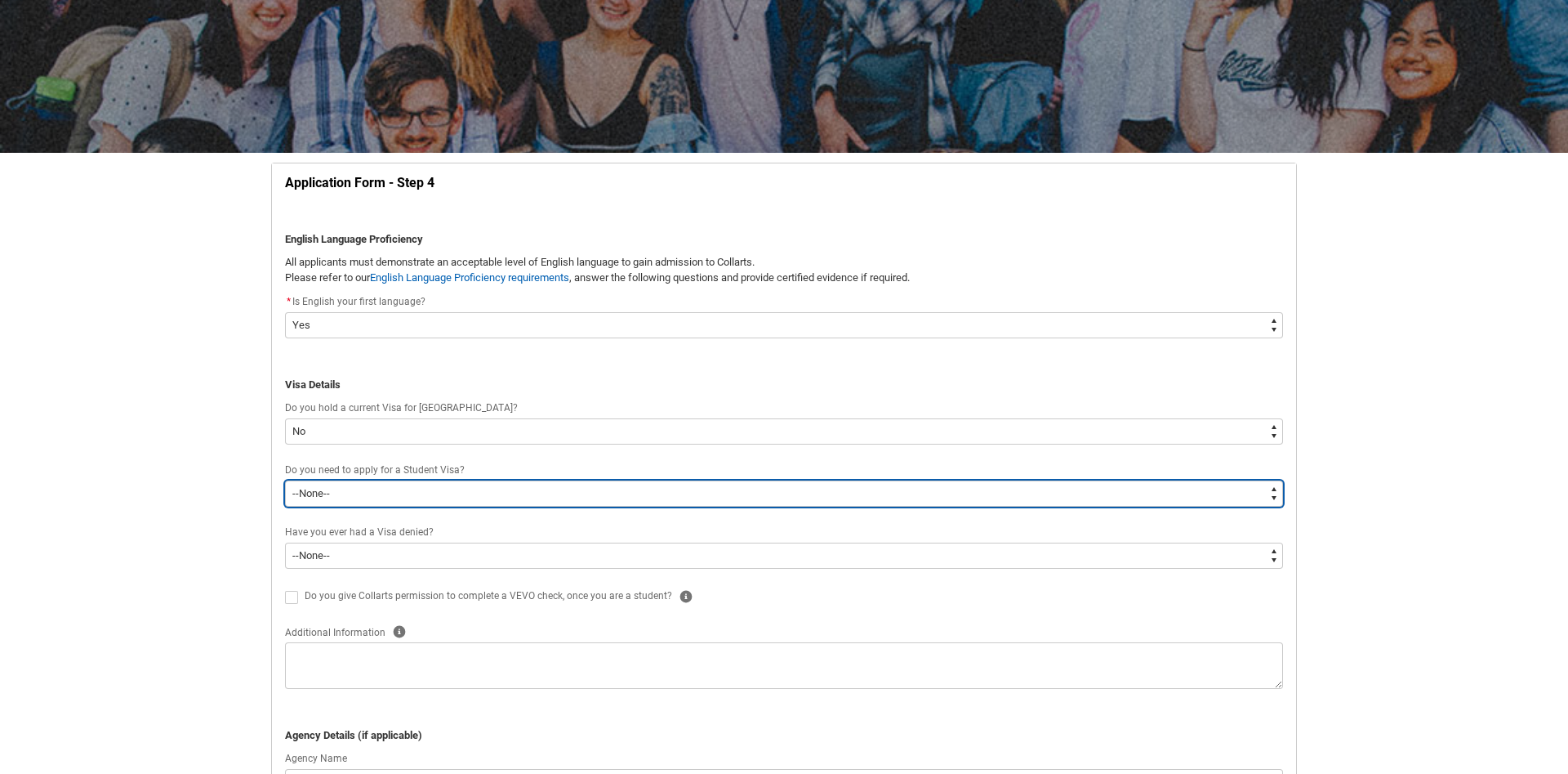
click at [285, 480] on select "--None-- Yes No" at bounding box center [784, 493] width 998 height 26
click option "Yes" at bounding box center [0, 0] width 0 height 0
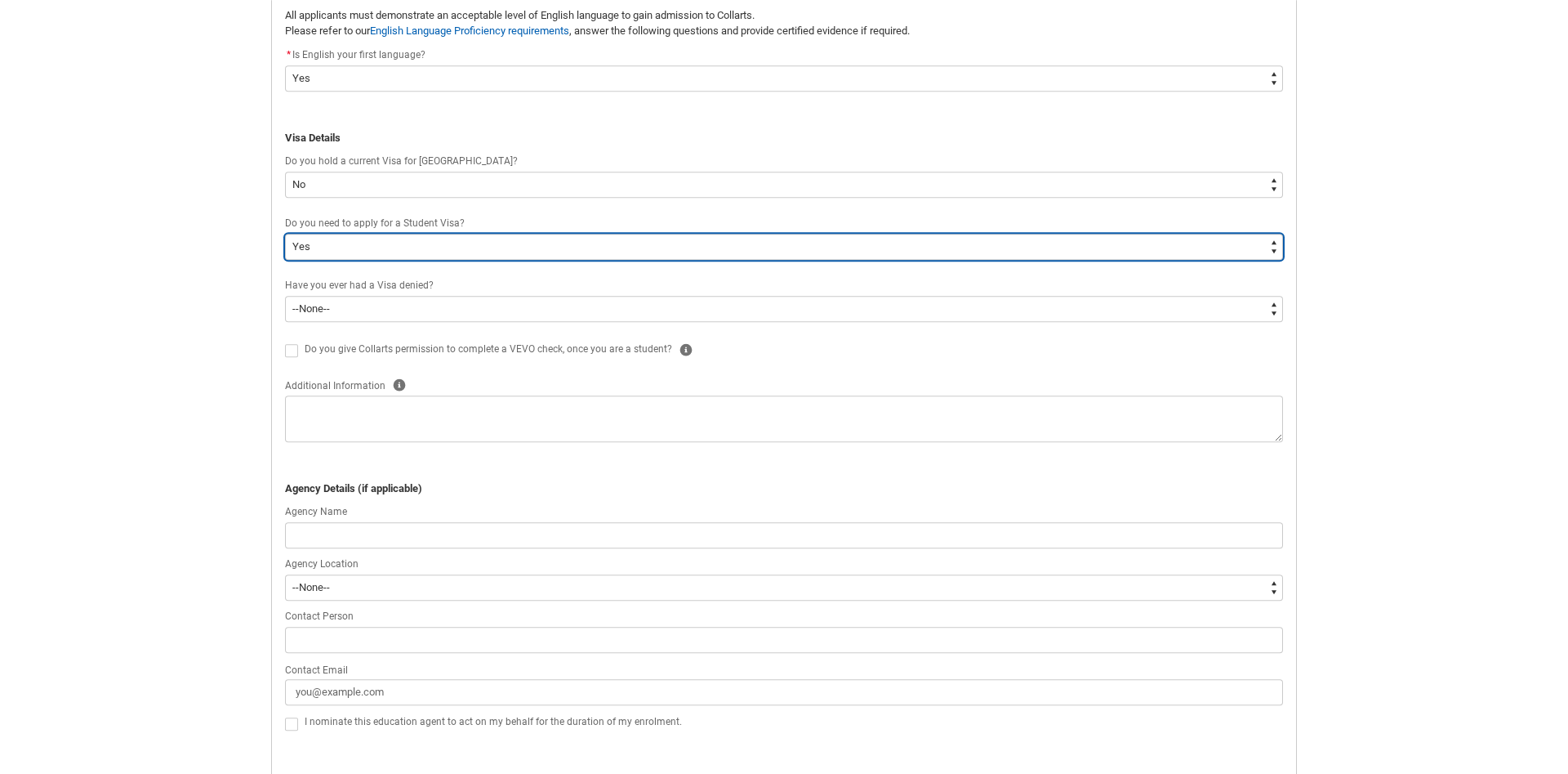
scroll to position [420, 0]
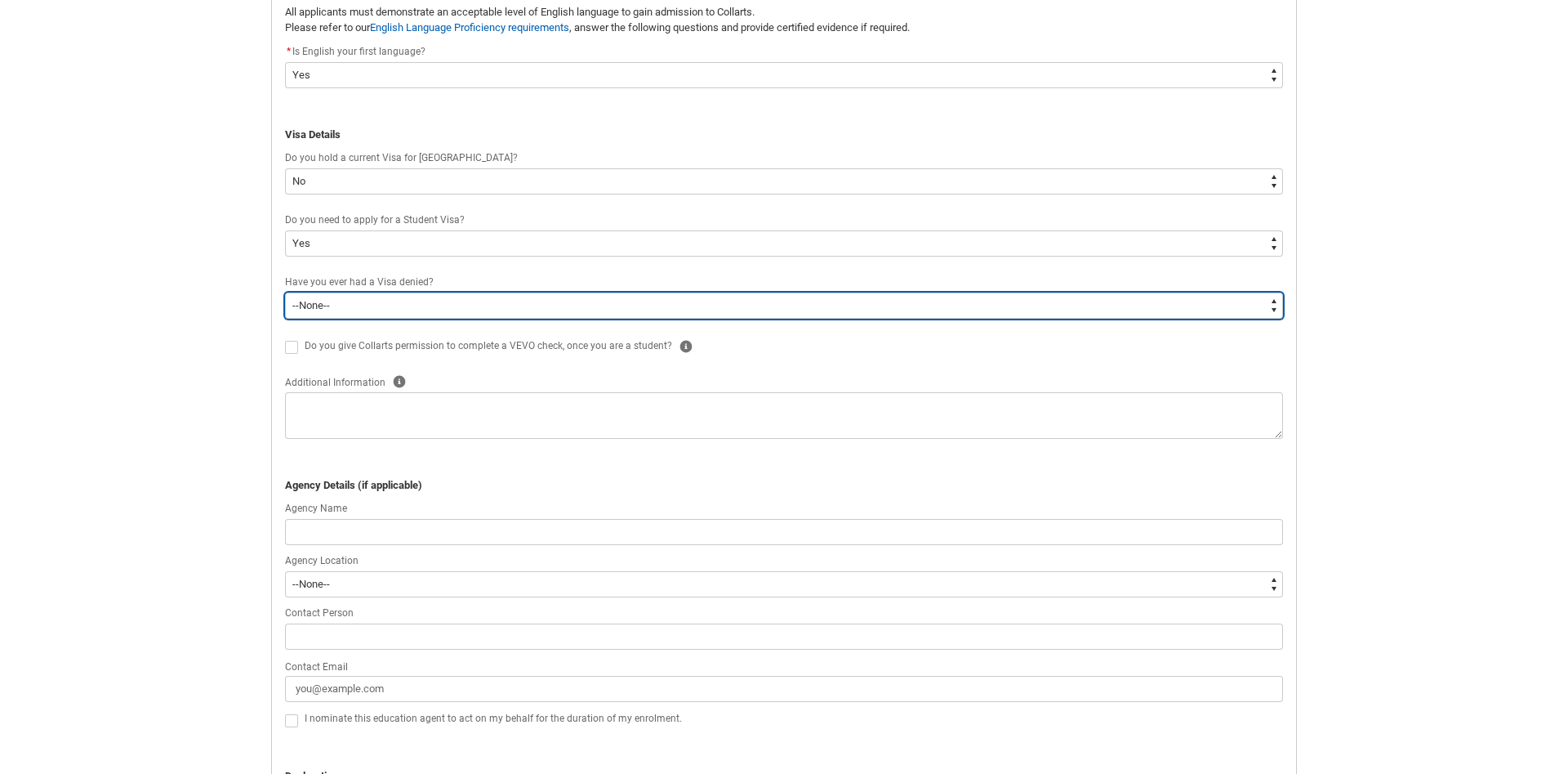
click at [285, 292] on select "--None-- Yes No" at bounding box center [784, 305] width 998 height 26
click option "No" at bounding box center [0, 0] width 0 height 0
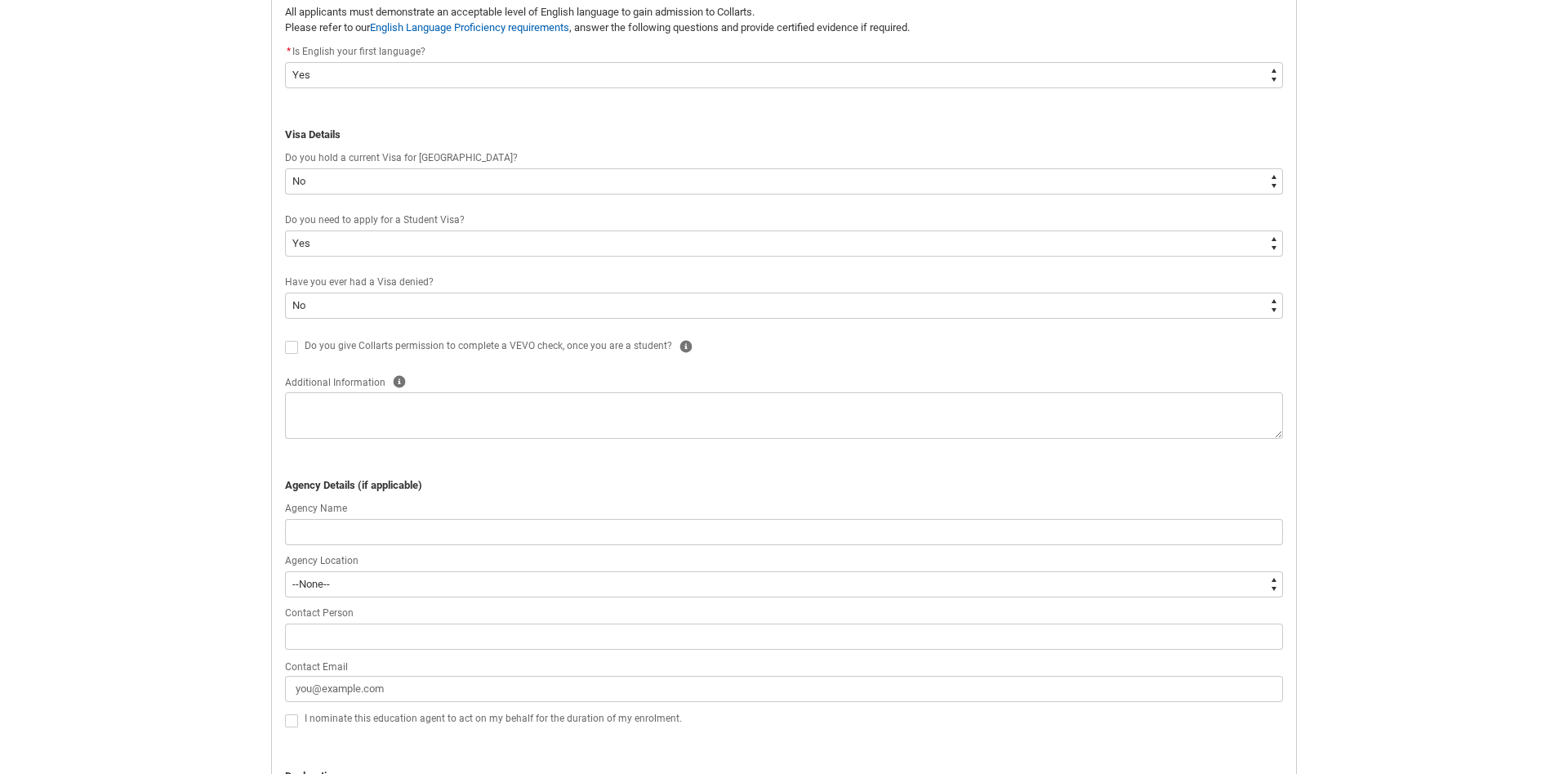
click at [297, 355] on lightning-input "REDU_Application_Form_for_Applicant flow" at bounding box center [295, 345] width 20 height 21
click at [290, 354] on lightning-input "REDU_Application_Form_for_Applicant flow" at bounding box center [295, 345] width 20 height 21
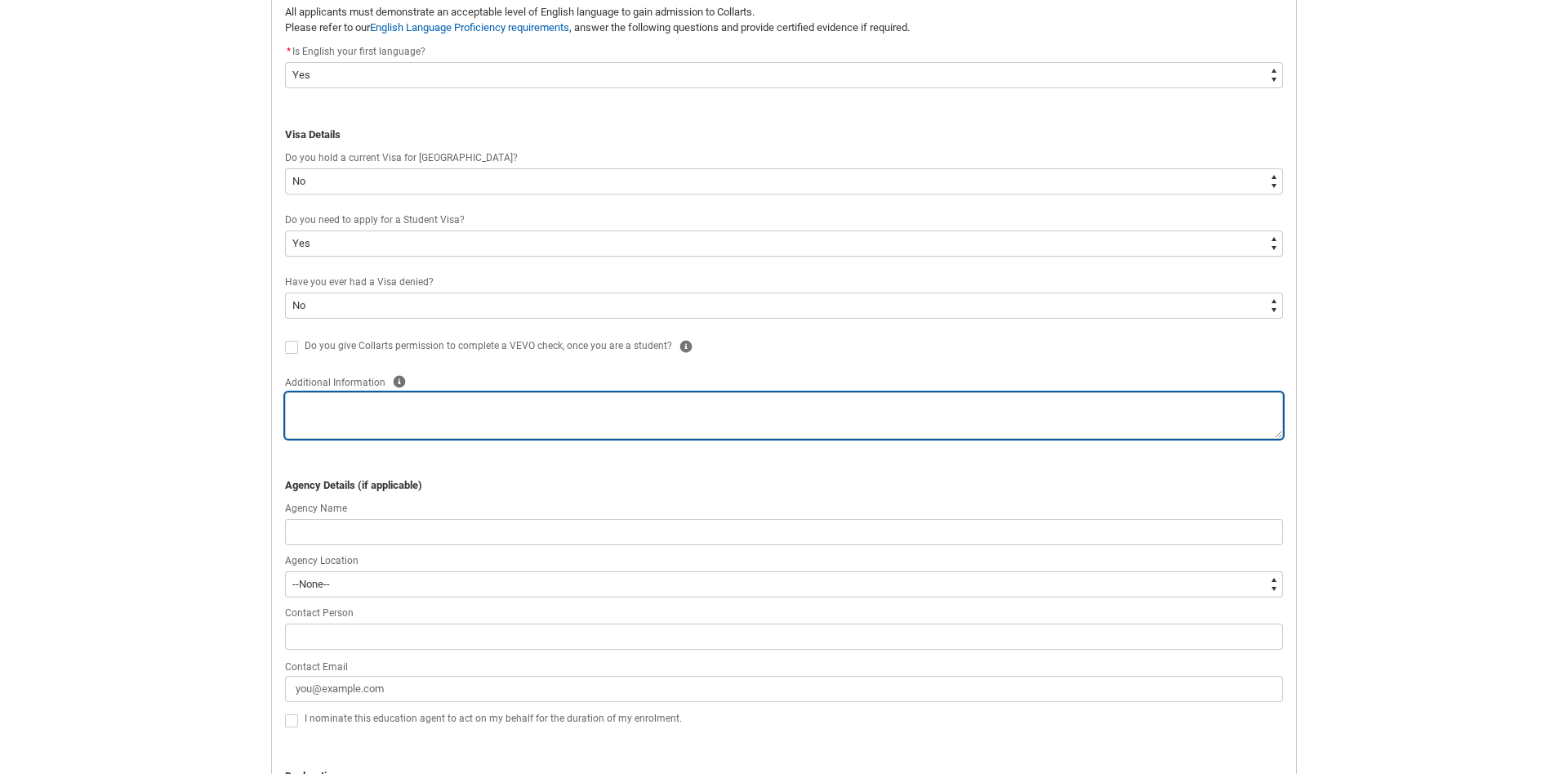
click at [439, 405] on textarea "REDU_Application_Form_for_Applicant flow" at bounding box center [784, 415] width 998 height 47
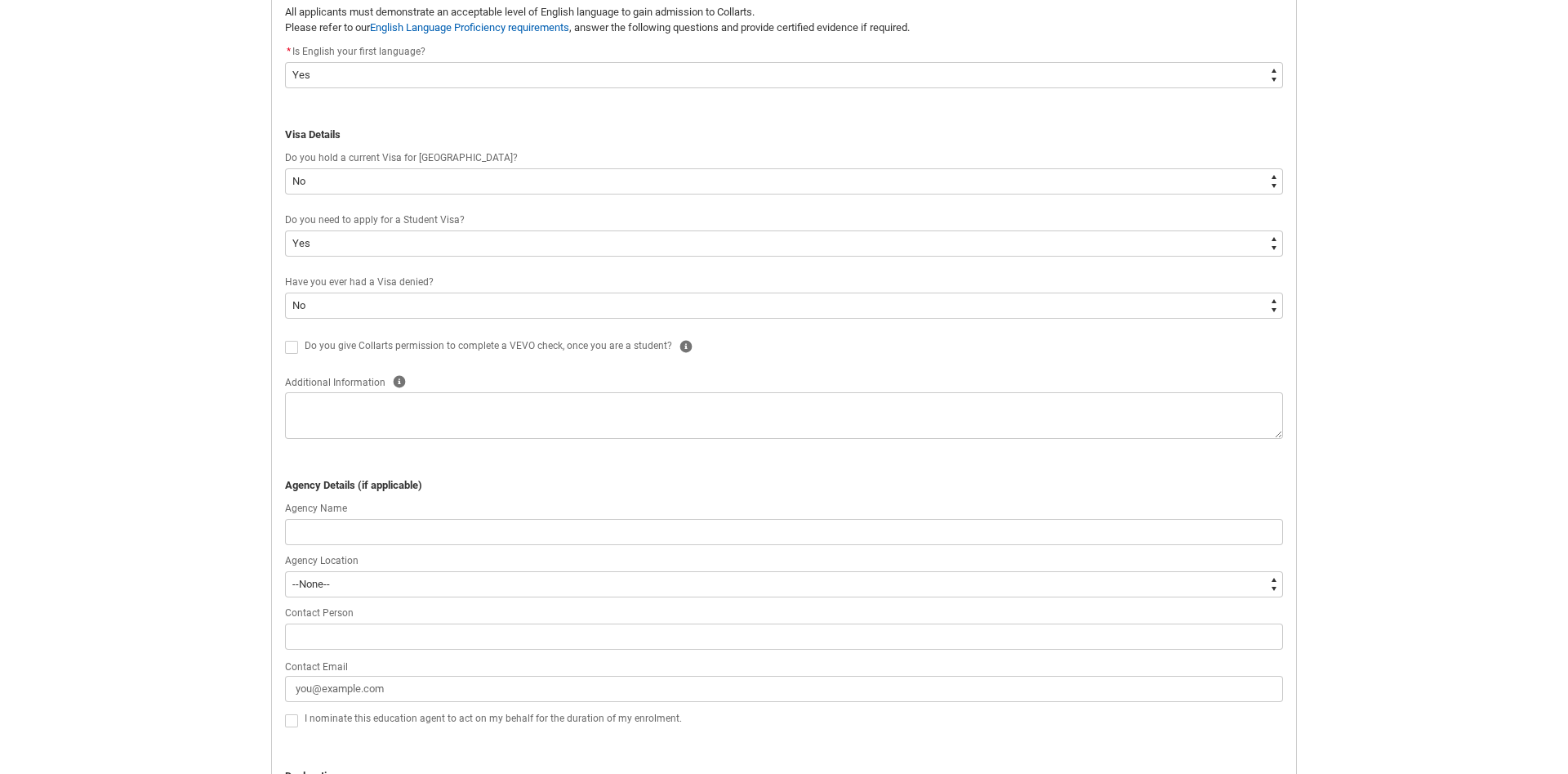
click at [291, 341] on span "REDU_Application_Form_for_Applicant flow" at bounding box center [291, 347] width 13 height 13
click at [285, 338] on input "REDU_Application_Form_for_Applicant flow" at bounding box center [284, 338] width 1 height 1
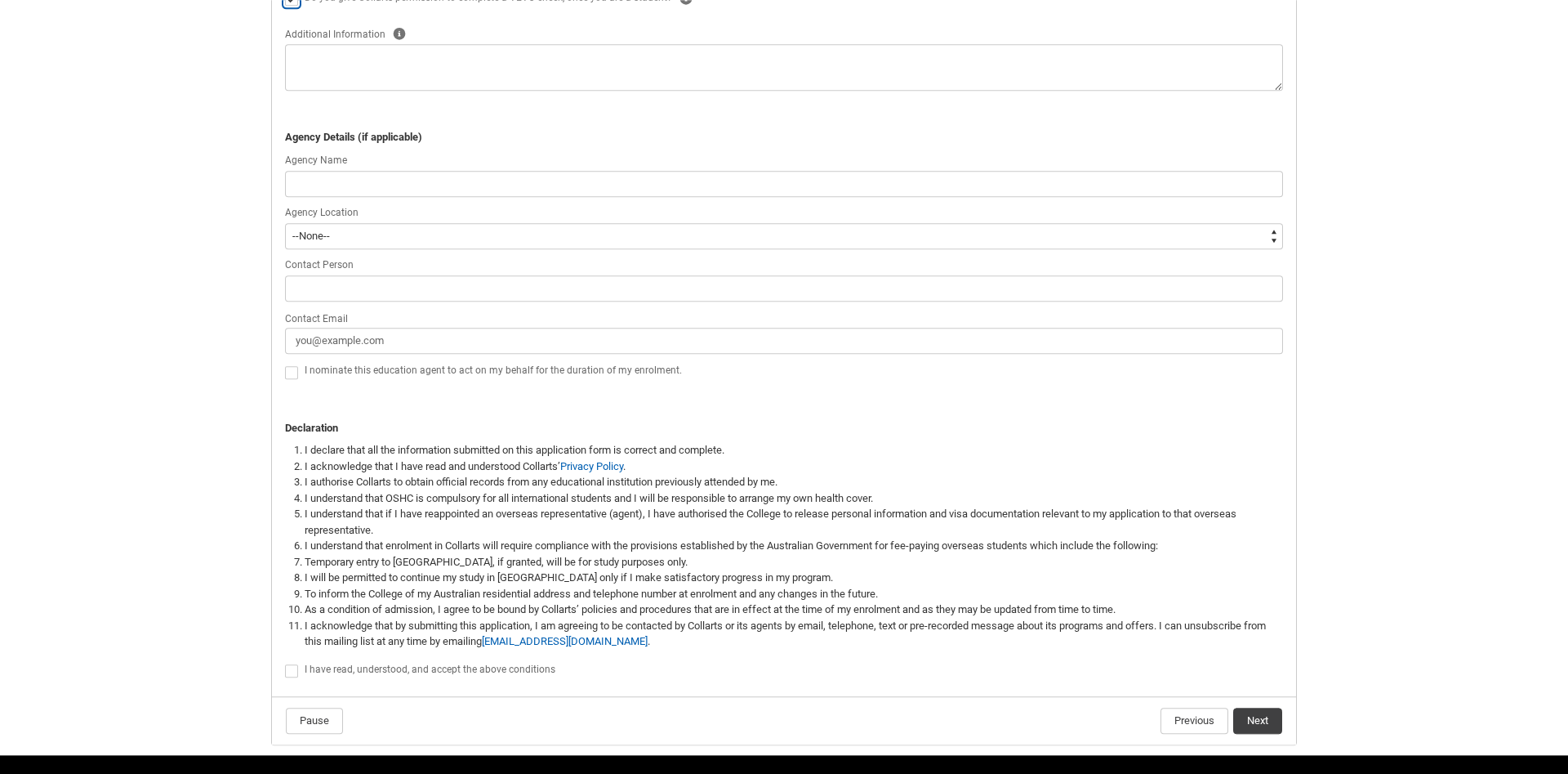
scroll to position [816, 0]
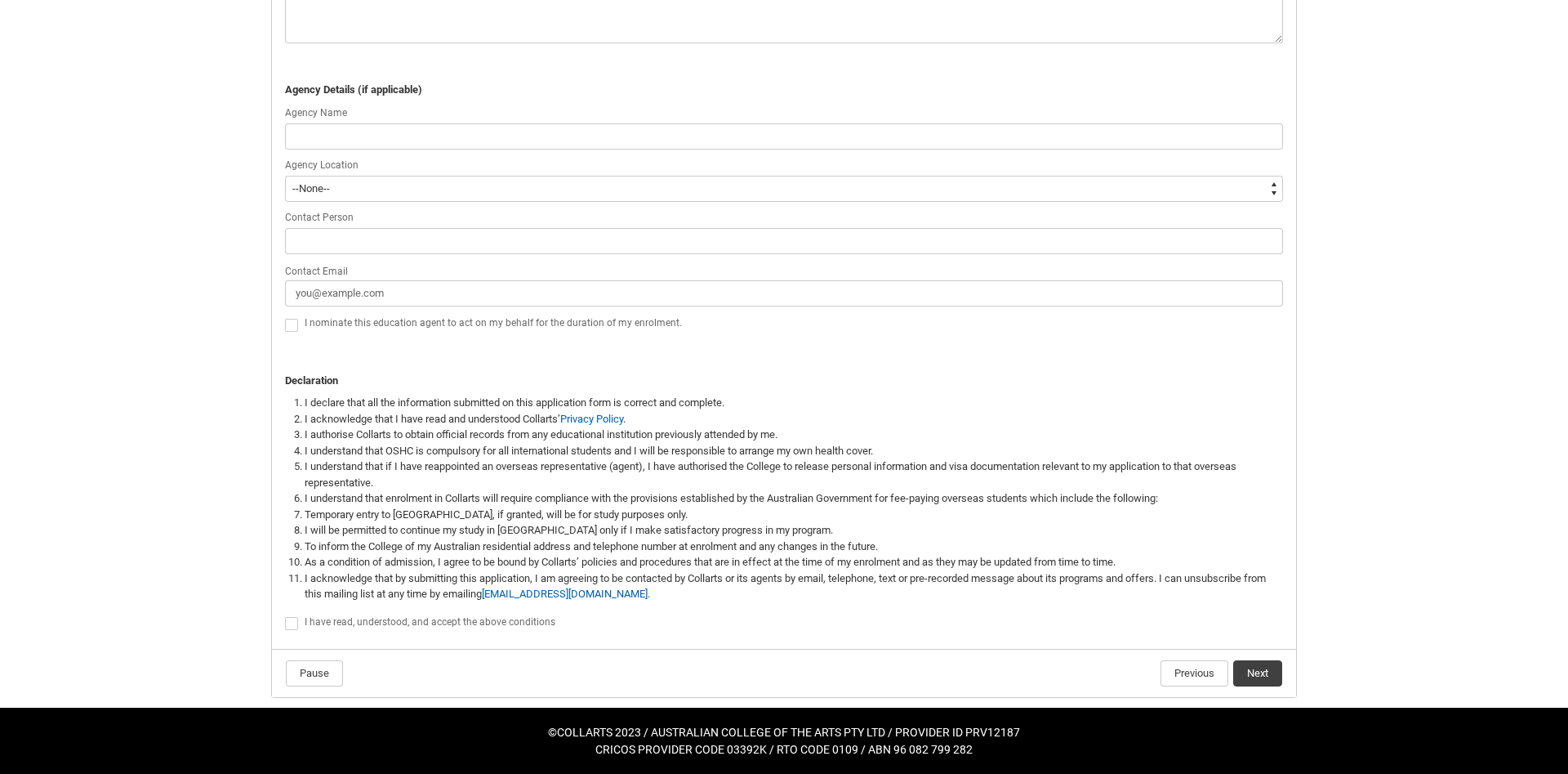
click at [293, 622] on span "REDU_Application_Form_for_Applicant flow" at bounding box center [291, 623] width 13 height 13
click at [285, 615] on input "REDU_Application_Form_for_Applicant flow" at bounding box center [284, 614] width 1 height 1
click at [1266, 664] on button "Next" at bounding box center [1257, 673] width 49 height 26
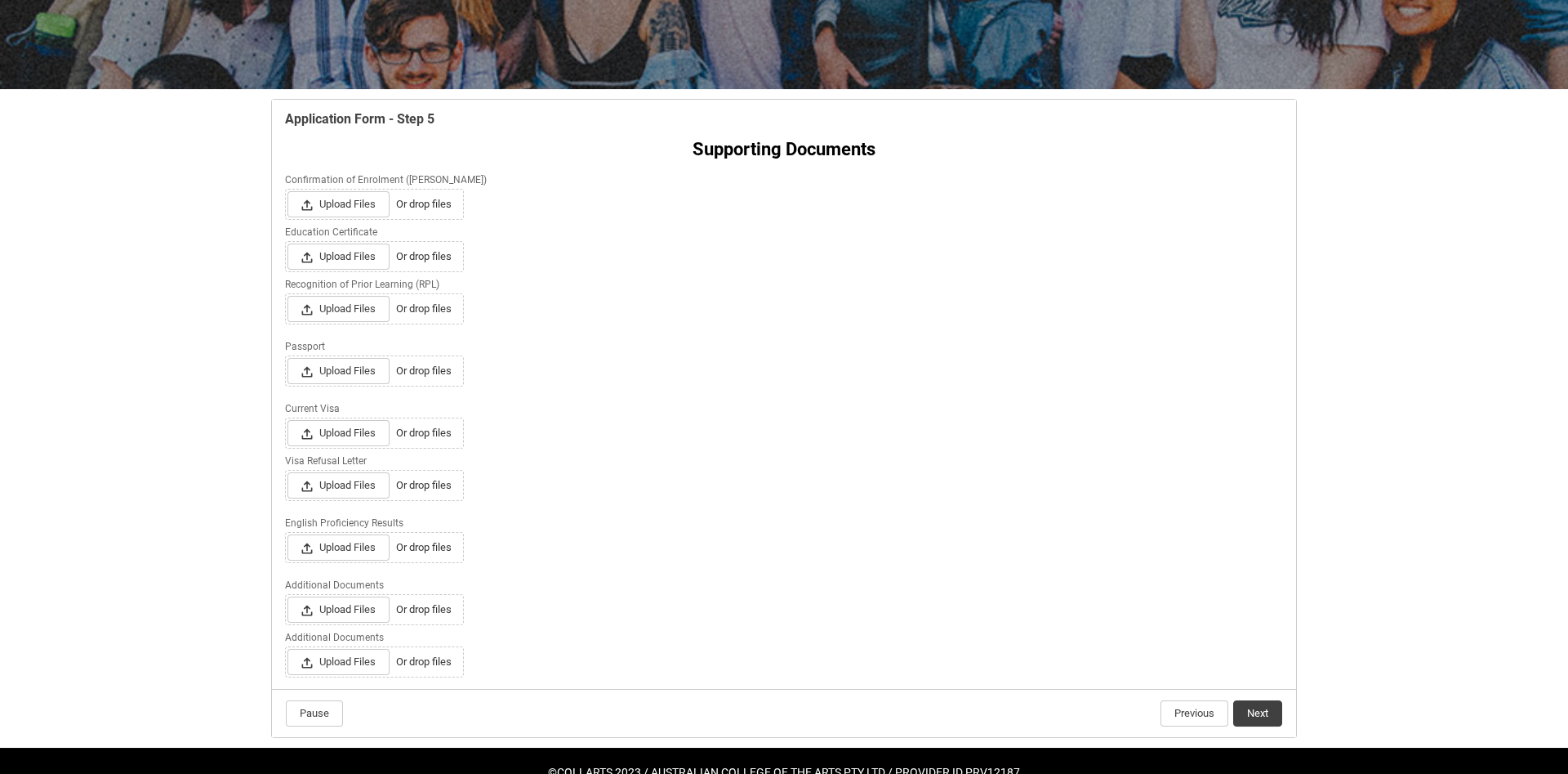
scroll to position [274, 0]
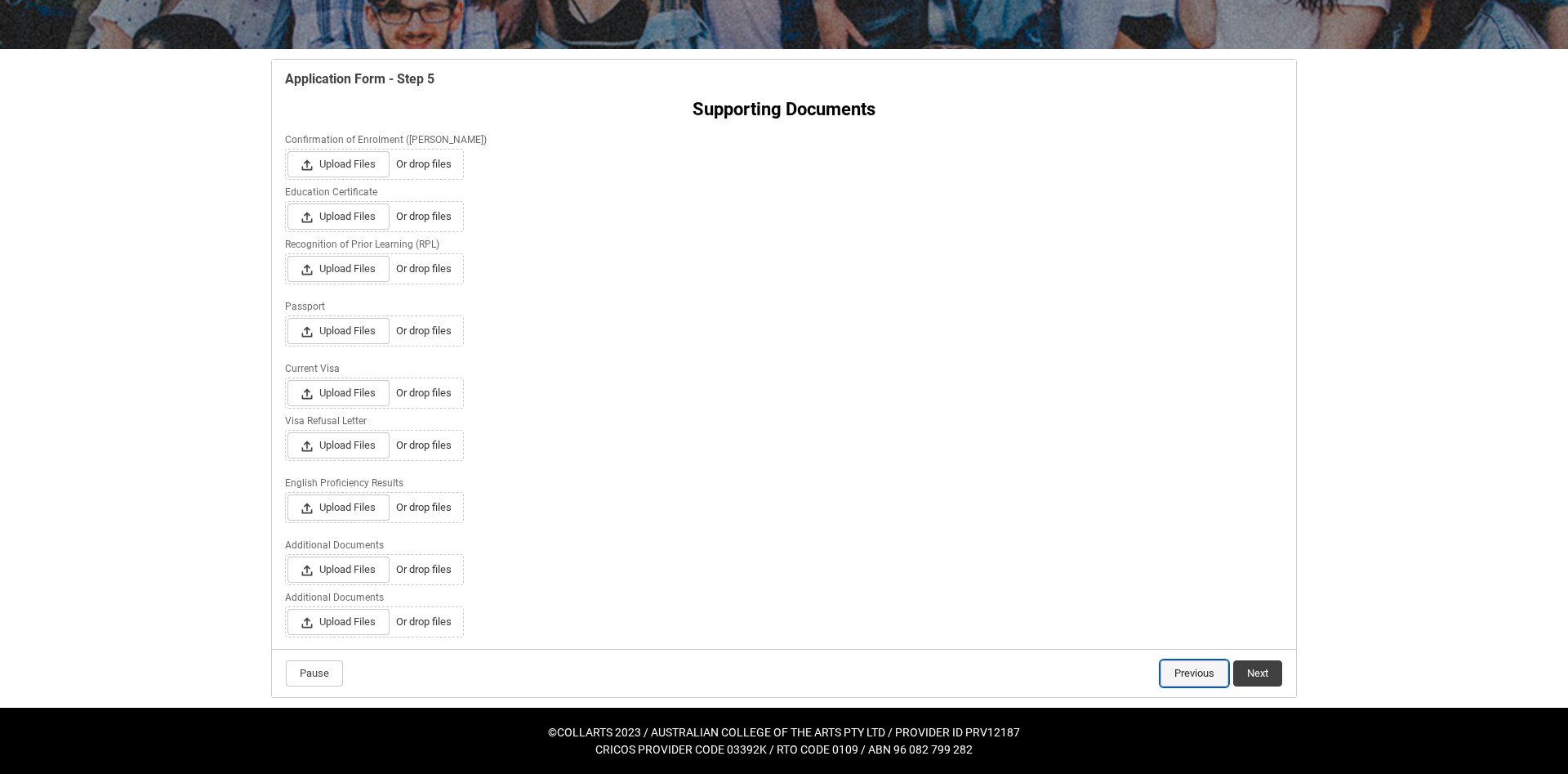
click at [1162, 670] on button "Previous" at bounding box center [1194, 673] width 68 height 26
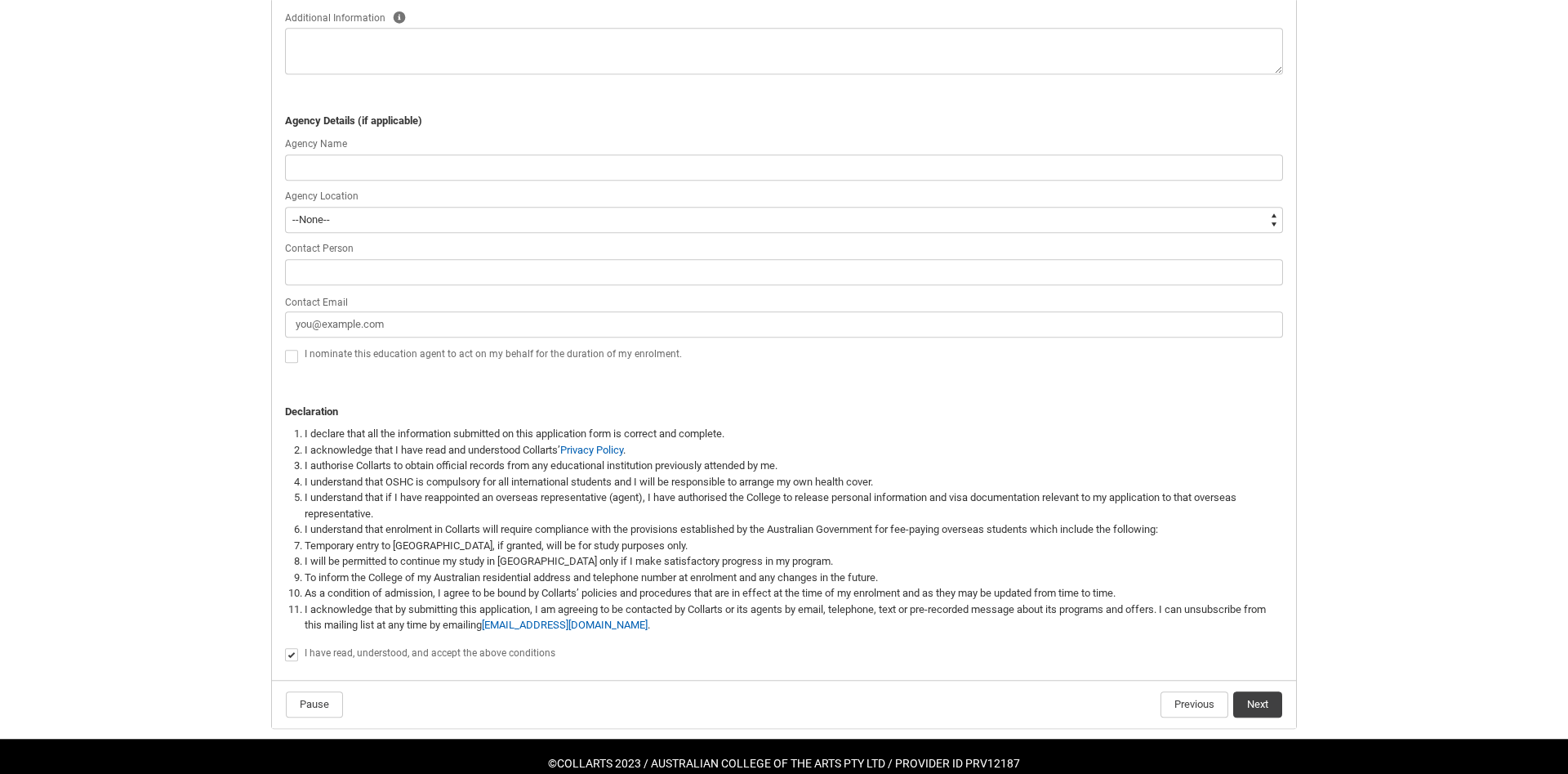
scroll to position [816, 0]
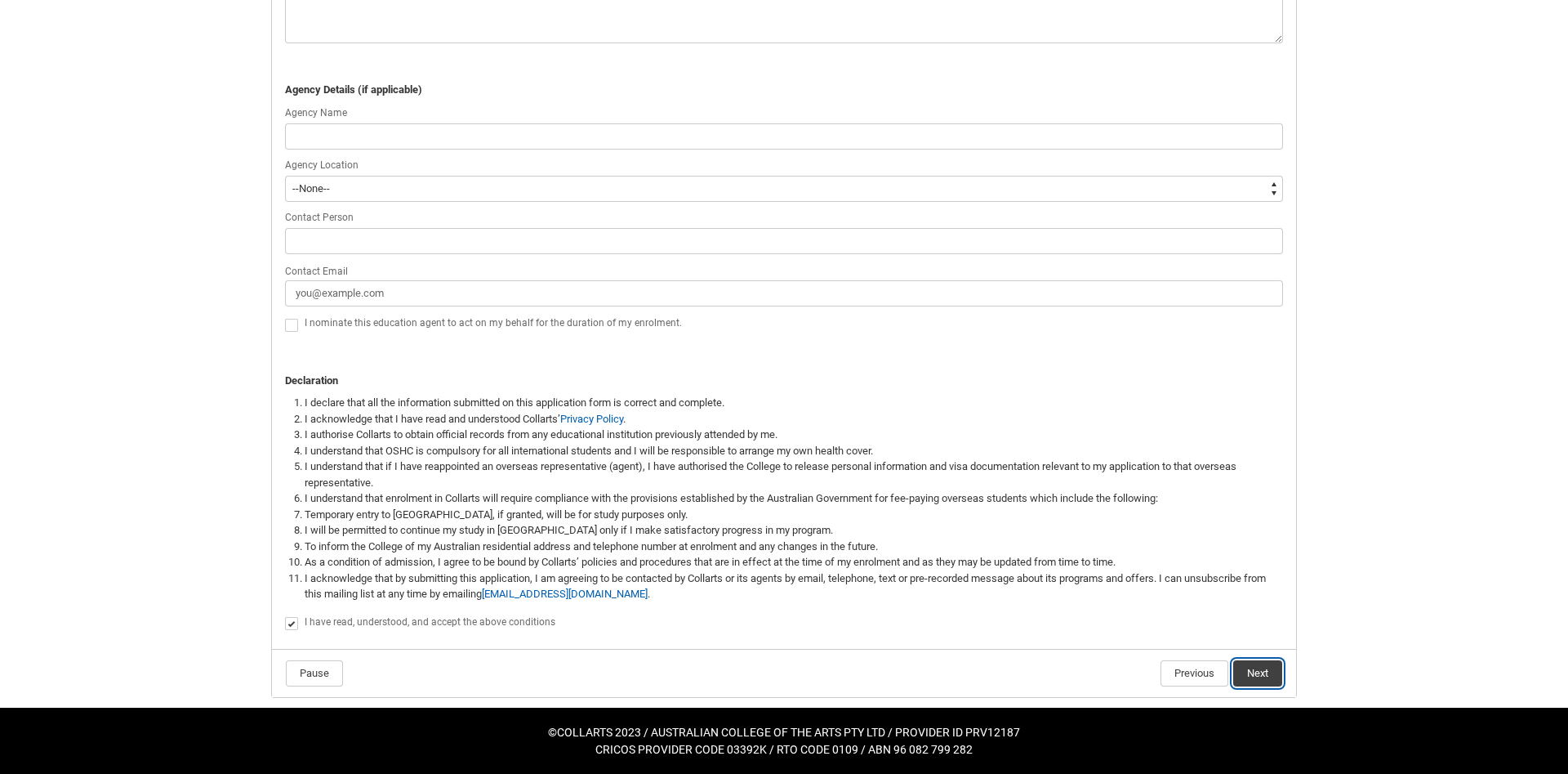
click at [1269, 673] on button "Next" at bounding box center [1257, 673] width 49 height 26
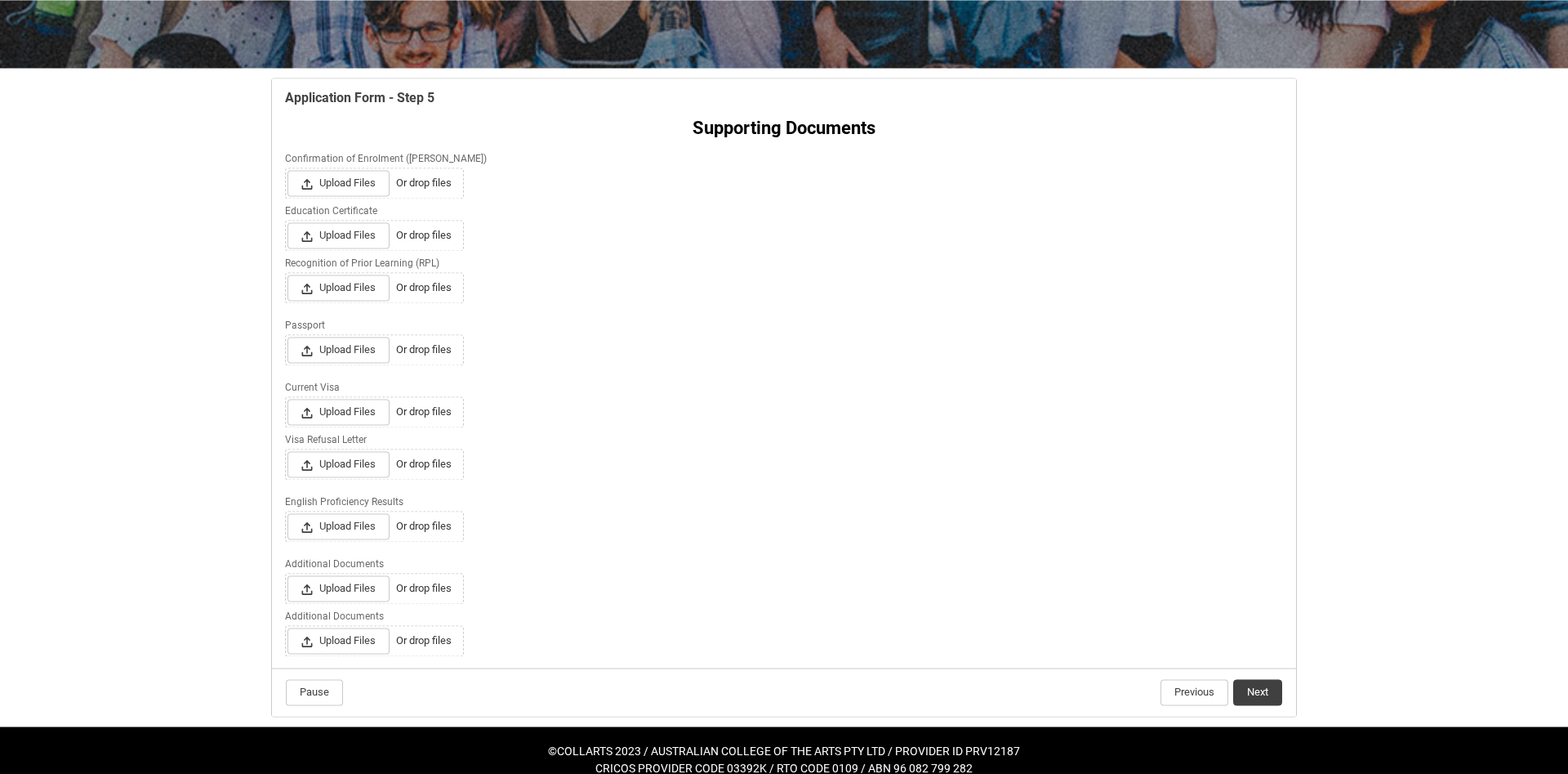
scroll to position [274, 0]
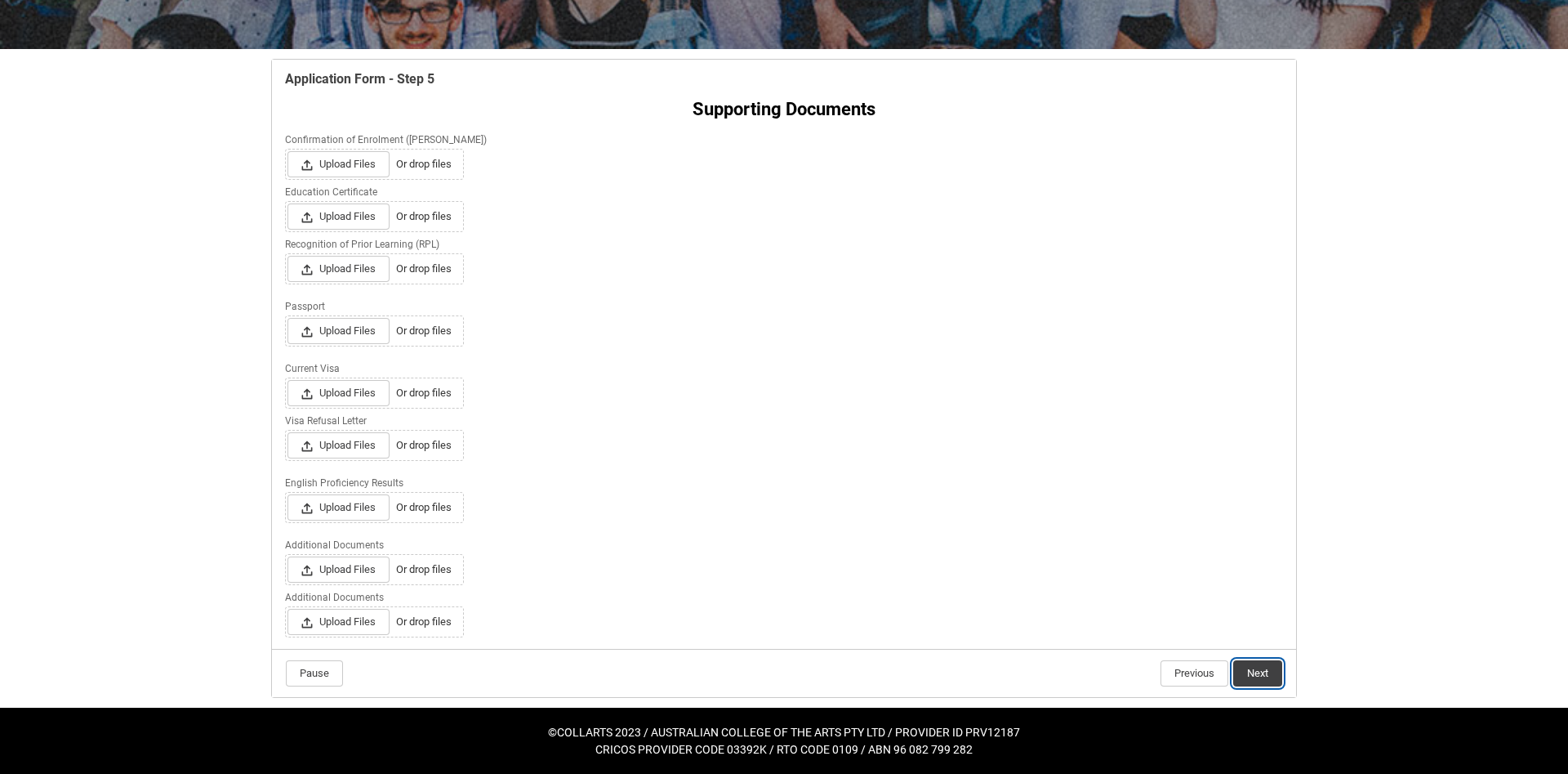
click at [1274, 669] on button "Next" at bounding box center [1257, 673] width 49 height 26
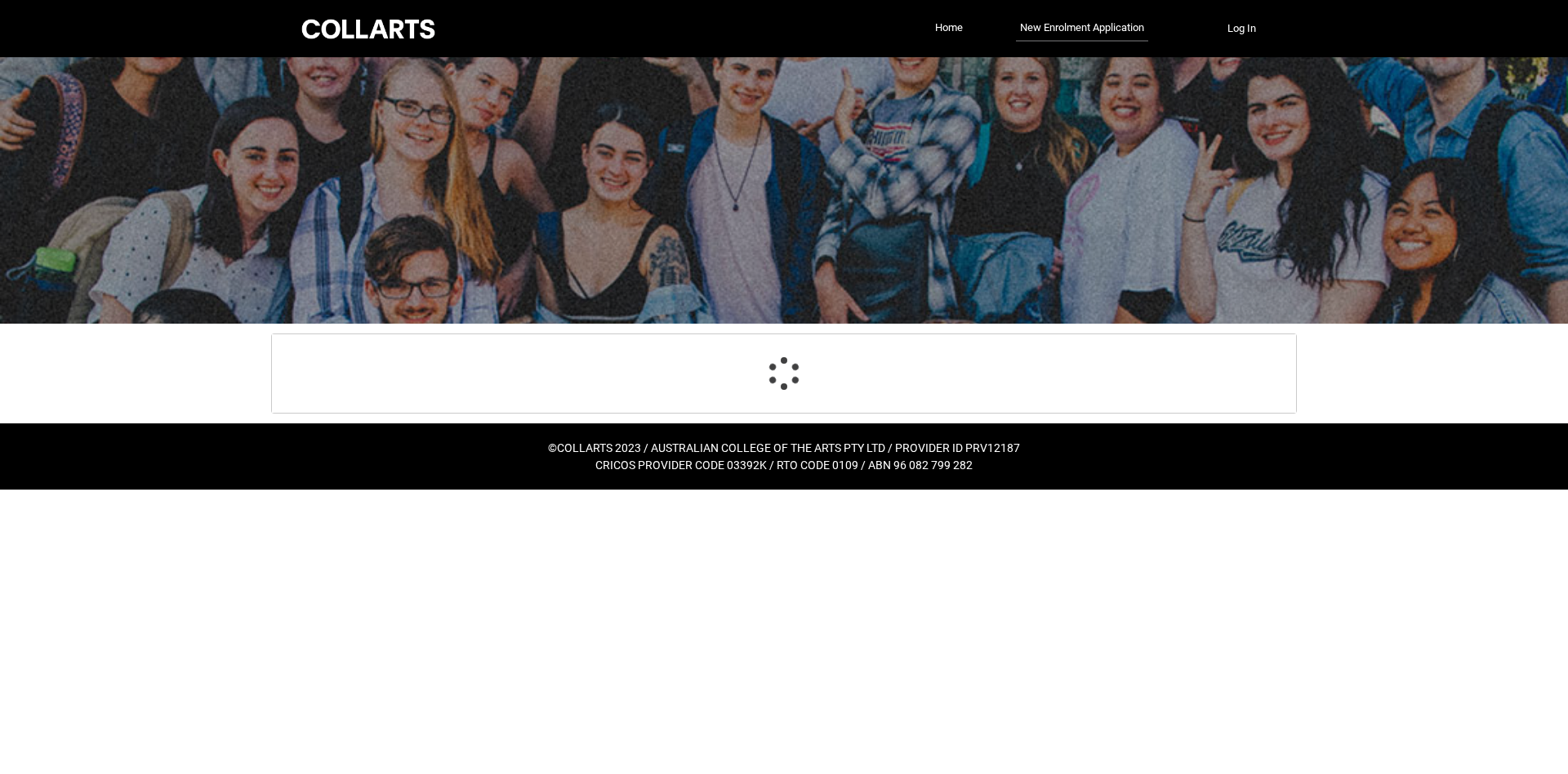
scroll to position [0, 0]
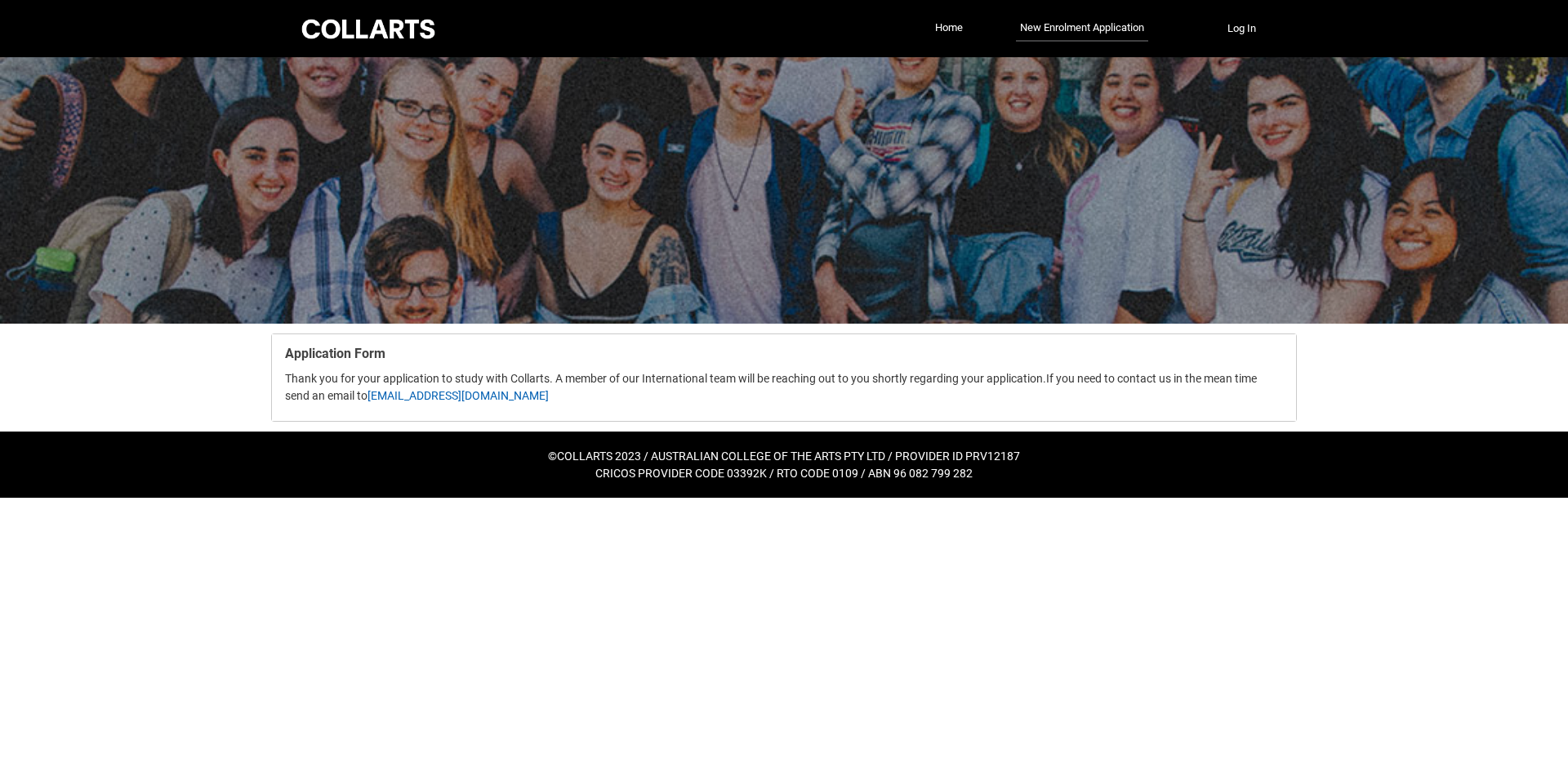
drag, startPoint x: 369, startPoint y: 392, endPoint x: 525, endPoint y: 406, distance: 156.6
click at [525, 406] on flowruntime-screen-field "Thank you for your application to study with Collarts. A member of our Internat…" at bounding box center [784, 389] width 1017 height 41
copy p "[EMAIL_ADDRESS][DOMAIN_NAME]"
